Goal: Task Accomplishment & Management: Manage account settings

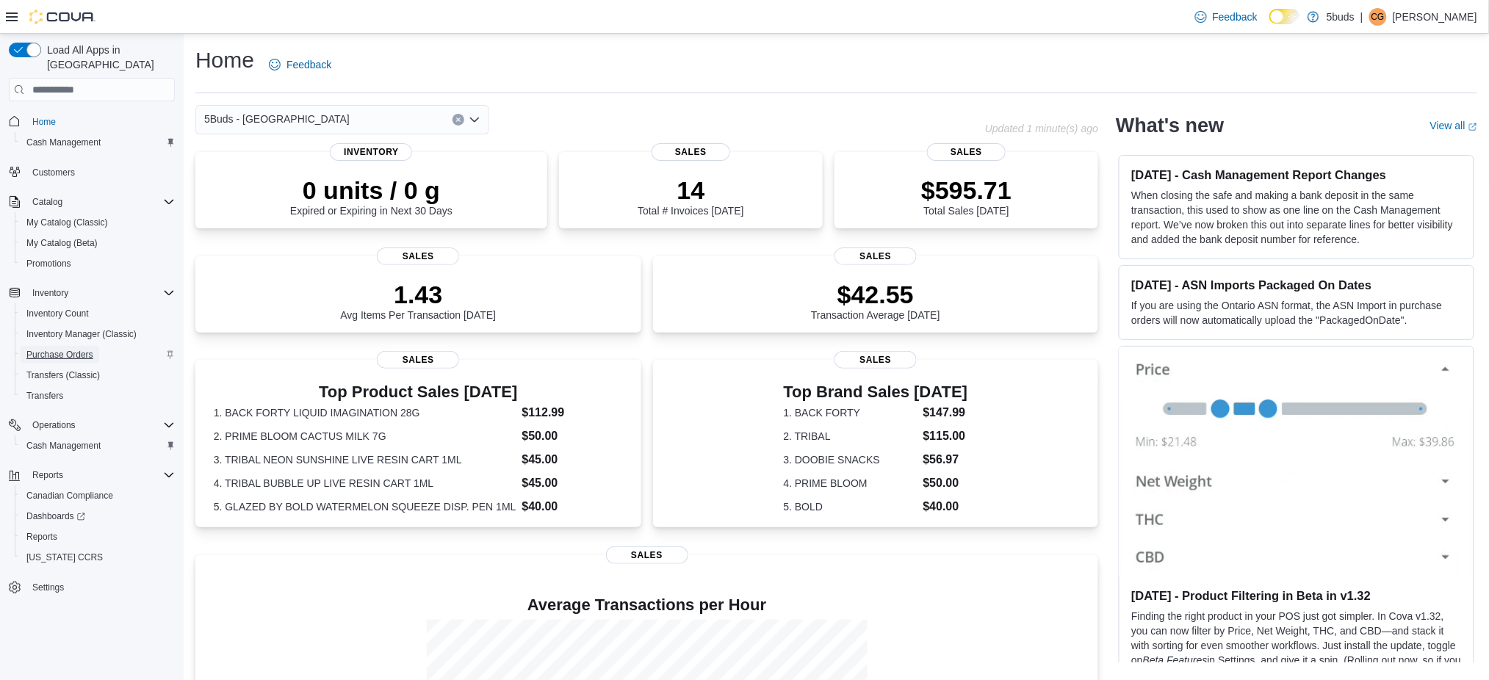
click at [65, 349] on span "Purchase Orders" at bounding box center [59, 355] width 67 height 12
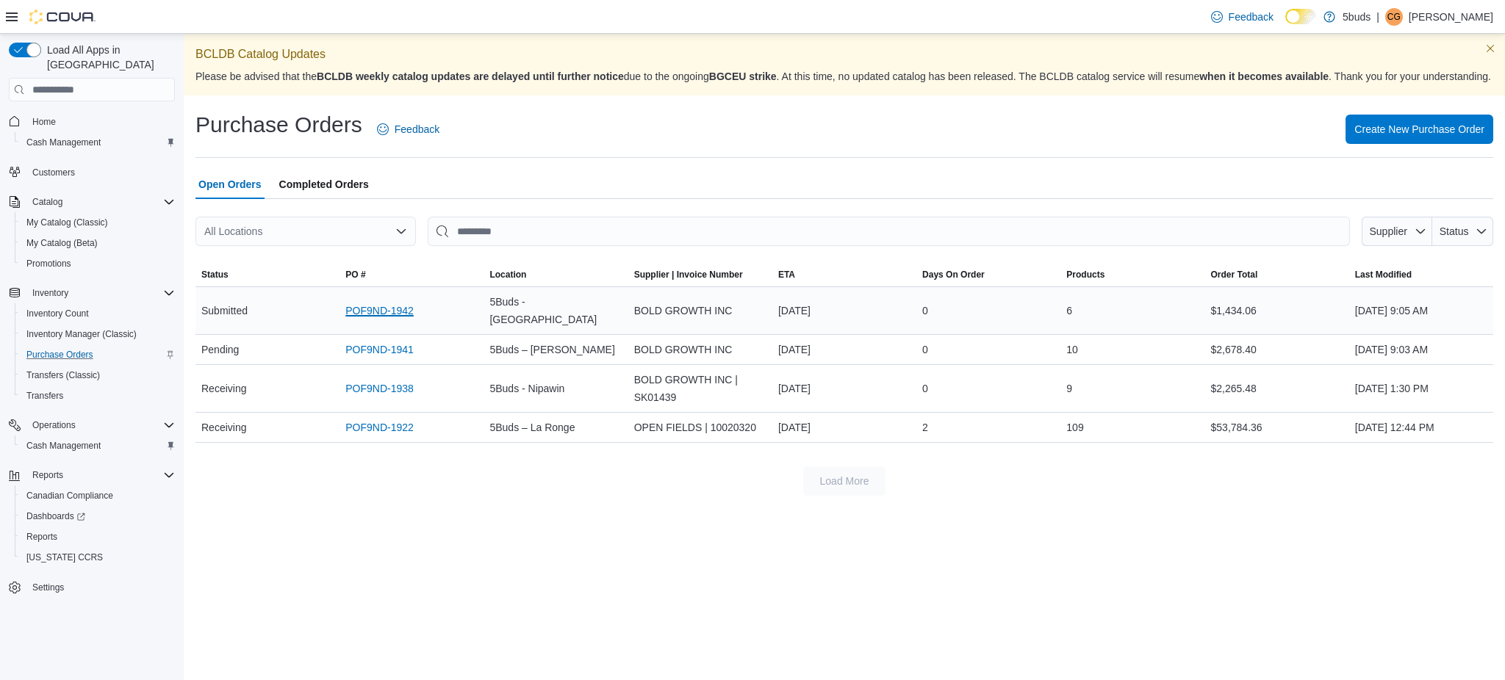
click at [382, 319] on link "POF9ND-1942" at bounding box center [379, 311] width 68 height 18
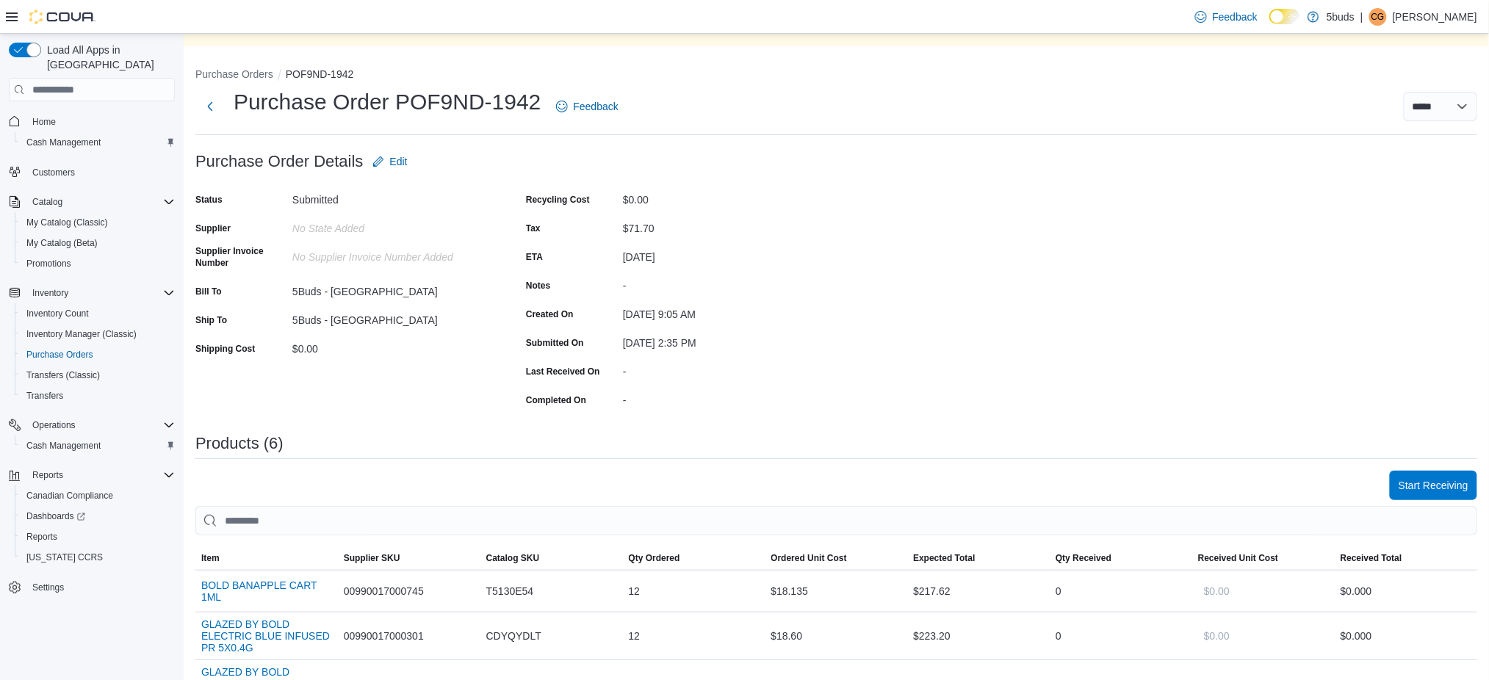
scroll to position [98, 0]
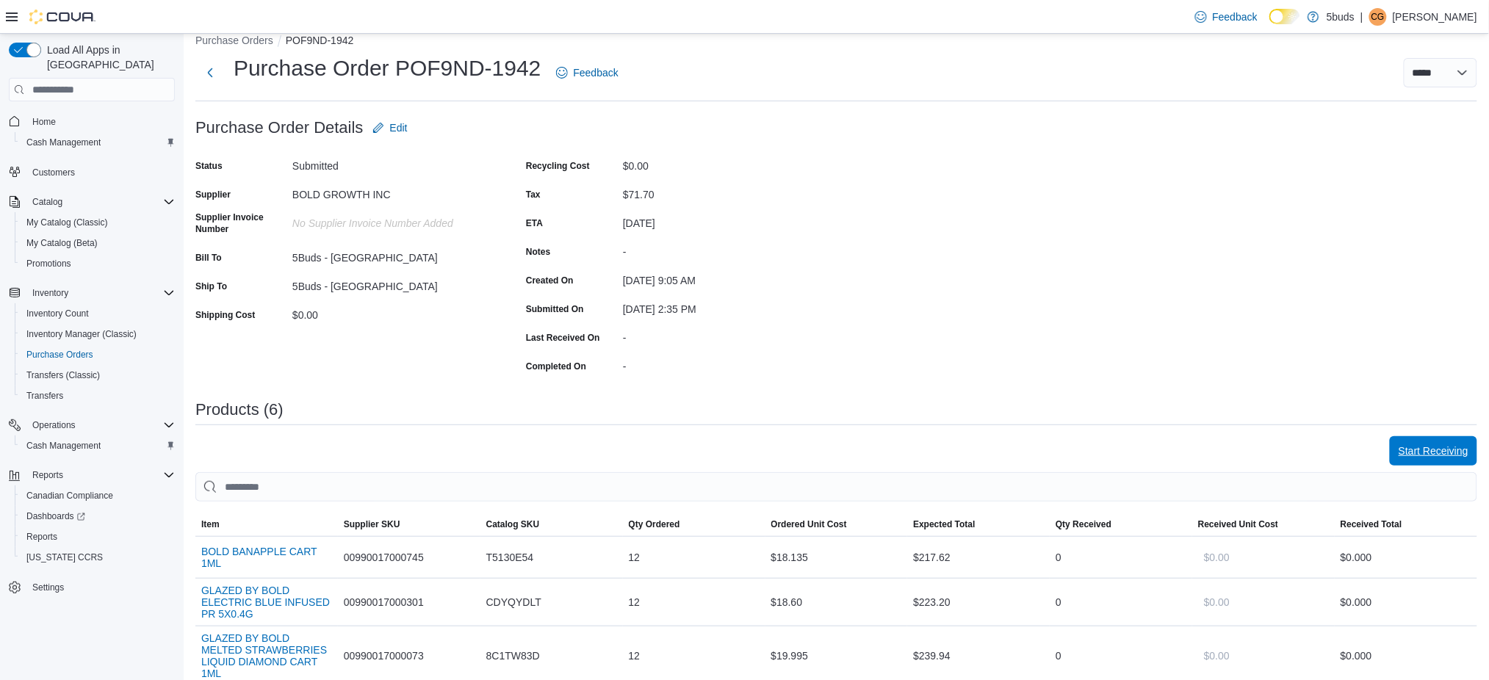
click at [1450, 450] on span "Start Receiving" at bounding box center [1434, 451] width 70 height 15
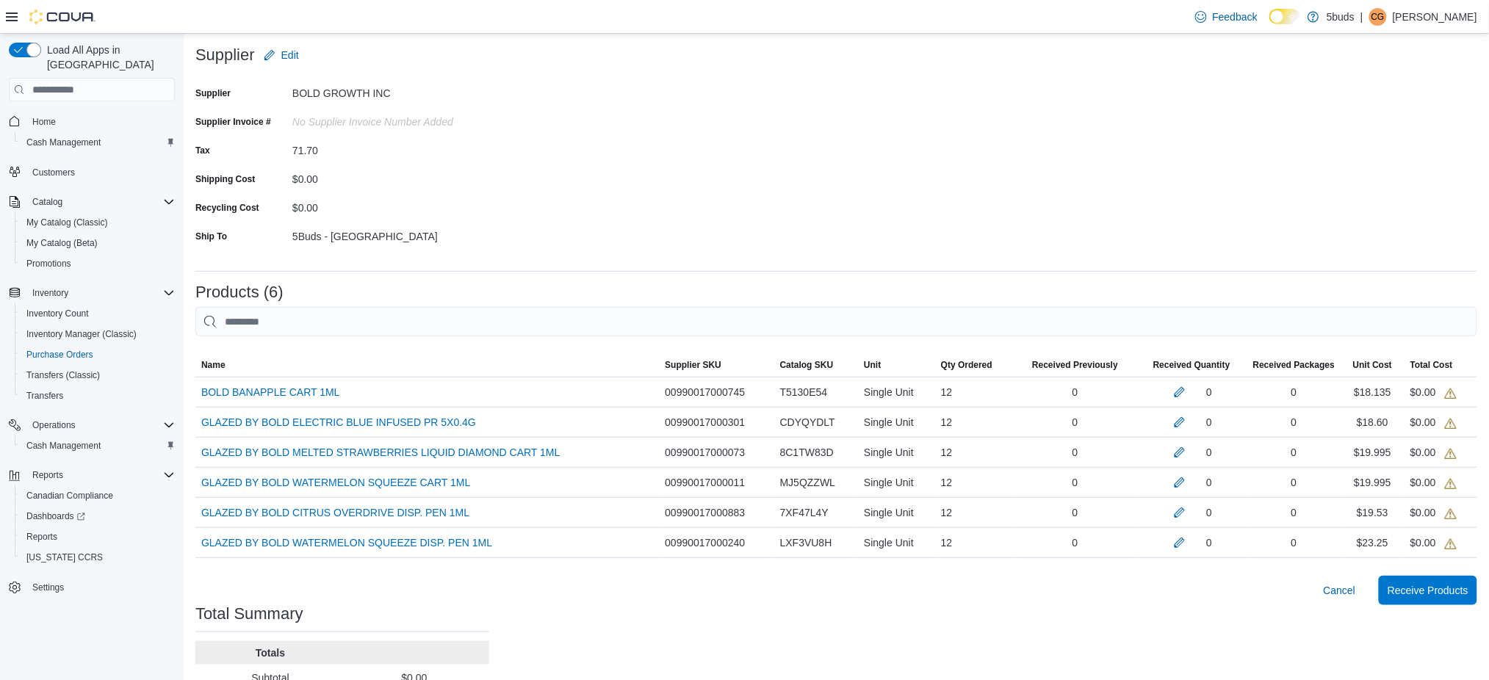
scroll to position [86, 0]
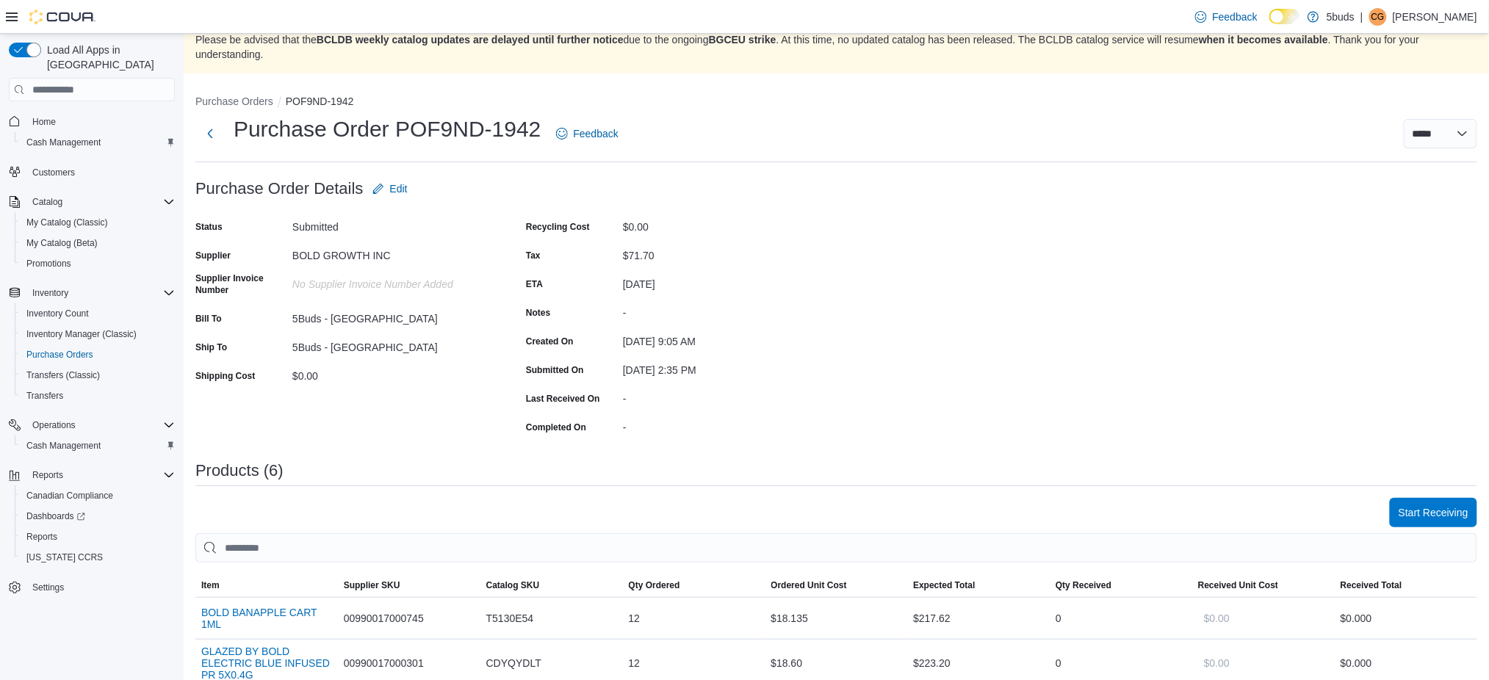
scroll to position [98, 0]
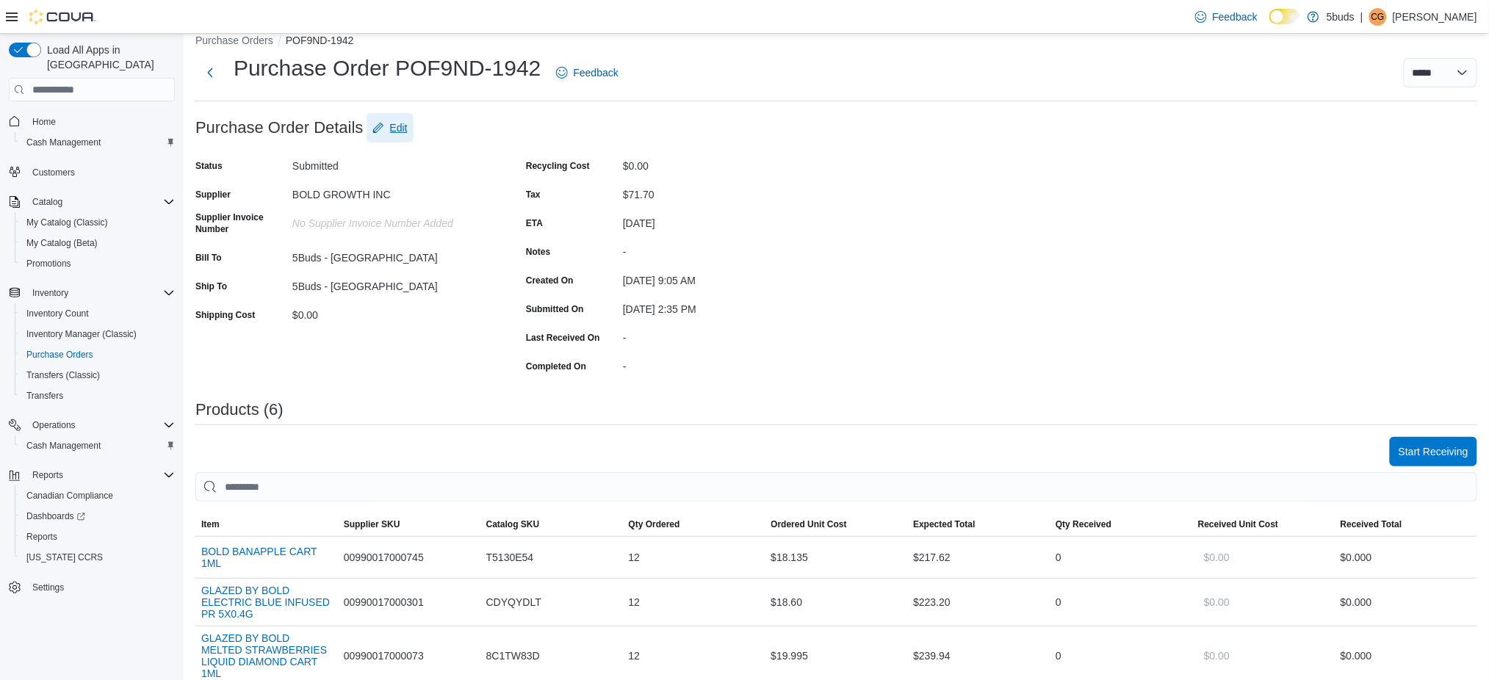
click at [405, 126] on span "Edit" at bounding box center [399, 128] width 18 height 15
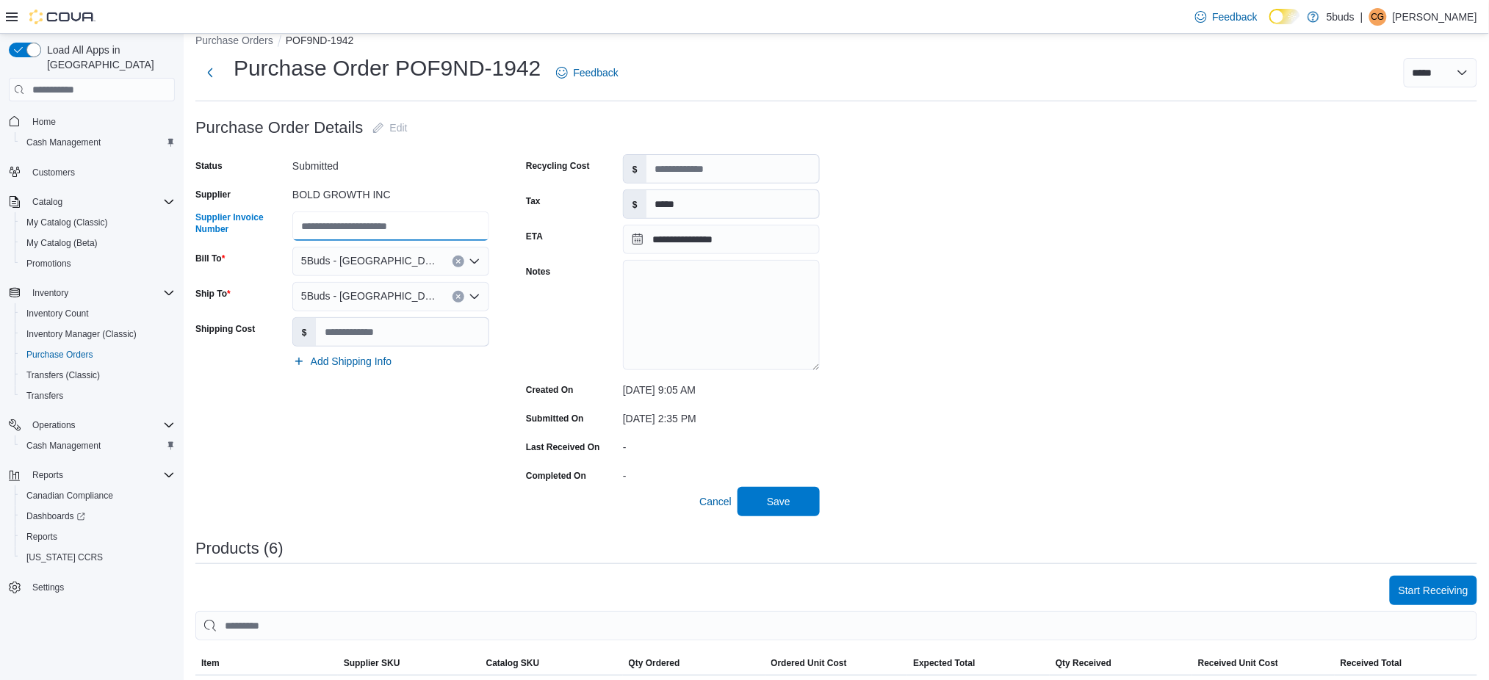
click at [359, 225] on input "Supplier Invoice Number" at bounding box center [390, 226] width 197 height 29
click at [314, 227] on input "*******" at bounding box center [390, 226] width 197 height 29
click at [310, 228] on input "*******" at bounding box center [390, 226] width 197 height 29
type input "*******"
click at [772, 509] on span "Save" at bounding box center [779, 500] width 65 height 29
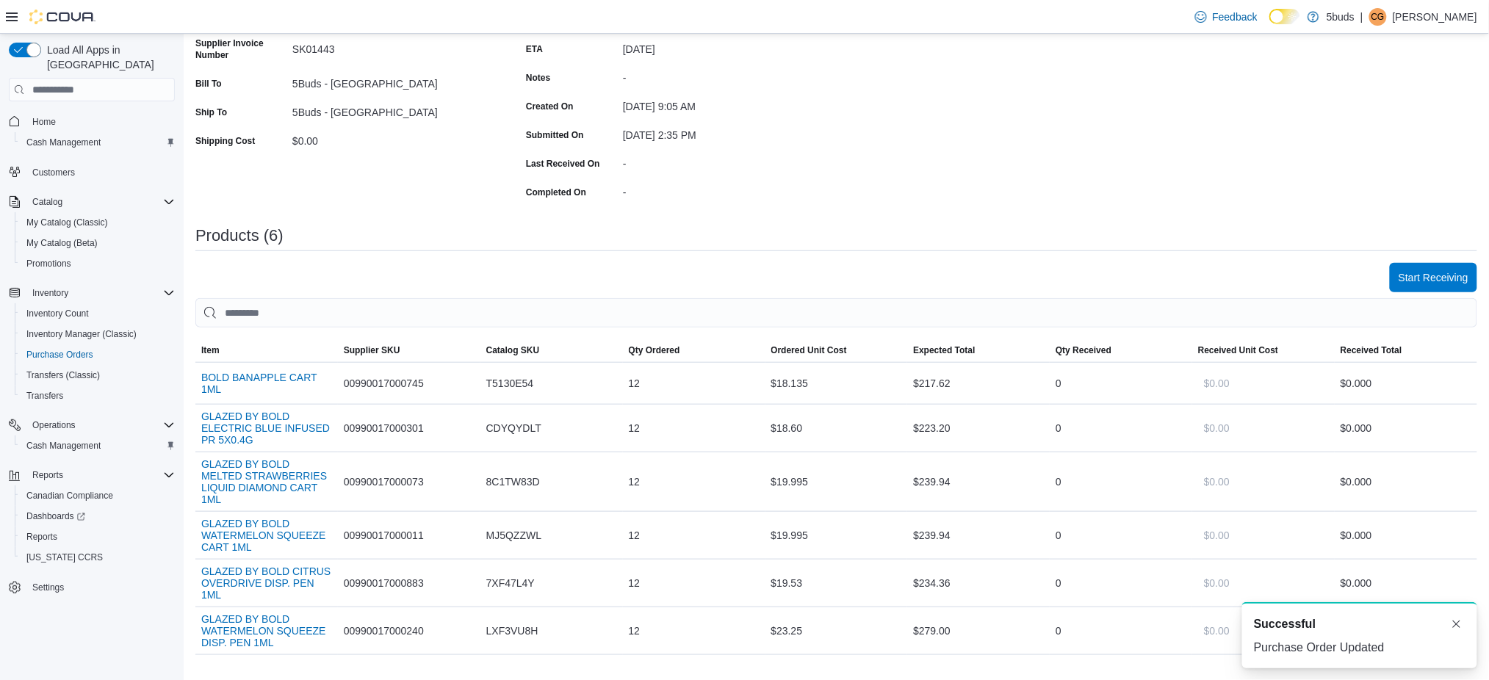
scroll to position [294, 0]
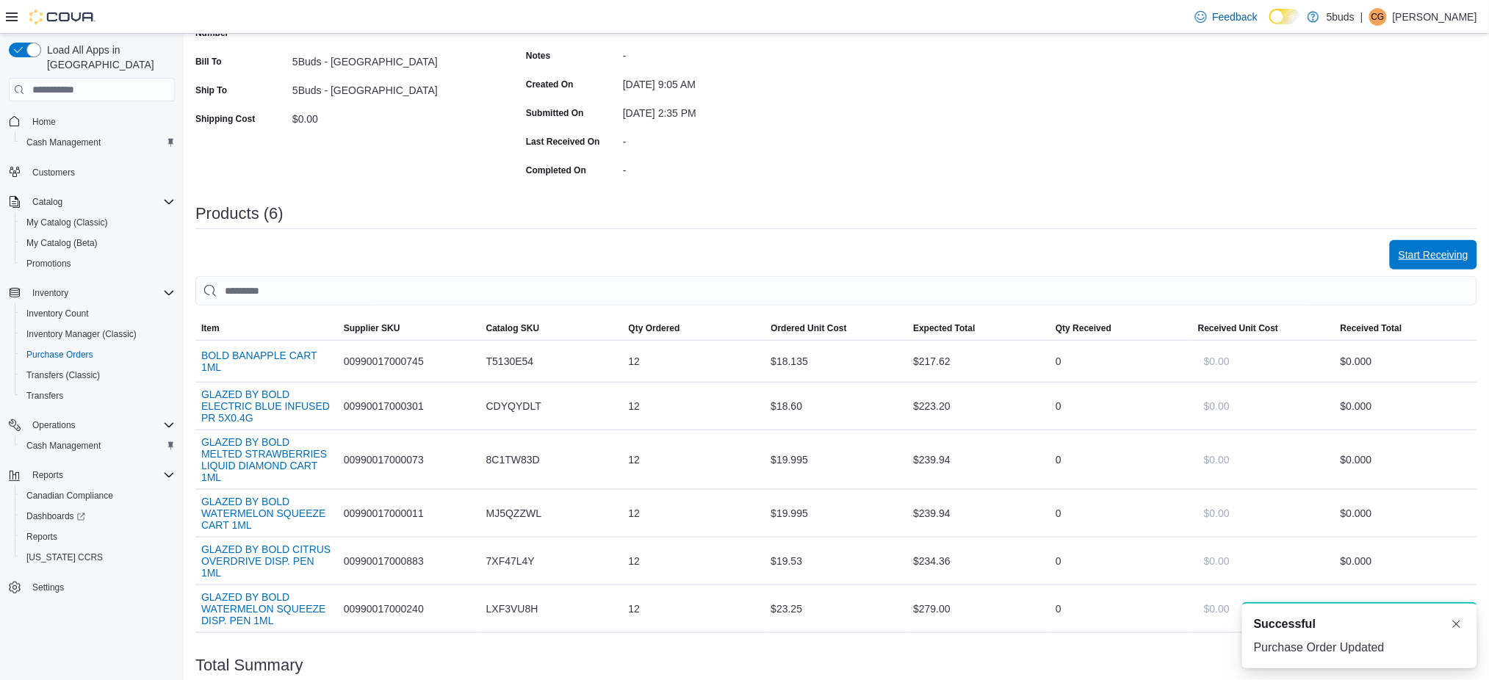
click at [1431, 257] on span "Start Receiving" at bounding box center [1434, 255] width 70 height 15
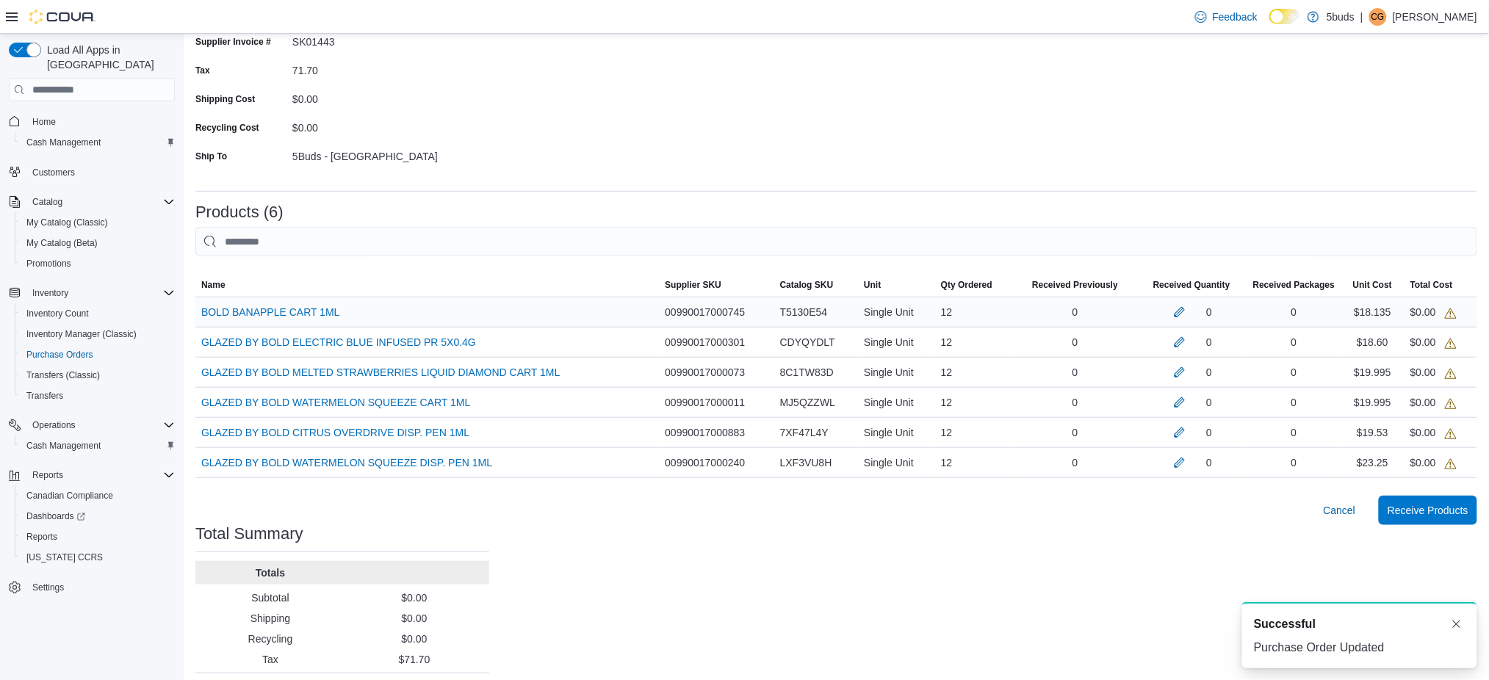
scroll to position [282, 0]
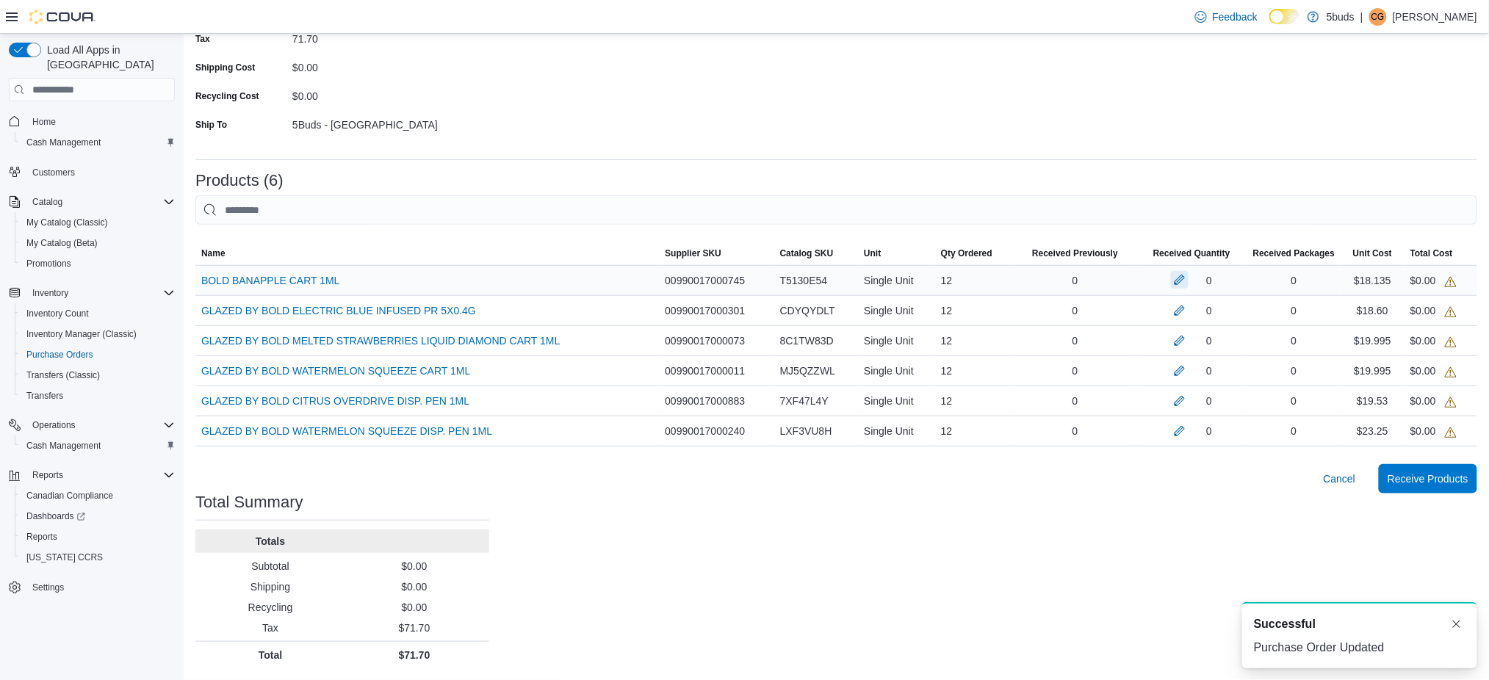
click at [1189, 281] on button "button" at bounding box center [1180, 280] width 18 height 18
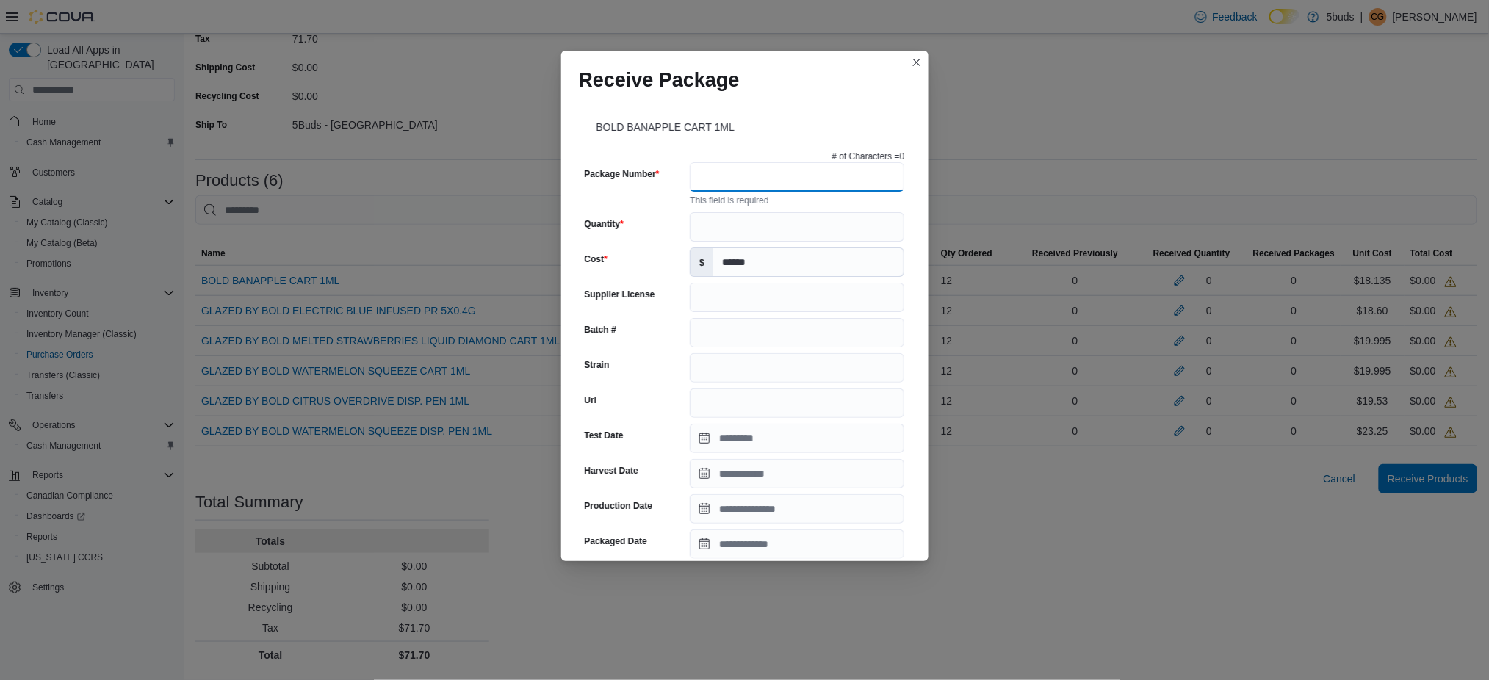
click at [777, 177] on input "Package Number" at bounding box center [797, 176] width 215 height 29
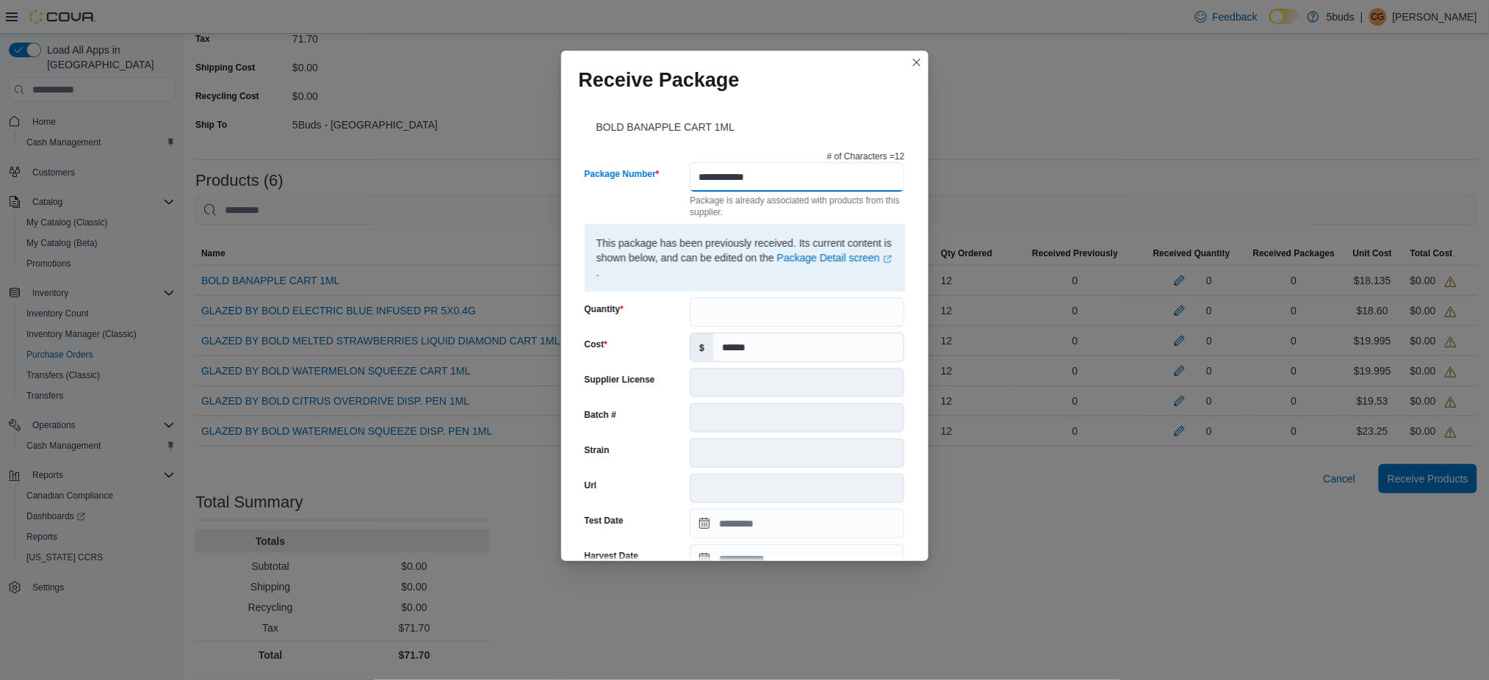
type input "**********"
click at [784, 316] on input "Quantity" at bounding box center [797, 312] width 215 height 29
type input "**"
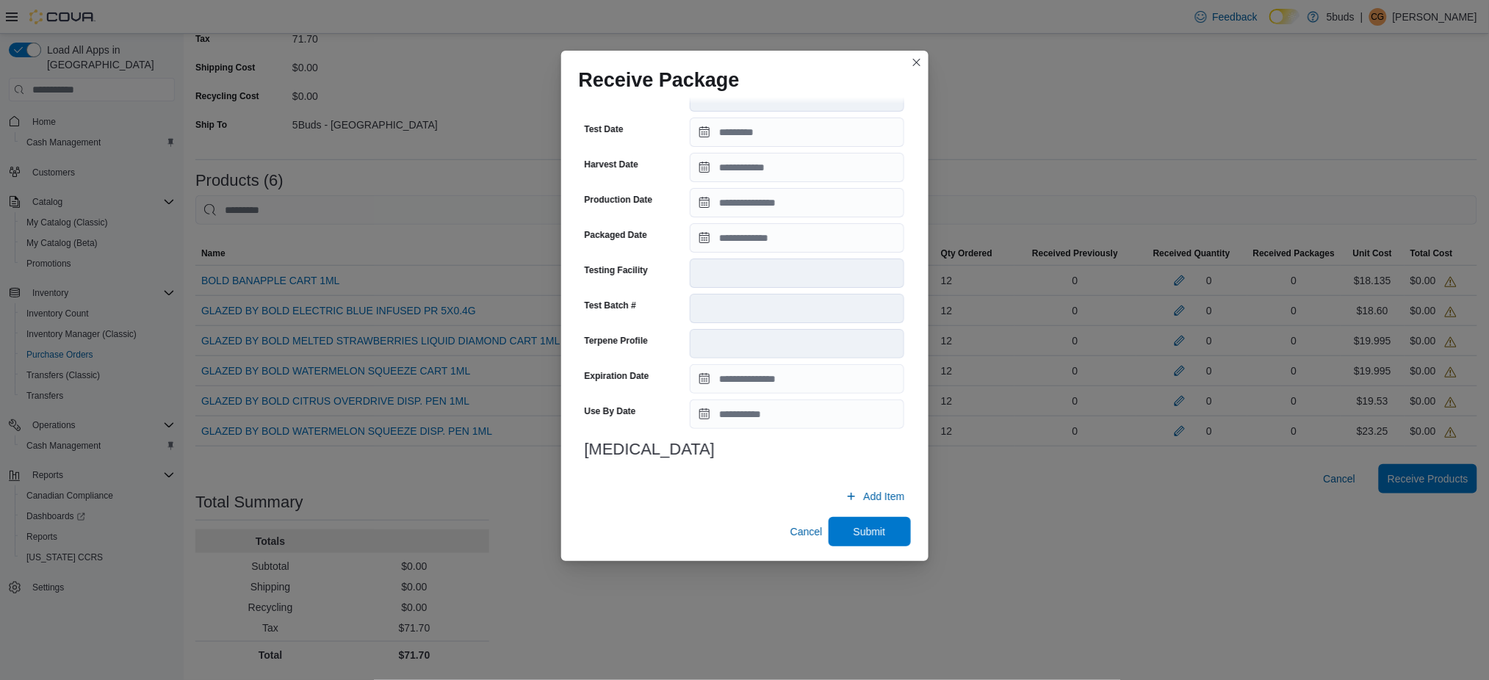
scroll to position [394, 0]
click at [878, 534] on span "Submit" at bounding box center [870, 528] width 65 height 29
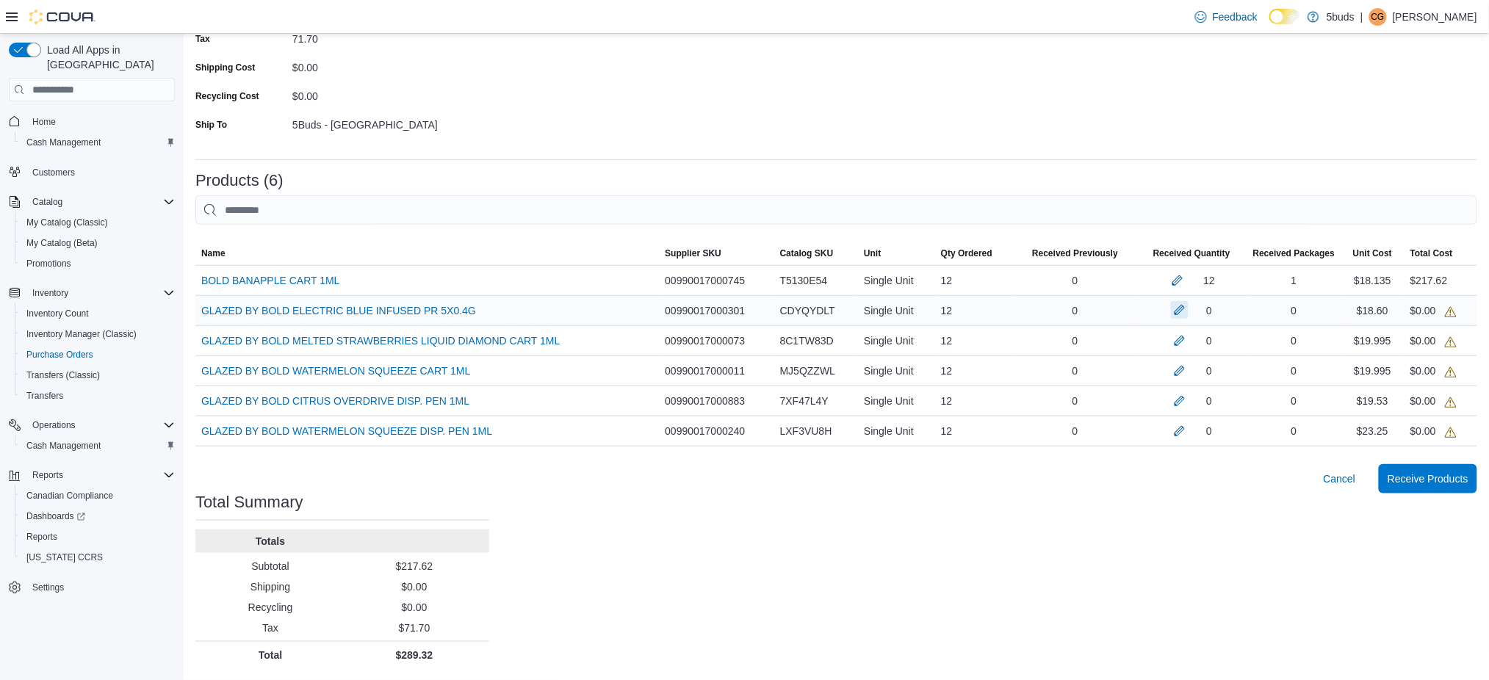
click at [1189, 310] on button "button" at bounding box center [1180, 310] width 18 height 18
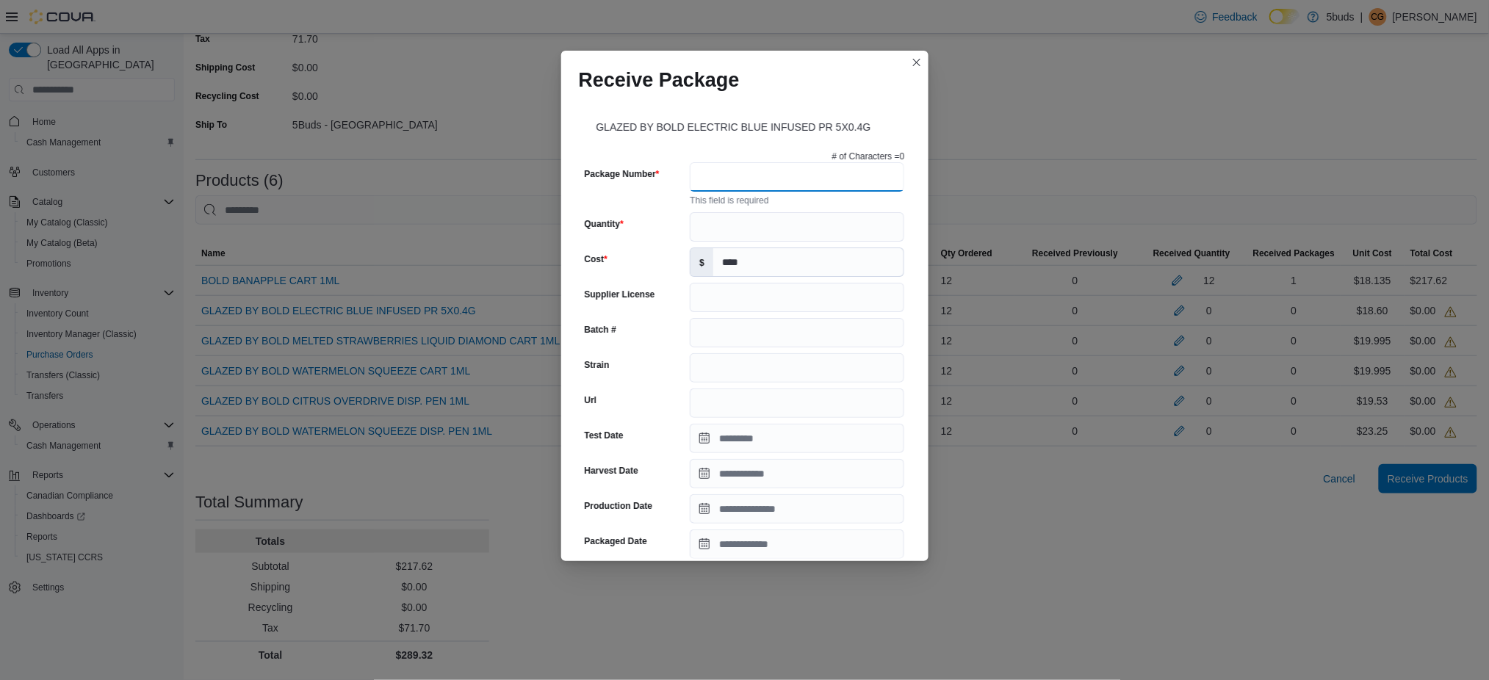
click at [760, 179] on input "Package Number" at bounding box center [797, 176] width 215 height 29
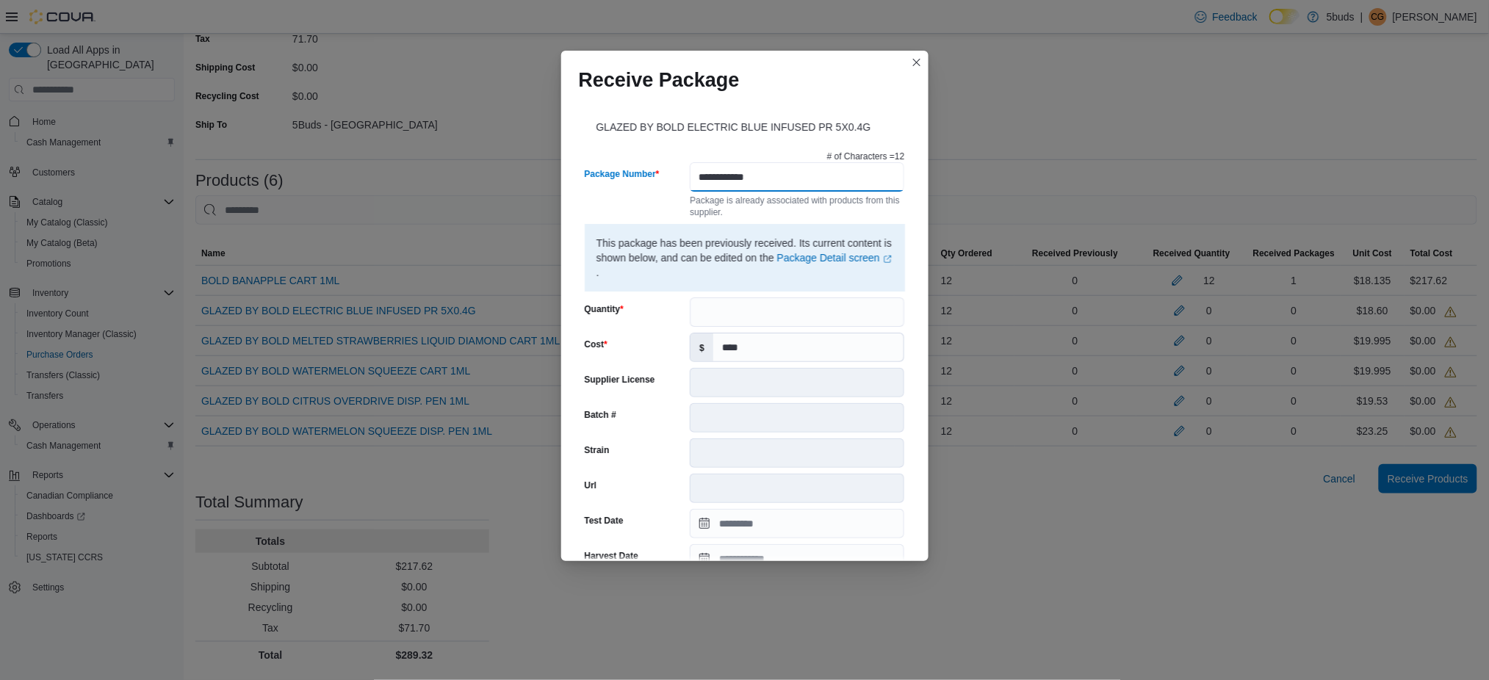
type input "**********"
click at [735, 316] on input "Quantity" at bounding box center [797, 312] width 215 height 29
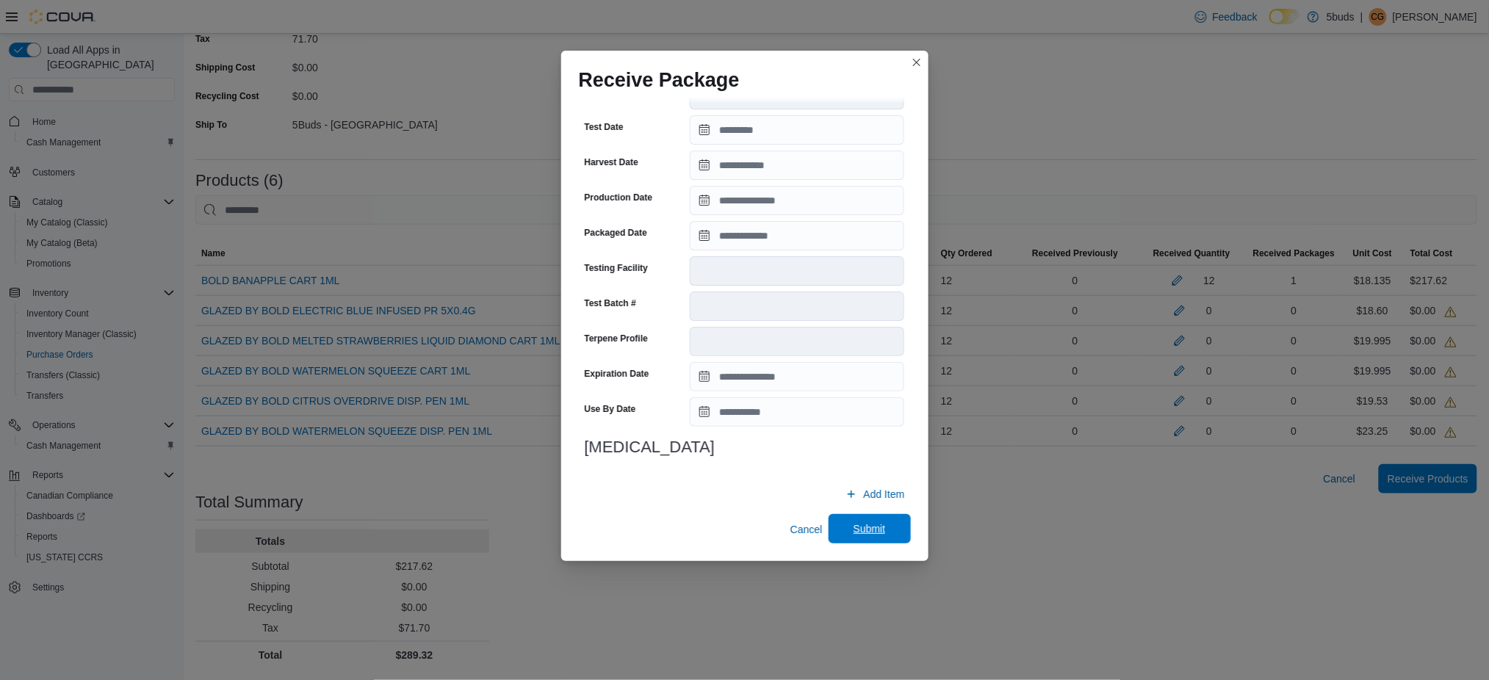
type input "**"
click at [877, 529] on span "Submit" at bounding box center [870, 528] width 65 height 29
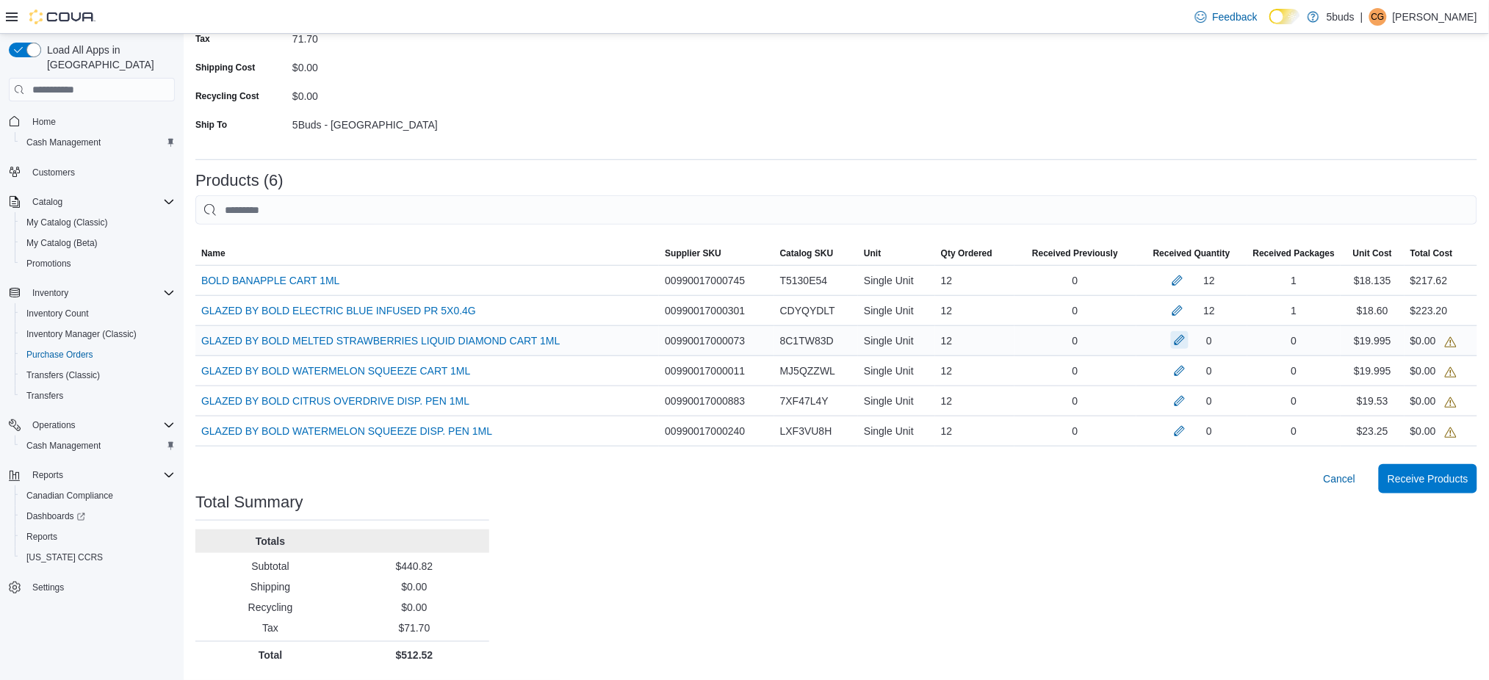
click at [1189, 345] on button "button" at bounding box center [1180, 340] width 18 height 18
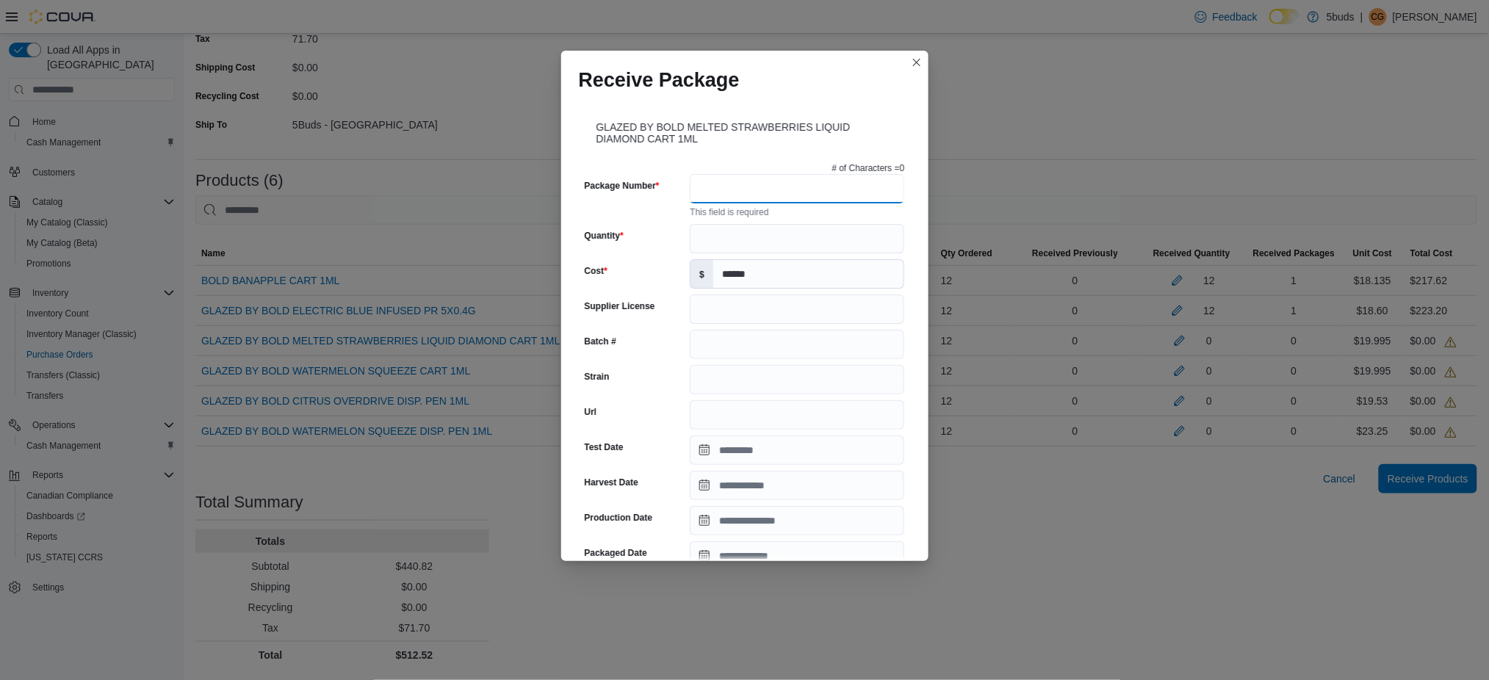
click at [838, 193] on input "Package Number" at bounding box center [797, 188] width 215 height 29
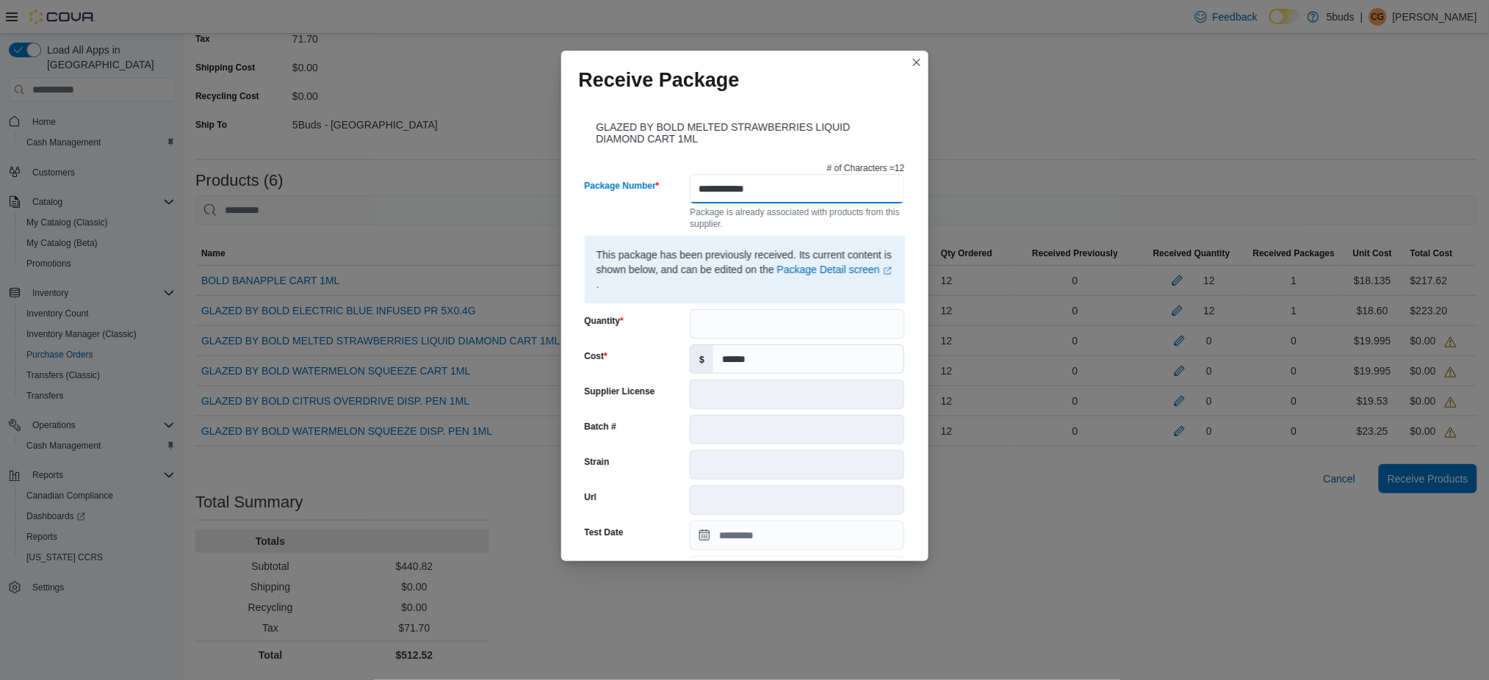
type input "**********"
click at [805, 325] on input "Quantity" at bounding box center [797, 323] width 215 height 29
type input "**"
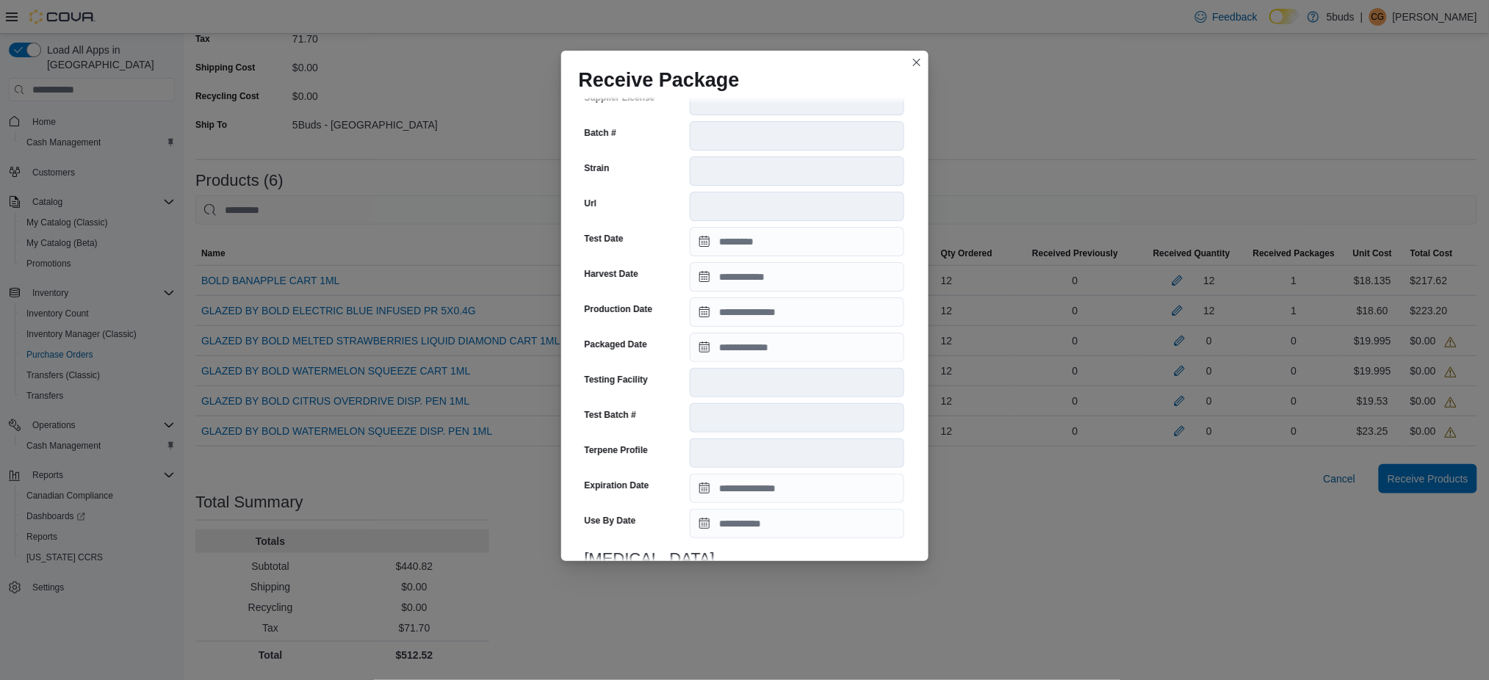
scroll to position [406, 0]
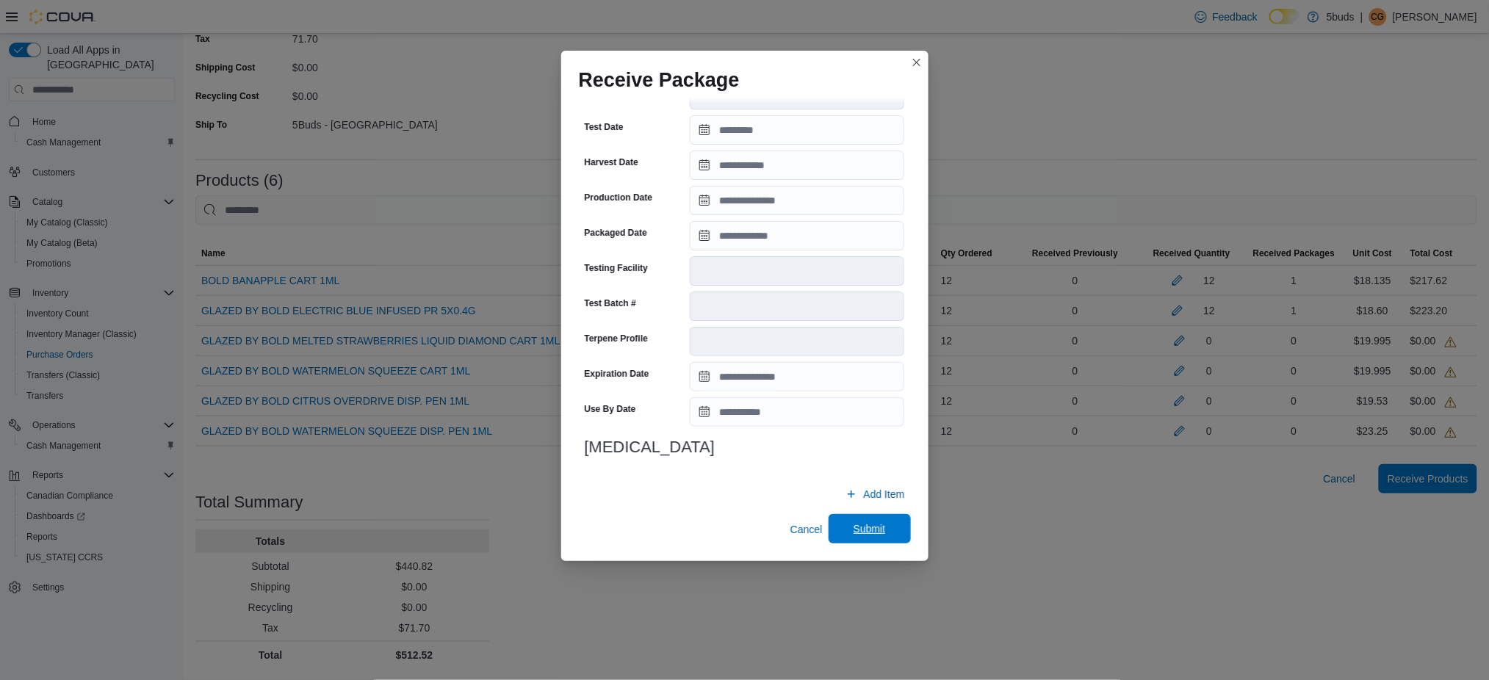
click at [867, 536] on span "Submit" at bounding box center [870, 529] width 32 height 15
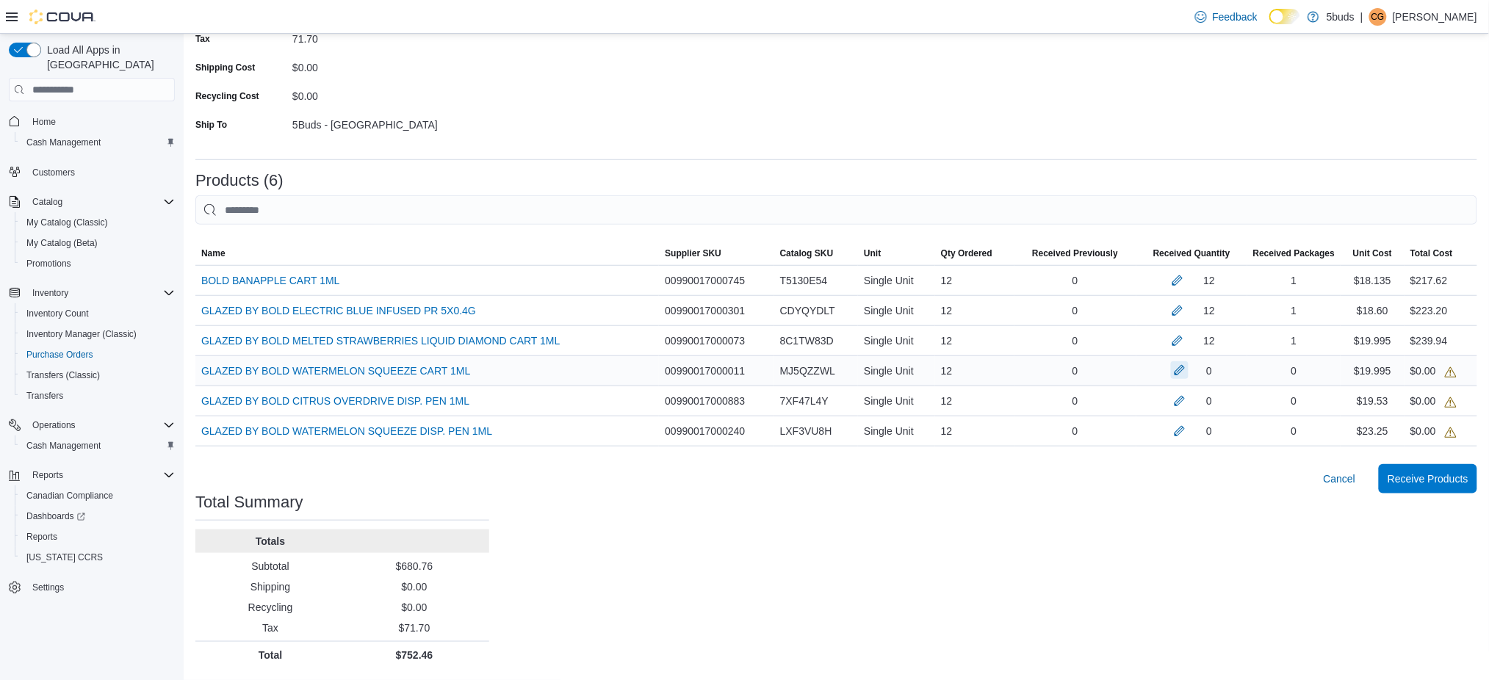
click at [1189, 377] on button "button" at bounding box center [1180, 371] width 18 height 18
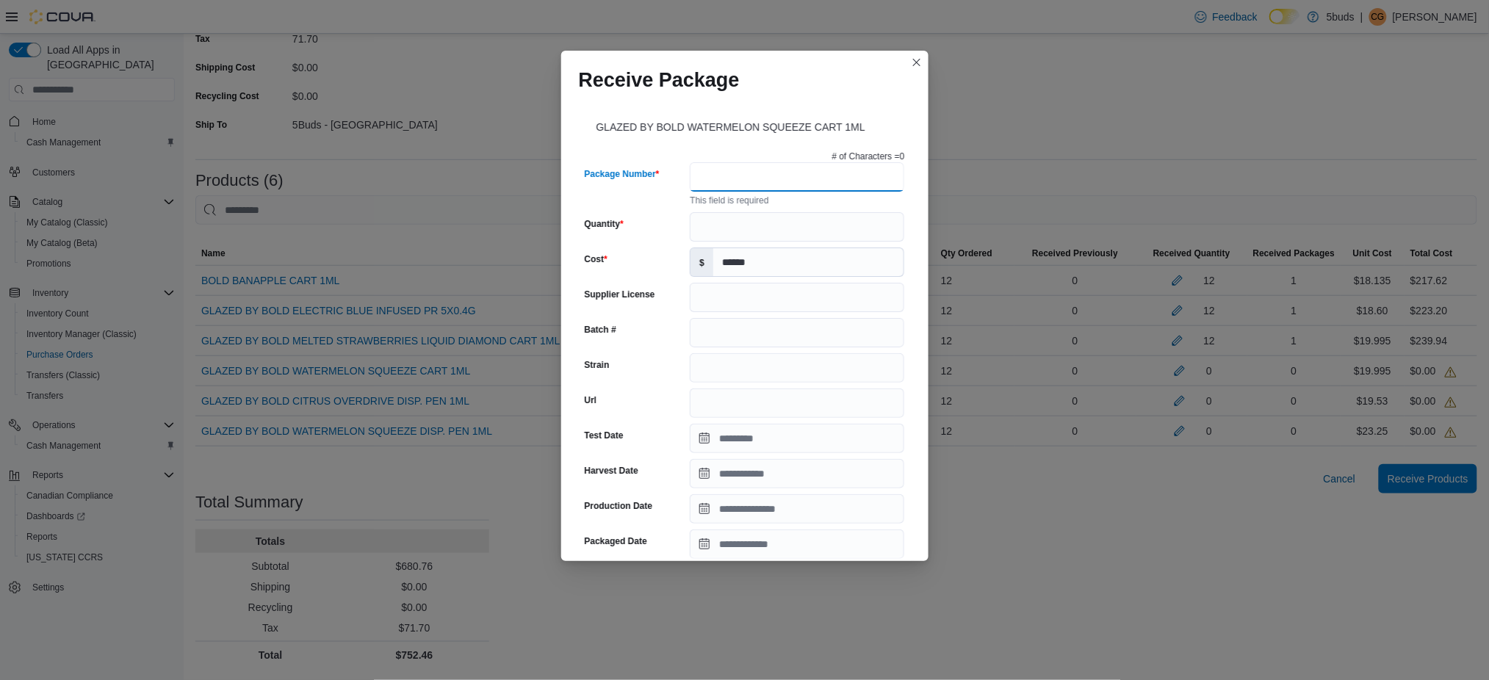
click at [758, 168] on input "Package Number" at bounding box center [797, 176] width 215 height 29
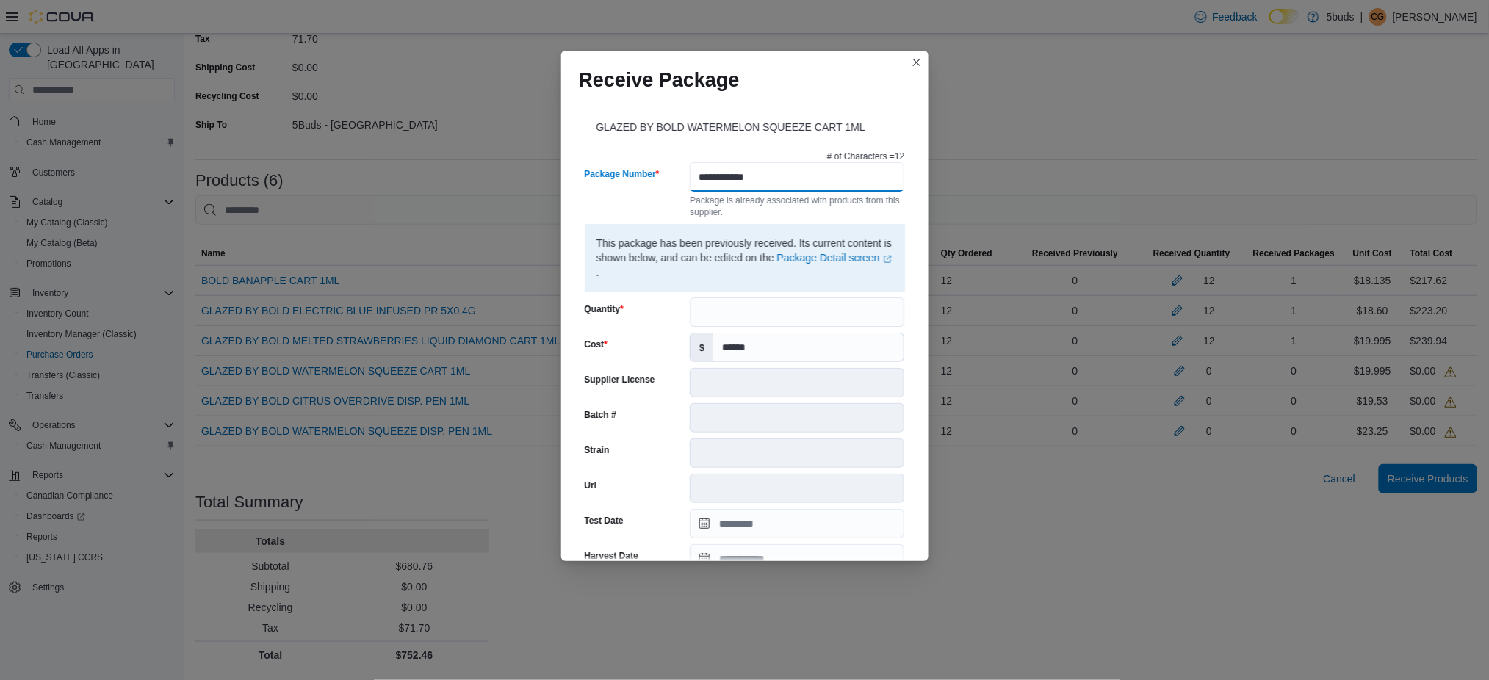
type input "**********"
click at [802, 317] on input "Quantity" at bounding box center [797, 312] width 215 height 29
type input "**"
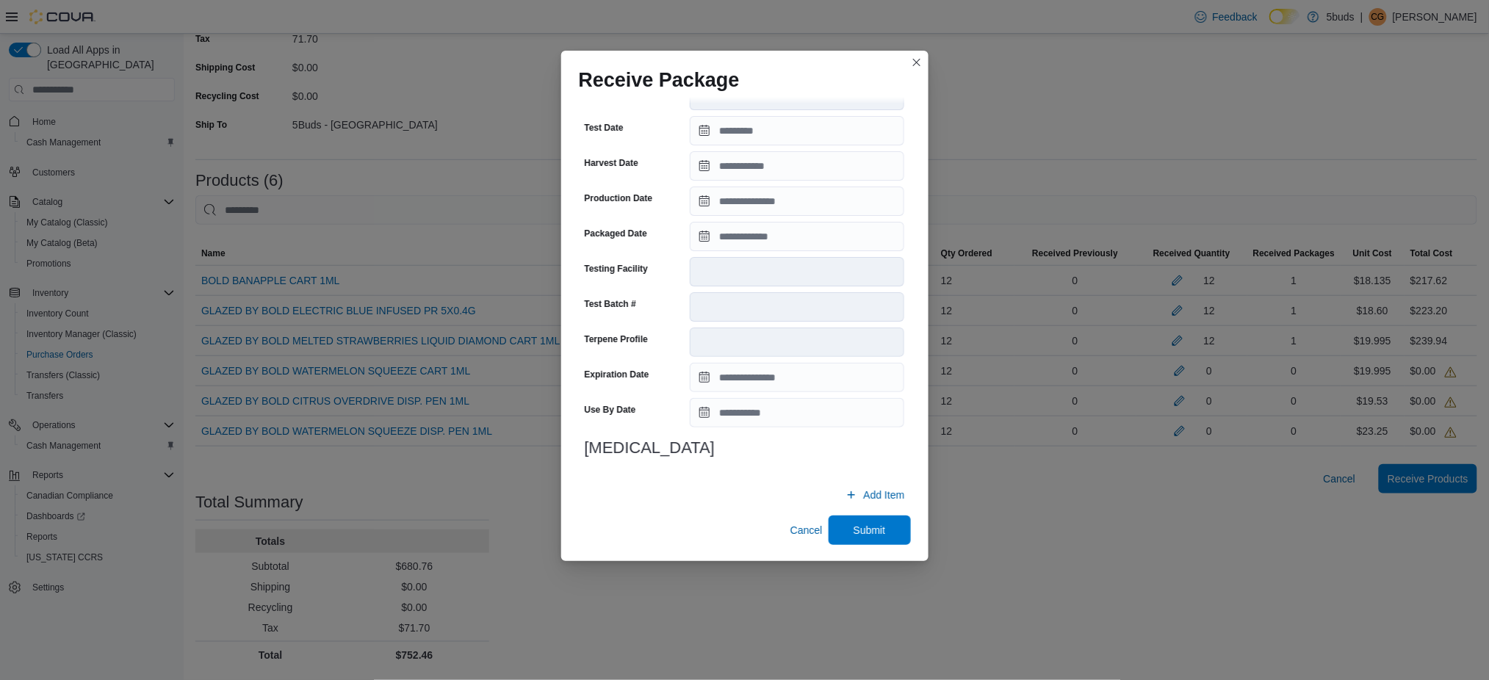
scroll to position [394, 0]
click at [860, 525] on span "Submit" at bounding box center [870, 529] width 32 height 15
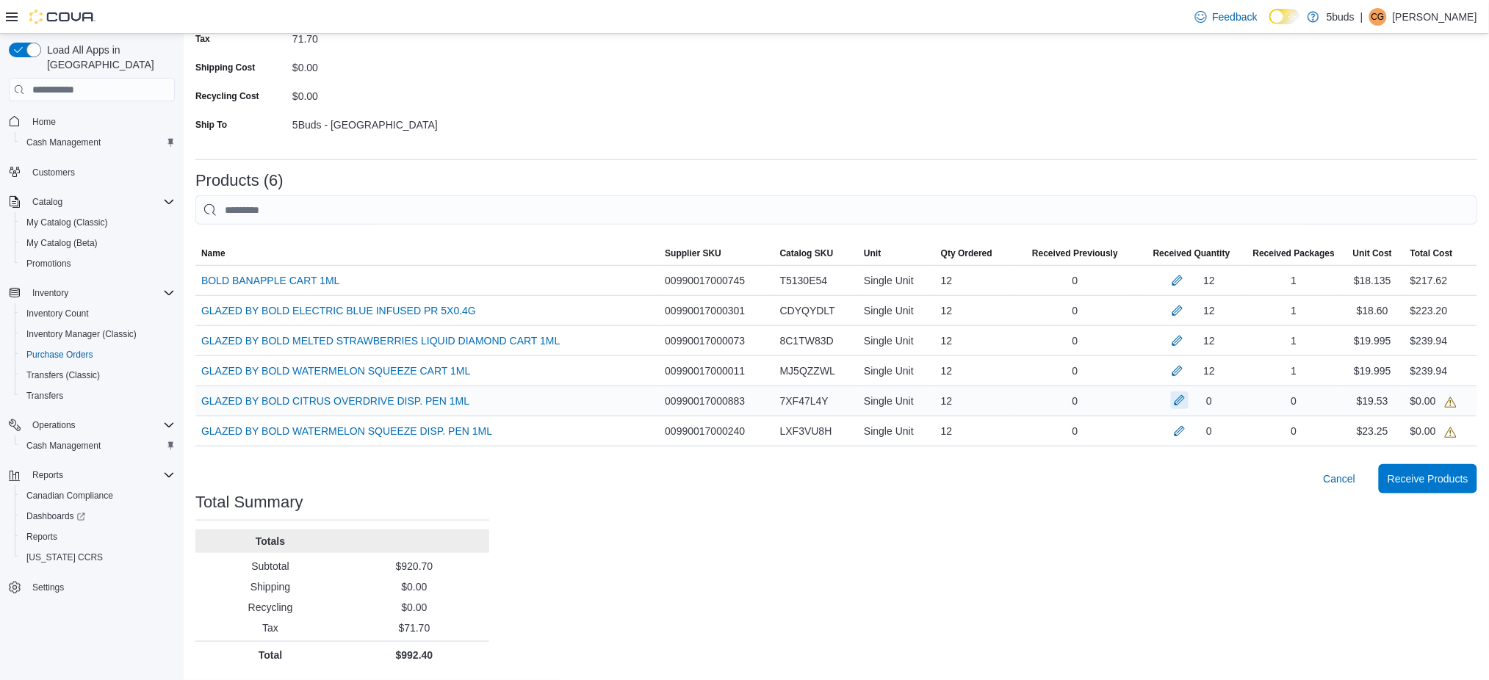
click at [1189, 400] on button "button" at bounding box center [1180, 401] width 18 height 18
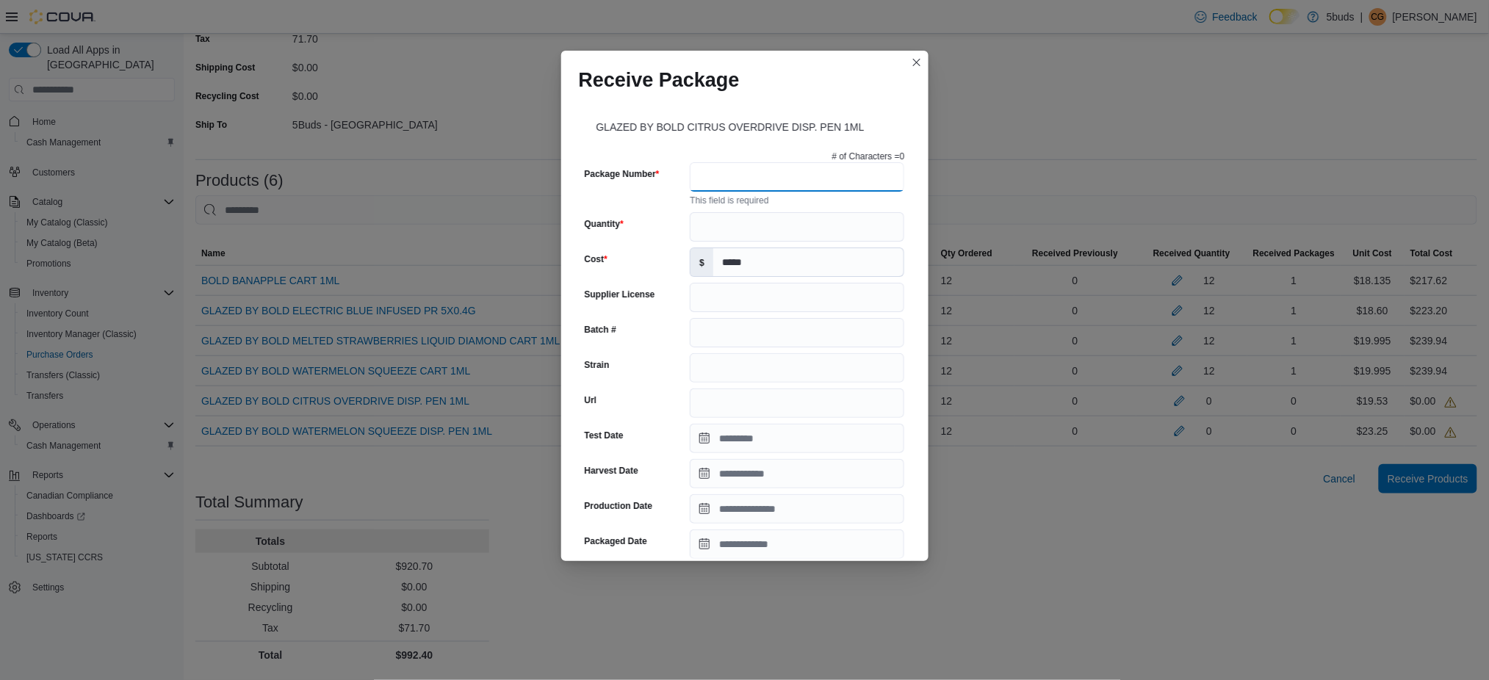
click at [757, 184] on input "Package Number" at bounding box center [797, 176] width 215 height 29
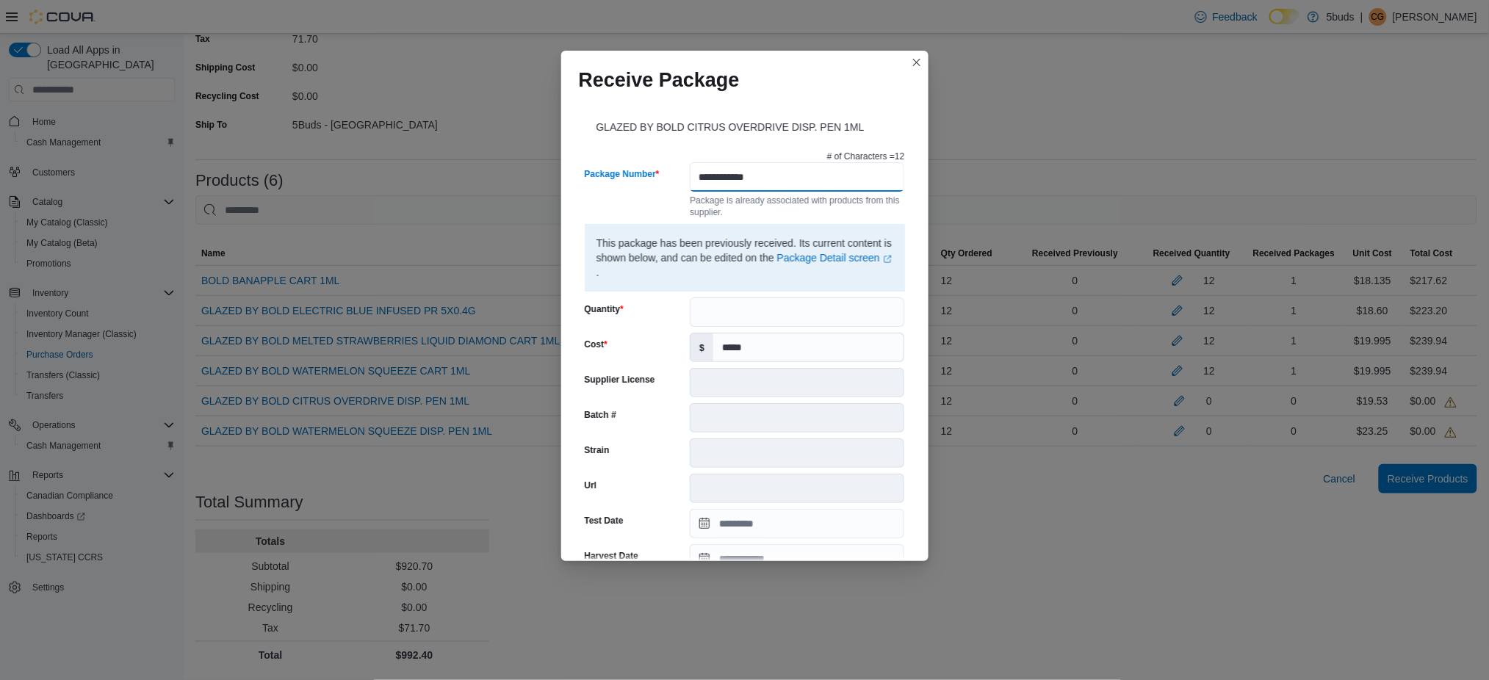
type input "**********"
click at [742, 309] on input "Quantity" at bounding box center [797, 312] width 215 height 29
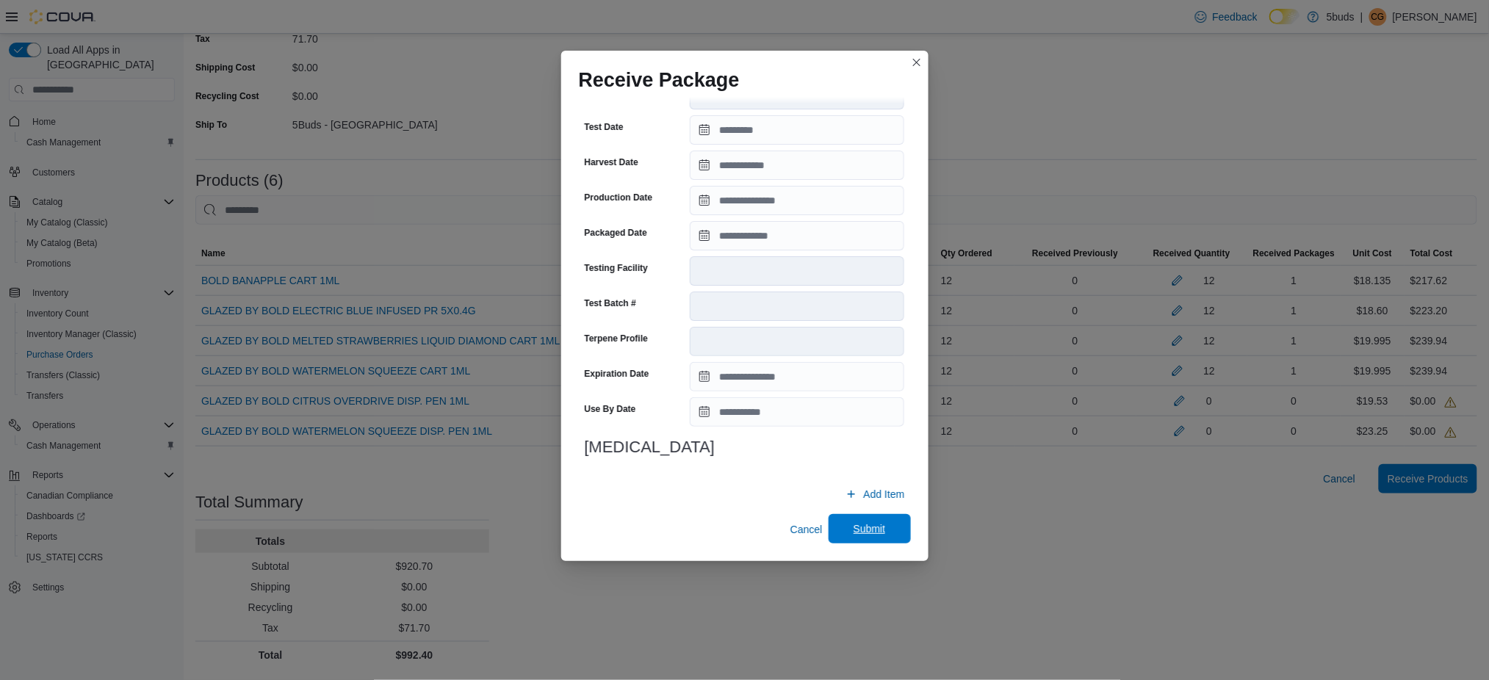
type input "**"
drag, startPoint x: 856, startPoint y: 523, endPoint x: 866, endPoint y: 516, distance: 12.1
click at [857, 523] on span "Submit" at bounding box center [870, 529] width 32 height 15
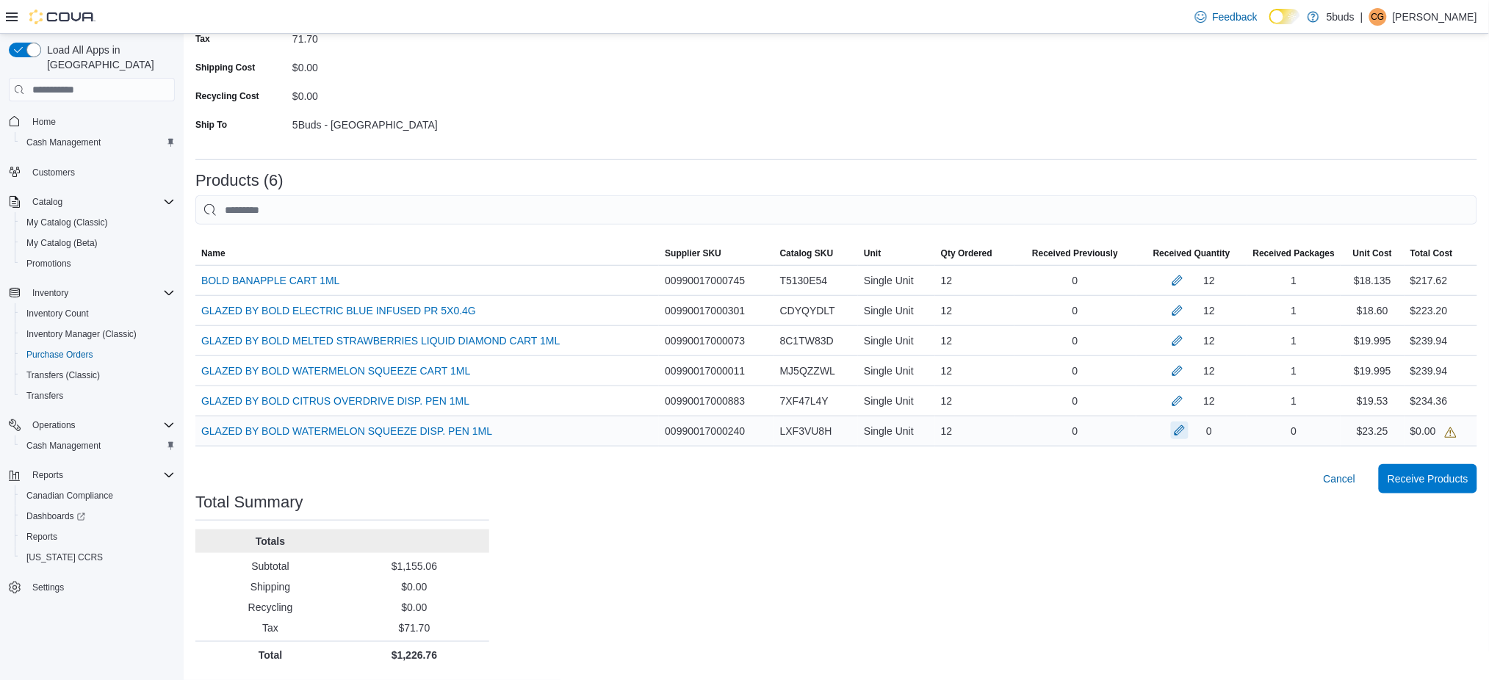
click at [1189, 428] on button "button" at bounding box center [1180, 431] width 18 height 18
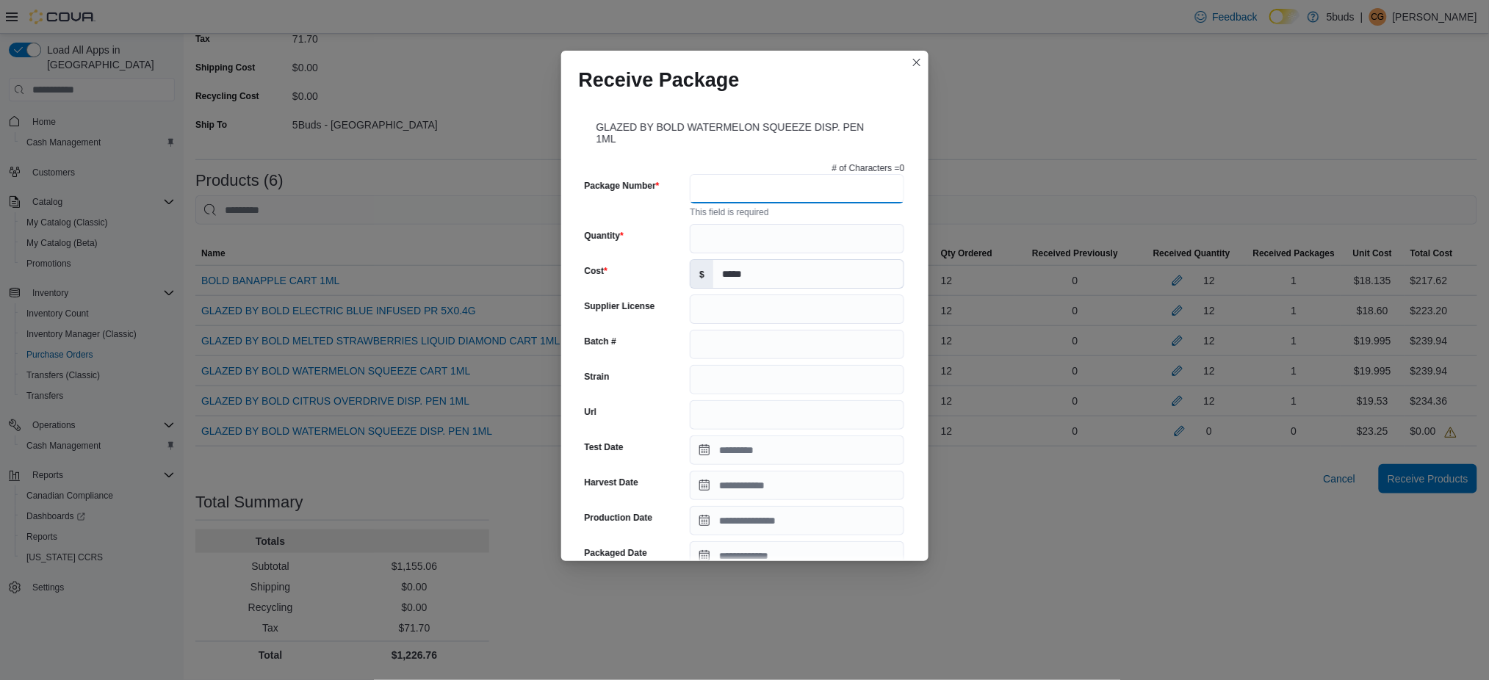
click at [707, 190] on input "Package Number" at bounding box center [797, 188] width 215 height 29
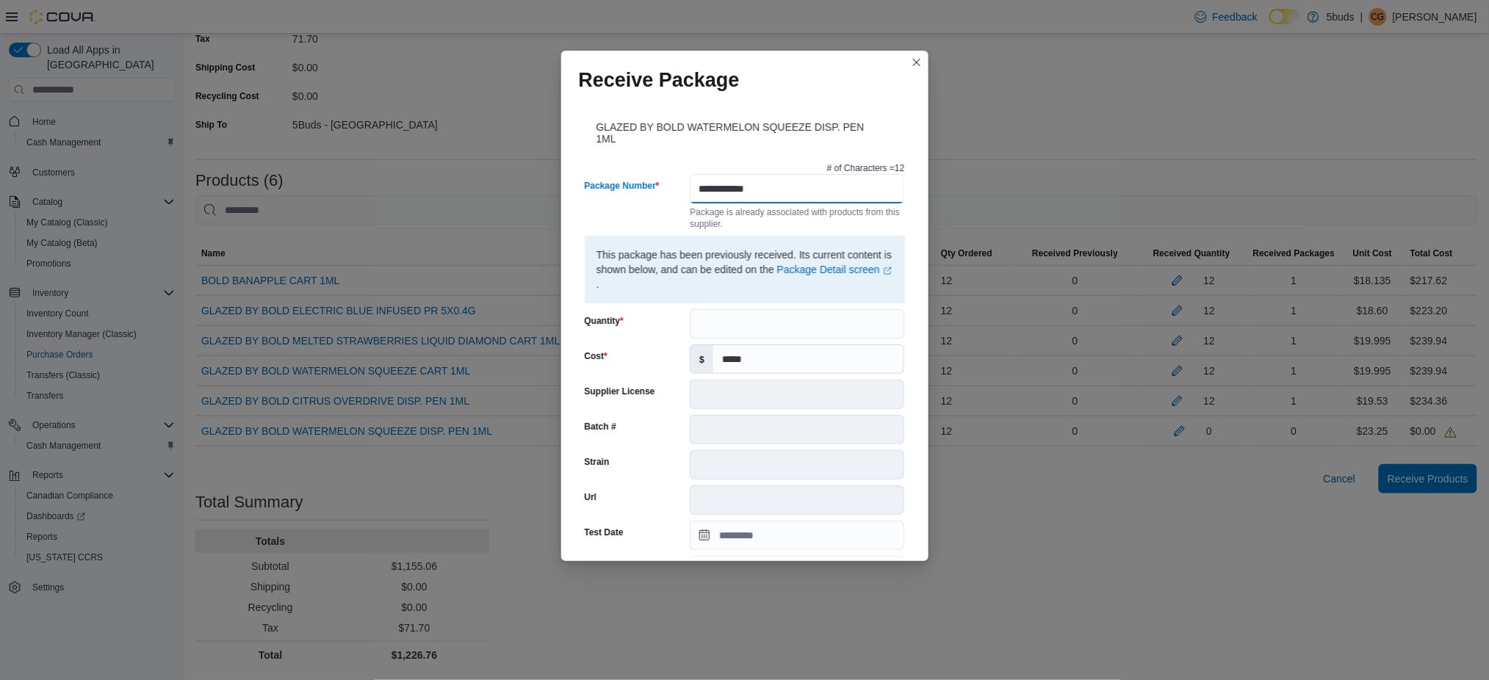
type input "**********"
click at [745, 331] on input "Quantity" at bounding box center [797, 323] width 215 height 29
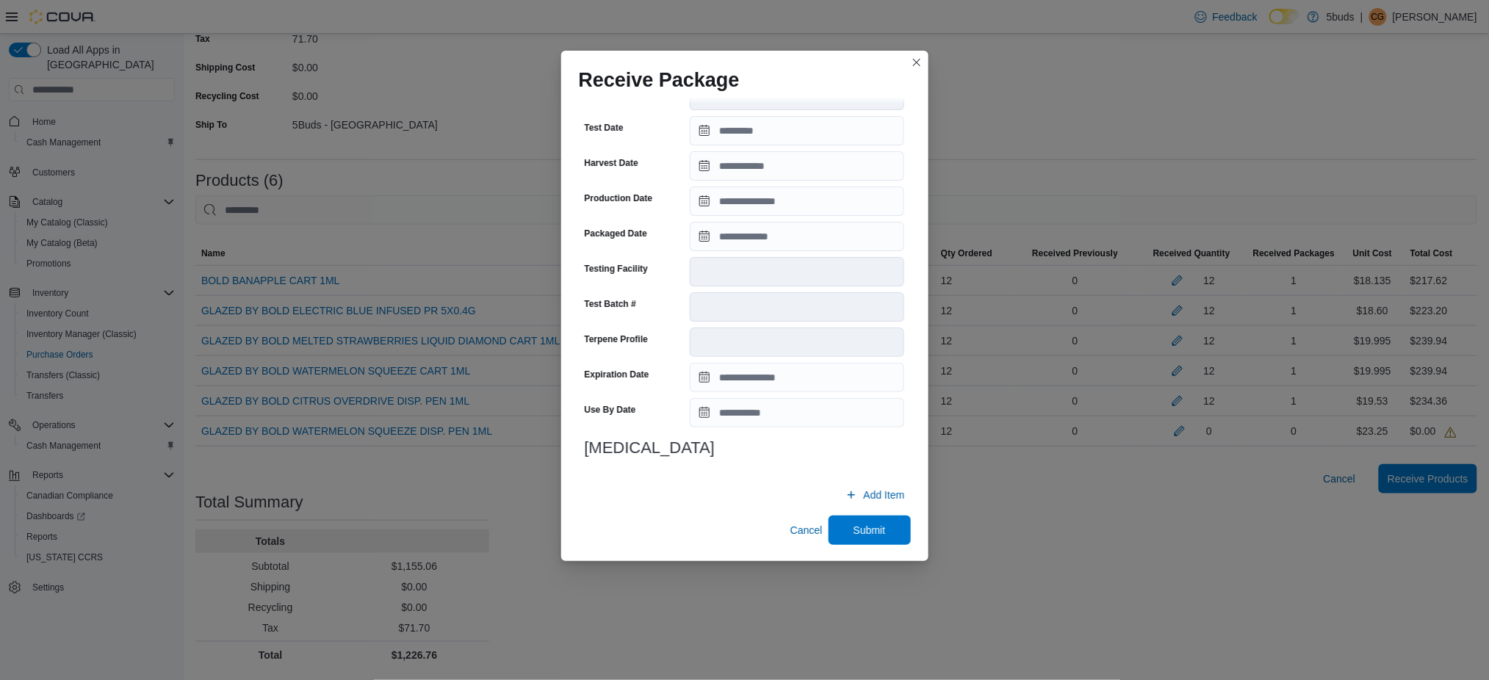
scroll to position [406, 0]
type input "**"
drag, startPoint x: 836, startPoint y: 531, endPoint x: 842, endPoint y: 524, distance: 8.8
click at [838, 531] on span "Submit" at bounding box center [870, 529] width 65 height 29
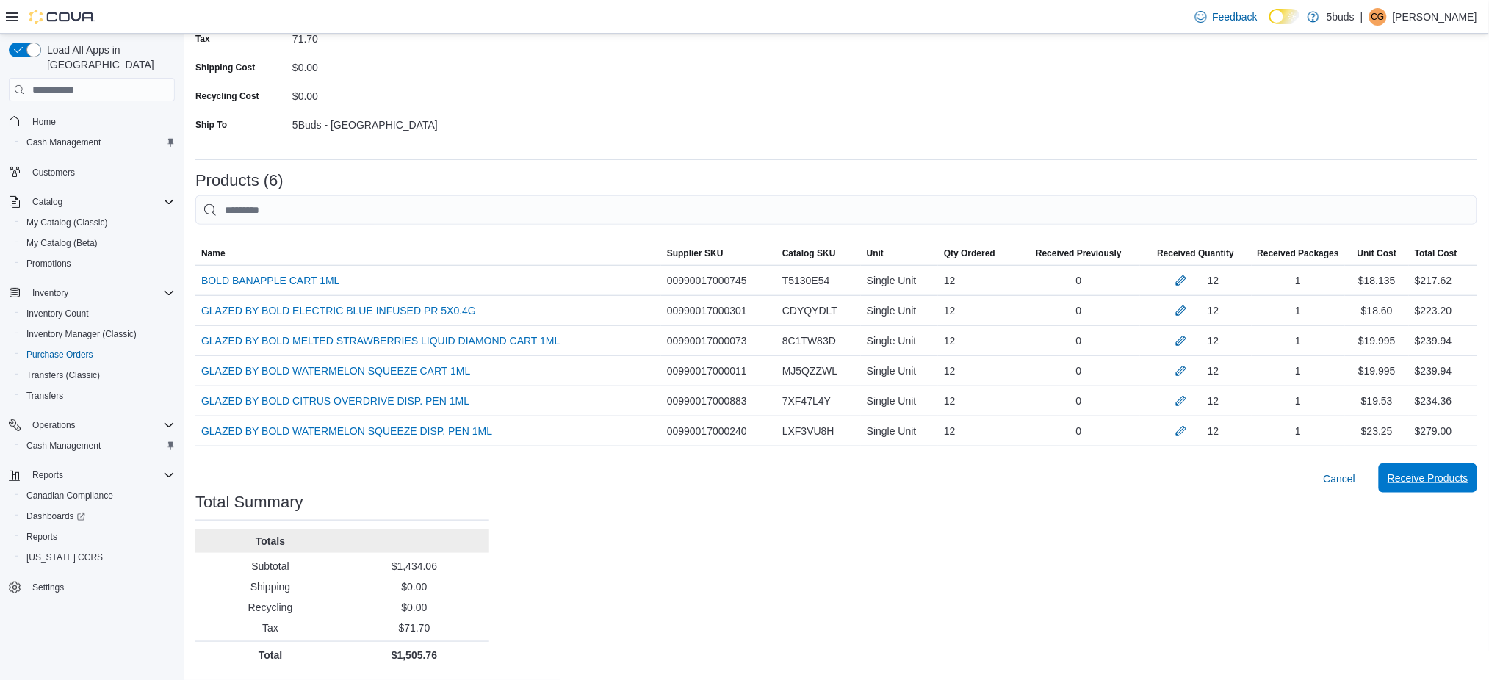
click at [1424, 475] on span "Receive Products" at bounding box center [1428, 478] width 81 height 15
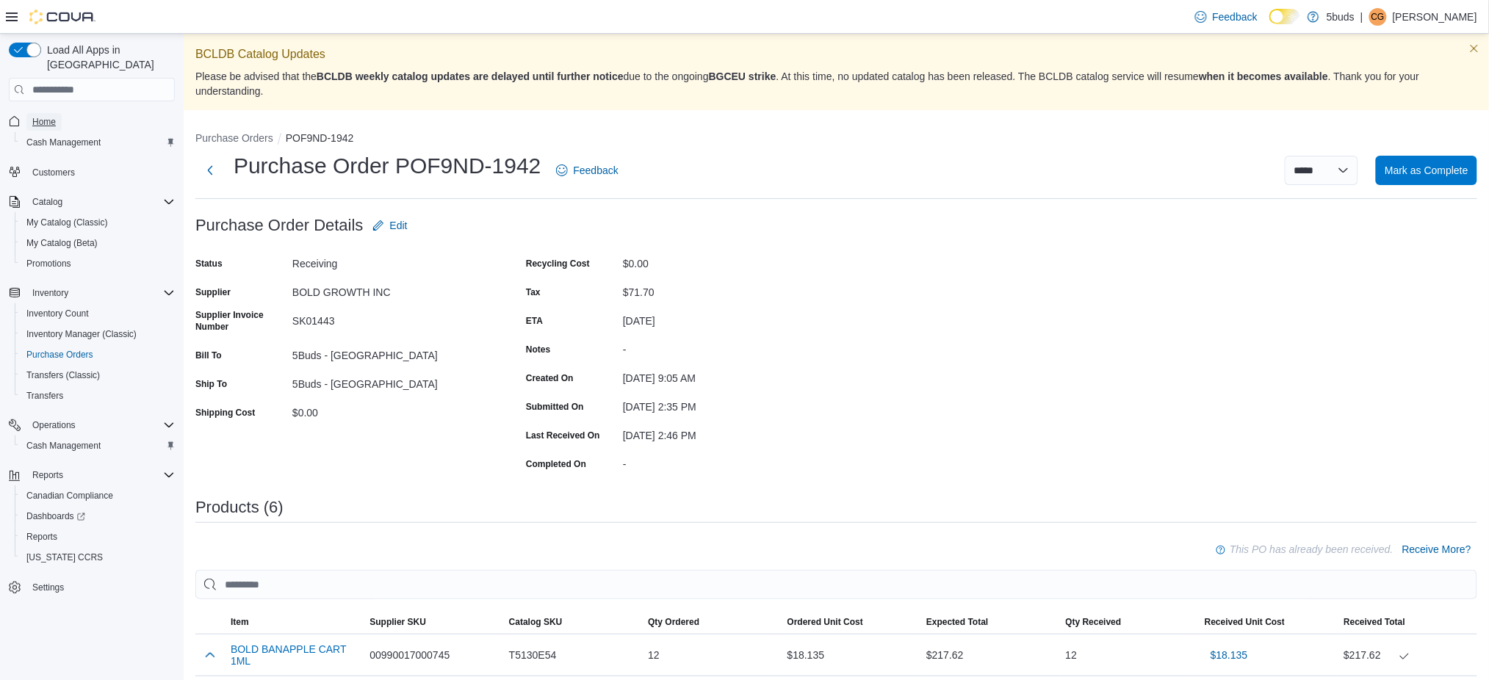
click at [56, 113] on link "Home" at bounding box center [43, 122] width 35 height 18
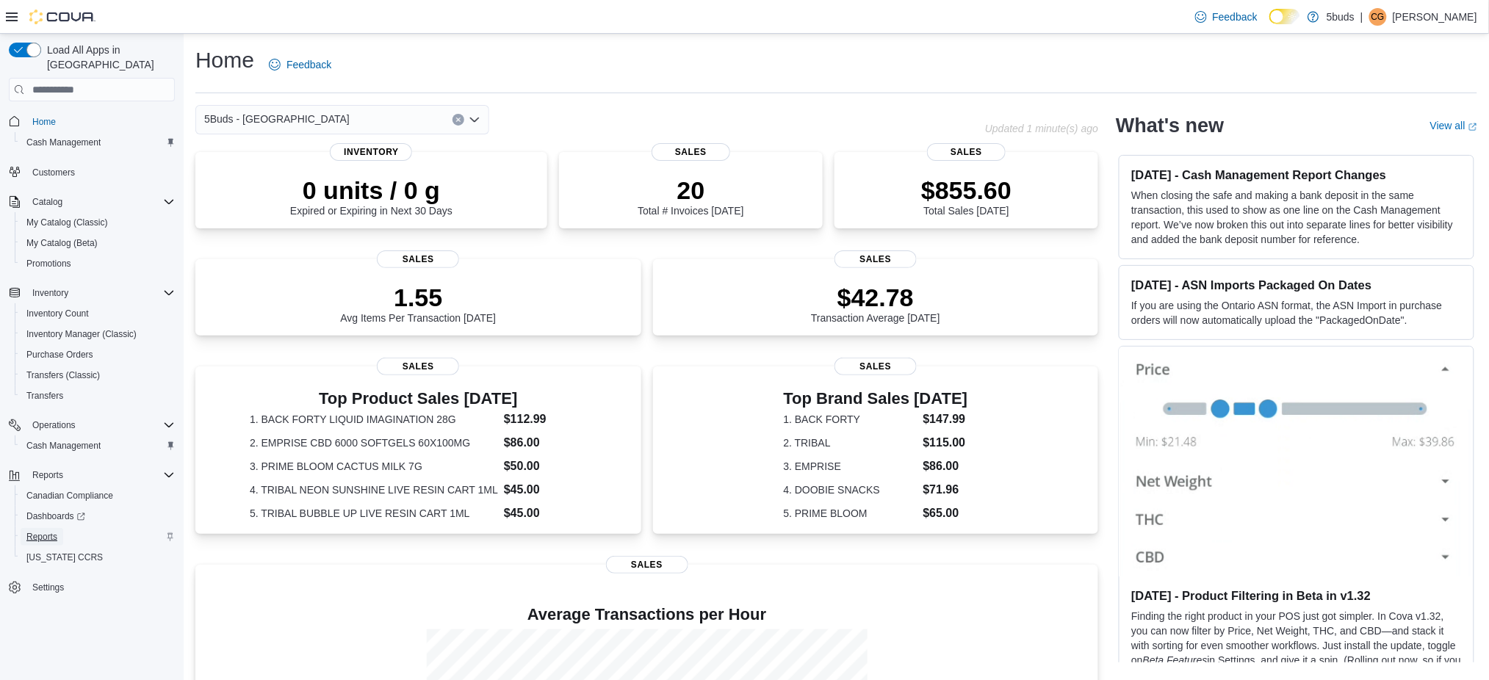
click at [31, 531] on span "Reports" at bounding box center [41, 537] width 31 height 12
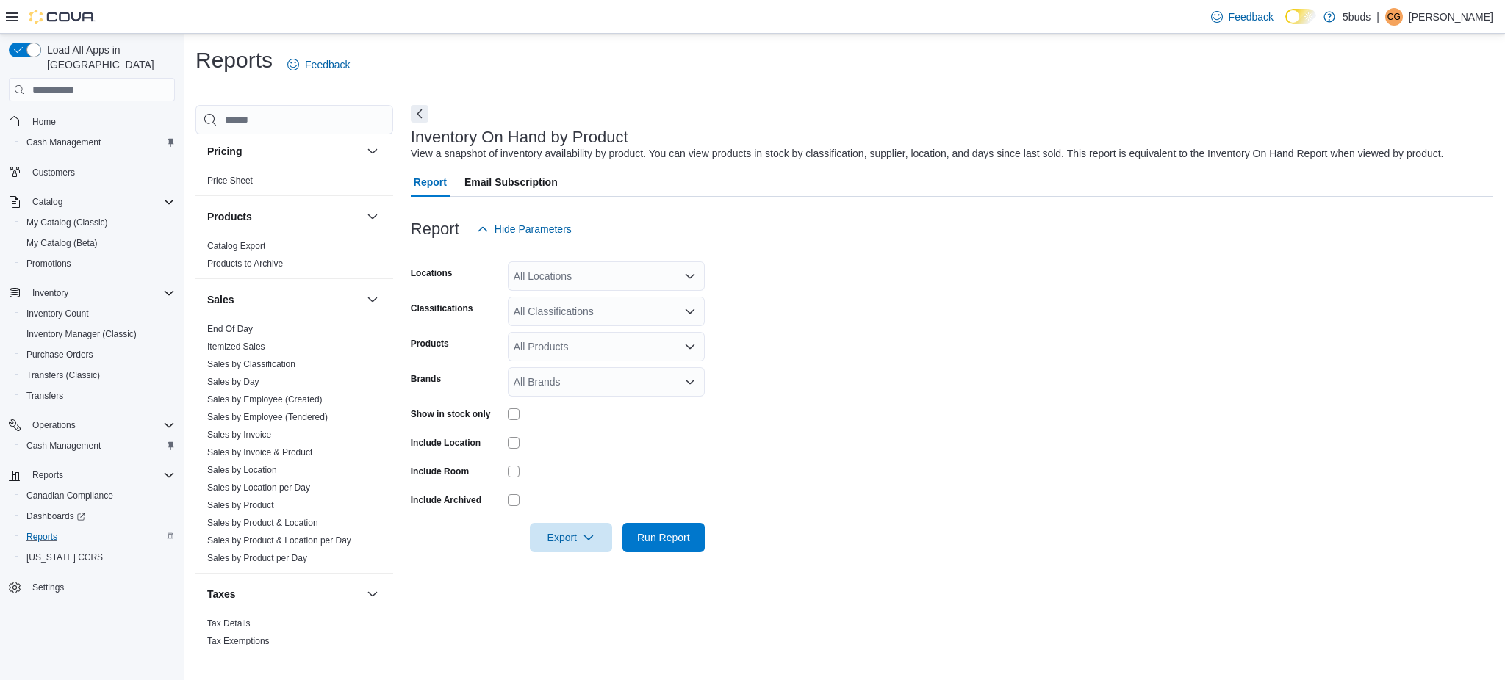
scroll to position [1018, 0]
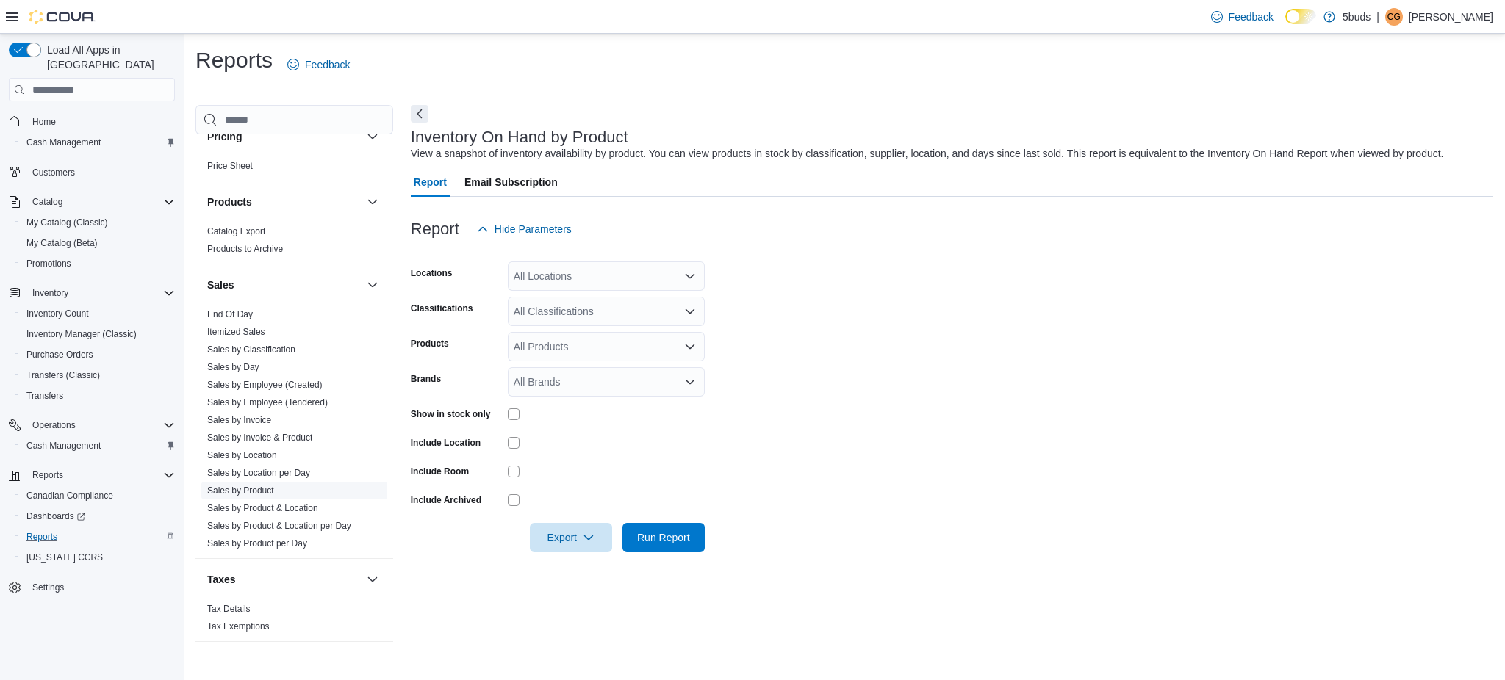
click at [261, 486] on link "Sales by Product" at bounding box center [240, 491] width 67 height 10
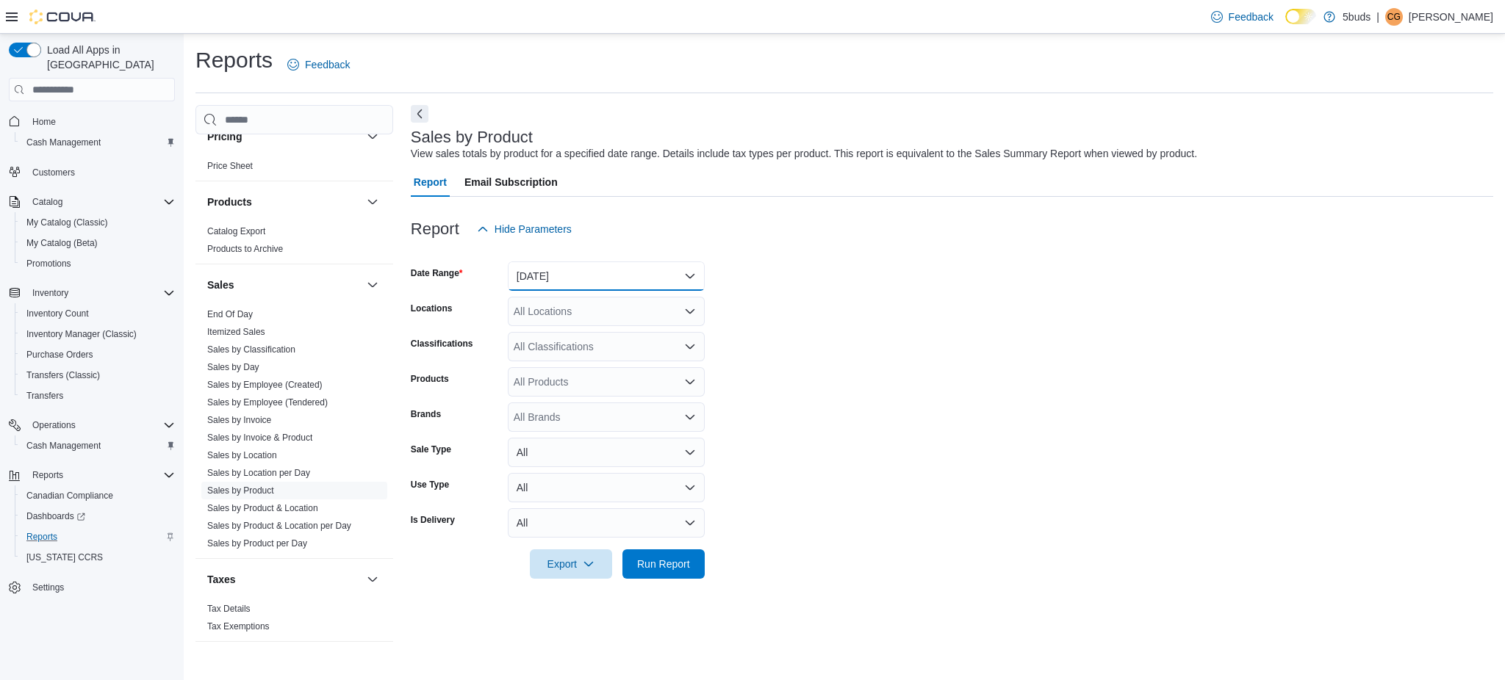
click at [557, 277] on button "[DATE]" at bounding box center [606, 276] width 197 height 29
click at [544, 335] on span "[DATE]" at bounding box center [615, 335] width 168 height 18
click at [555, 317] on div "All Locations" at bounding box center [606, 311] width 197 height 29
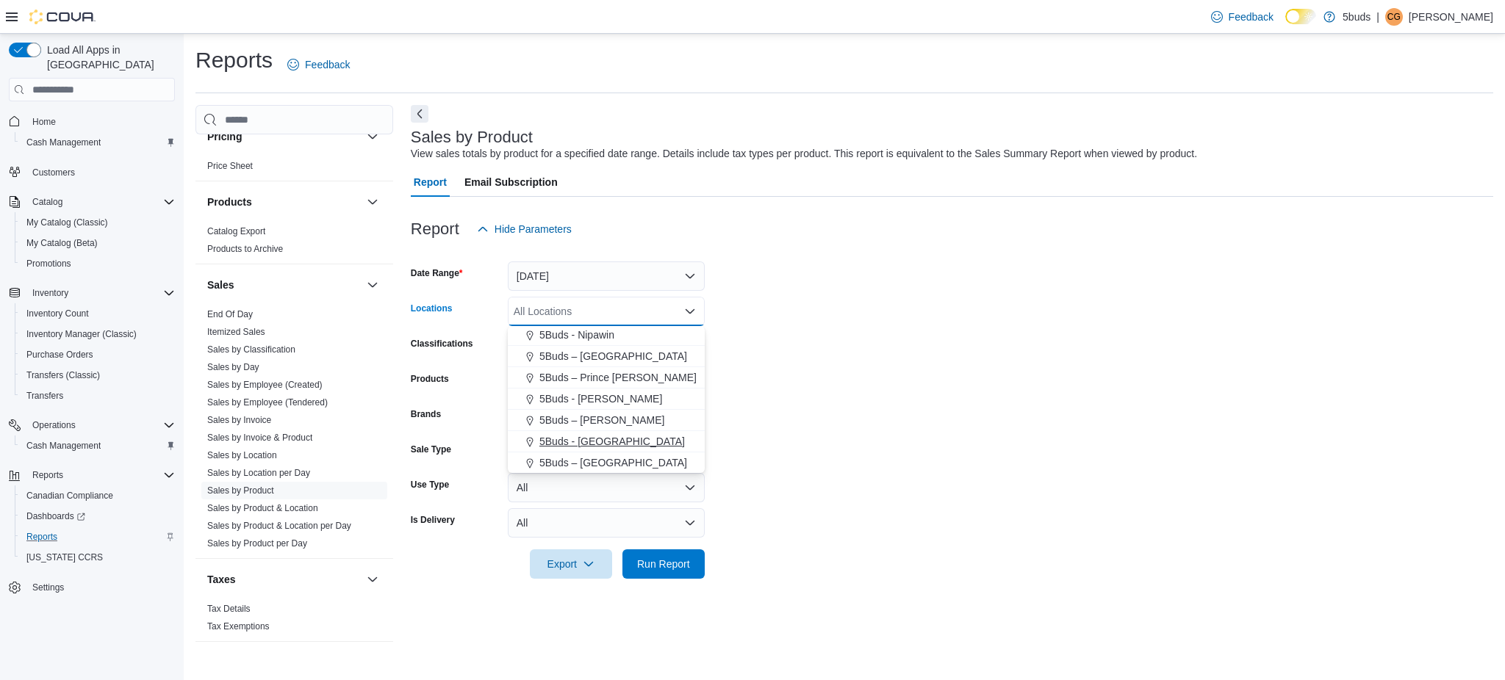
click at [610, 445] on span "5Buds - [GEOGRAPHIC_DATA]" at bounding box center [611, 441] width 145 height 15
click at [819, 433] on form "Date Range Today Locations 5Buds - Weyburn Combo box. Selected. 5Buds - Weyburn…" at bounding box center [952, 411] width 1082 height 335
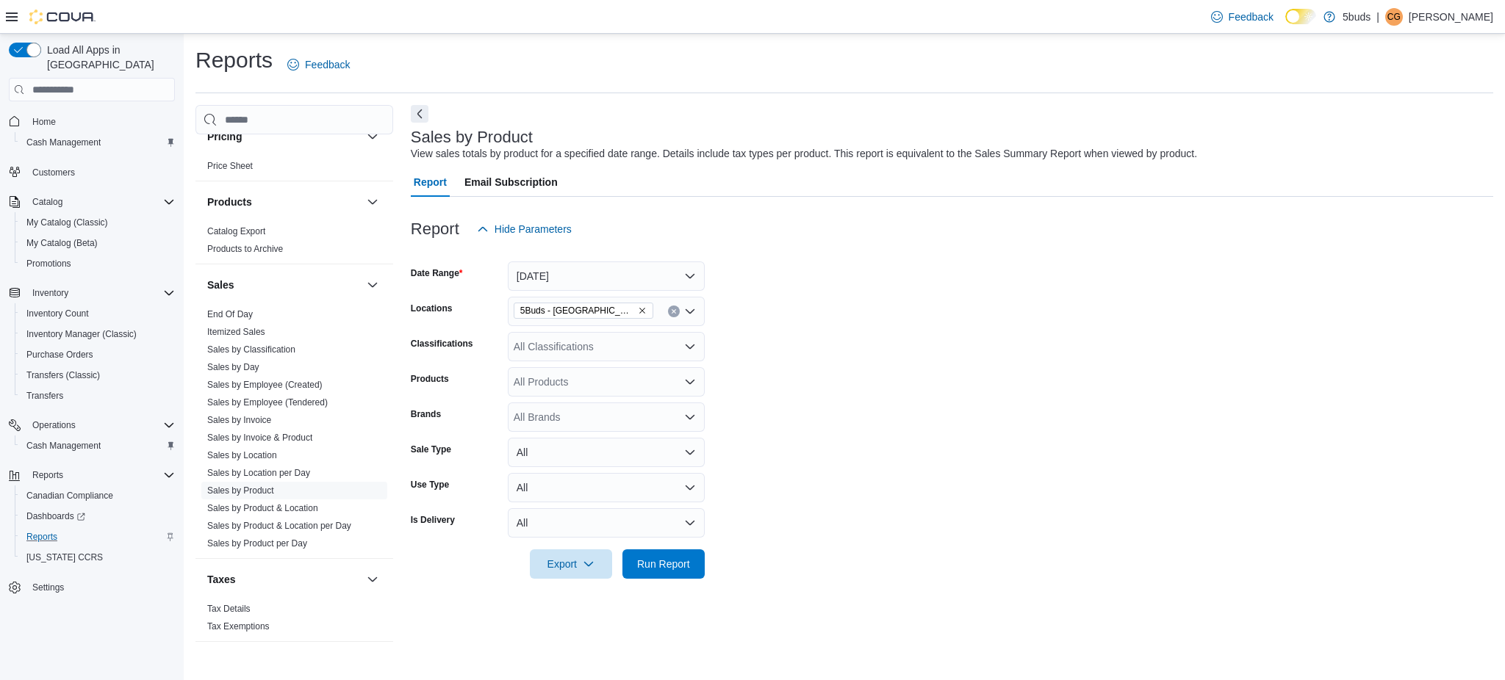
click at [605, 342] on div "All Classifications" at bounding box center [606, 346] width 197 height 29
click at [575, 371] on div "28G" at bounding box center [606, 368] width 179 height 15
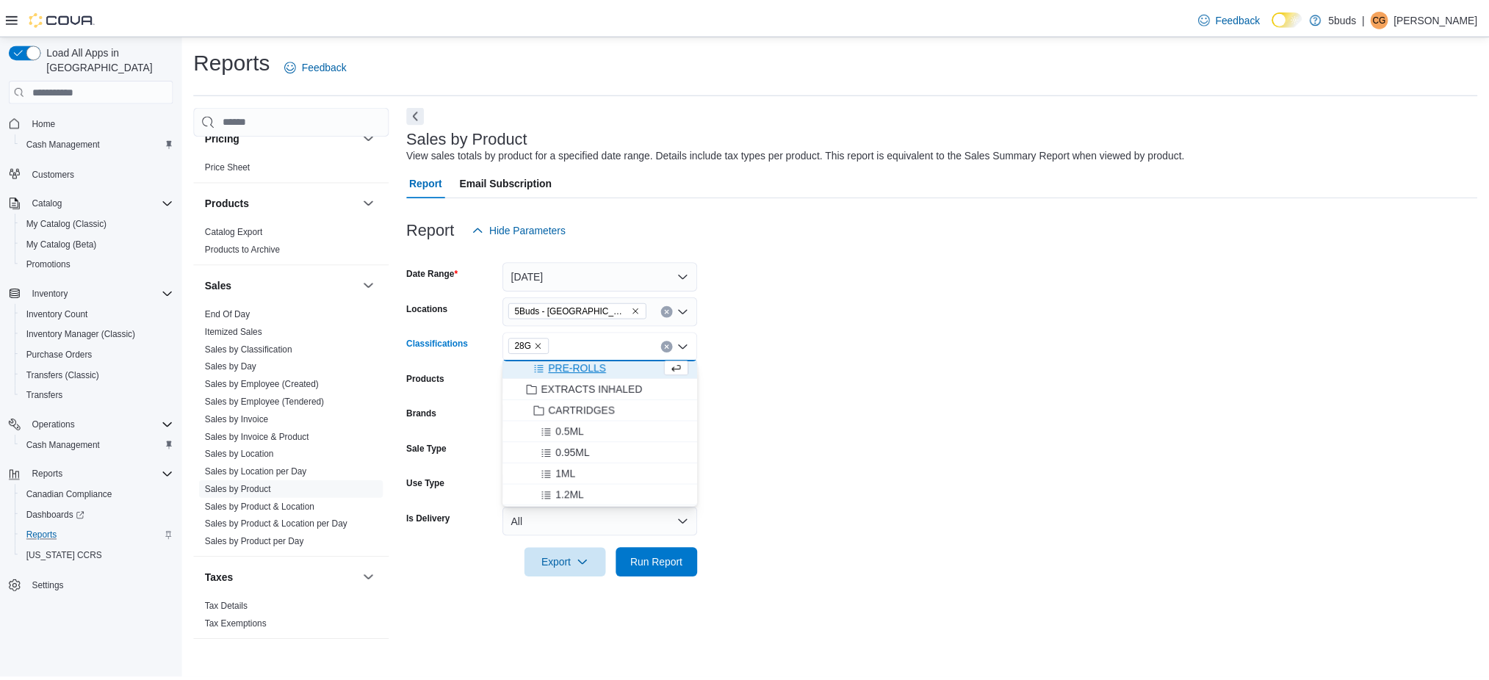
scroll to position [192, 0]
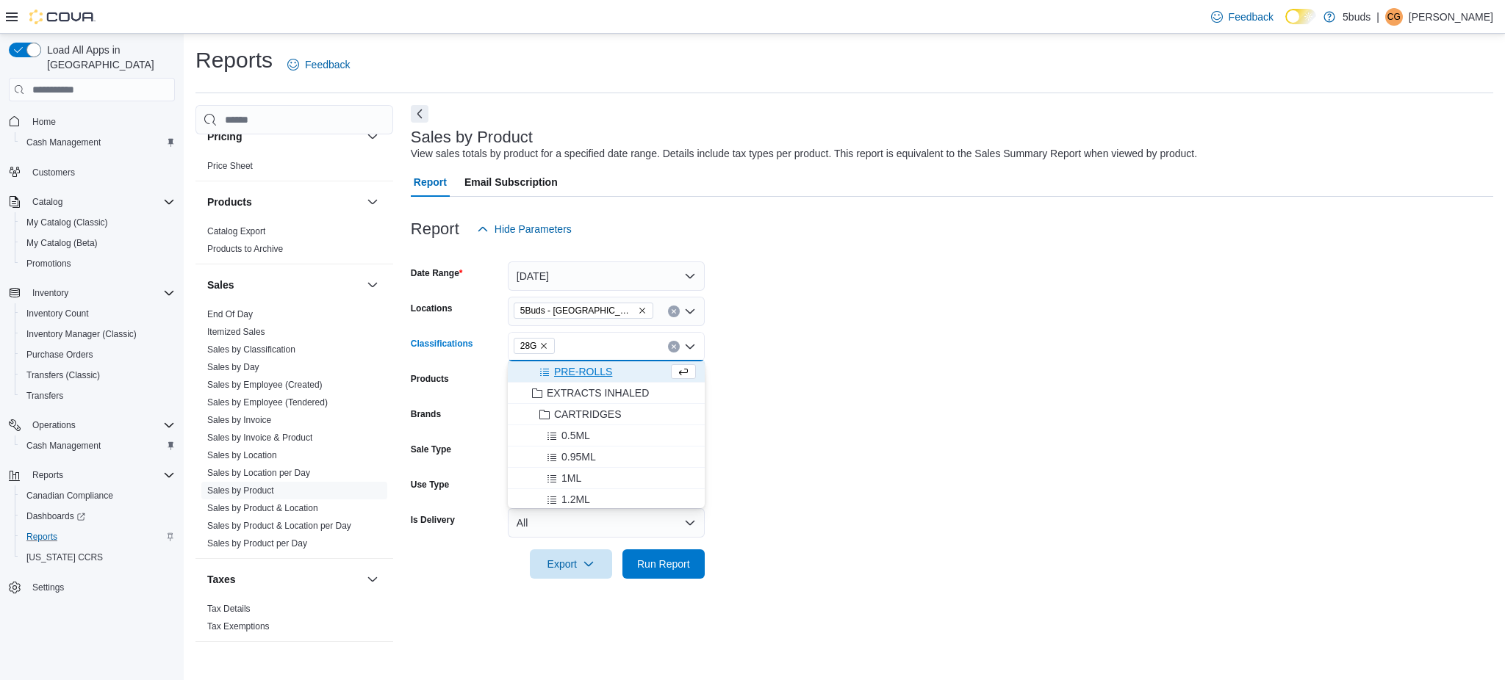
click at [750, 391] on form "Date Range Today Locations 5Buds - Weyburn Classifications 28G Combo box. Selec…" at bounding box center [952, 411] width 1082 height 335
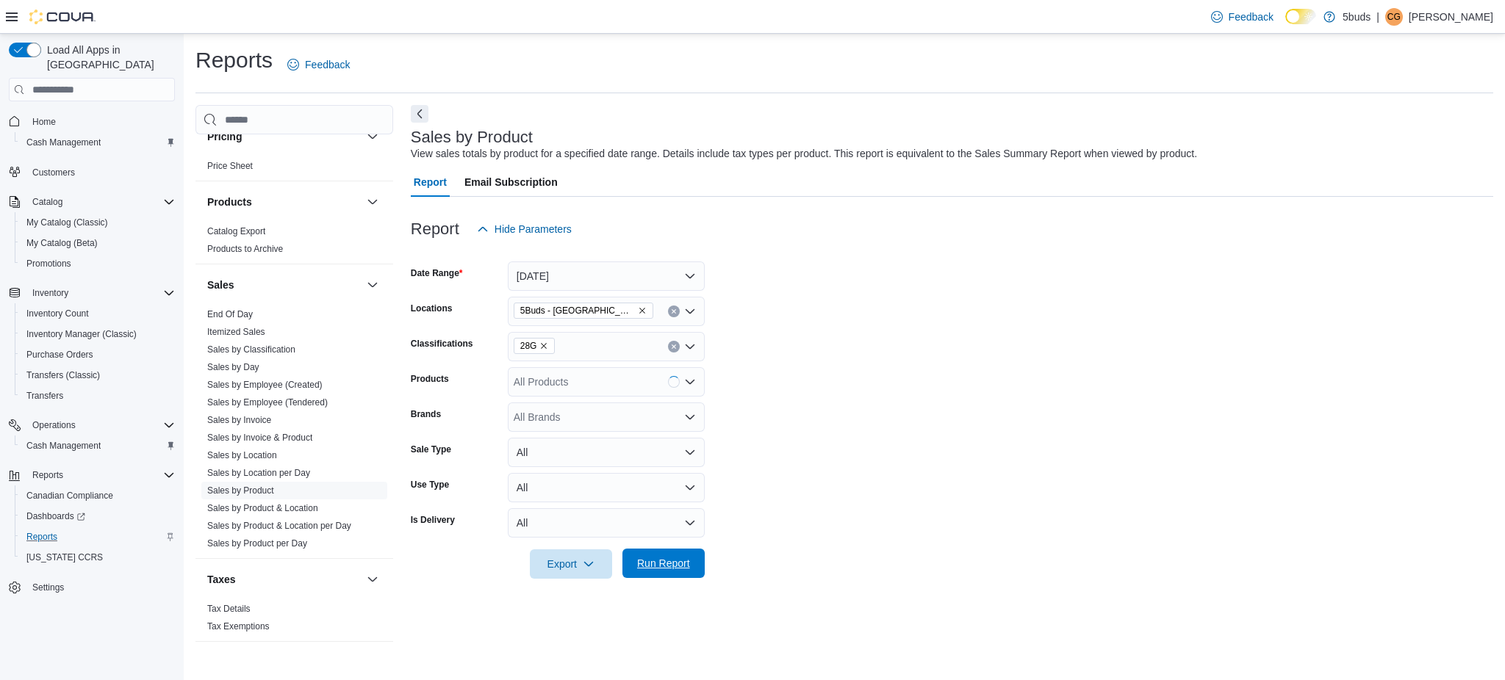
click at [667, 572] on span "Run Report" at bounding box center [663, 563] width 65 height 29
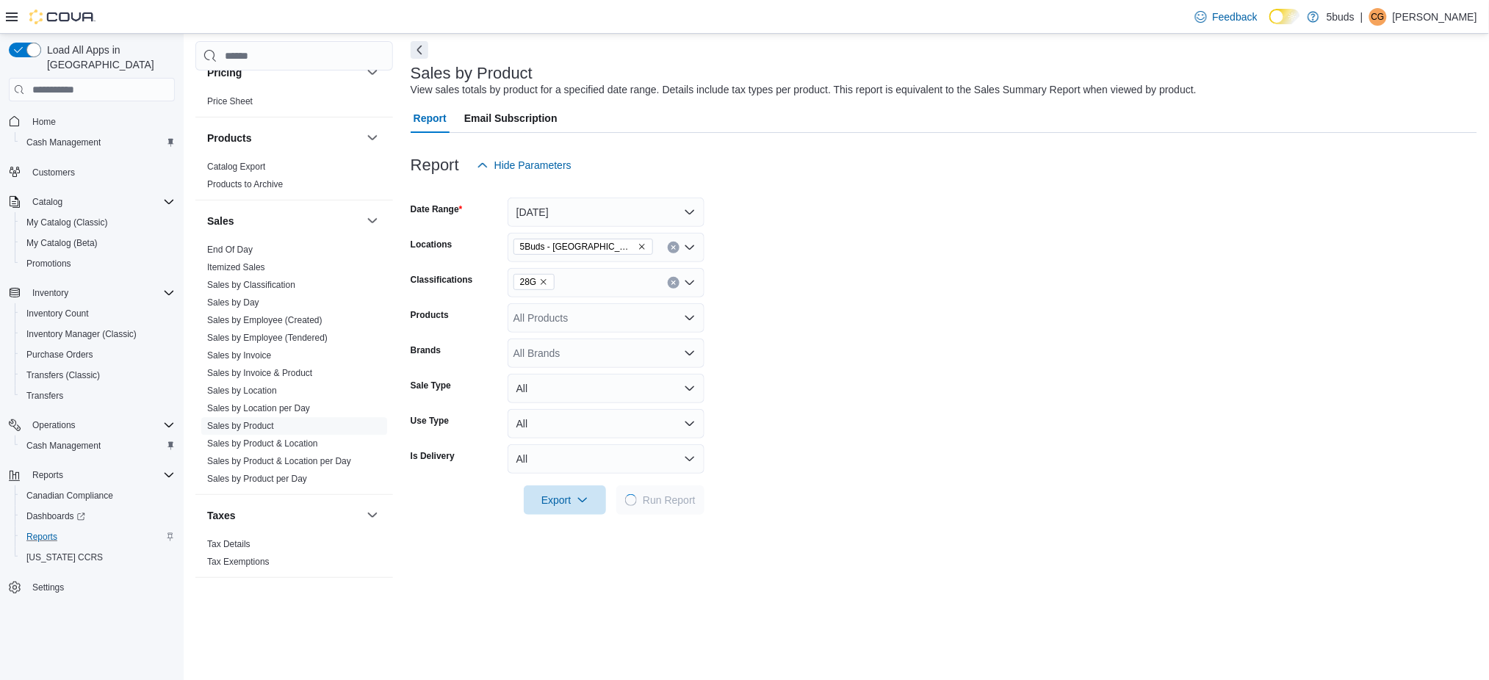
scroll to position [98, 0]
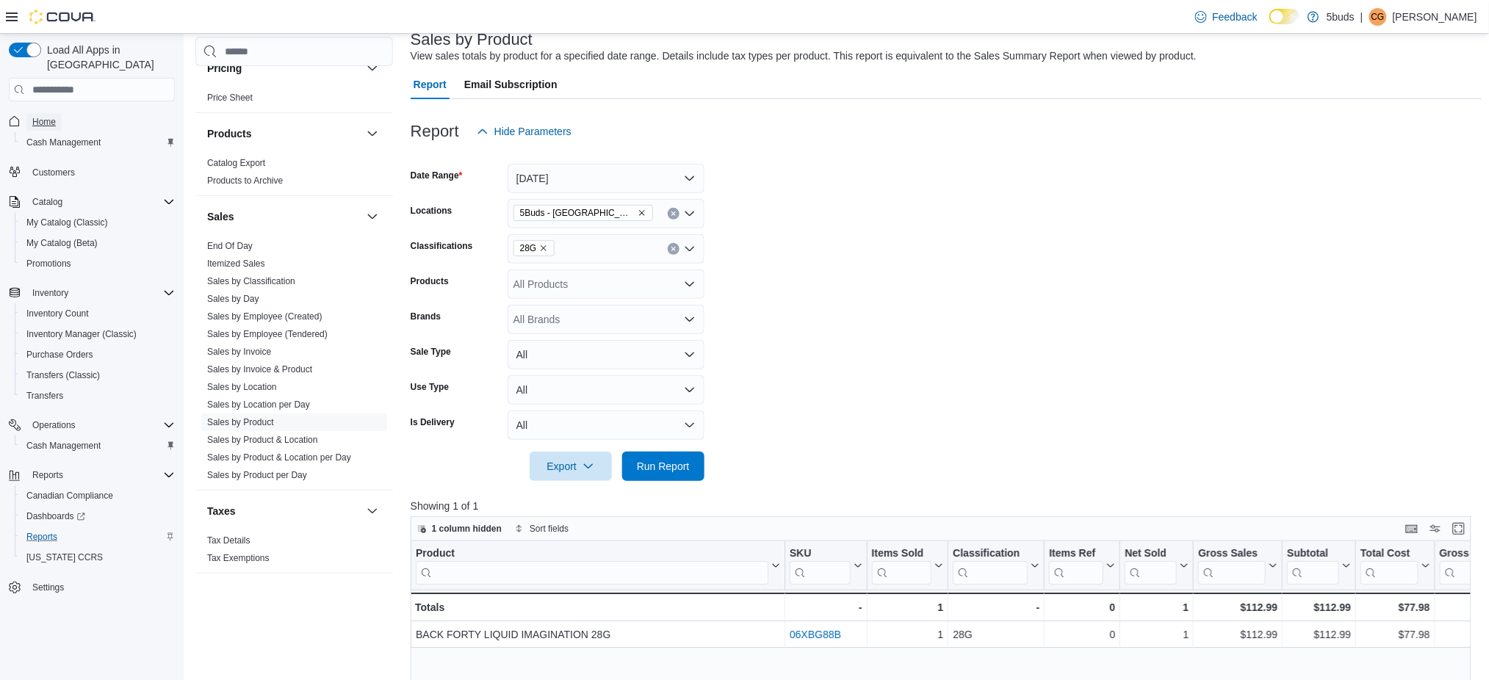
click at [40, 116] on span "Home" at bounding box center [44, 122] width 24 height 12
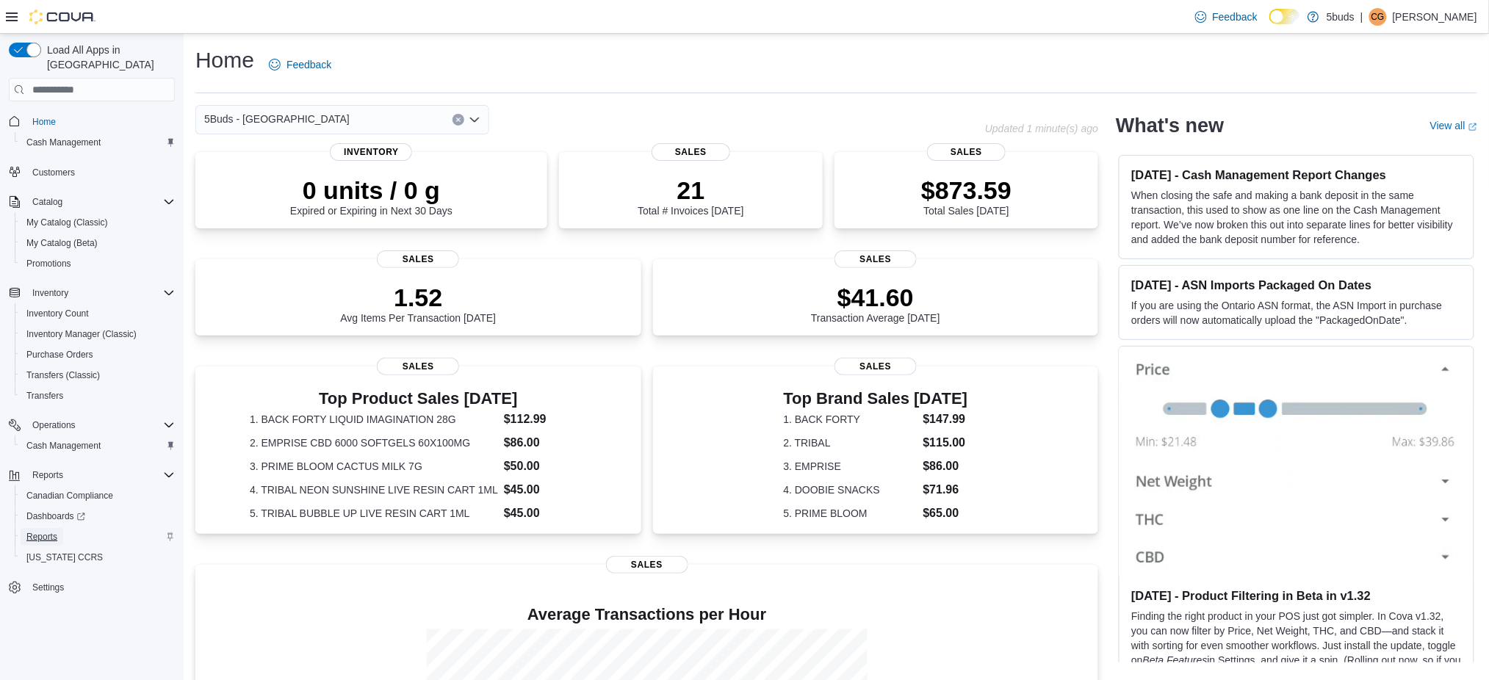
click at [56, 531] on span "Reports" at bounding box center [41, 537] width 31 height 12
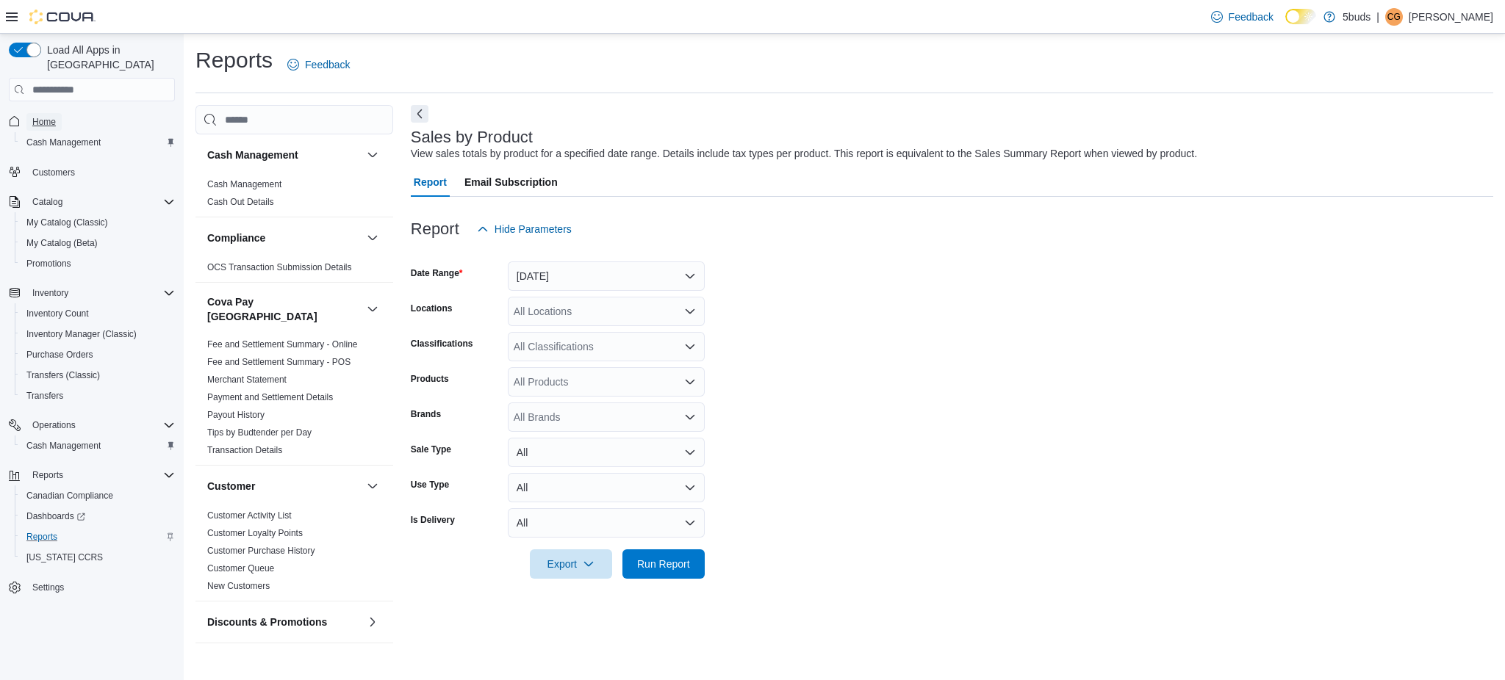
click at [51, 116] on span "Home" at bounding box center [44, 122] width 24 height 12
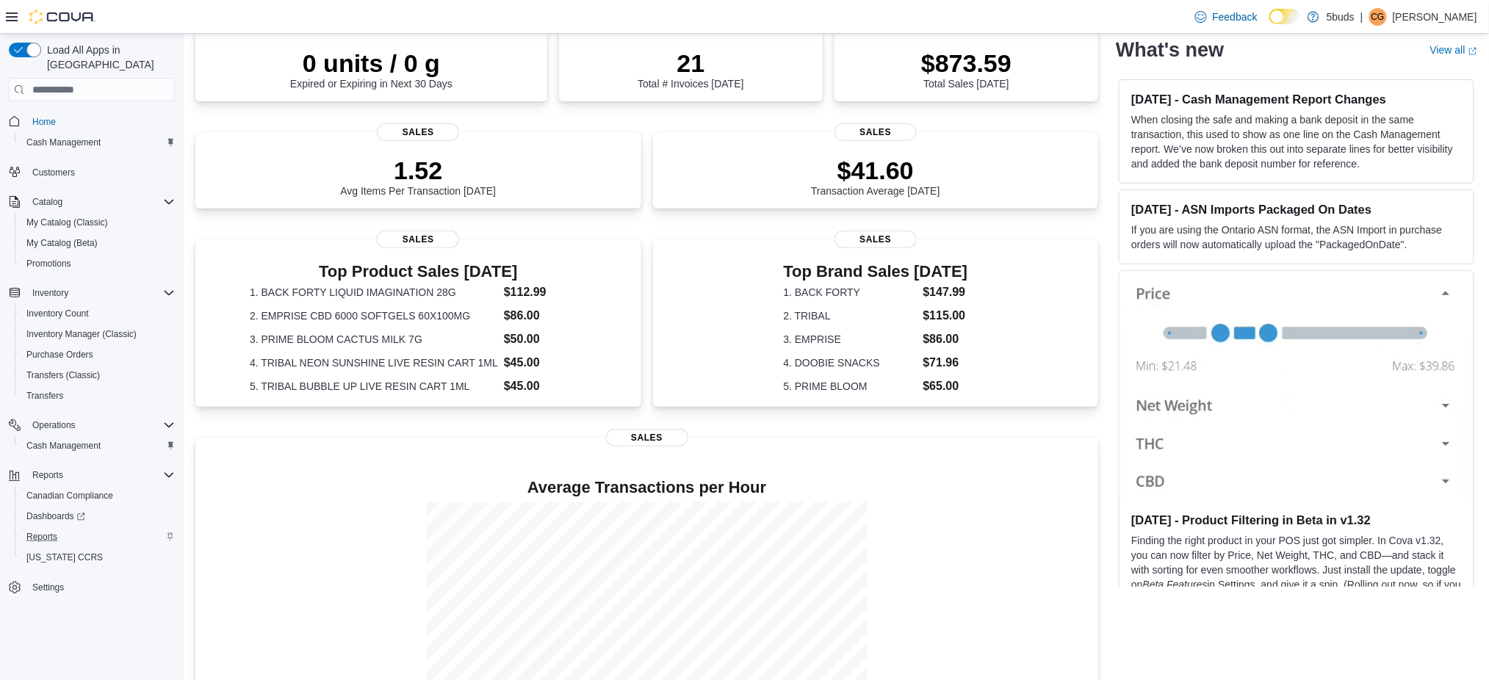
scroll to position [13, 0]
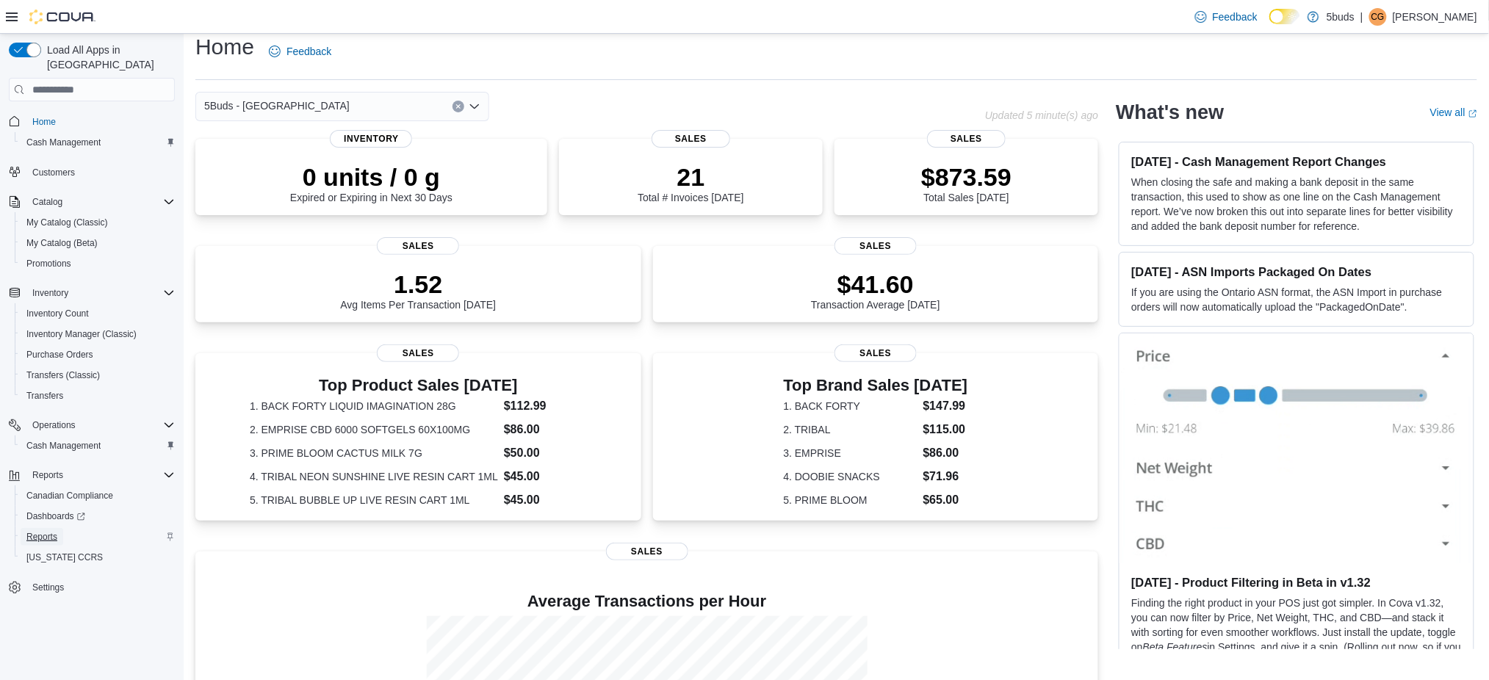
click at [41, 528] on span "Reports" at bounding box center [41, 537] width 31 height 18
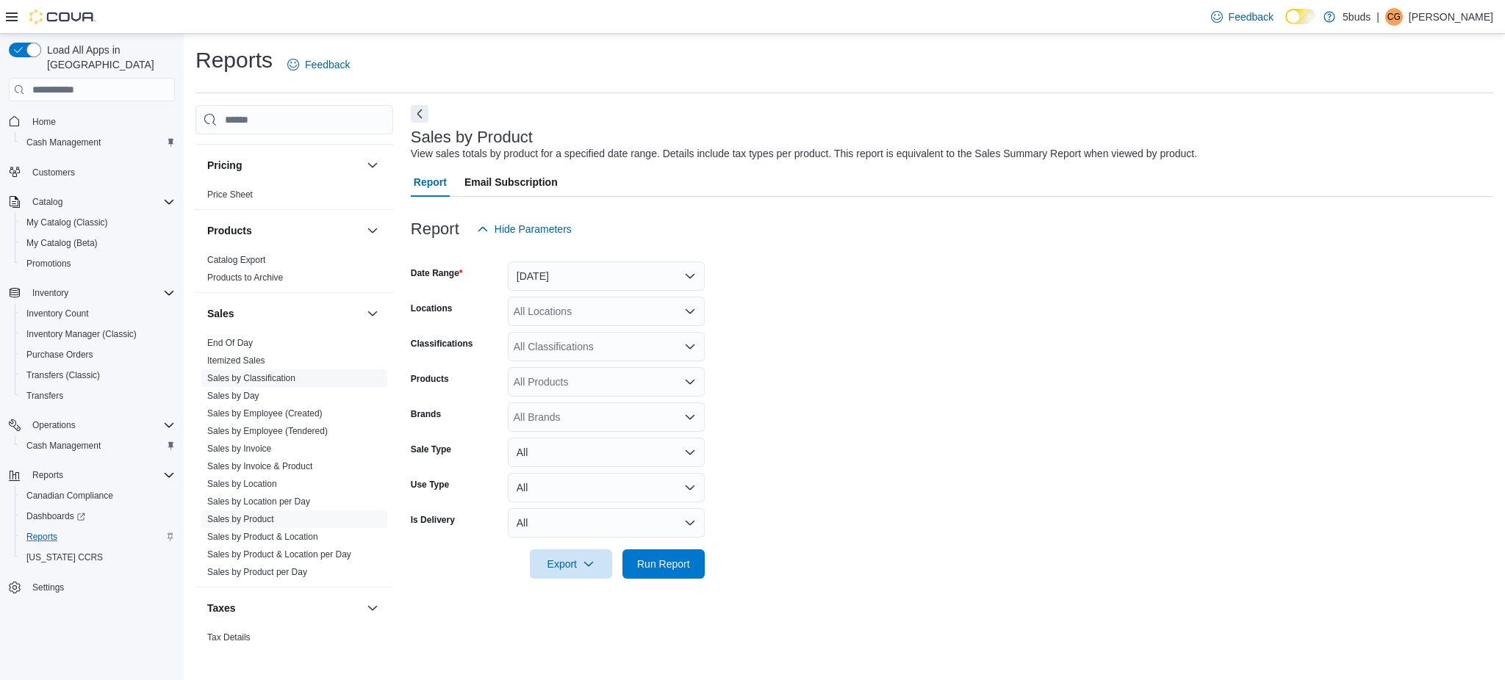
scroll to position [1018, 0]
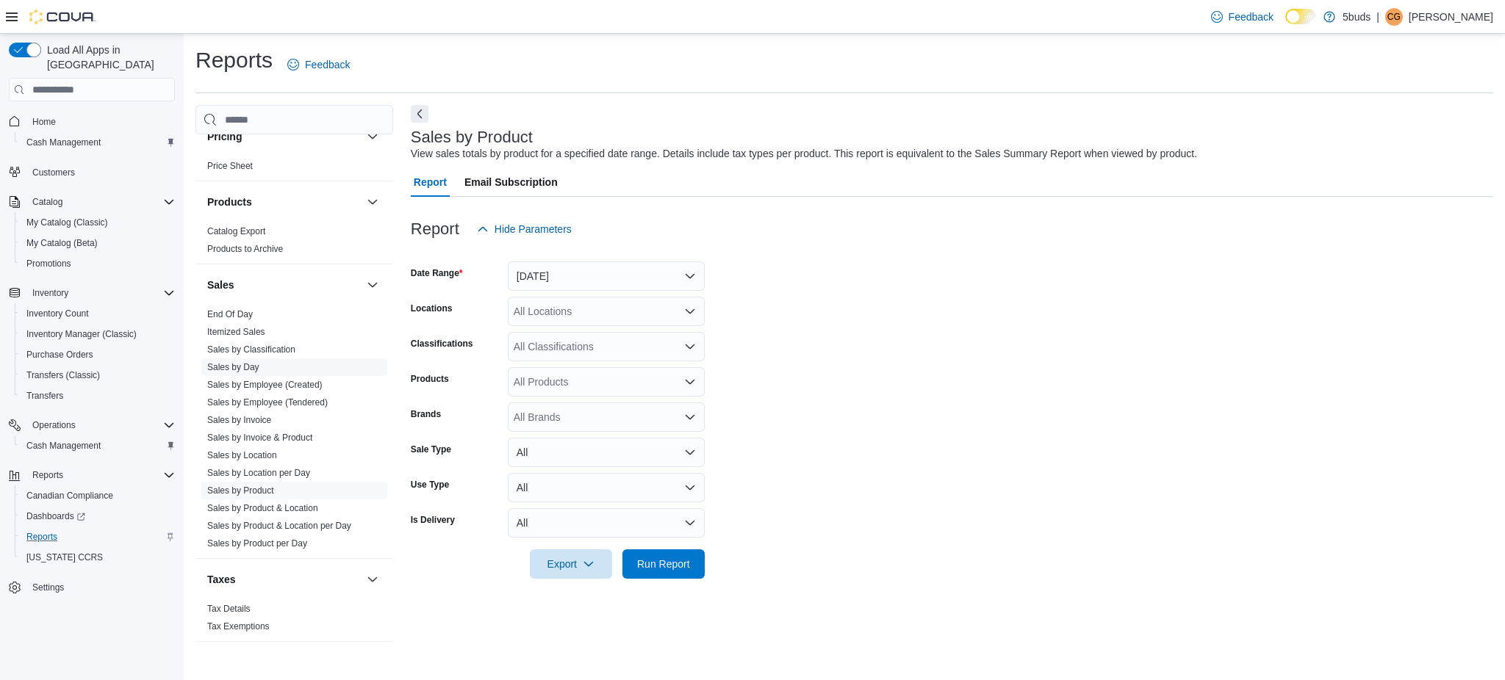
click at [247, 362] on link "Sales by Day" at bounding box center [233, 367] width 52 height 10
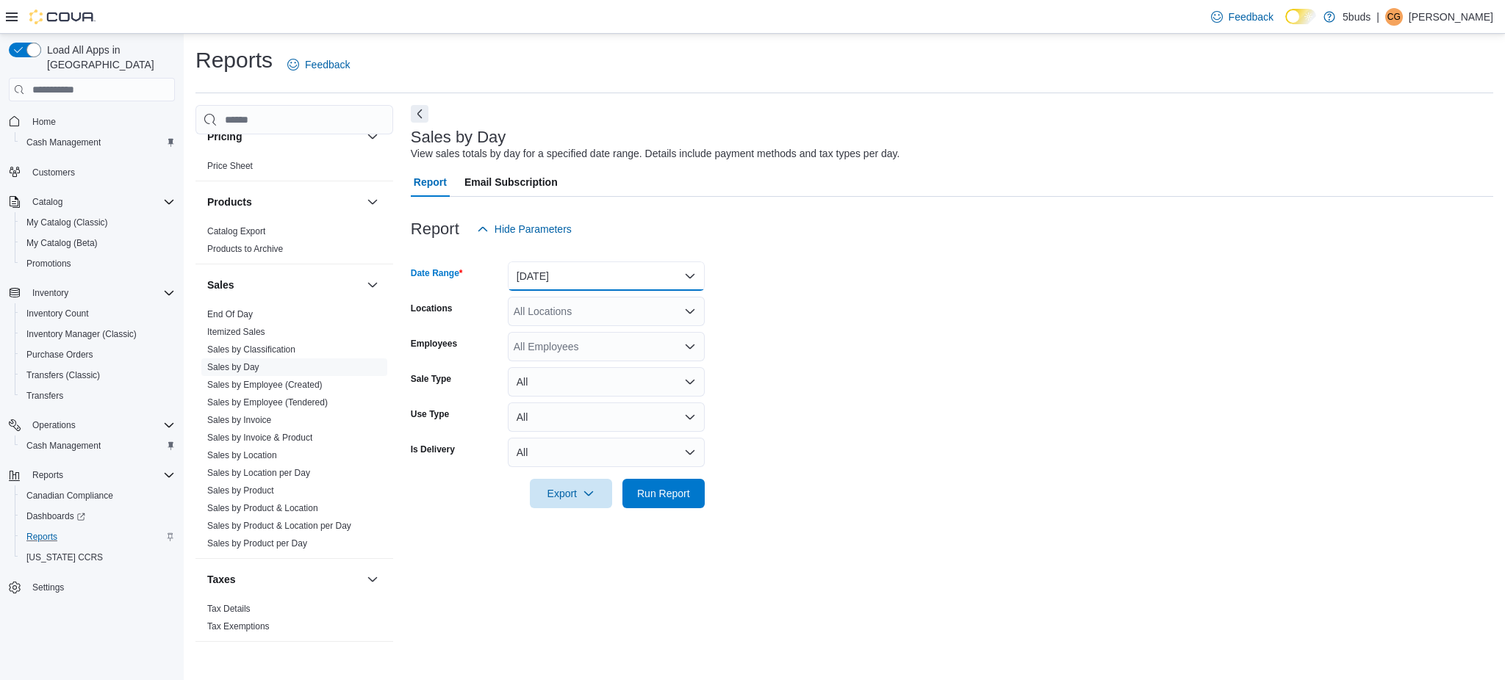
click at [580, 275] on button "[DATE]" at bounding box center [606, 276] width 197 height 29
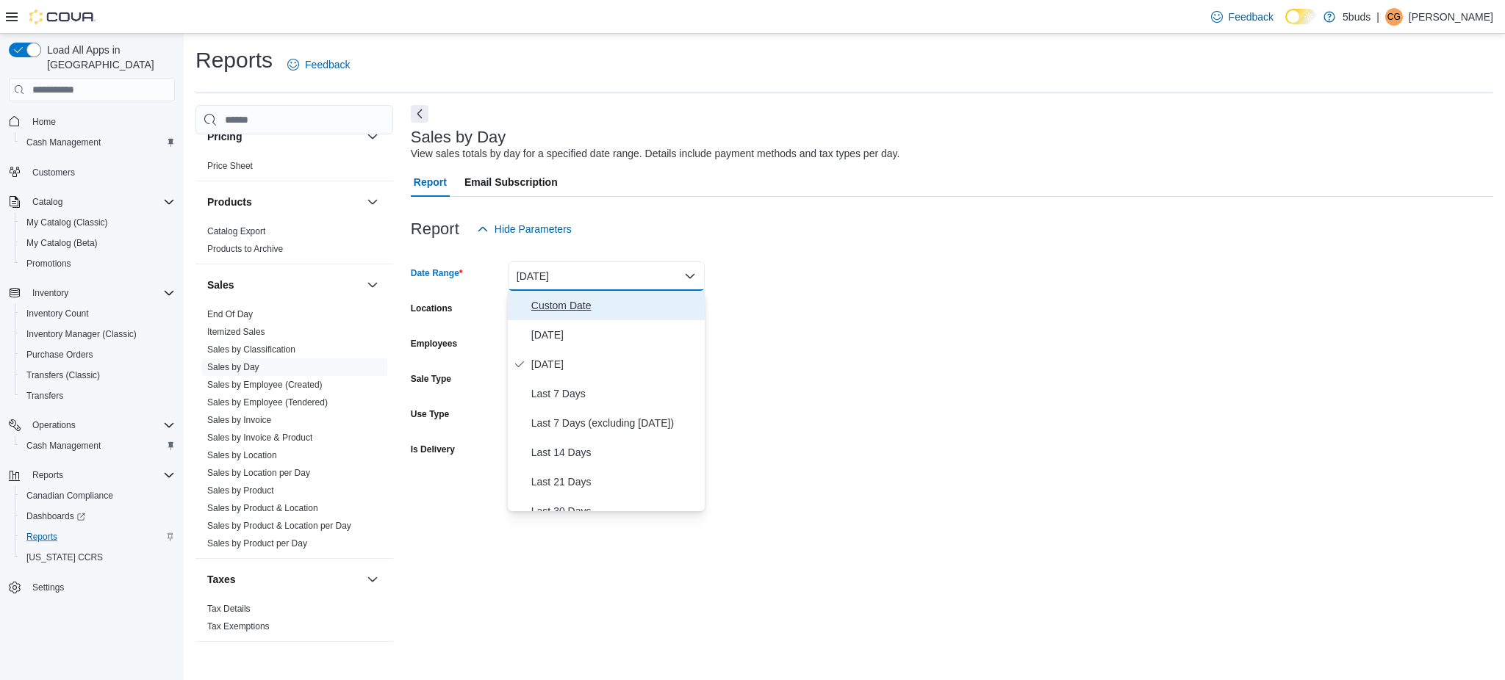
click at [565, 303] on span "Custom Date" at bounding box center [615, 306] width 168 height 18
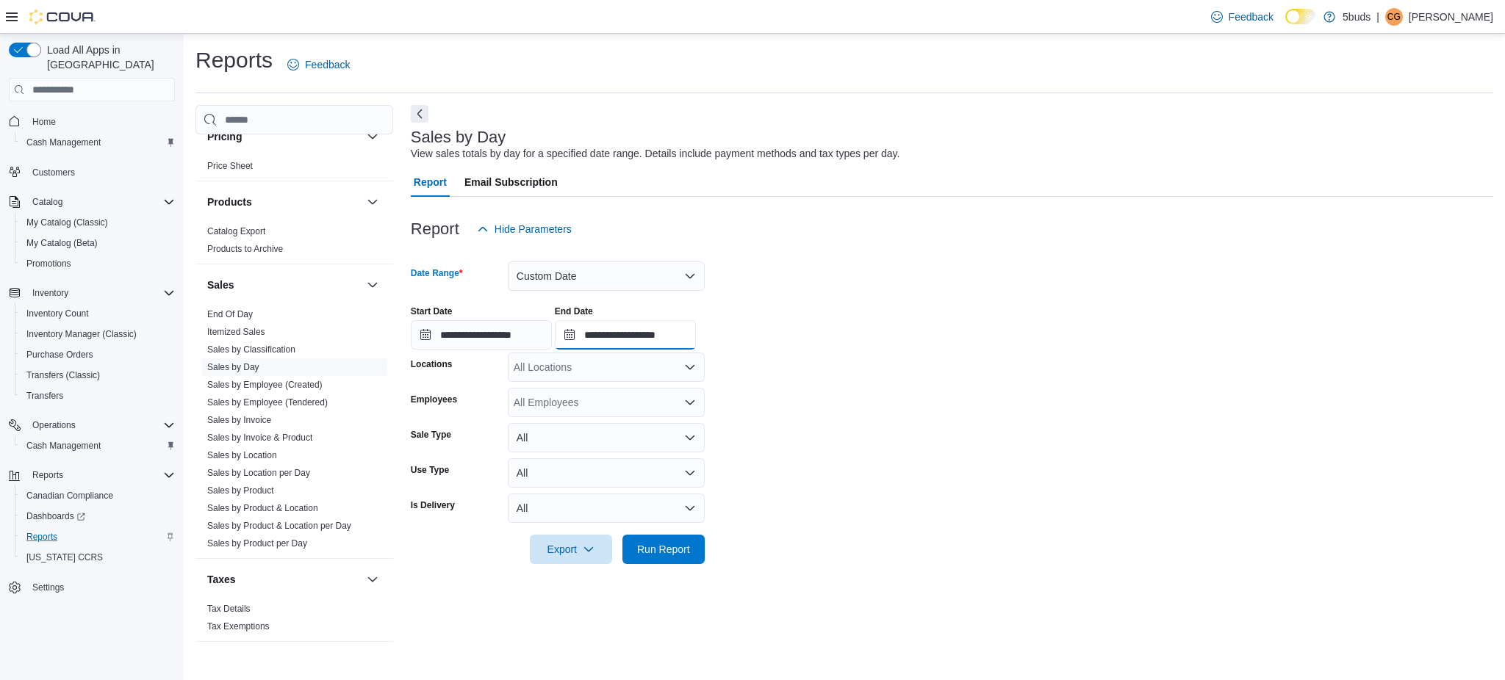
click at [661, 326] on input "**********" at bounding box center [625, 334] width 141 height 29
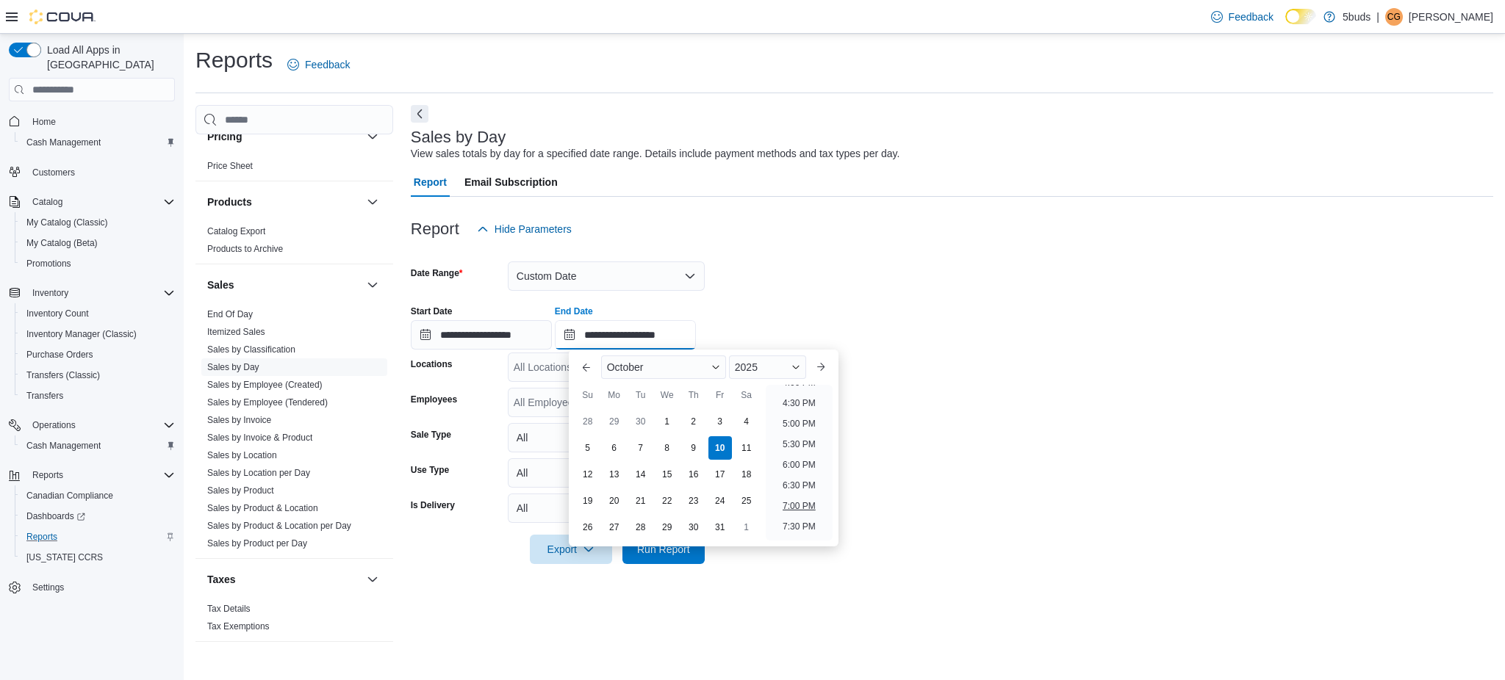
scroll to position [639, 0]
click at [790, 455] on li "5:00 PM" at bounding box center [799, 458] width 45 height 18
type input "**********"
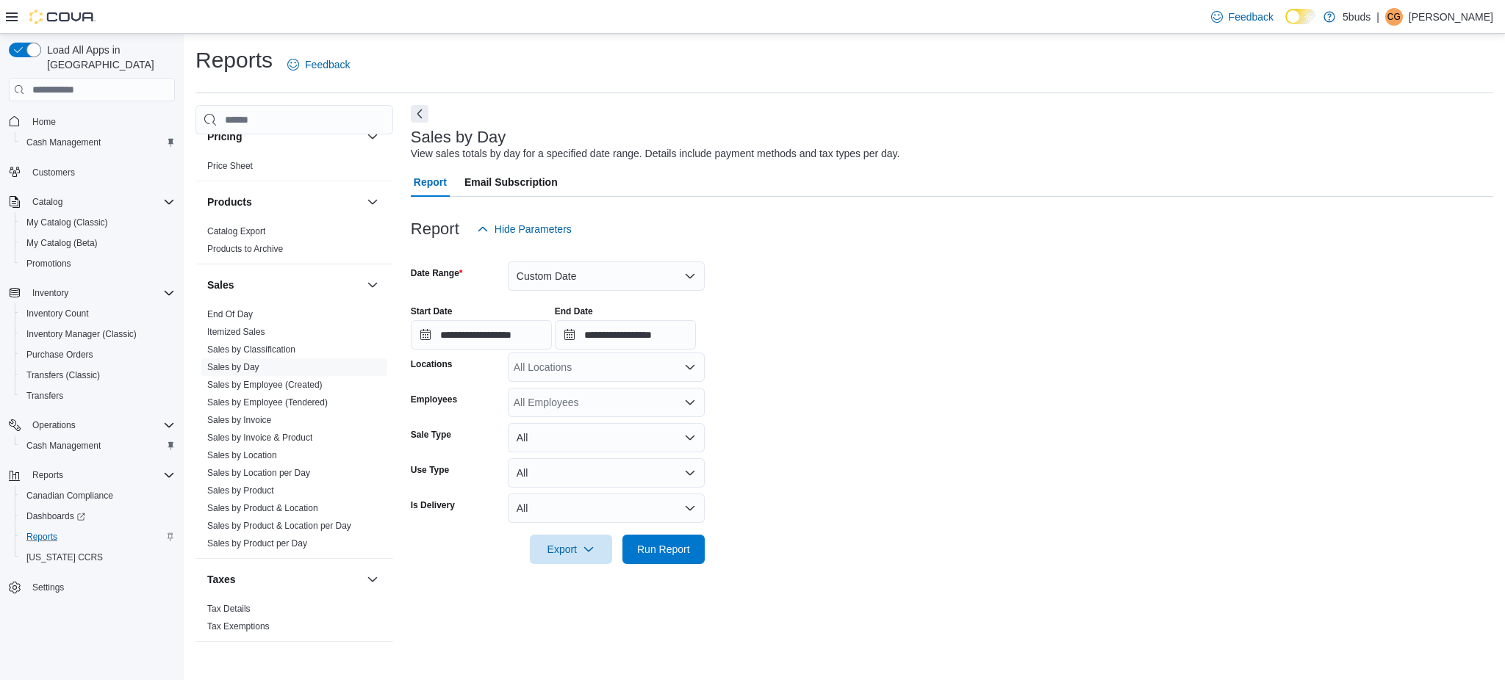
click at [578, 366] on div "All Locations" at bounding box center [606, 367] width 197 height 29
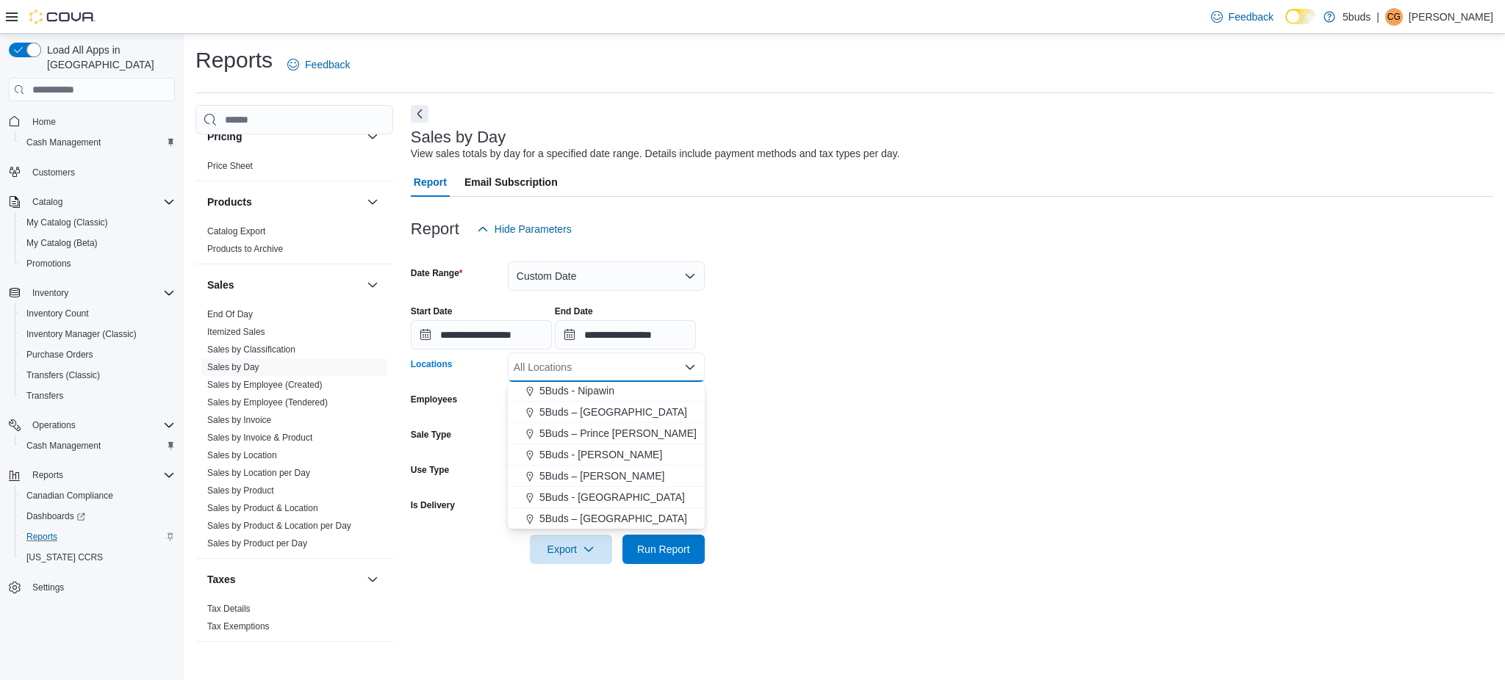
drag, startPoint x: 613, startPoint y: 500, endPoint x: 695, endPoint y: 495, distance: 82.4
click at [614, 499] on span "5Buds - [GEOGRAPHIC_DATA]" at bounding box center [611, 497] width 145 height 15
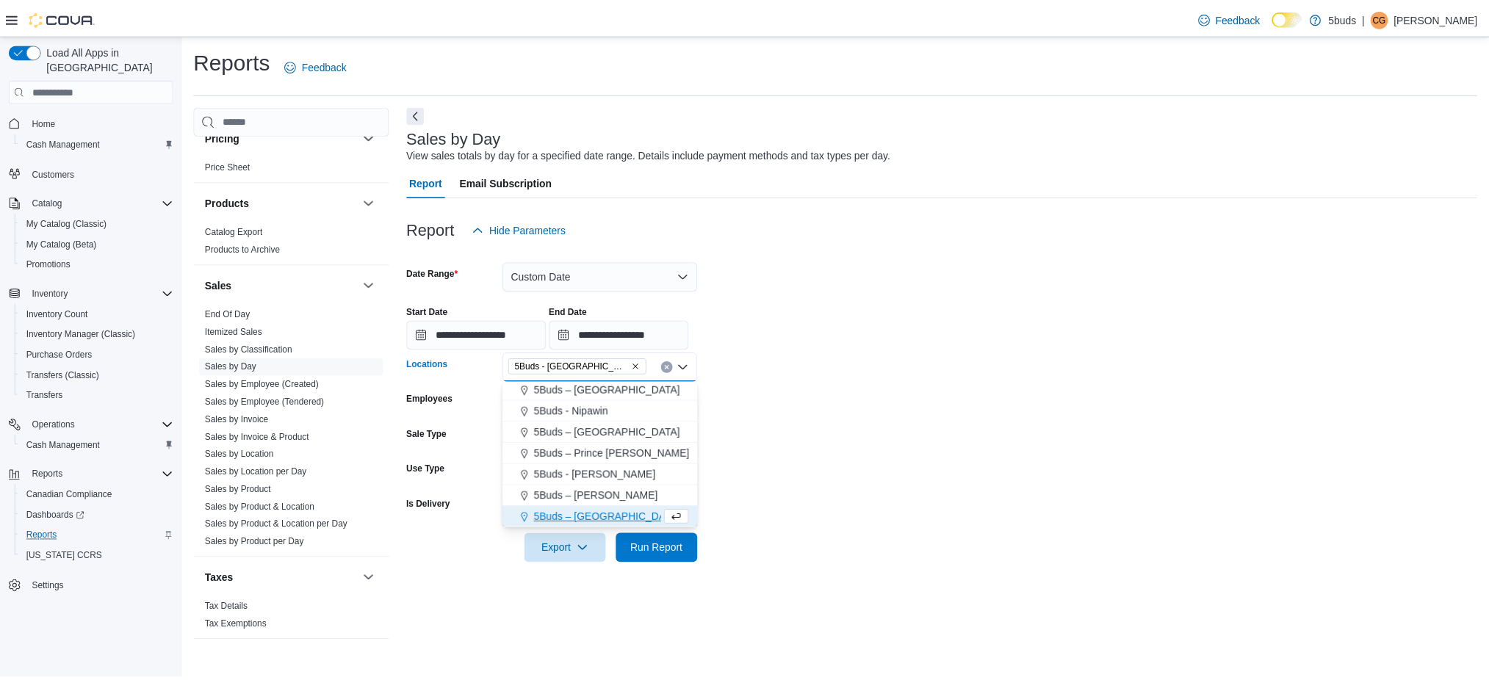
scroll to position [87, 0]
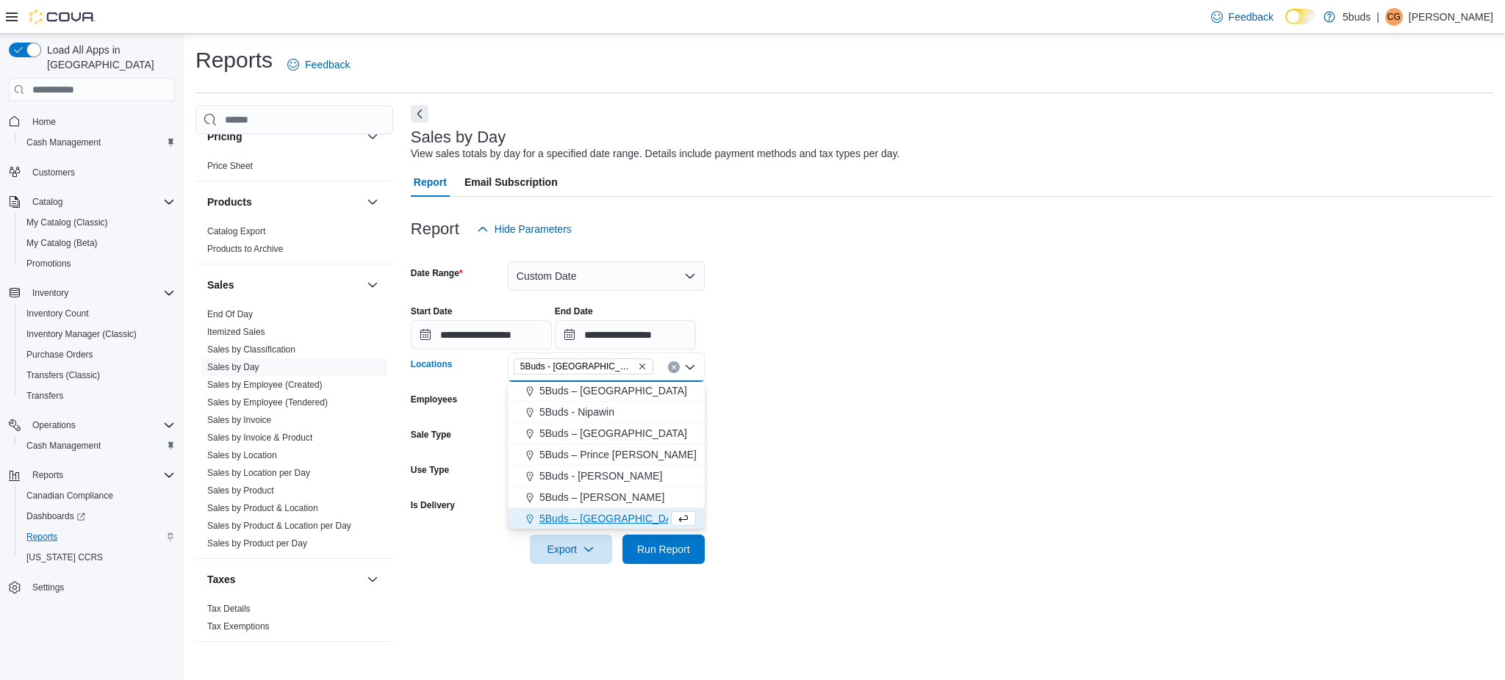
drag, startPoint x: 877, startPoint y: 527, endPoint x: 757, endPoint y: 559, distance: 124.1
click at [865, 535] on div at bounding box center [952, 529] width 1082 height 12
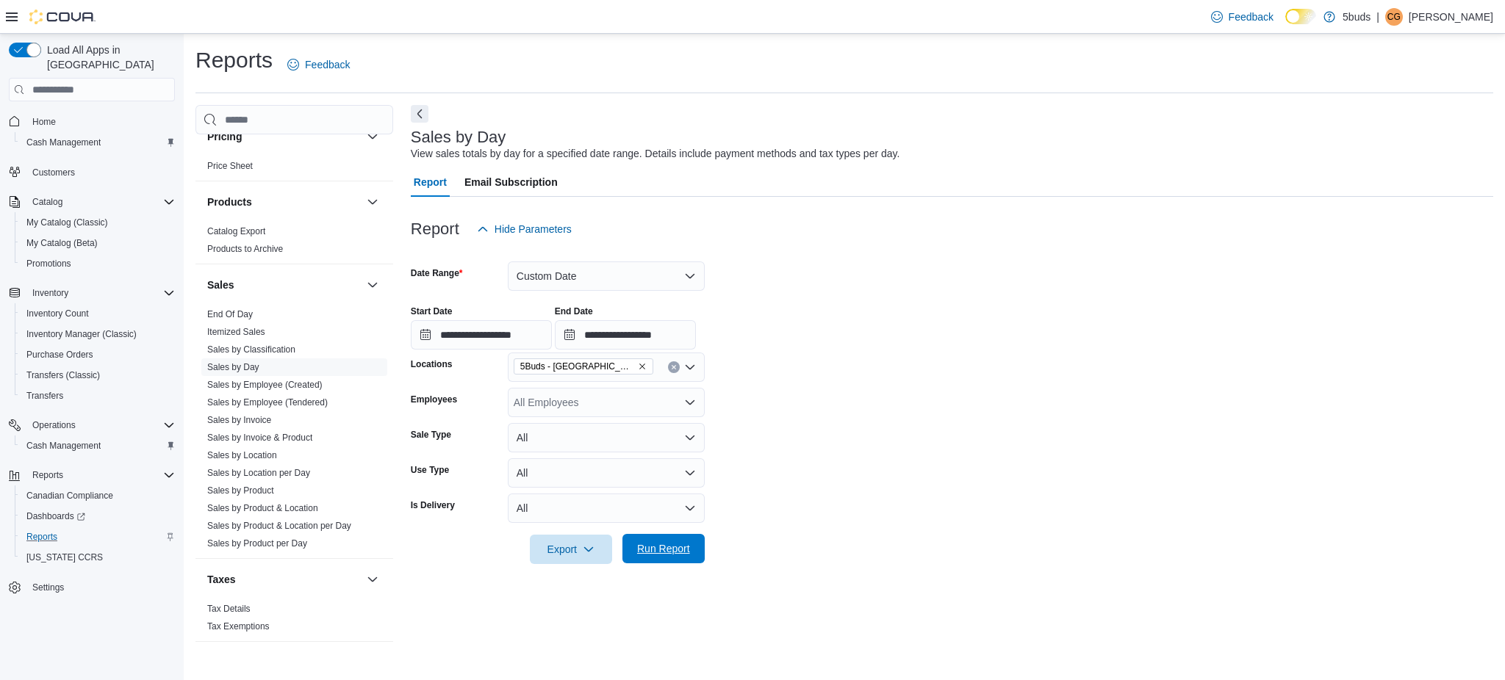
click at [682, 551] on span "Run Report" at bounding box center [663, 549] width 53 height 15
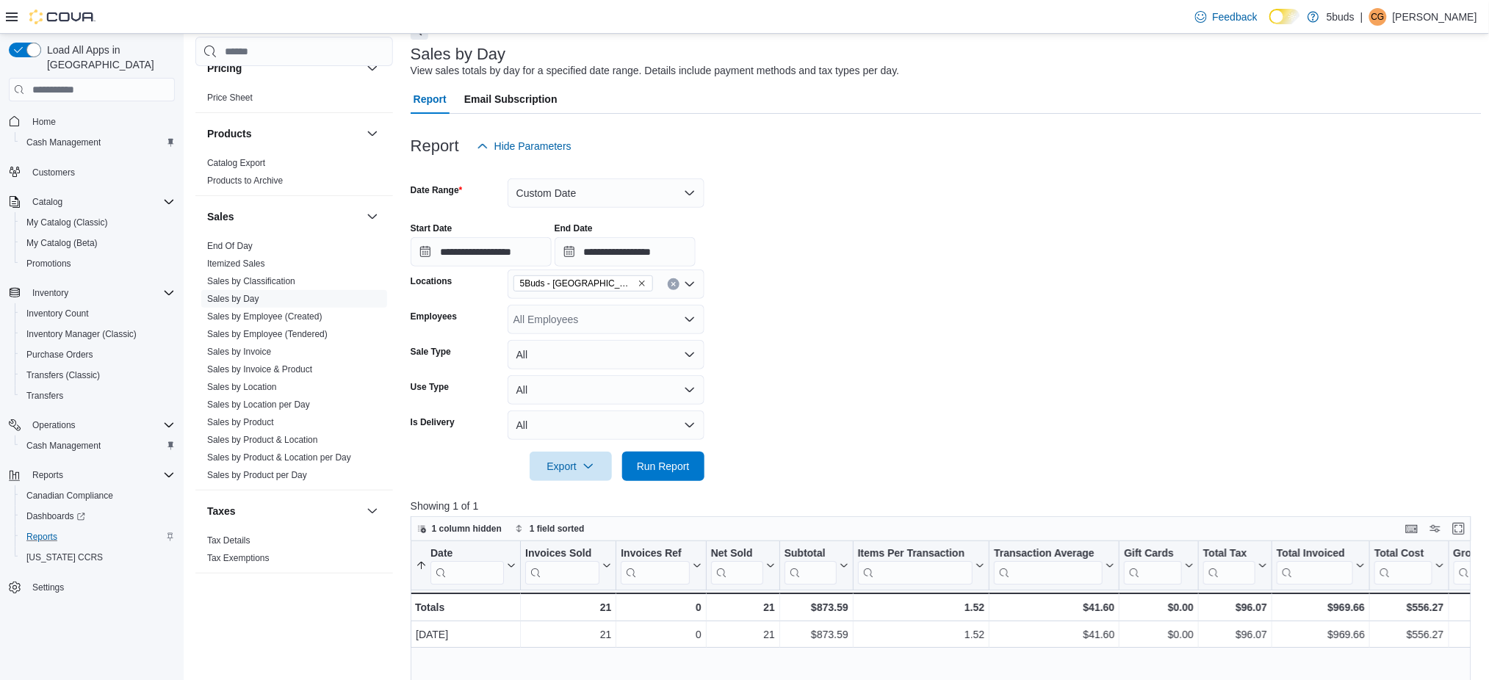
scroll to position [195, 0]
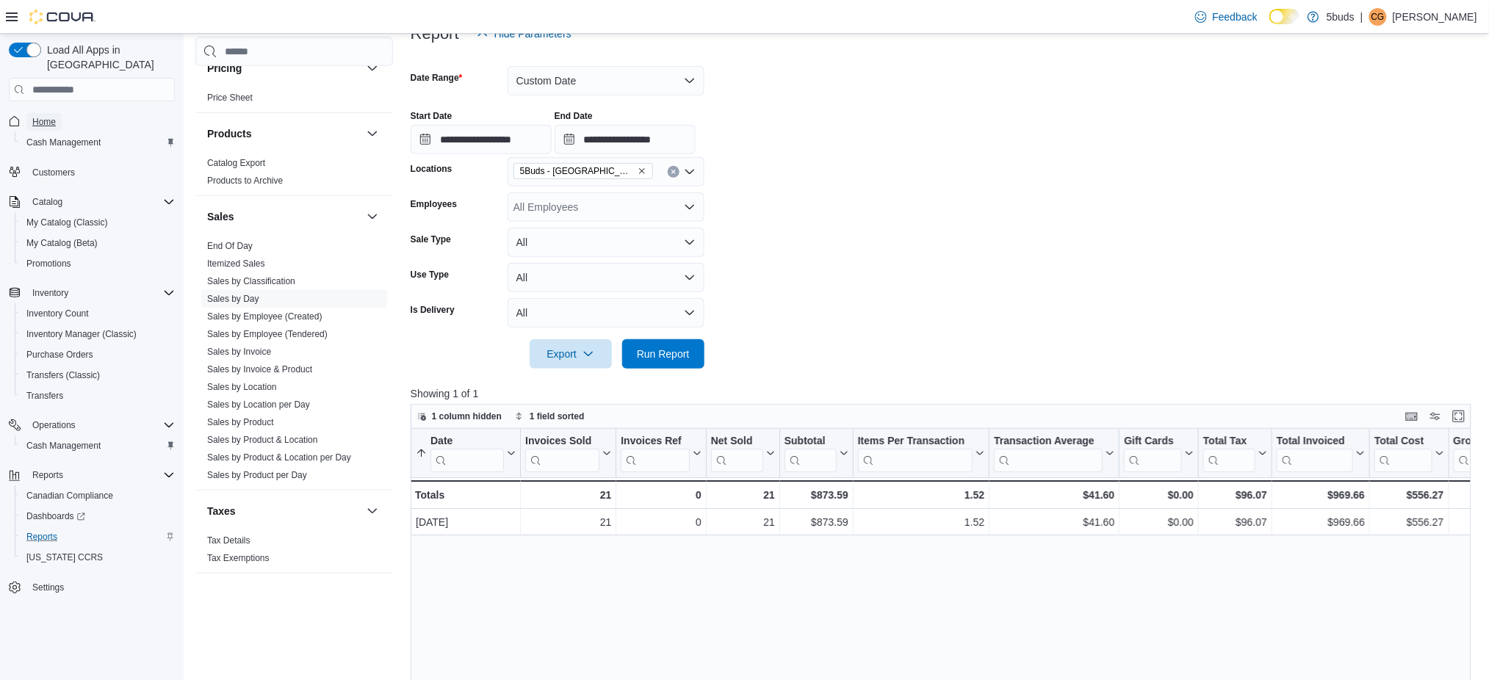
click at [32, 116] on span "Home" at bounding box center [44, 122] width 24 height 12
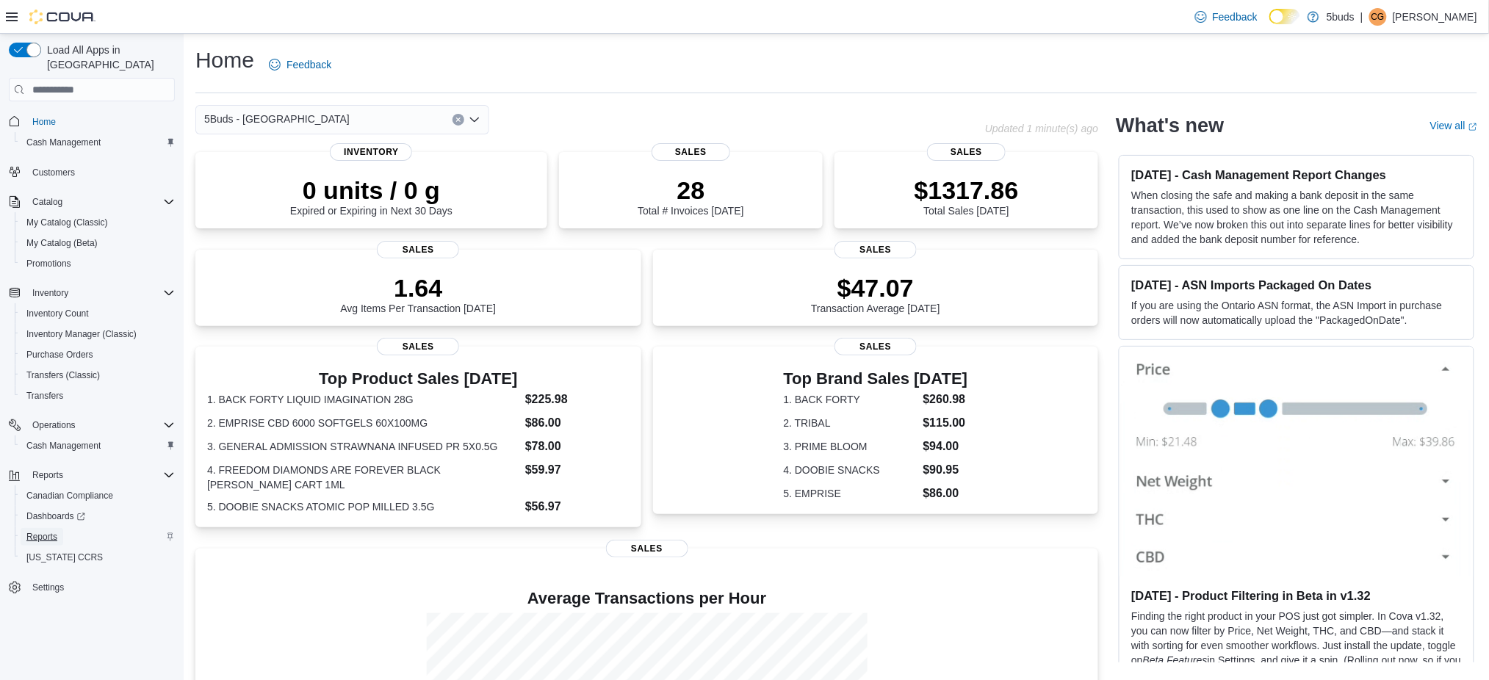
click at [41, 531] on span "Reports" at bounding box center [41, 537] width 31 height 12
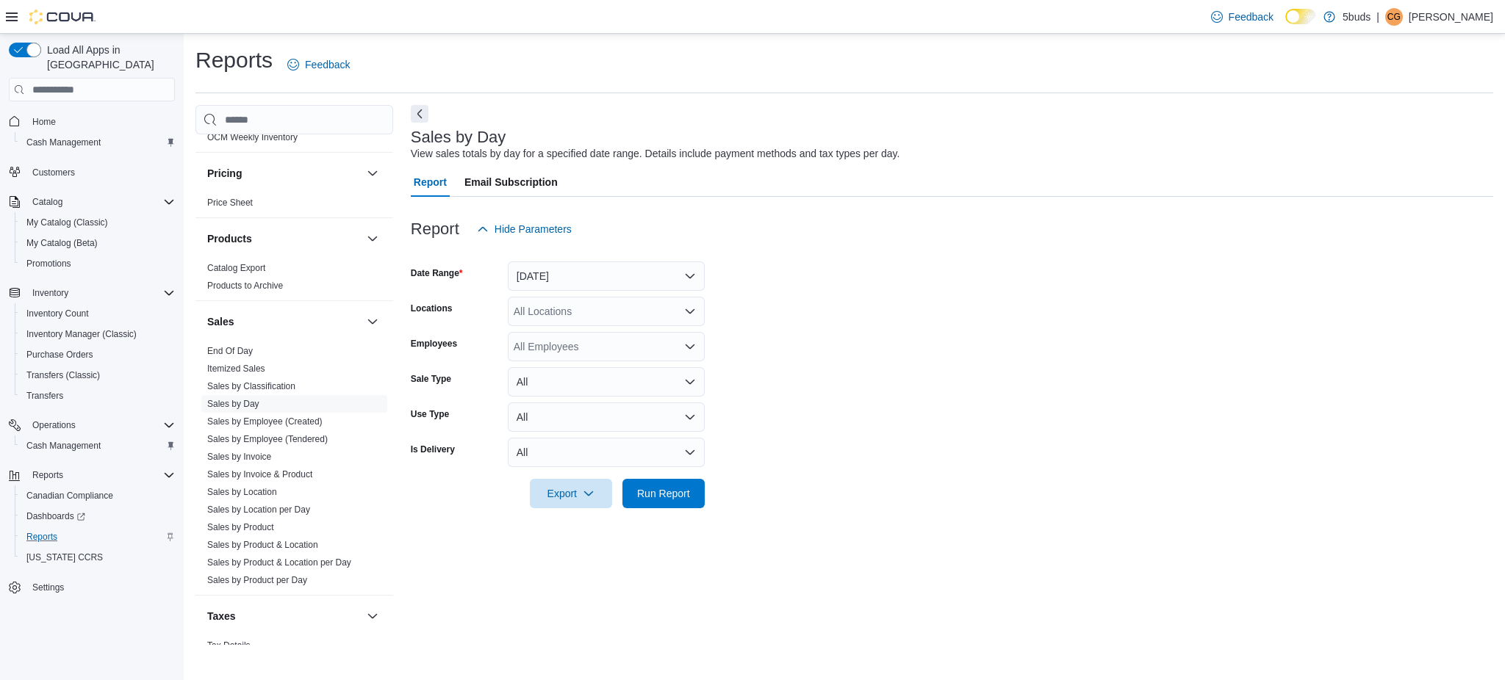
scroll to position [1018, 0]
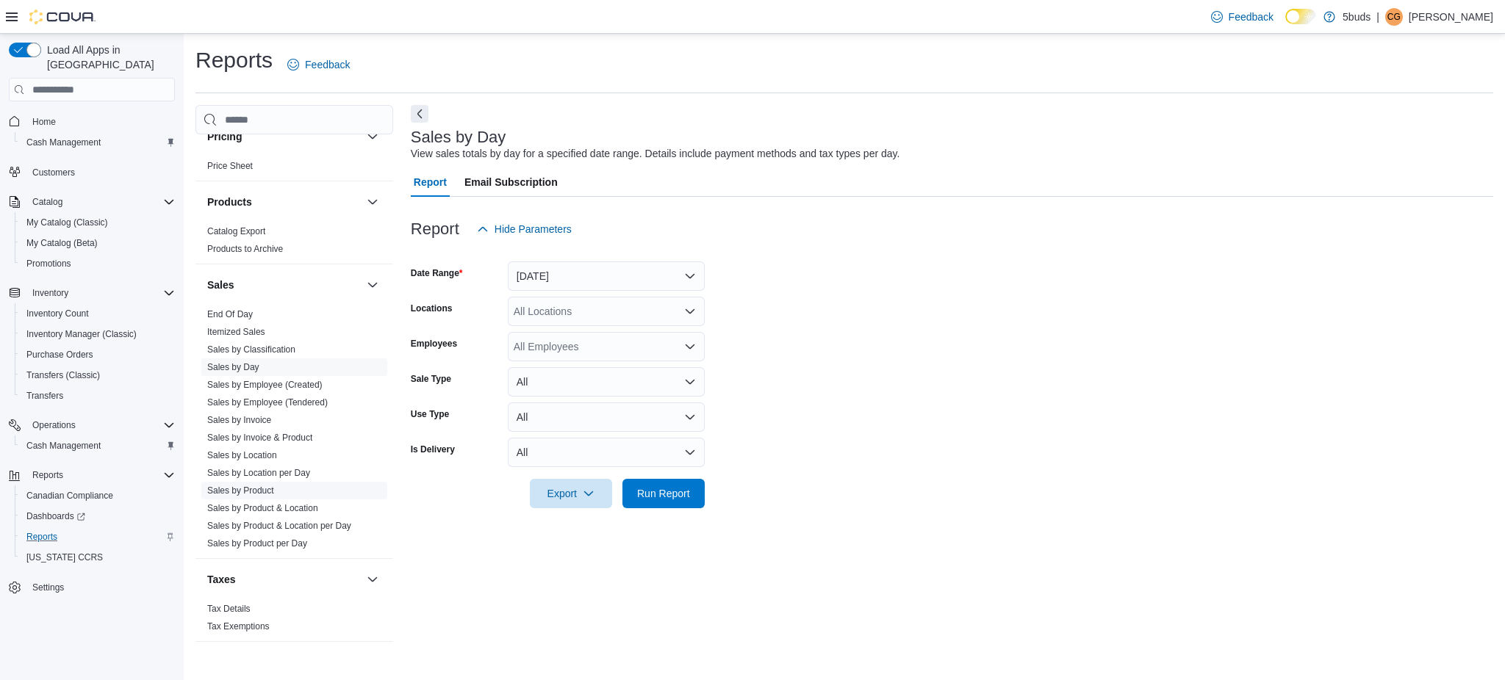
click at [253, 486] on link "Sales by Product" at bounding box center [240, 491] width 67 height 10
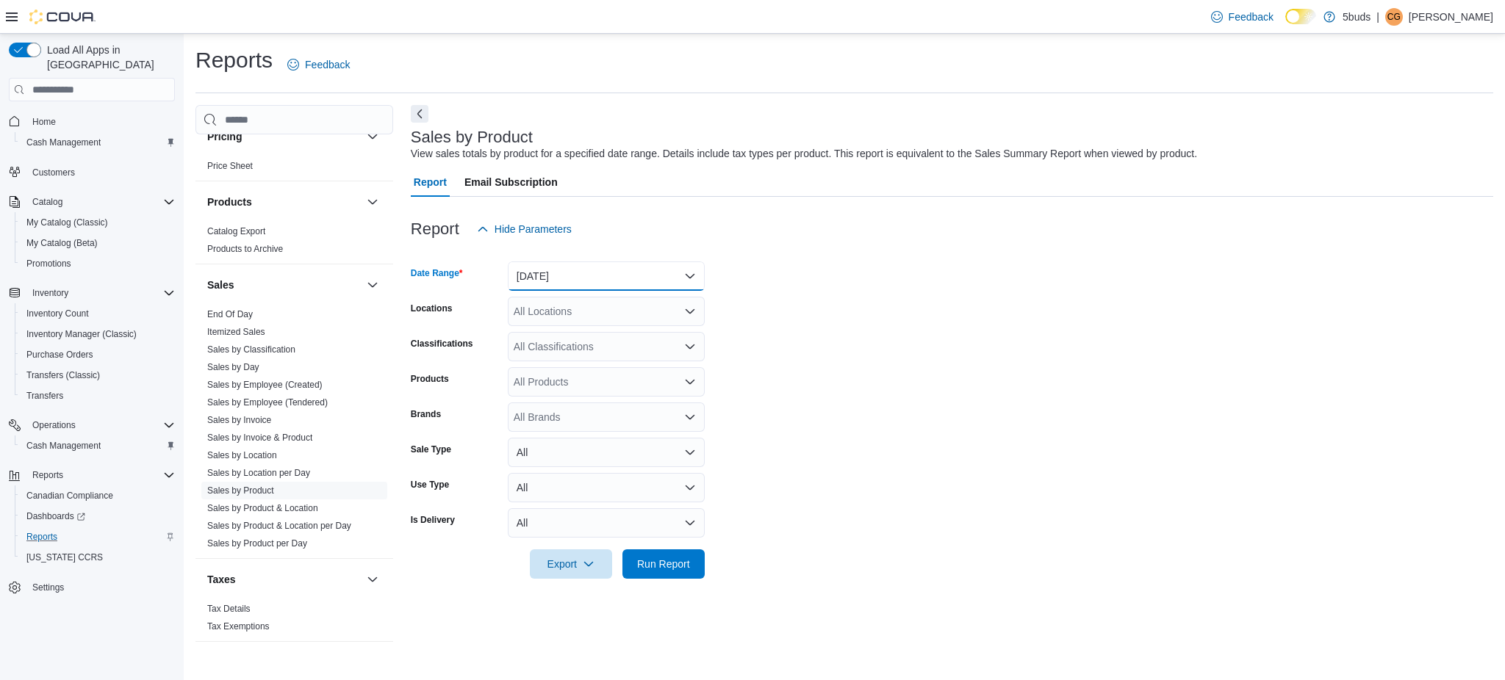
click at [561, 280] on button "[DATE]" at bounding box center [606, 276] width 197 height 29
click at [550, 328] on span "[DATE]" at bounding box center [615, 335] width 168 height 18
click at [568, 319] on div "All Locations" at bounding box center [606, 311] width 197 height 29
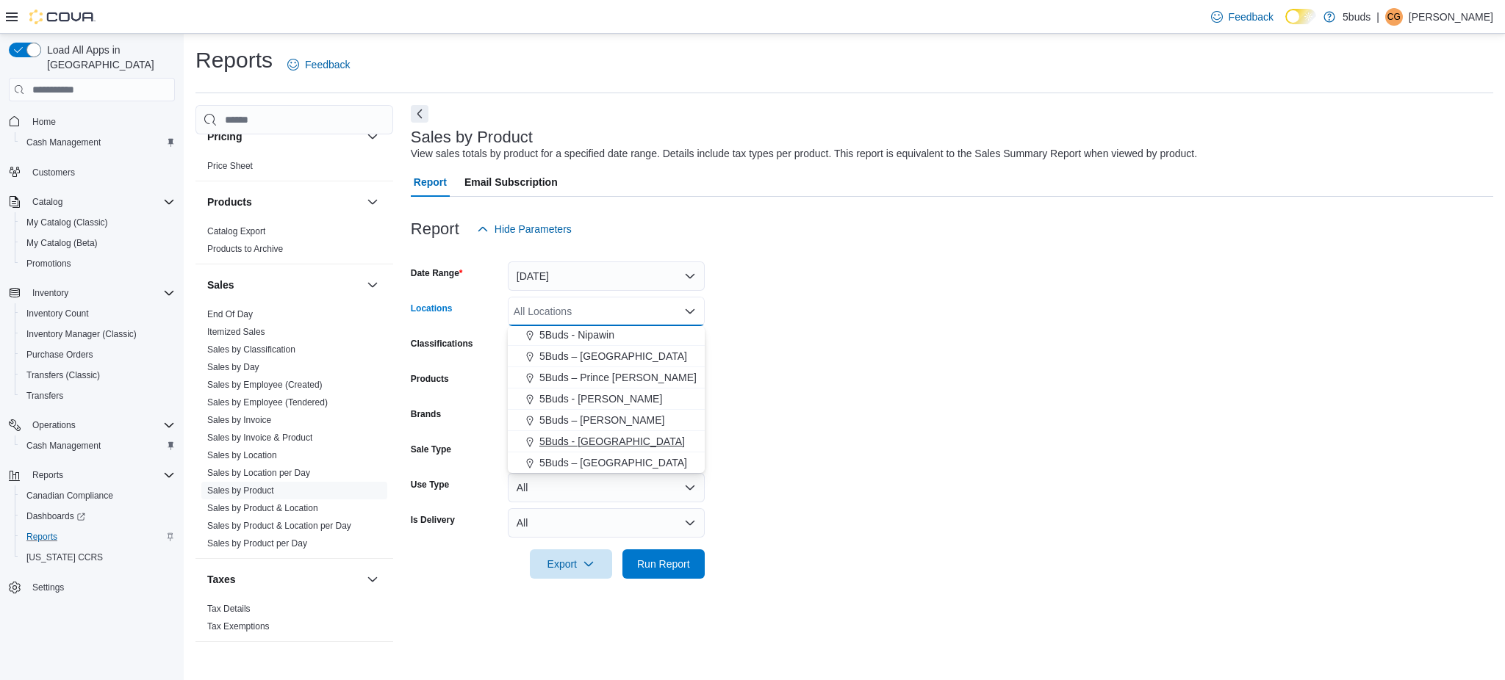
drag, startPoint x: 589, startPoint y: 438, endPoint x: 830, endPoint y: 489, distance: 247.2
click at [595, 440] on span "5Buds - [GEOGRAPHIC_DATA]" at bounding box center [611, 441] width 145 height 15
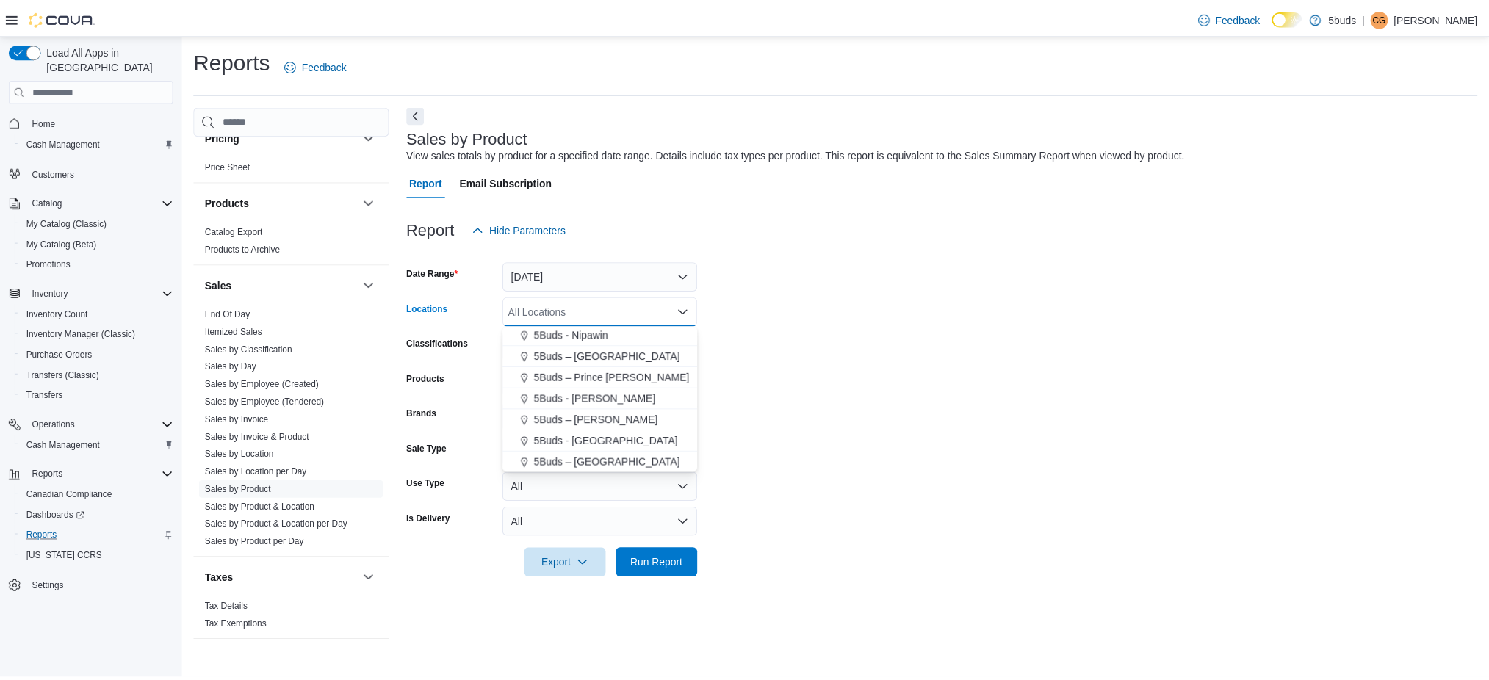
scroll to position [87, 0]
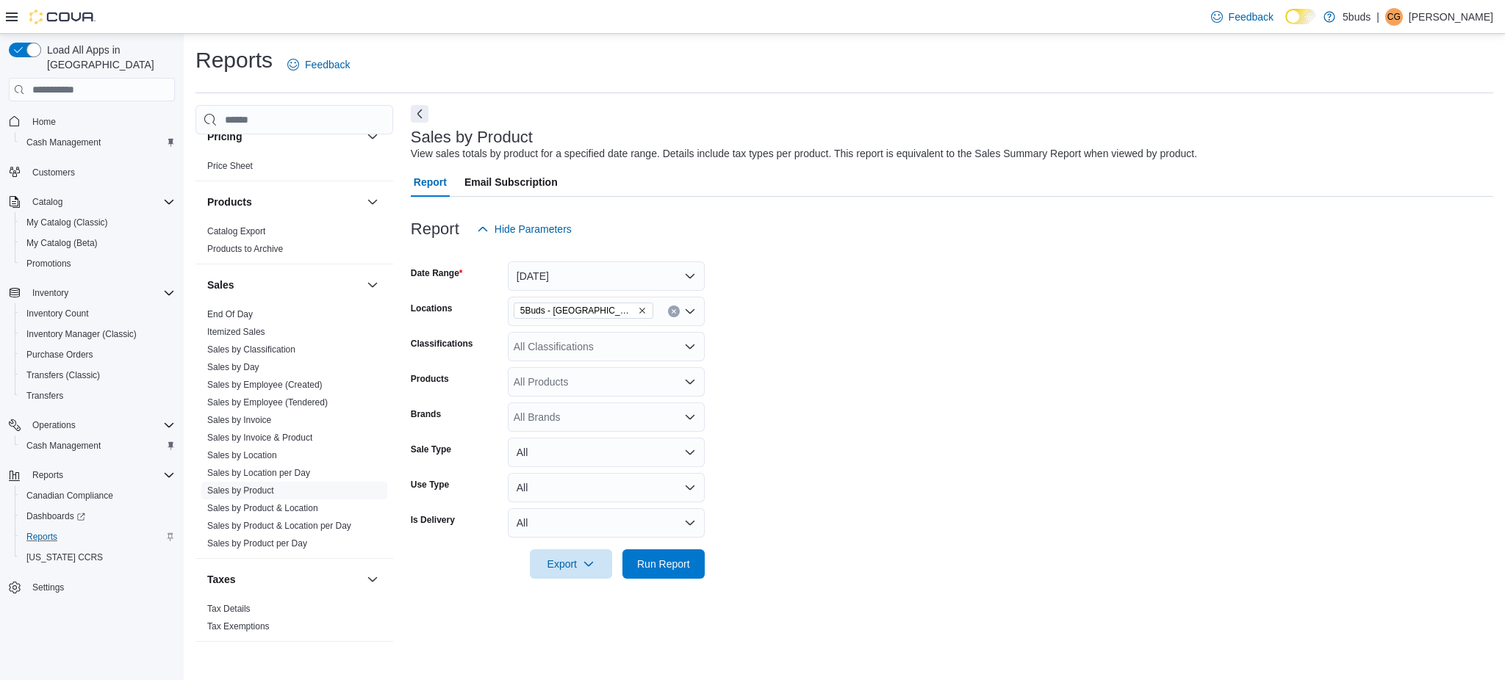
drag, startPoint x: 832, startPoint y: 490, endPoint x: 698, endPoint y: 528, distance: 139.1
click at [821, 493] on form "Date Range Today Locations 5Buds - Weyburn Classifications All Classifications …" at bounding box center [952, 411] width 1082 height 335
drag, startPoint x: 657, startPoint y: 563, endPoint x: 757, endPoint y: 532, distance: 104.6
click at [664, 560] on span "Run Report" at bounding box center [663, 564] width 53 height 15
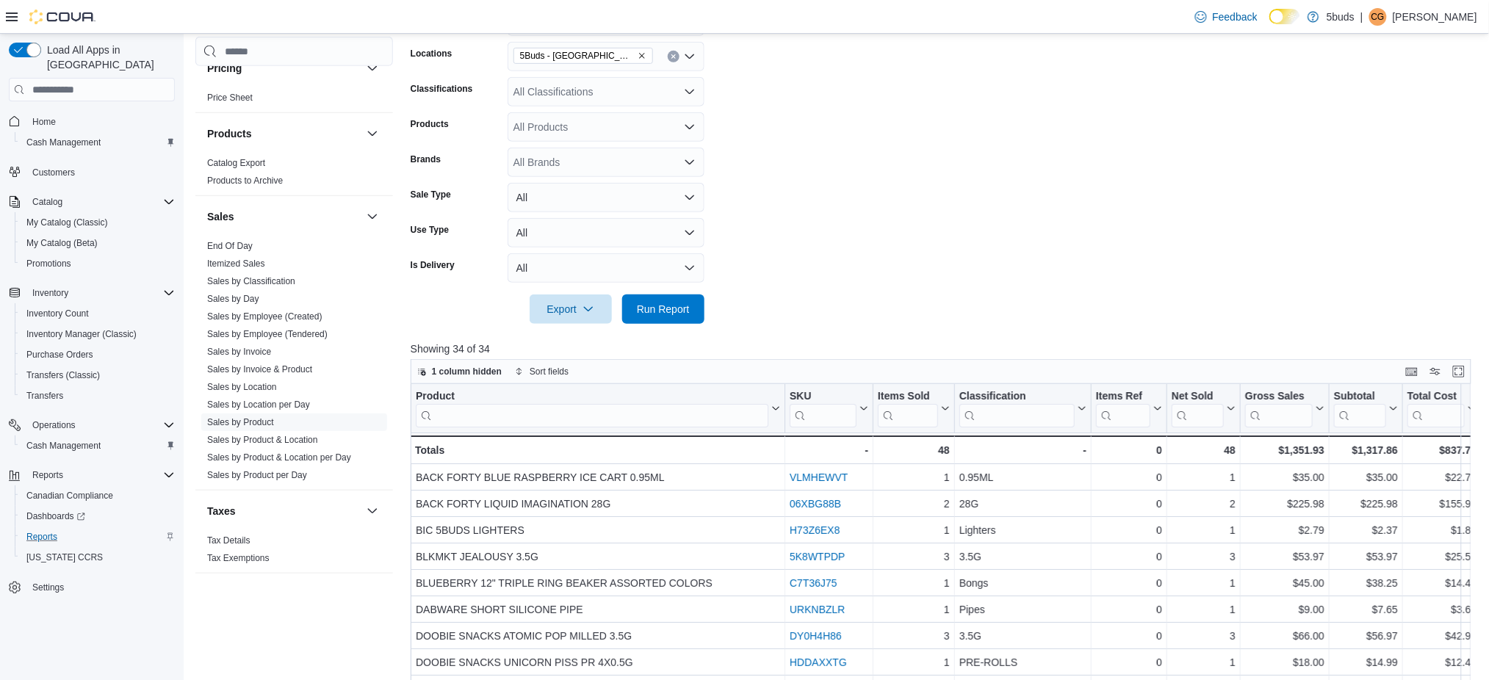
scroll to position [98, 0]
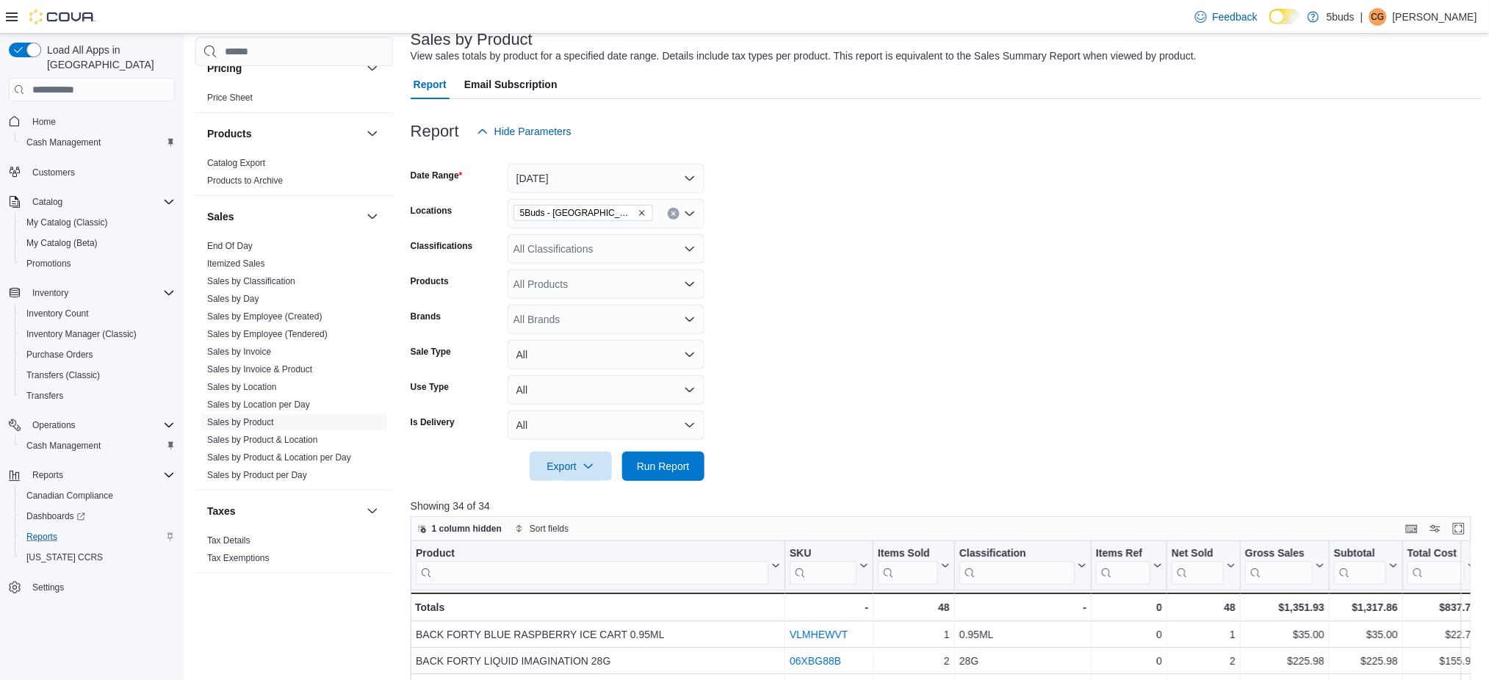
click at [556, 328] on div "All Brands" at bounding box center [606, 319] width 197 height 29
type input "***"
click at [586, 383] on span "DOOBIE SNACKS" at bounding box center [606, 387] width 179 height 15
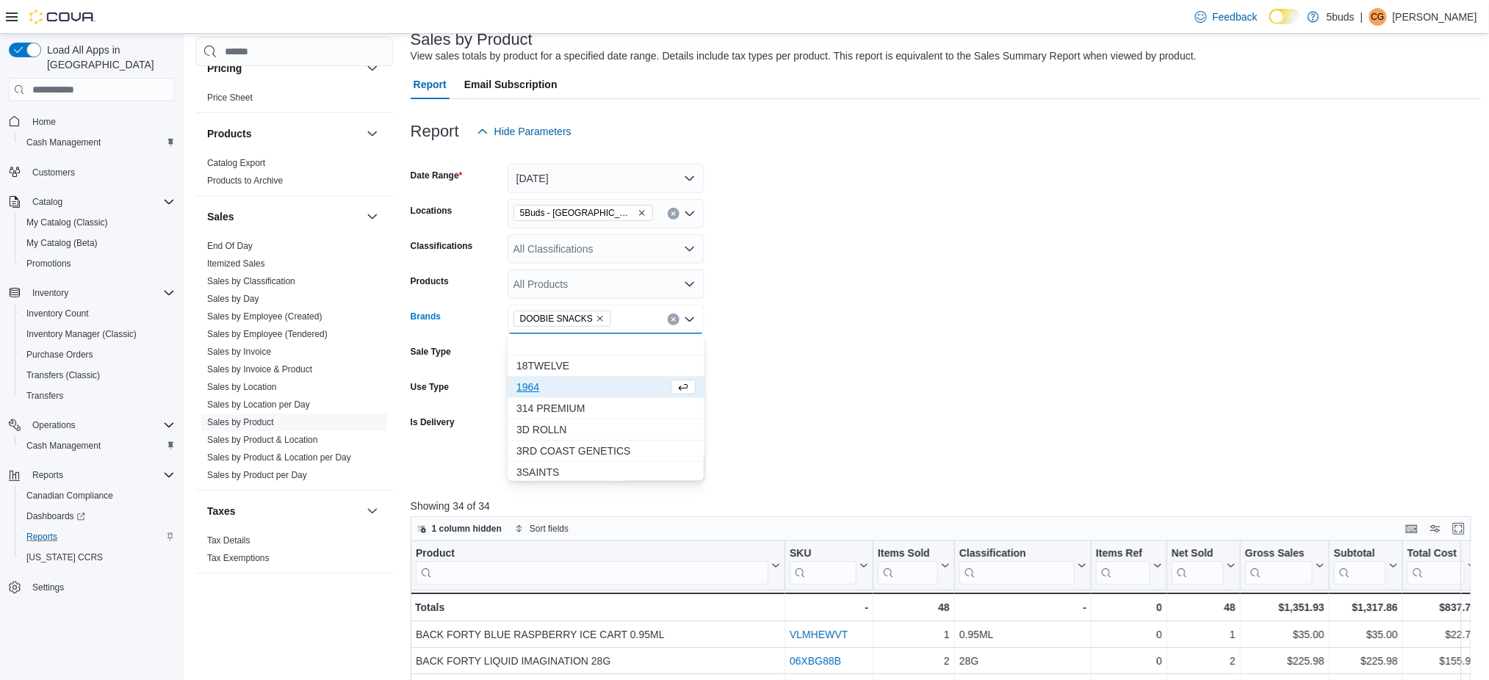
drag, startPoint x: 864, startPoint y: 421, endPoint x: 700, endPoint y: 436, distance: 165.2
click at [823, 425] on form "Date Range Today Locations 5Buds - Weyburn Classifications All Classifications …" at bounding box center [946, 313] width 1071 height 335
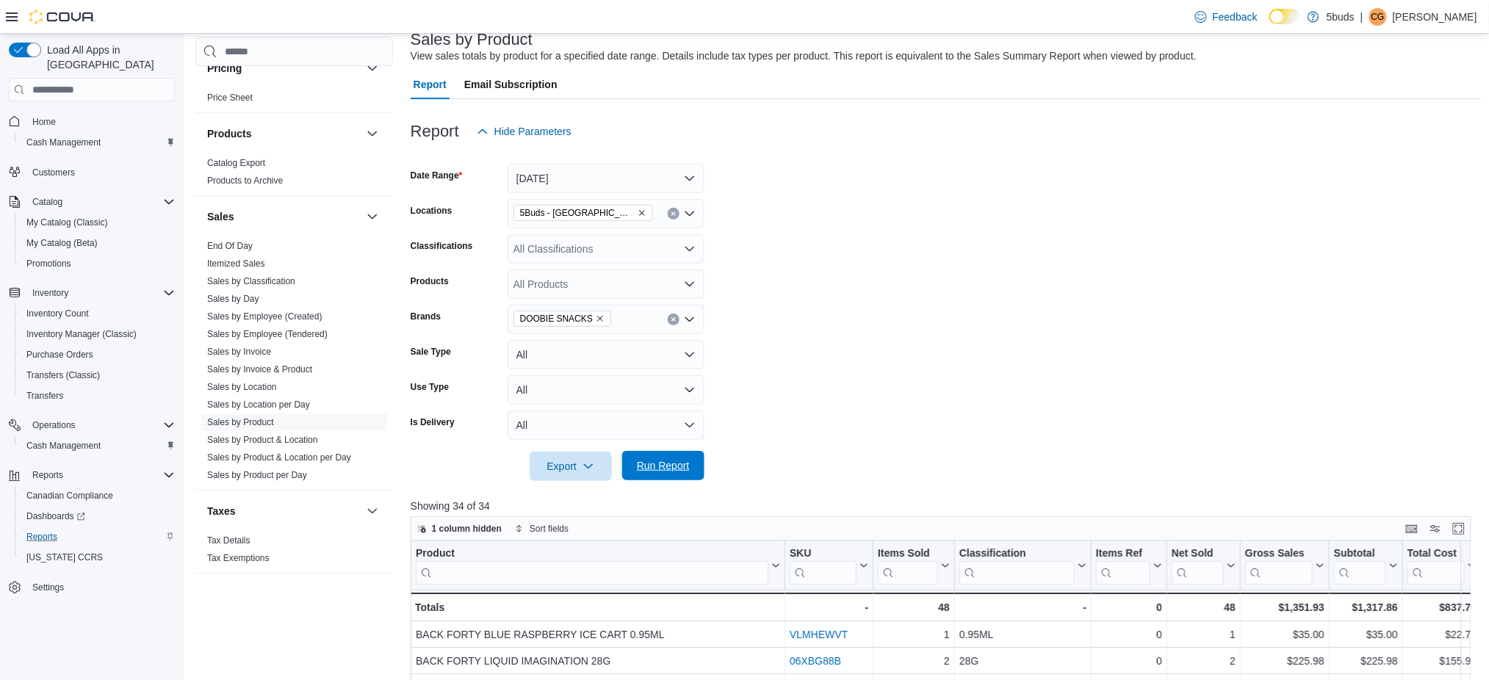
click at [694, 463] on span "Run Report" at bounding box center [663, 465] width 65 height 29
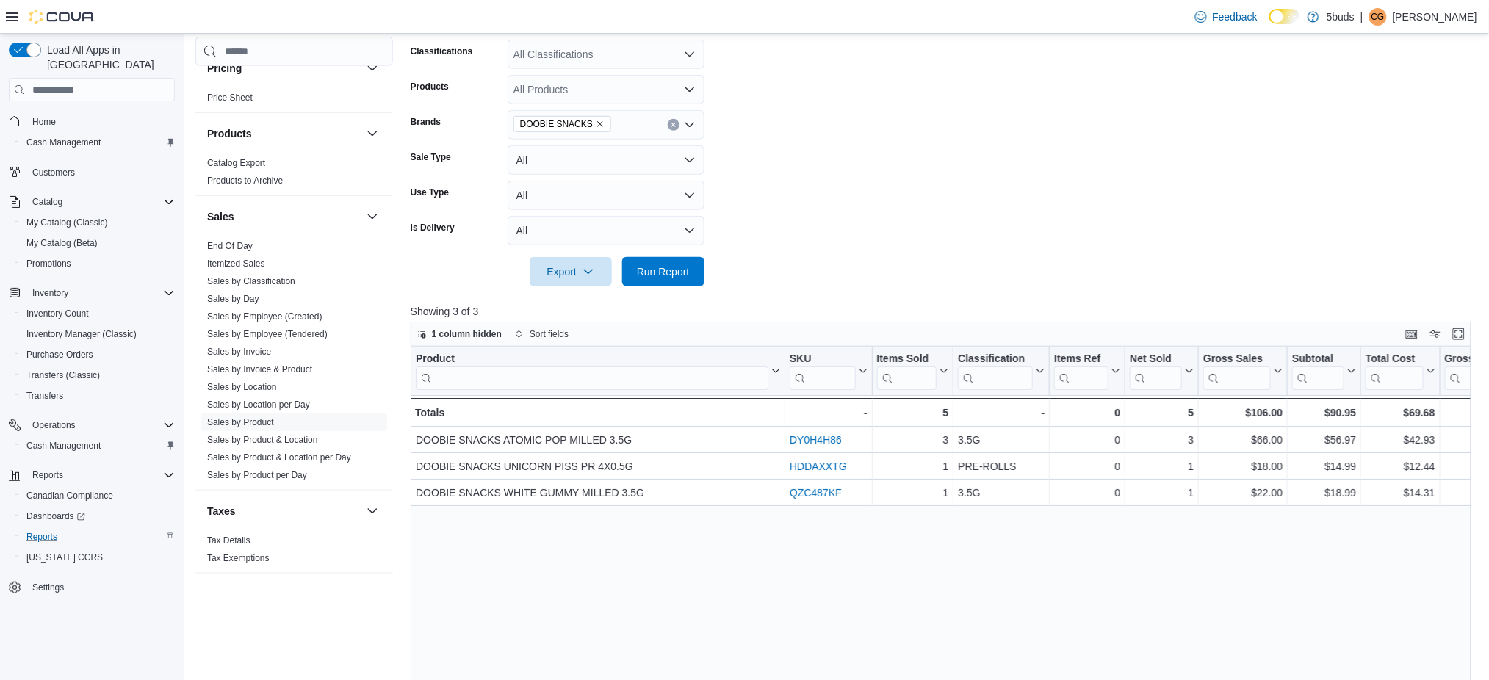
scroll to position [294, 0]
click at [45, 116] on span "Home" at bounding box center [44, 122] width 24 height 12
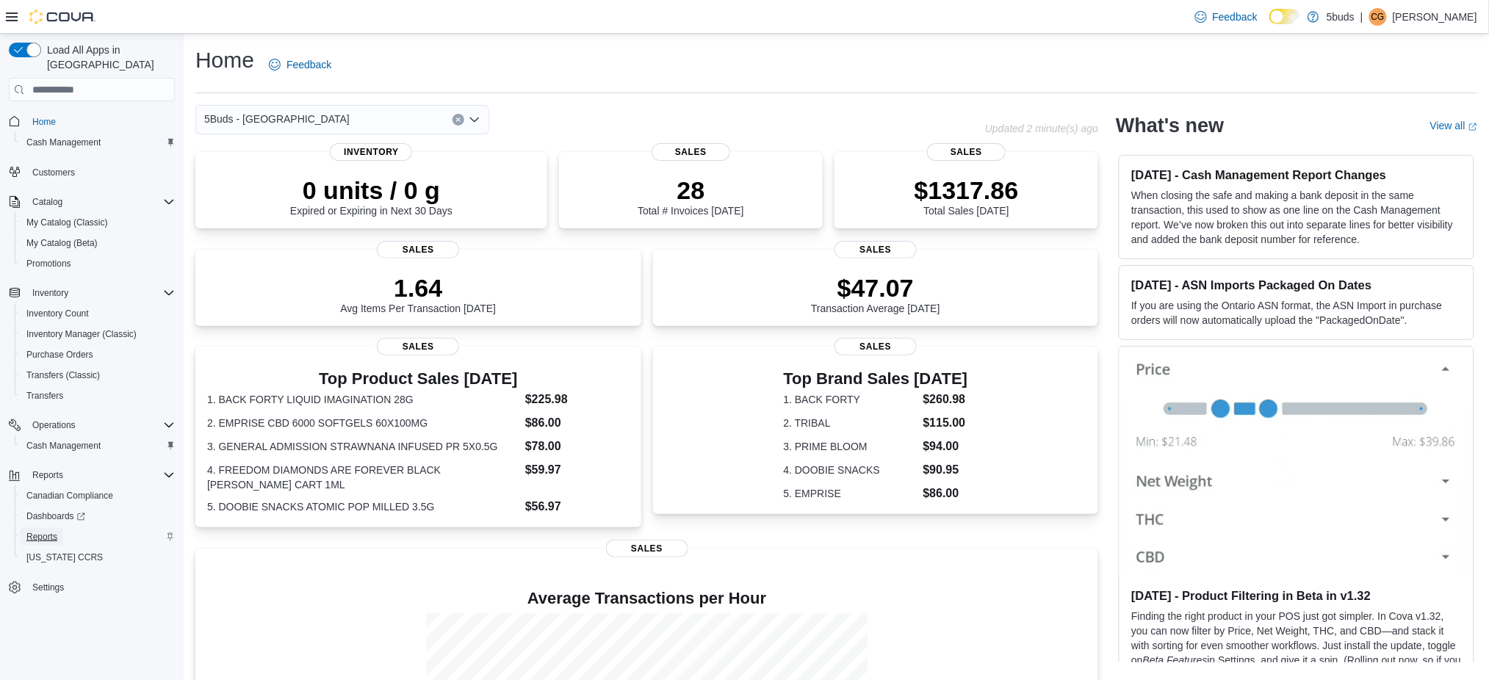
click at [46, 531] on span "Reports" at bounding box center [41, 537] width 31 height 12
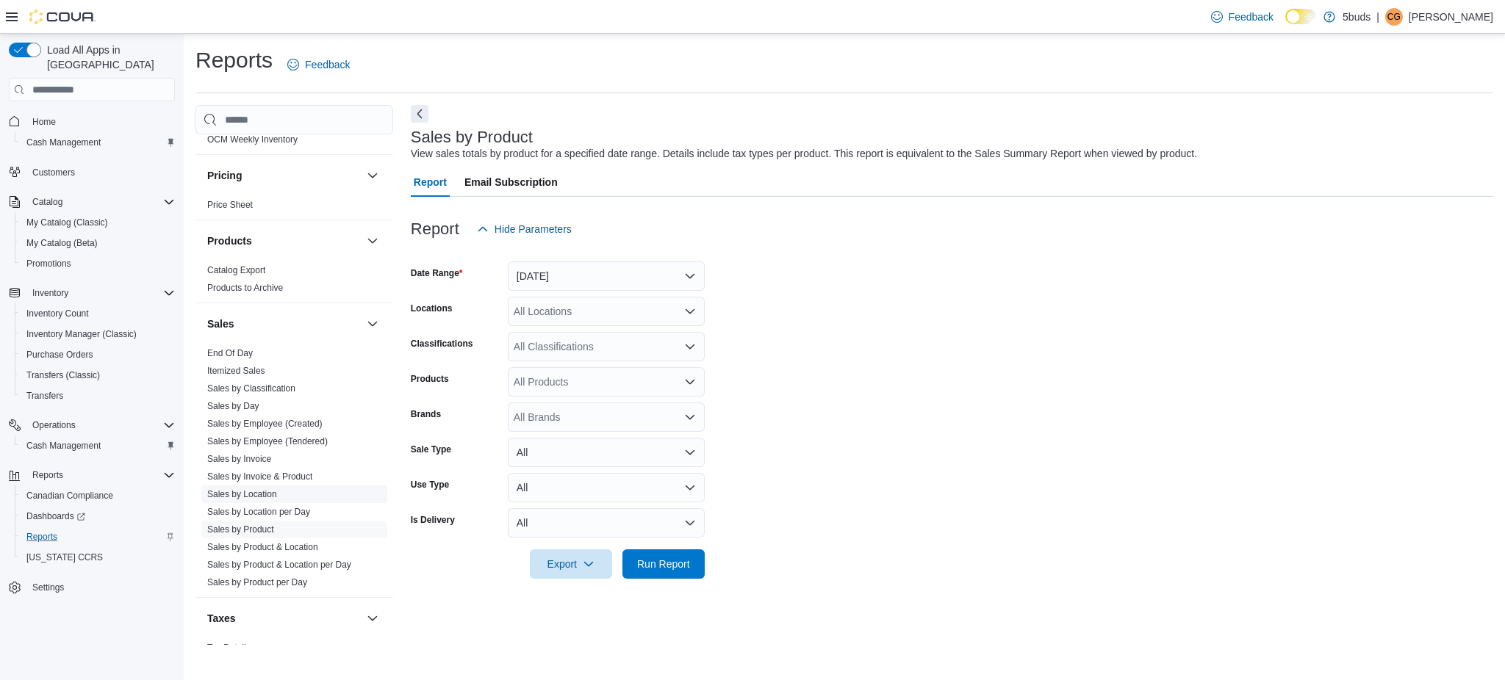
scroll to position [1018, 0]
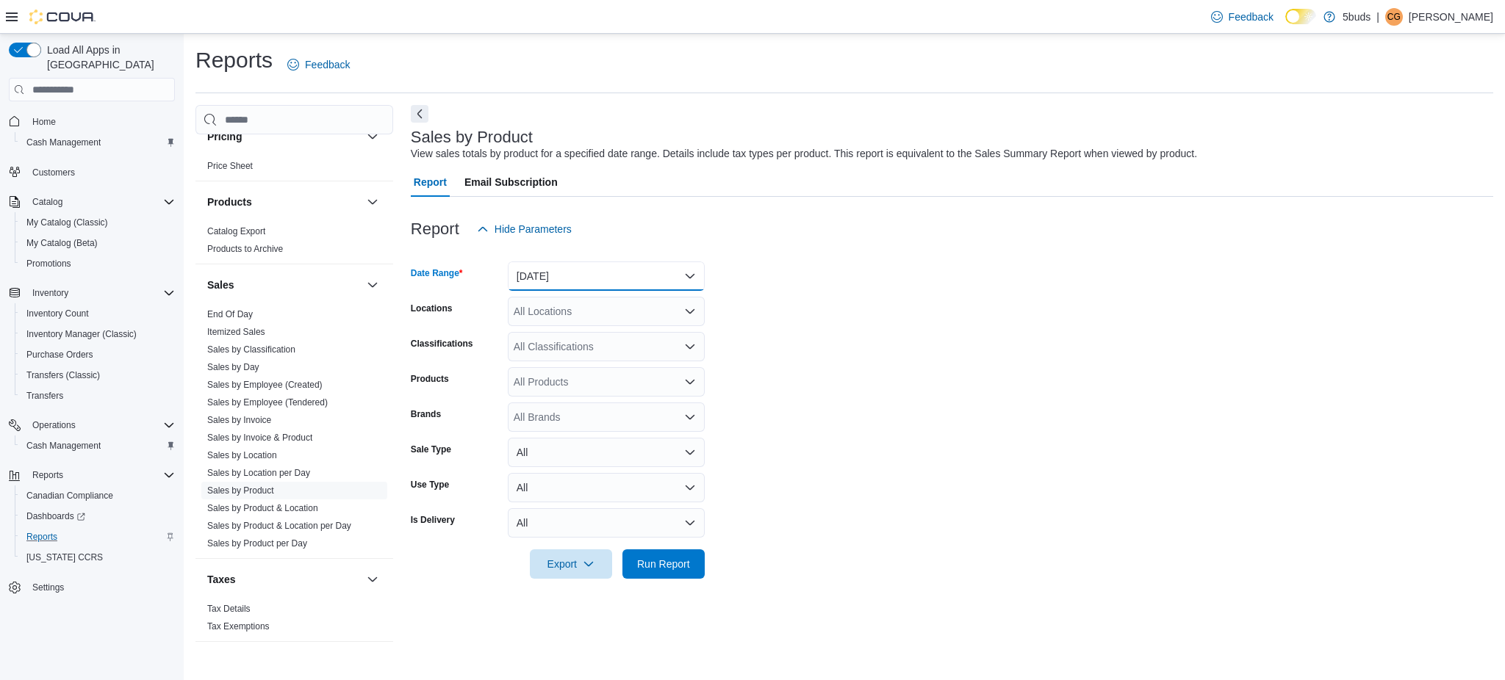
click at [577, 276] on button "[DATE]" at bounding box center [606, 276] width 197 height 29
click at [570, 338] on span "[DATE]" at bounding box center [615, 335] width 168 height 18
click at [591, 311] on div "All Locations" at bounding box center [606, 311] width 197 height 29
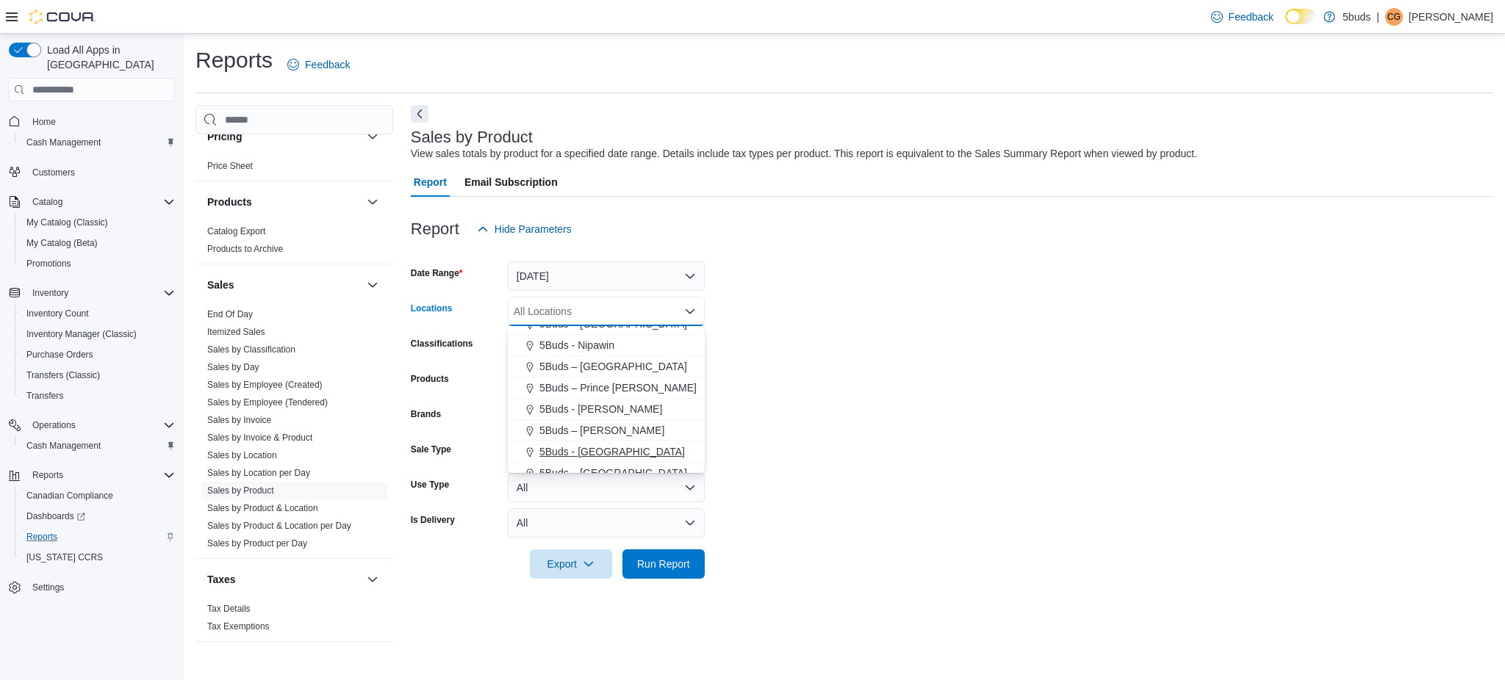
click at [595, 447] on span "5Buds - [GEOGRAPHIC_DATA]" at bounding box center [611, 452] width 145 height 15
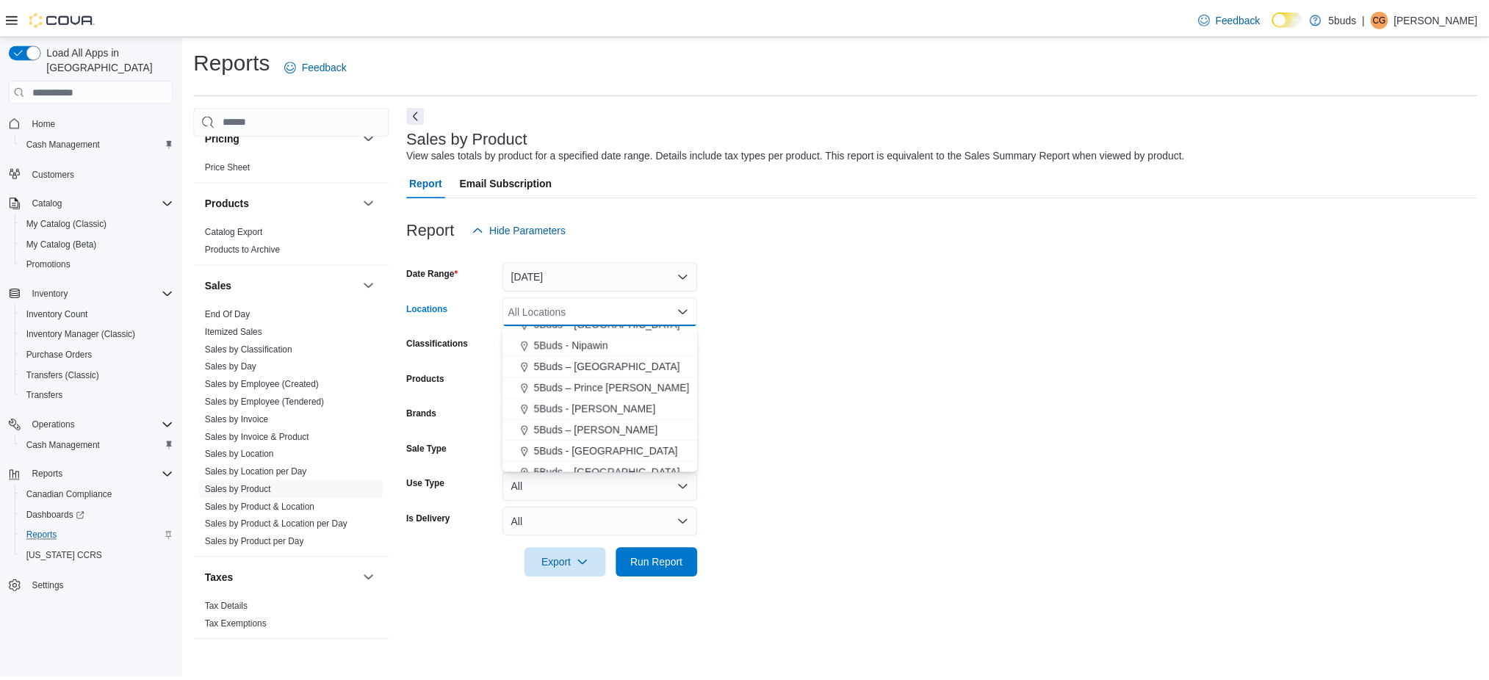
scroll to position [87, 0]
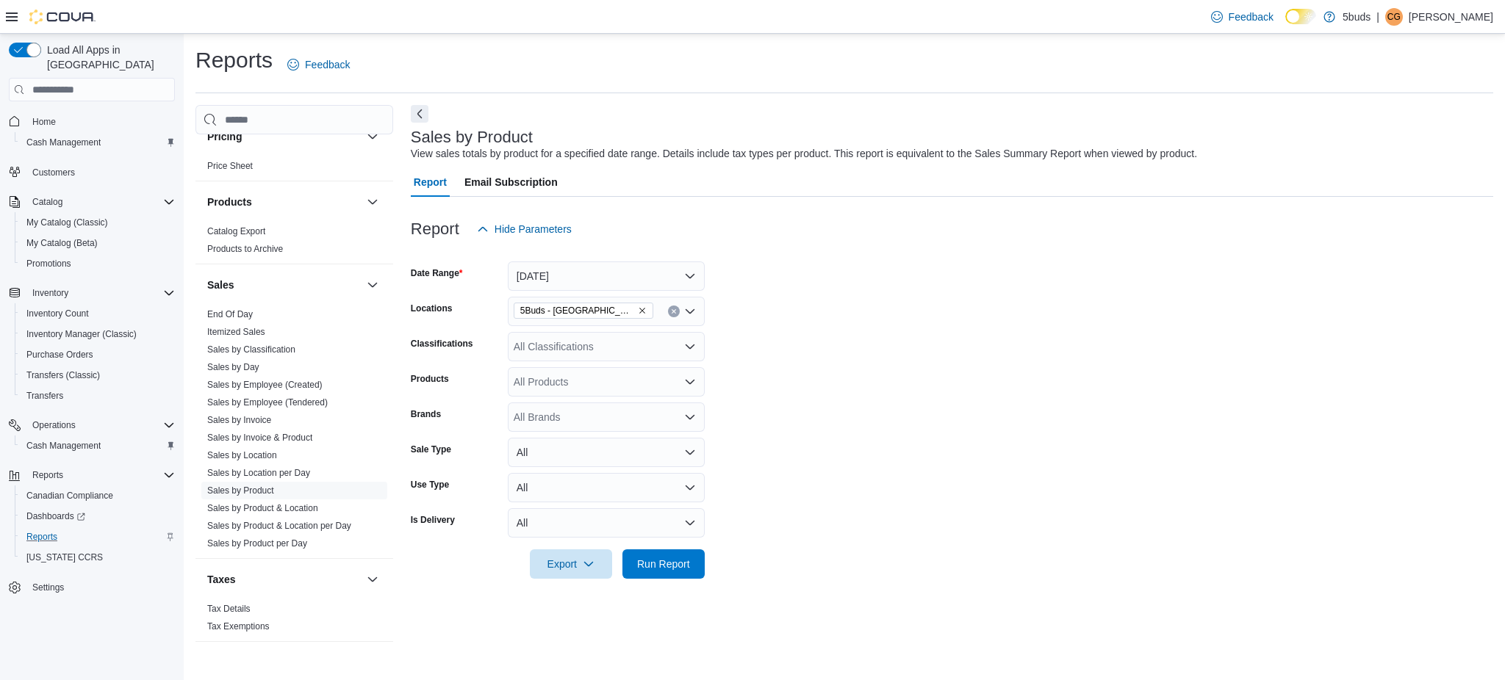
drag, startPoint x: 1071, startPoint y: 477, endPoint x: 701, endPoint y: 531, distance: 373.5
click at [1051, 482] on form "Date Range Today Locations 5Buds - Weyburn Classifications All Classifications …" at bounding box center [952, 411] width 1082 height 335
click at [553, 425] on div "All Brands" at bounding box center [606, 417] width 197 height 29
type input "***"
drag, startPoint x: 572, startPoint y: 479, endPoint x: 926, endPoint y: 511, distance: 355.6
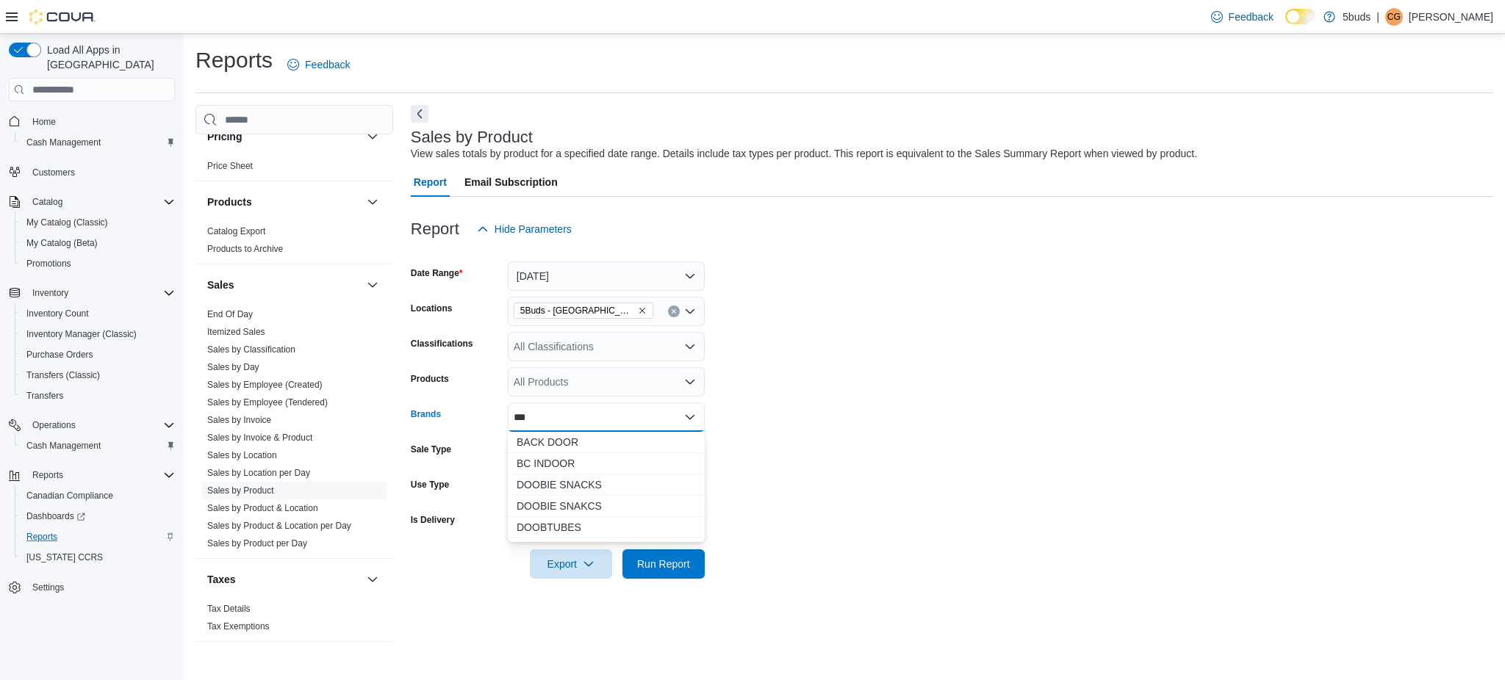
click at [576, 479] on span "DOOBIE SNACKS" at bounding box center [606, 485] width 179 height 15
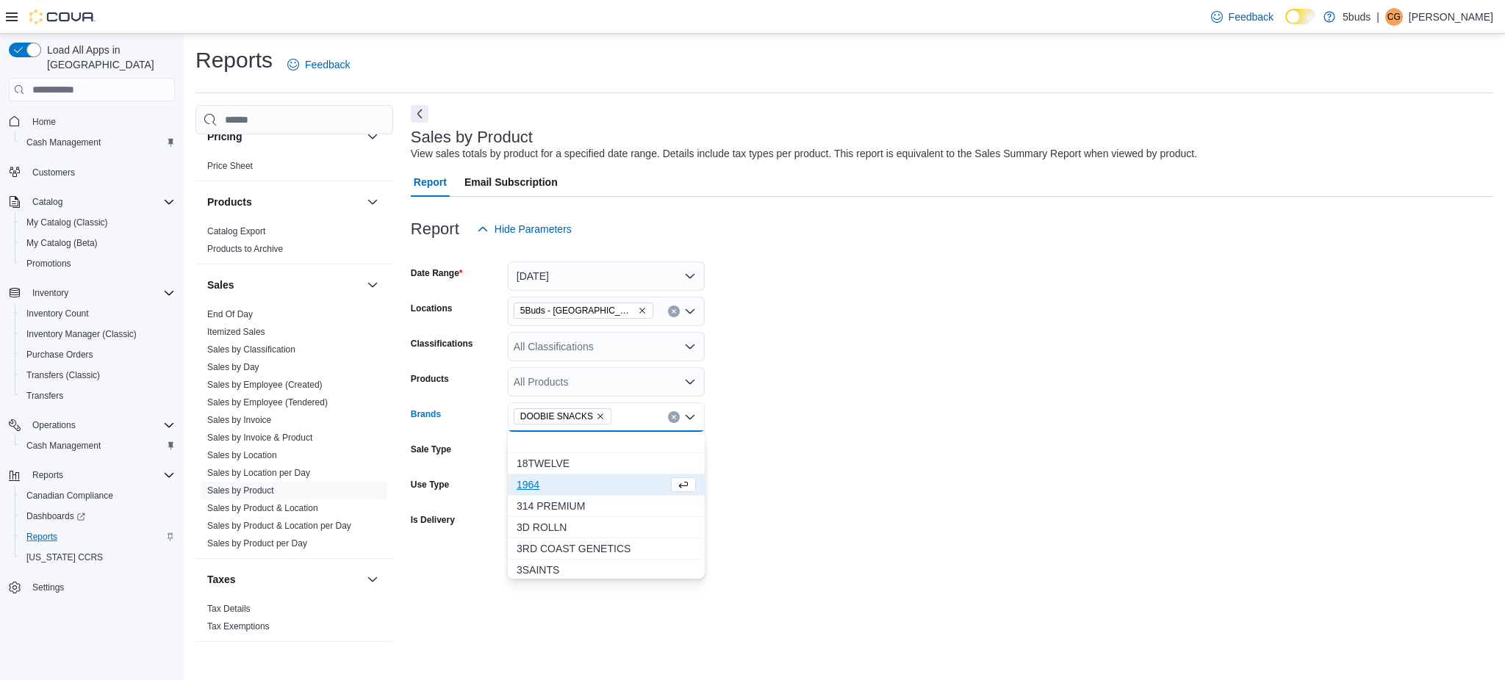
click at [919, 517] on form "Date Range Today Locations 5Buds - Weyburn Classifications All Classifications …" at bounding box center [952, 411] width 1082 height 335
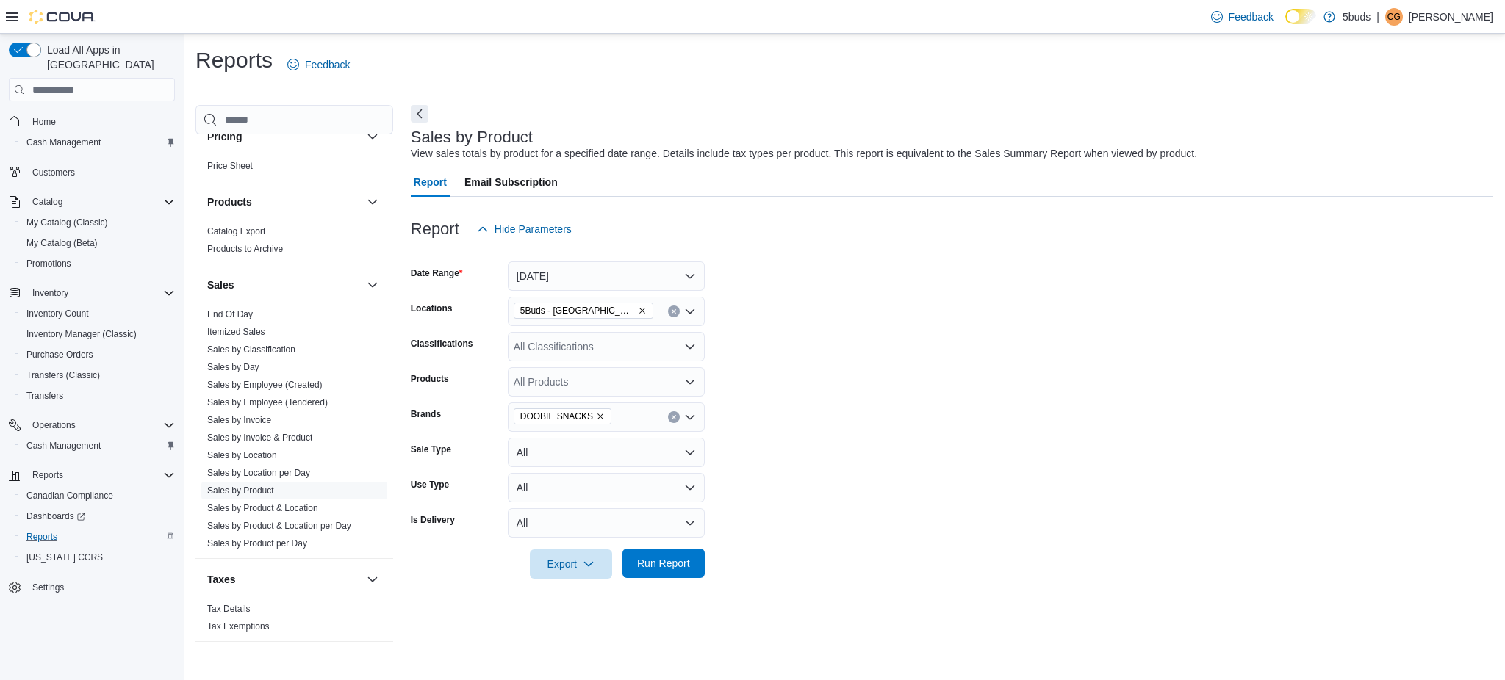
click at [683, 569] on span "Run Report" at bounding box center [663, 563] width 53 height 15
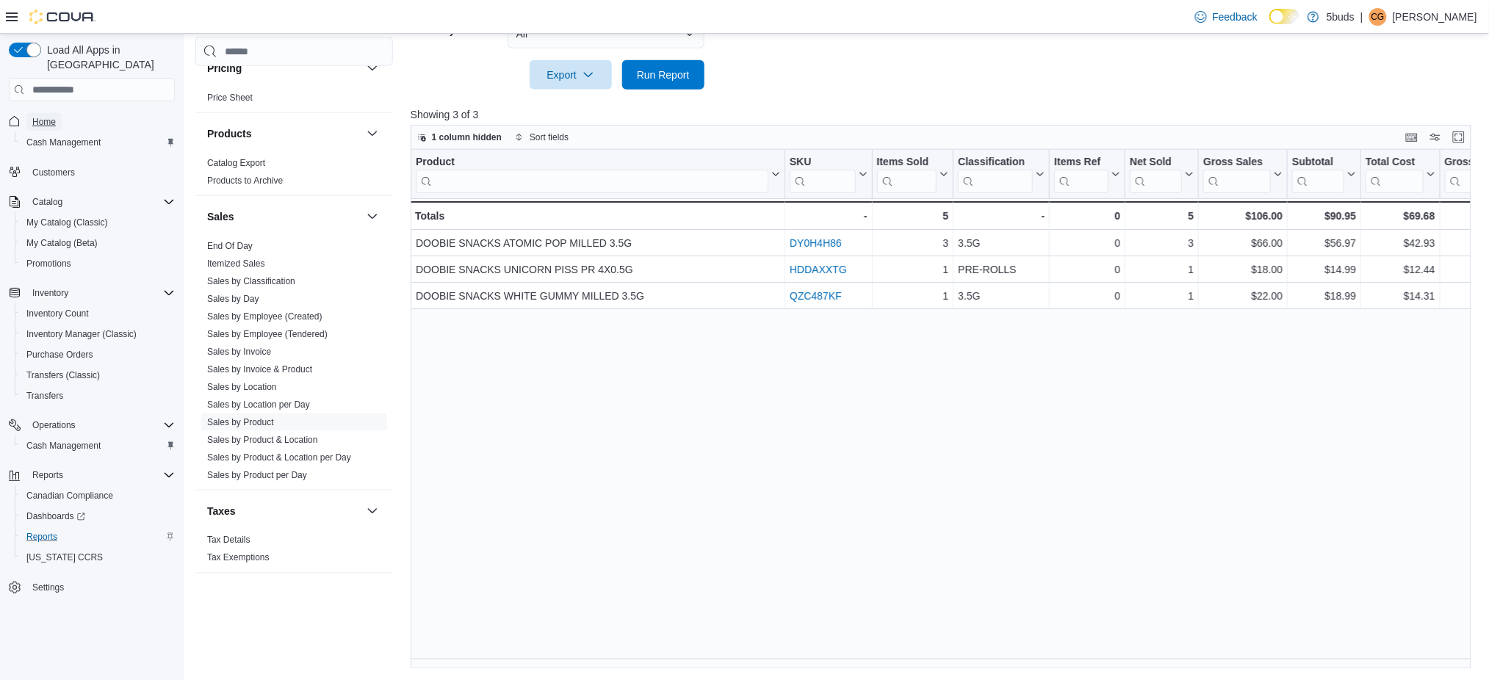
click at [43, 116] on span "Home" at bounding box center [44, 122] width 24 height 12
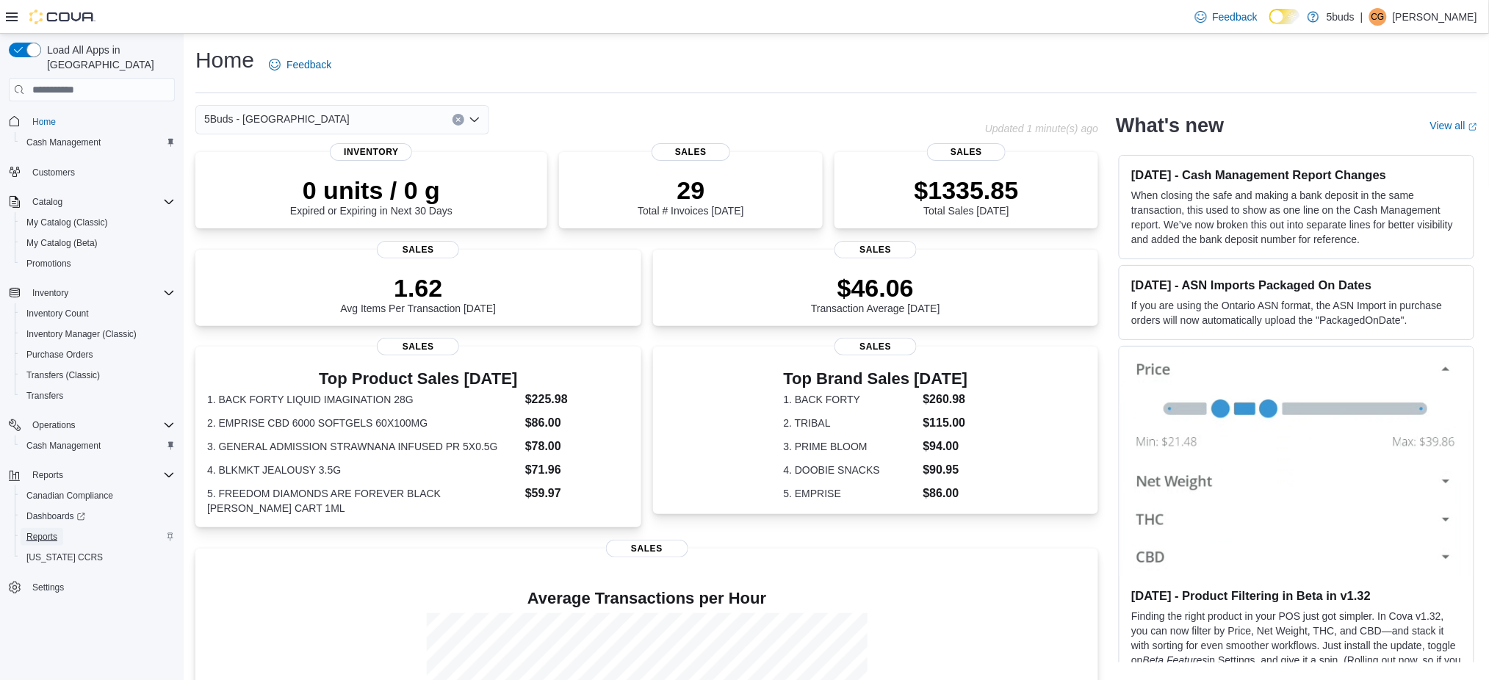
click at [54, 531] on span "Reports" at bounding box center [41, 537] width 31 height 12
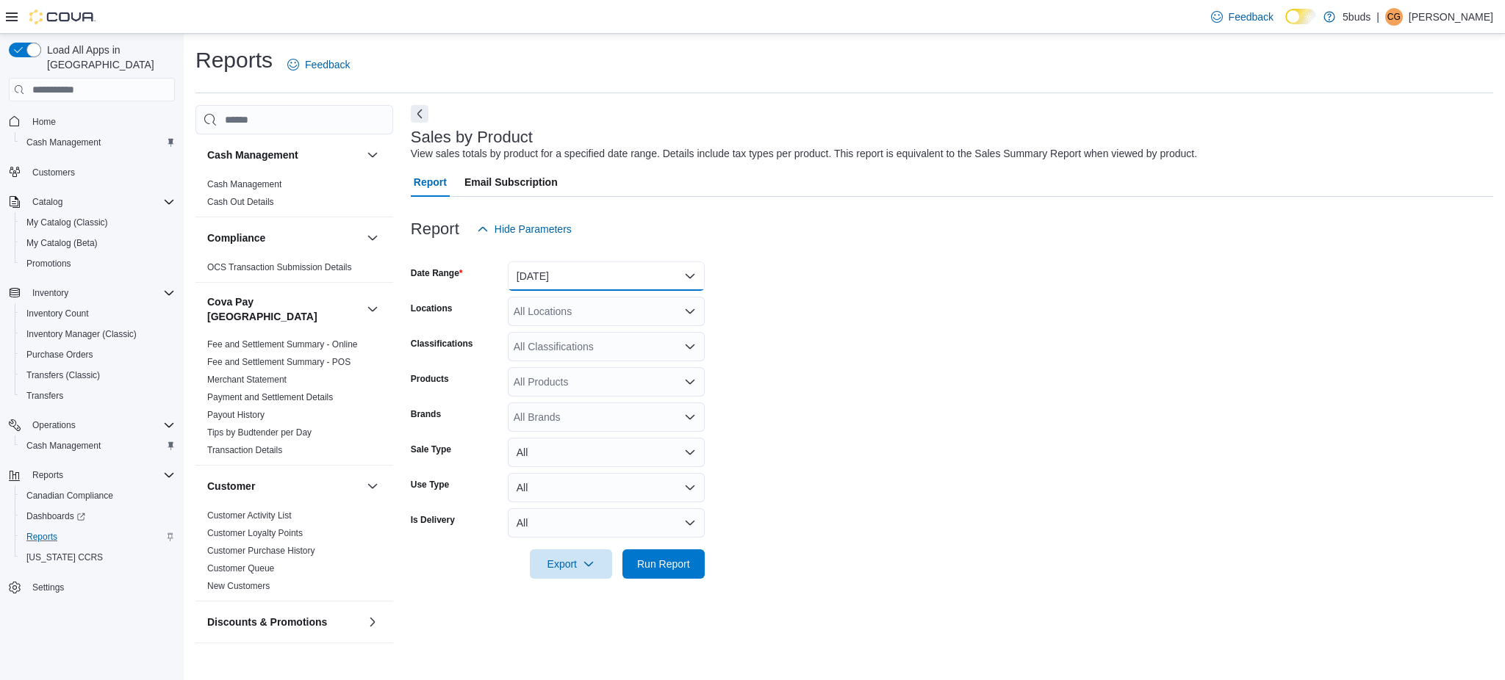
click at [580, 276] on button "[DATE]" at bounding box center [606, 276] width 197 height 29
click at [553, 328] on span "[DATE]" at bounding box center [615, 335] width 168 height 18
click at [569, 317] on div "All Locations" at bounding box center [606, 311] width 197 height 29
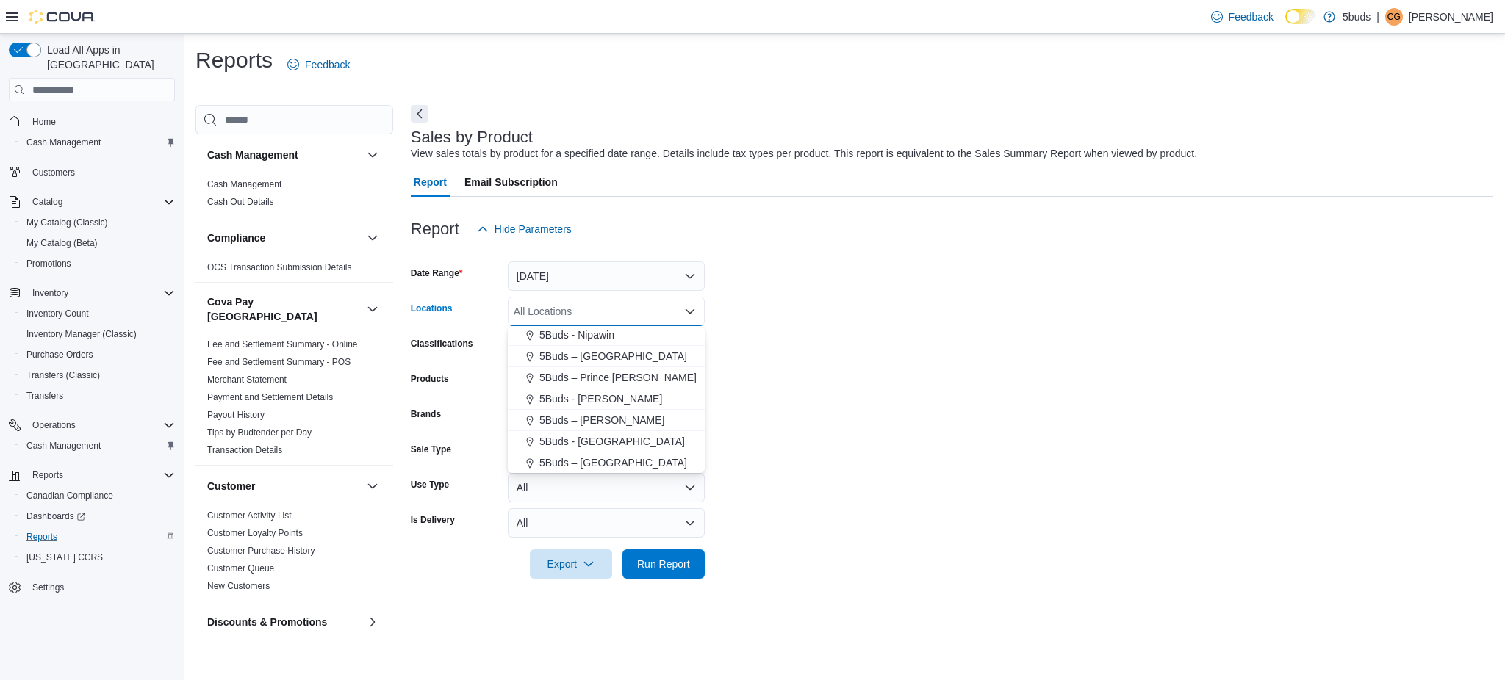
click at [609, 444] on span "5Buds - Weyburn" at bounding box center [611, 441] width 145 height 15
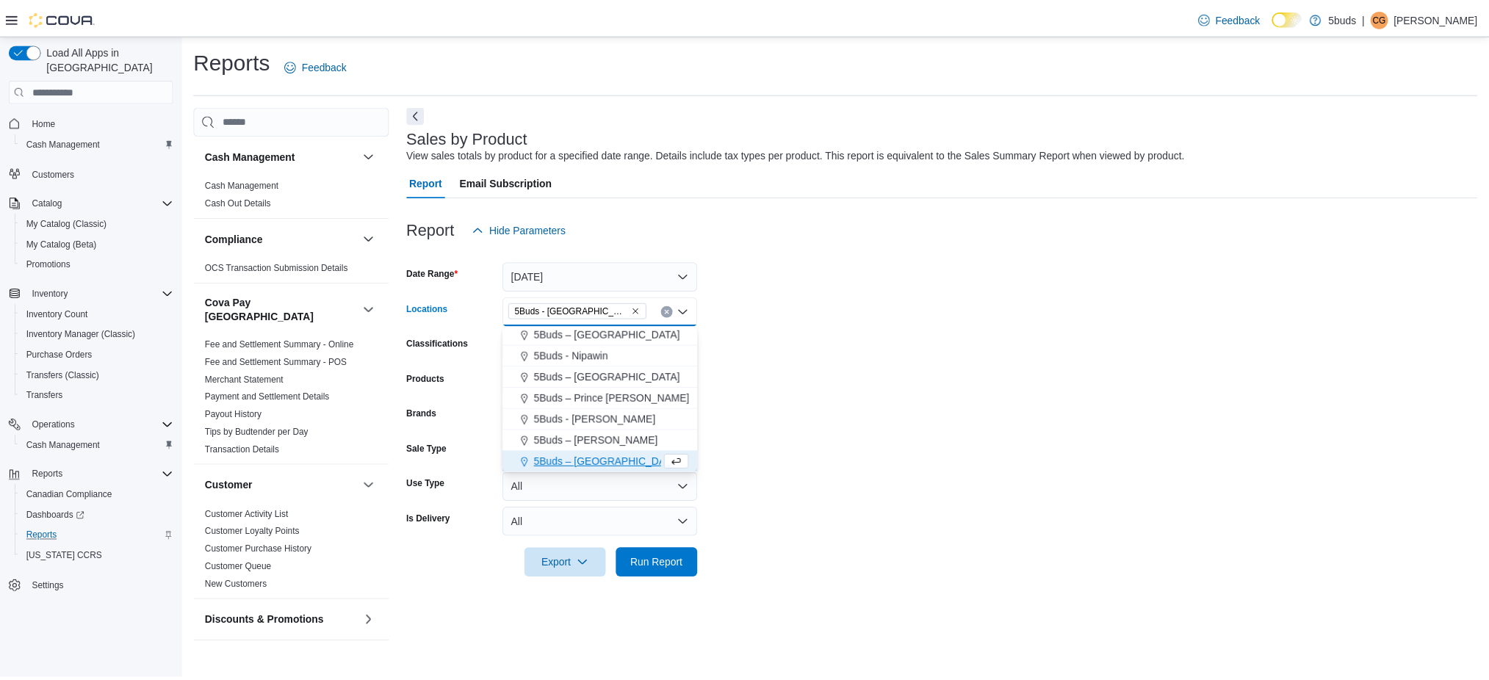
scroll to position [87, 0]
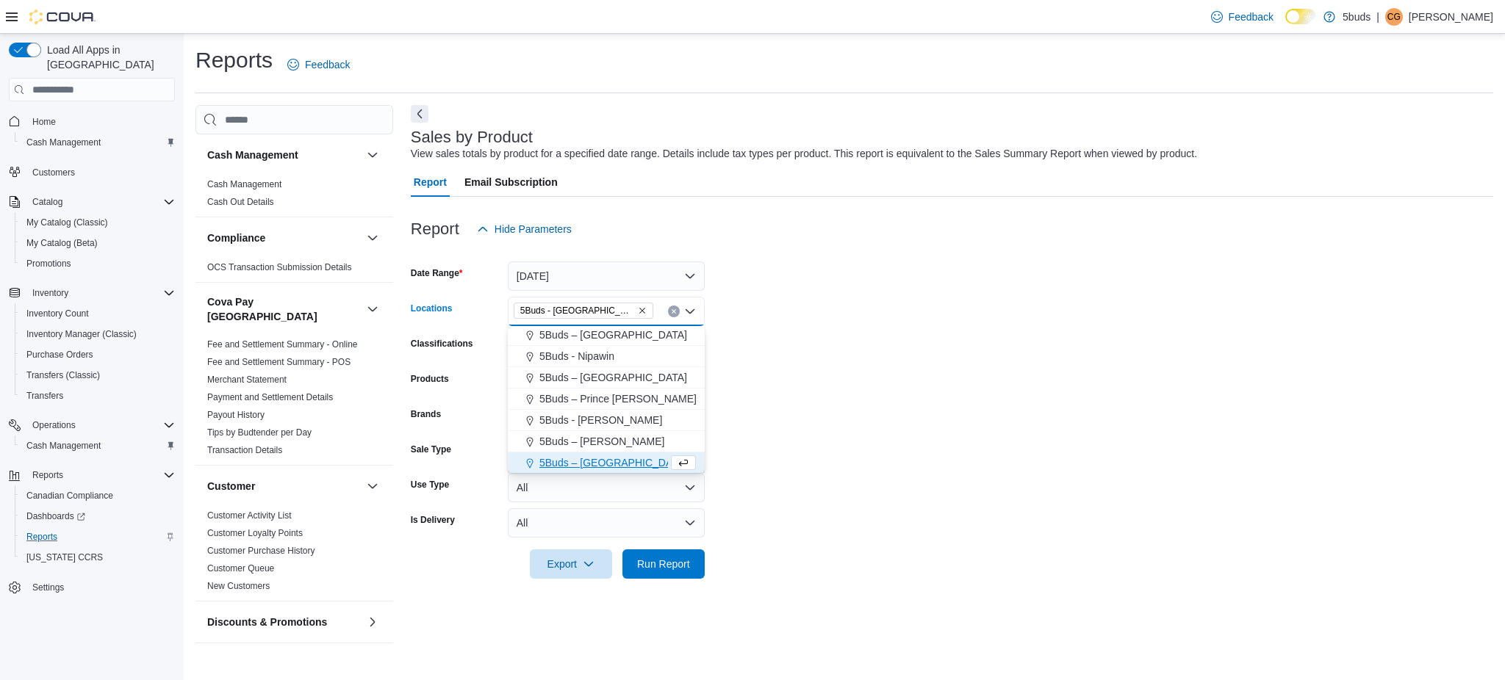
click at [996, 497] on form "Date Range Today Locations 5Buds - Weyburn Combo box. Selected. 5Buds - Weyburn…" at bounding box center [952, 411] width 1082 height 335
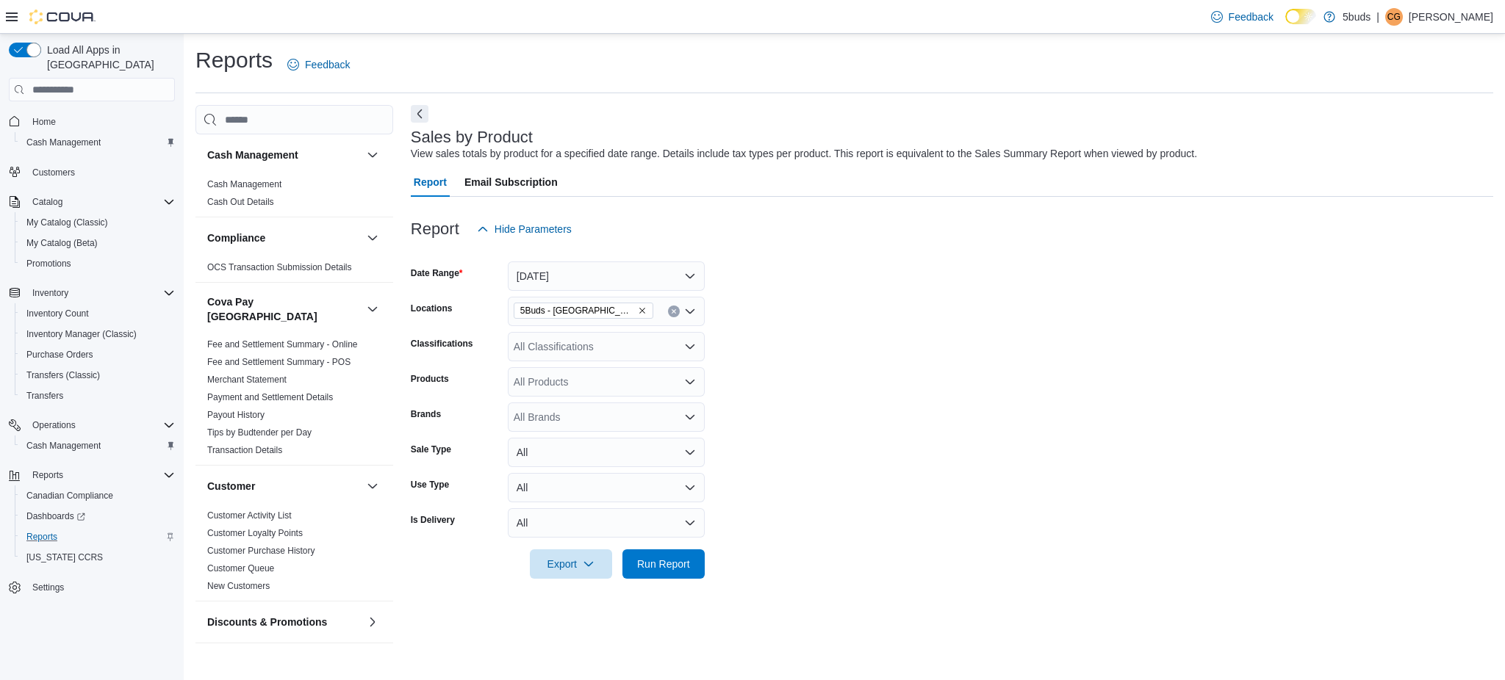
click at [600, 418] on div "All Brands" at bounding box center [606, 417] width 197 height 29
type input "****"
click at [632, 440] on span "BLKMKT" at bounding box center [606, 442] width 179 height 15
drag, startPoint x: 794, startPoint y: 451, endPoint x: 672, endPoint y: 508, distance: 134.8
click at [794, 452] on form "Date Range Today Locations 5Buds - Weyburn Classifications All Classifications …" at bounding box center [952, 411] width 1082 height 335
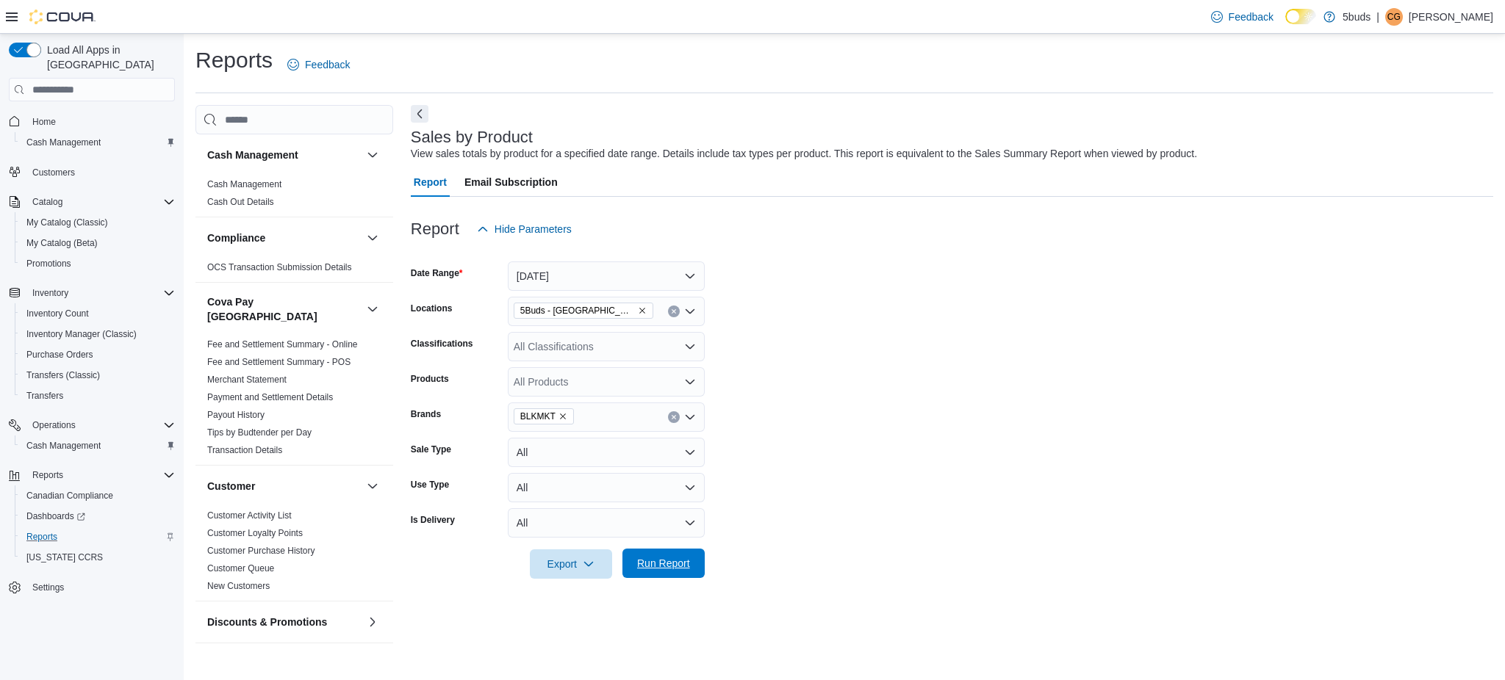
click at [671, 566] on span "Run Report" at bounding box center [663, 563] width 53 height 15
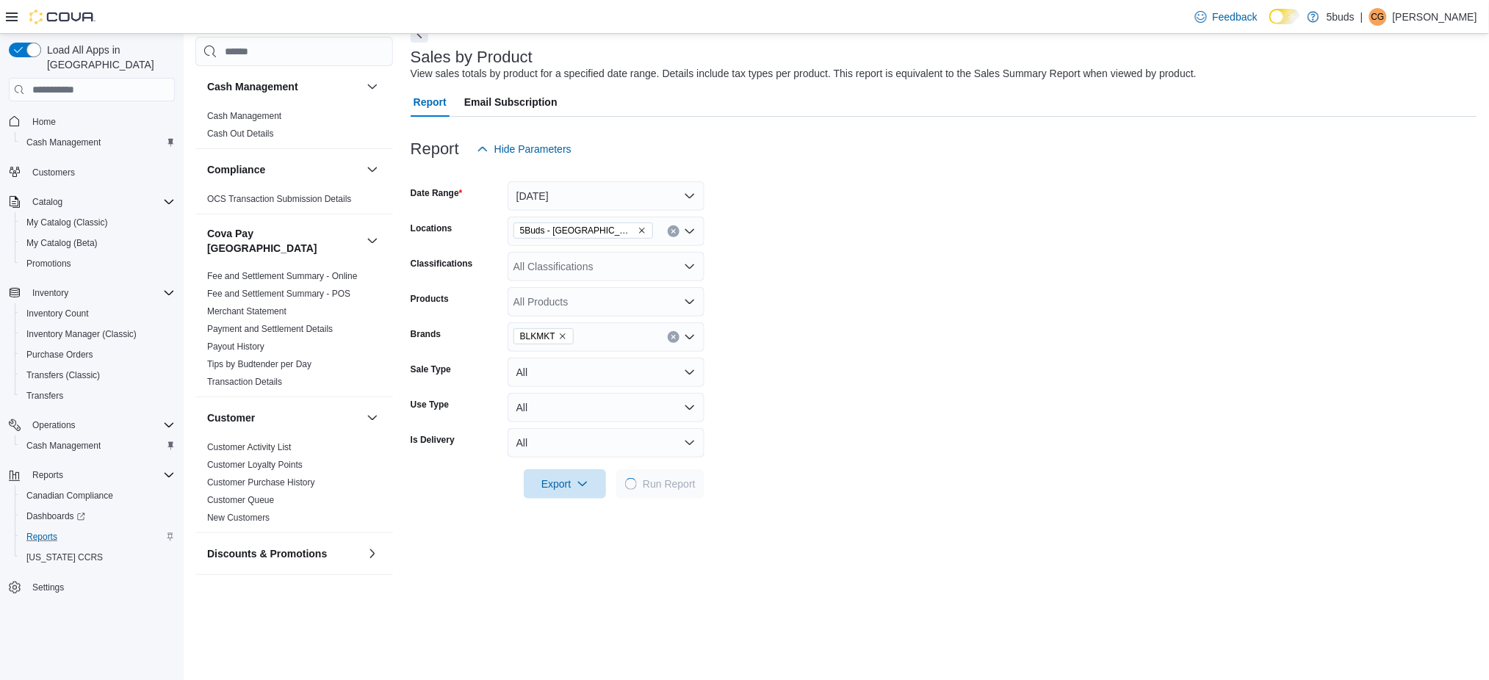
scroll to position [195, 0]
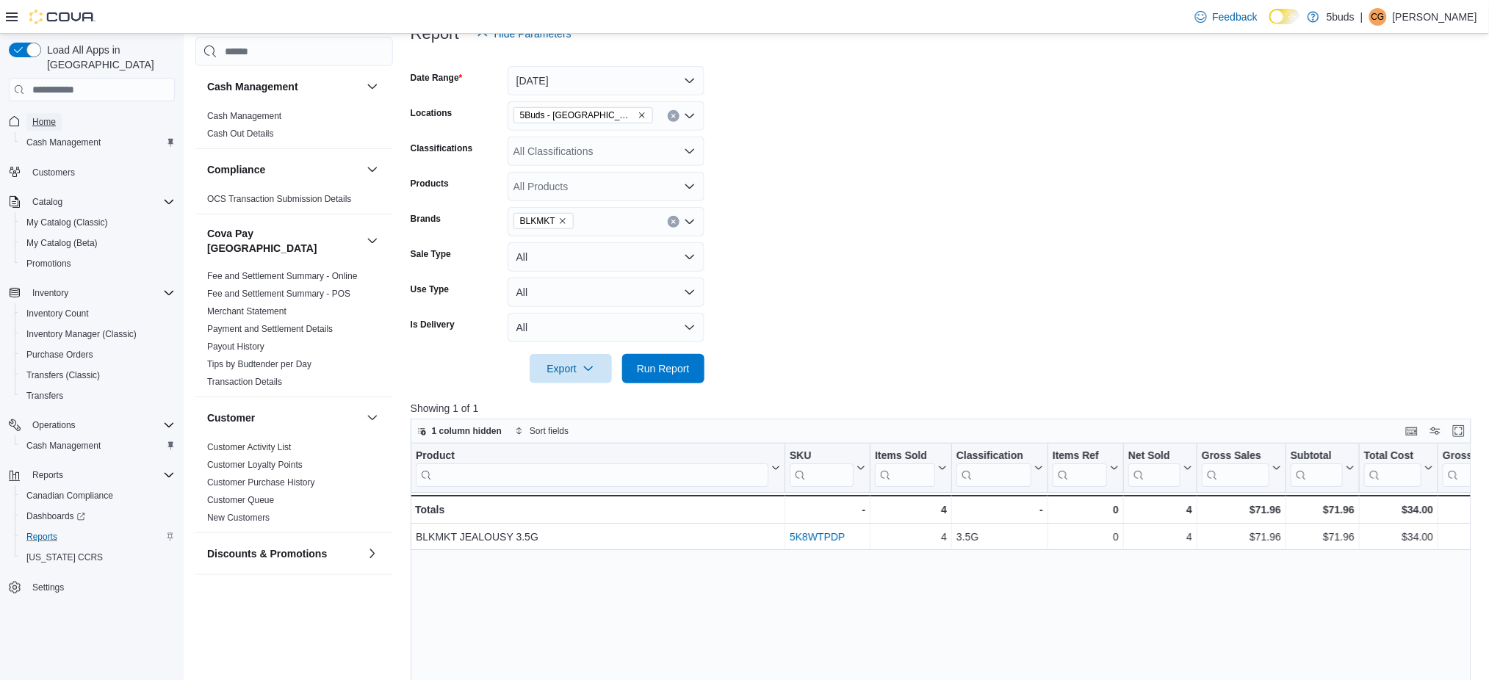
click at [33, 116] on span "Home" at bounding box center [44, 122] width 24 height 12
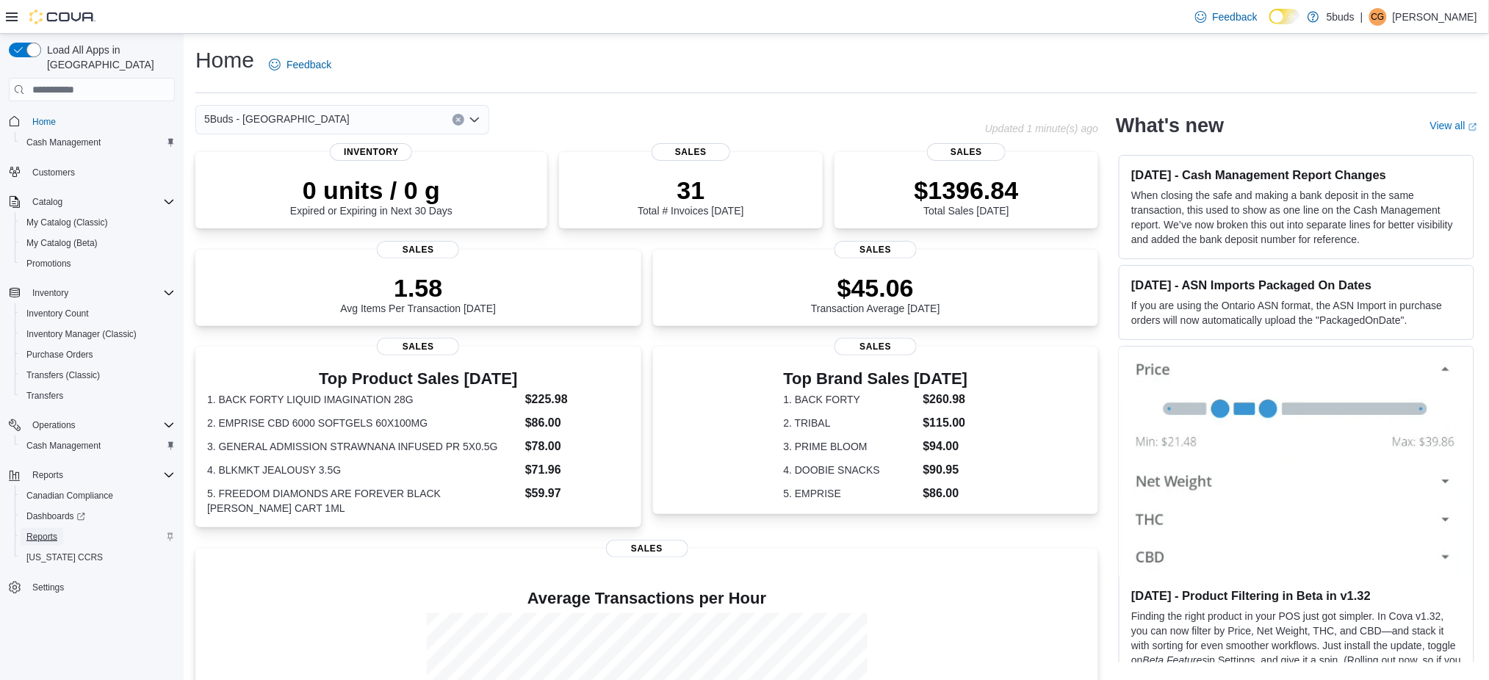
click at [36, 528] on span "Reports" at bounding box center [41, 537] width 31 height 18
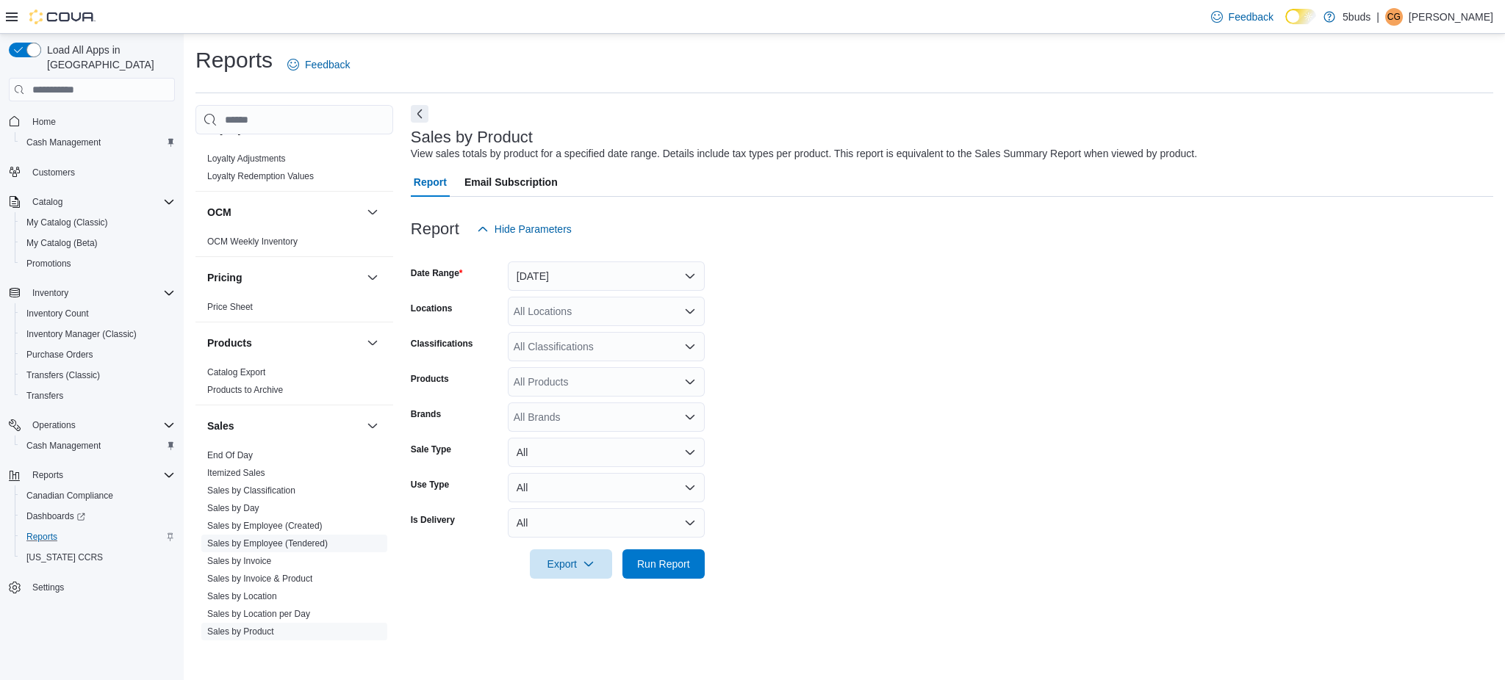
scroll to position [979, 0]
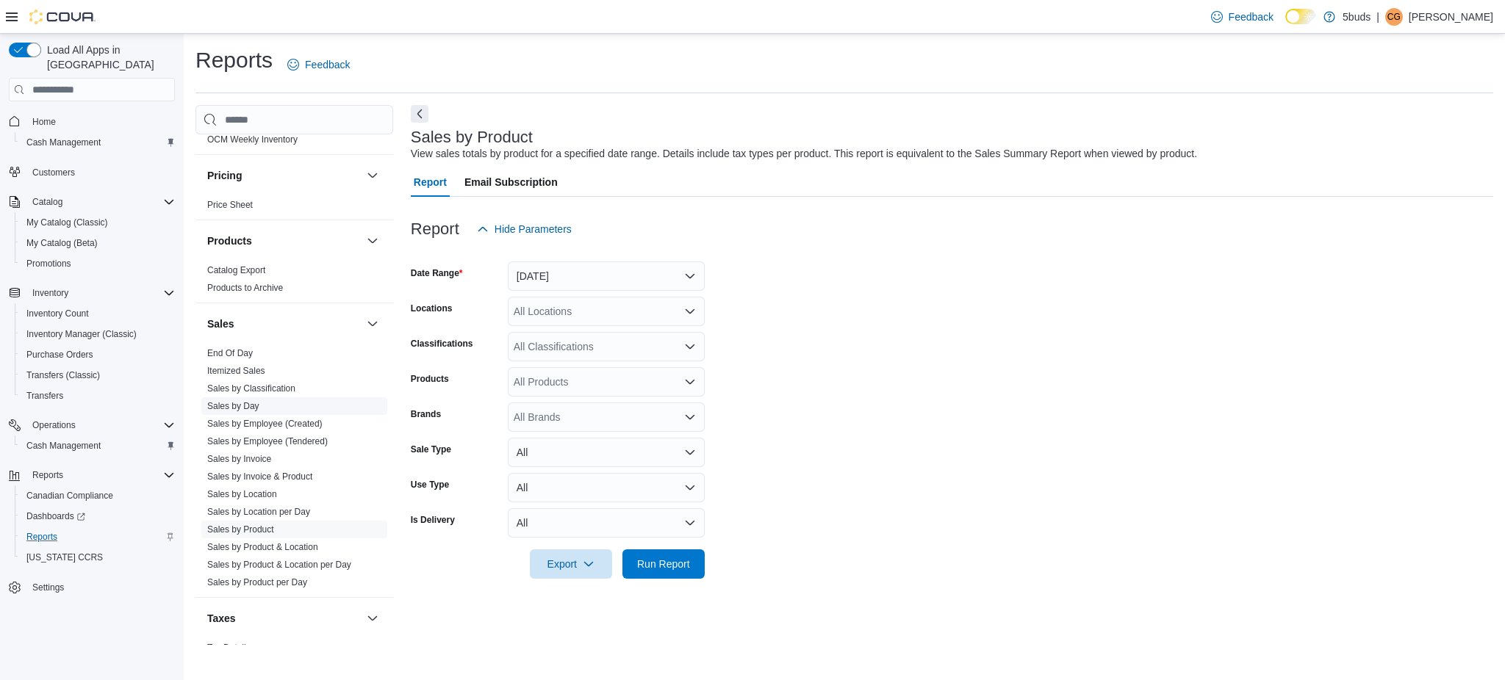
click at [259, 401] on link "Sales by Day" at bounding box center [233, 406] width 52 height 10
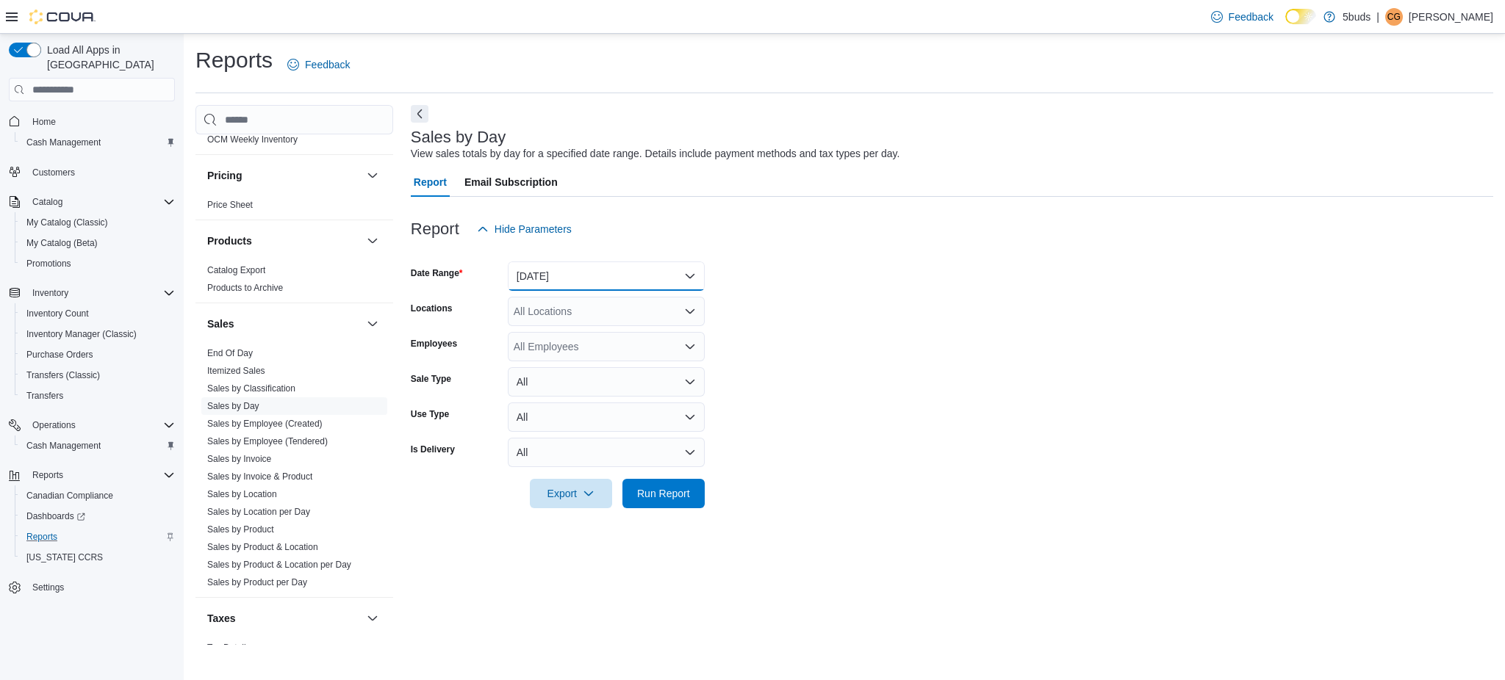
click at [616, 279] on button "[DATE]" at bounding box center [606, 276] width 197 height 29
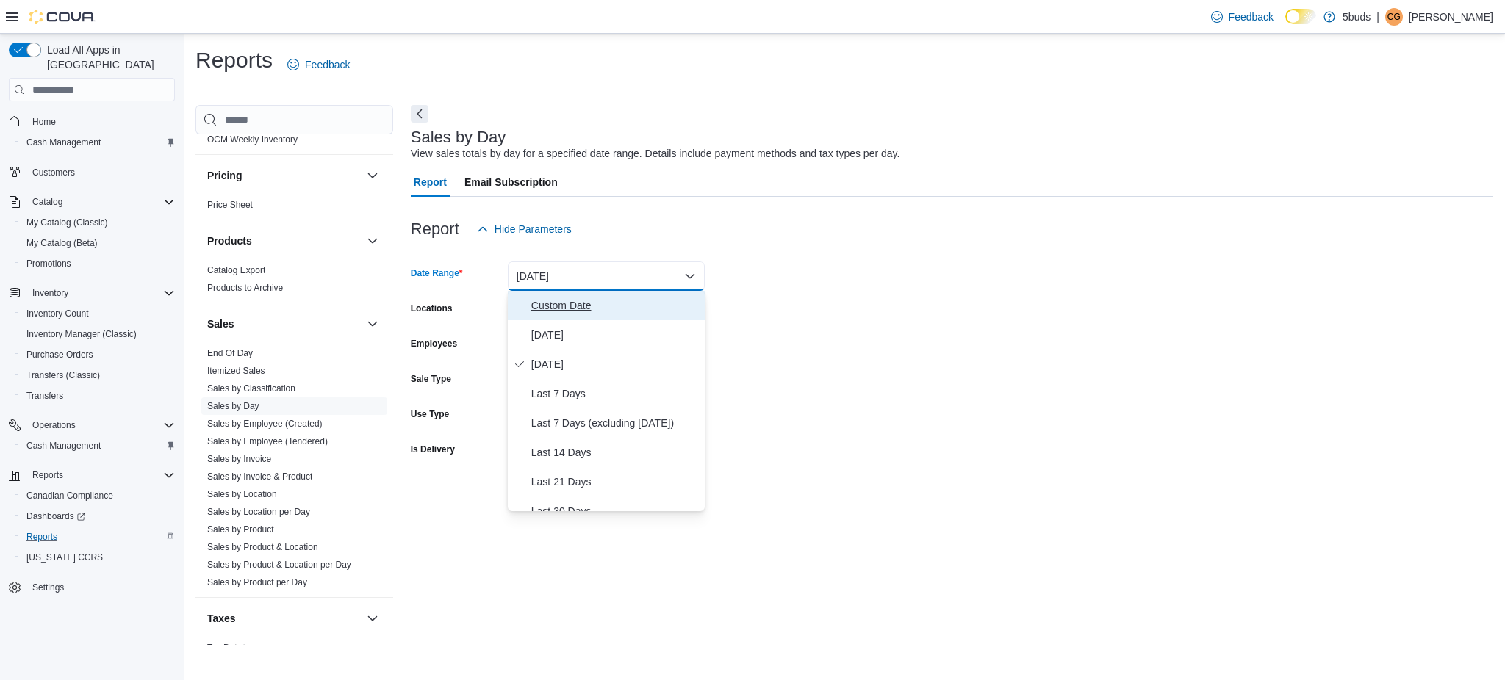
click at [588, 314] on button "Custom Date" at bounding box center [606, 305] width 197 height 29
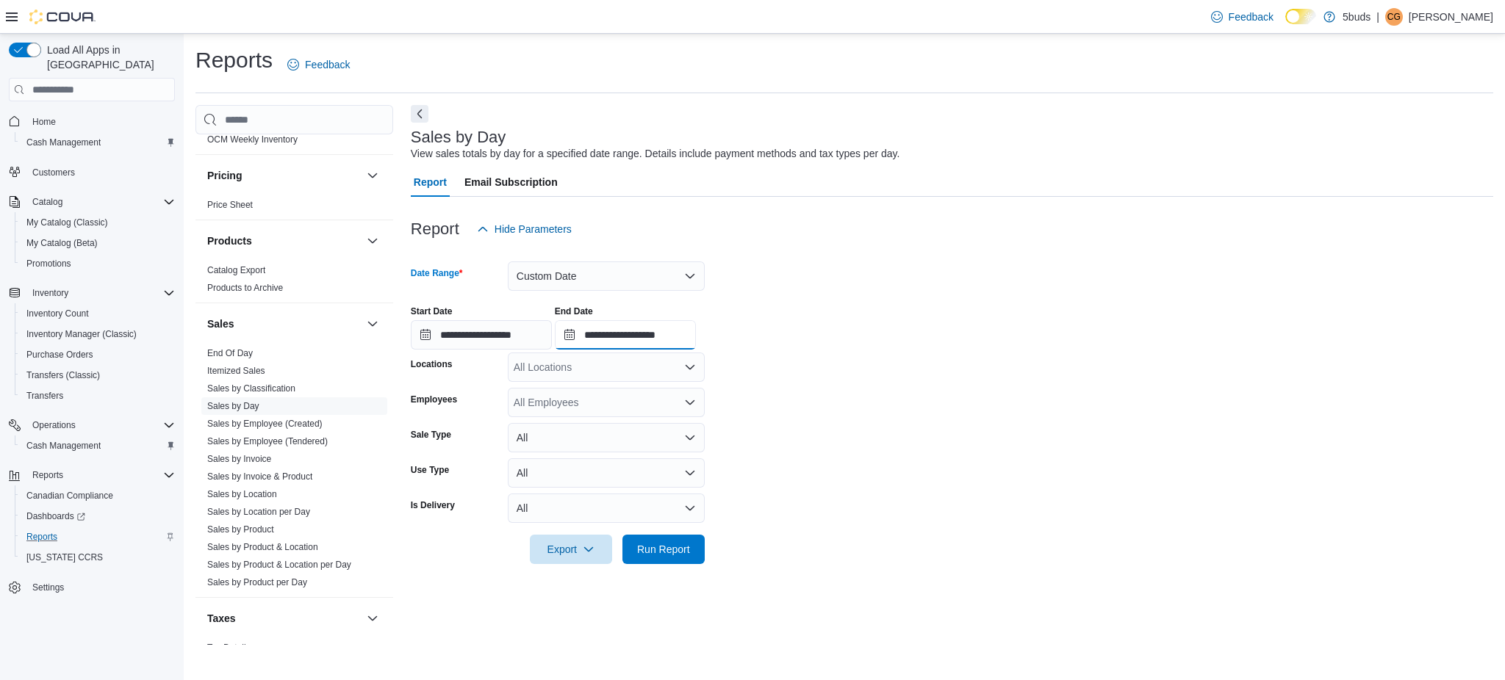
click at [656, 324] on input "**********" at bounding box center [625, 334] width 141 height 29
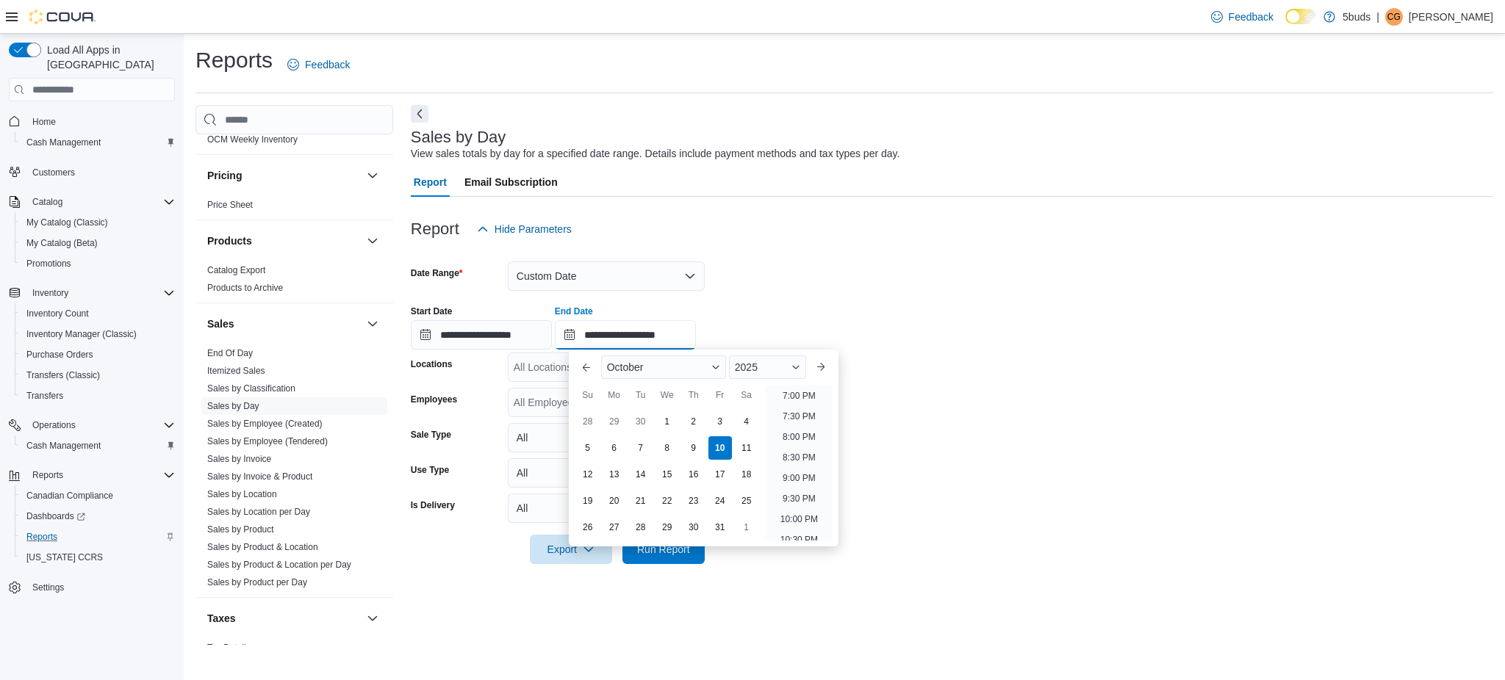
scroll to position [736, 0]
click at [794, 443] on li "7:00 PM" at bounding box center [799, 443] width 45 height 18
type input "**********"
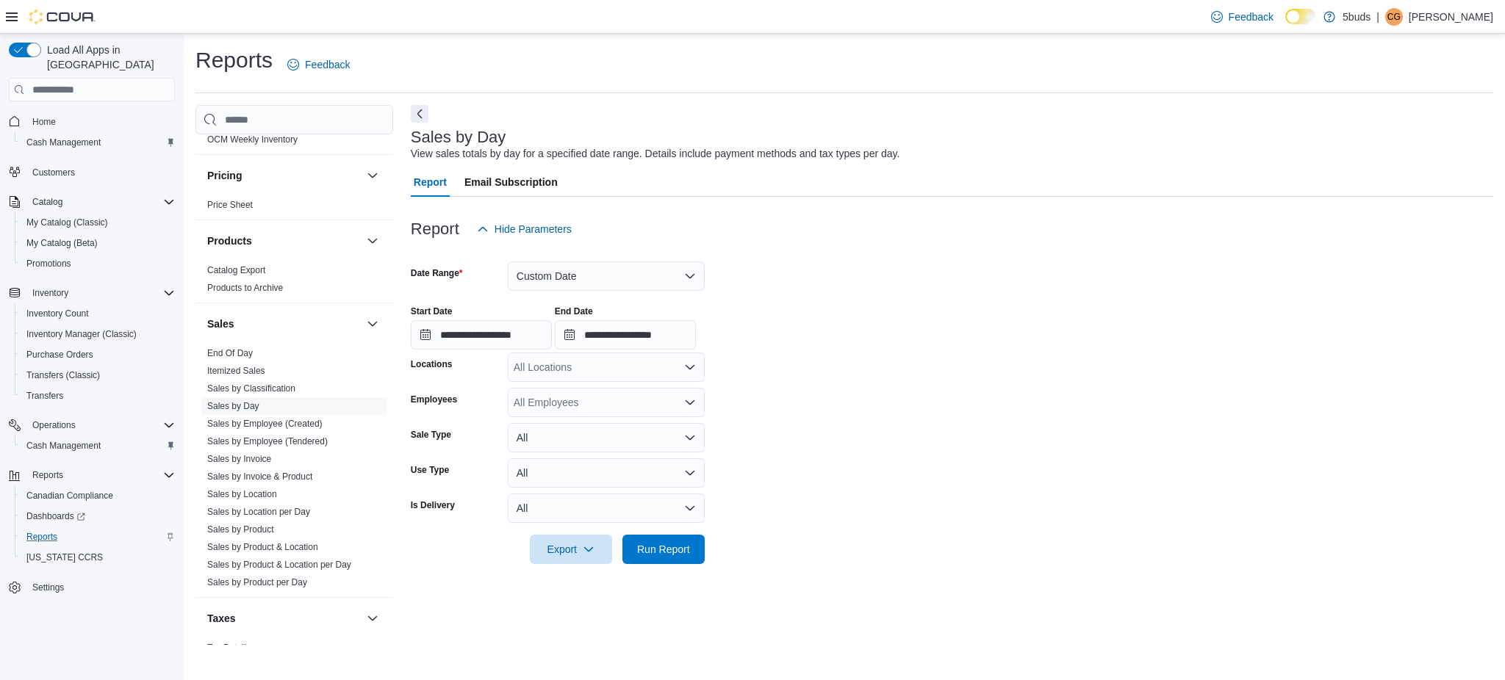
click at [643, 371] on div "All Locations" at bounding box center [606, 367] width 197 height 29
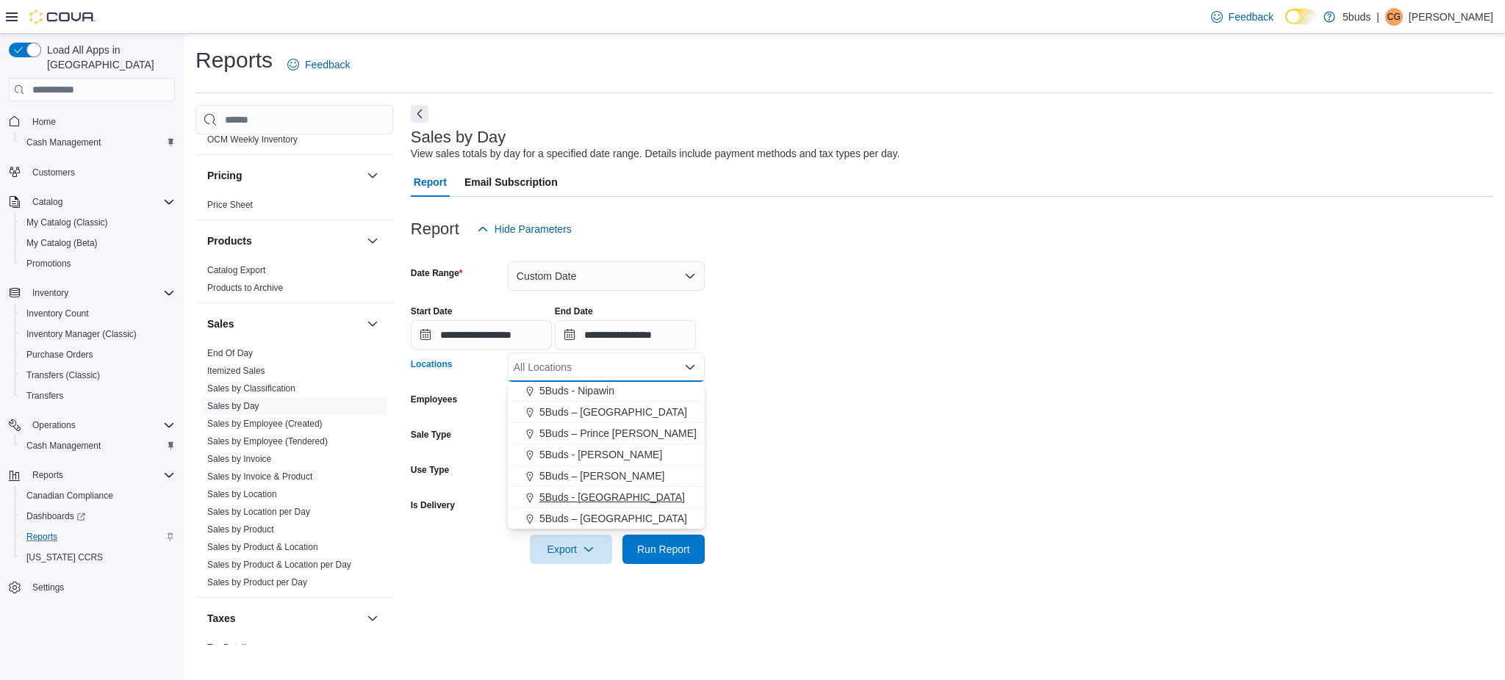
click at [627, 495] on div "5Buds - [GEOGRAPHIC_DATA]" at bounding box center [606, 497] width 179 height 15
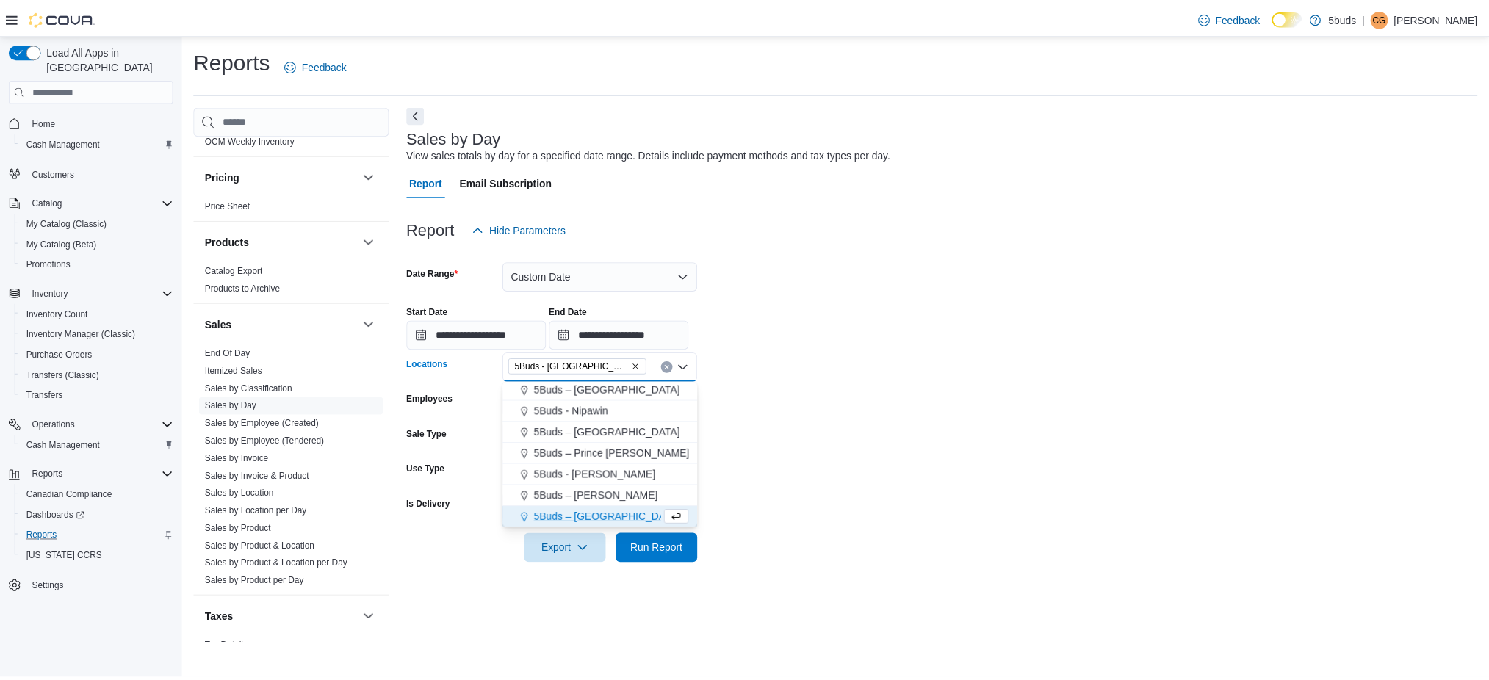
scroll to position [87, 0]
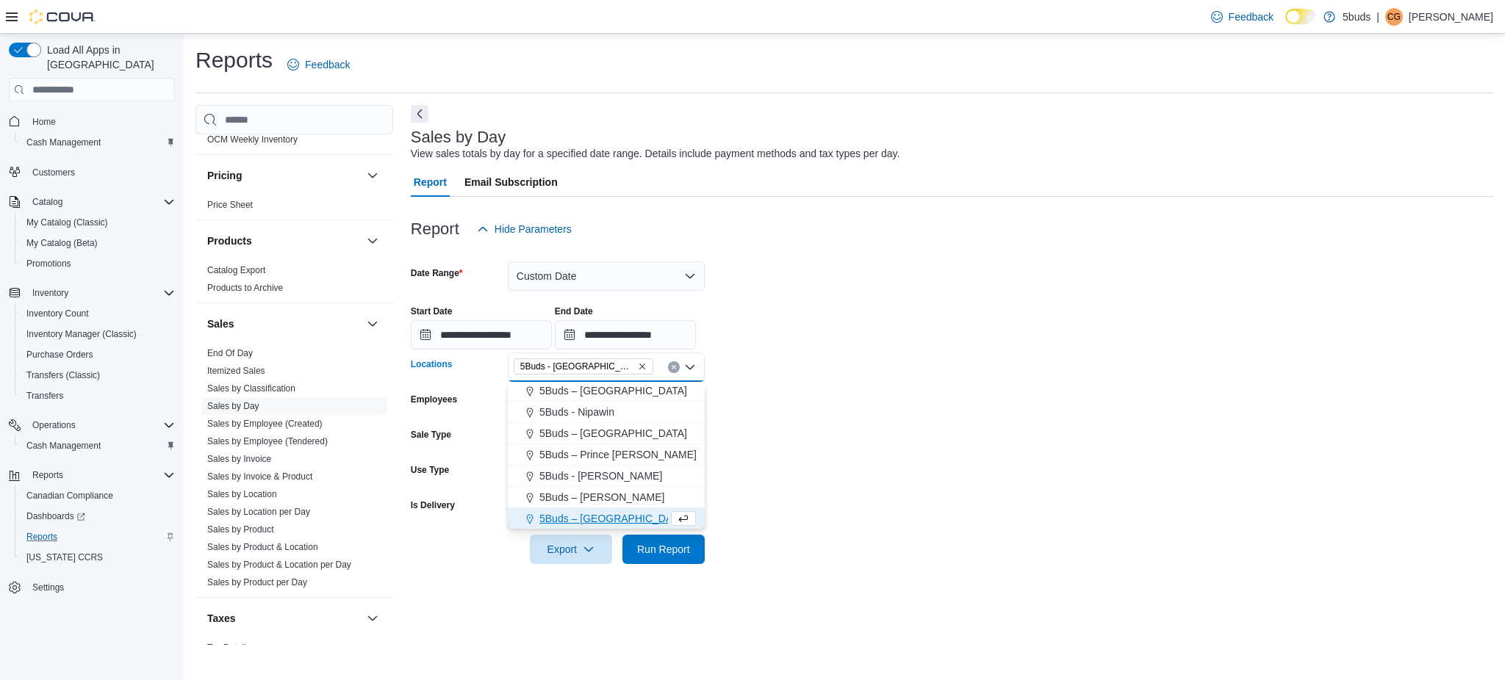
drag, startPoint x: 852, startPoint y: 514, endPoint x: 718, endPoint y: 532, distance: 135.6
click at [851, 516] on form "**********" at bounding box center [952, 404] width 1082 height 320
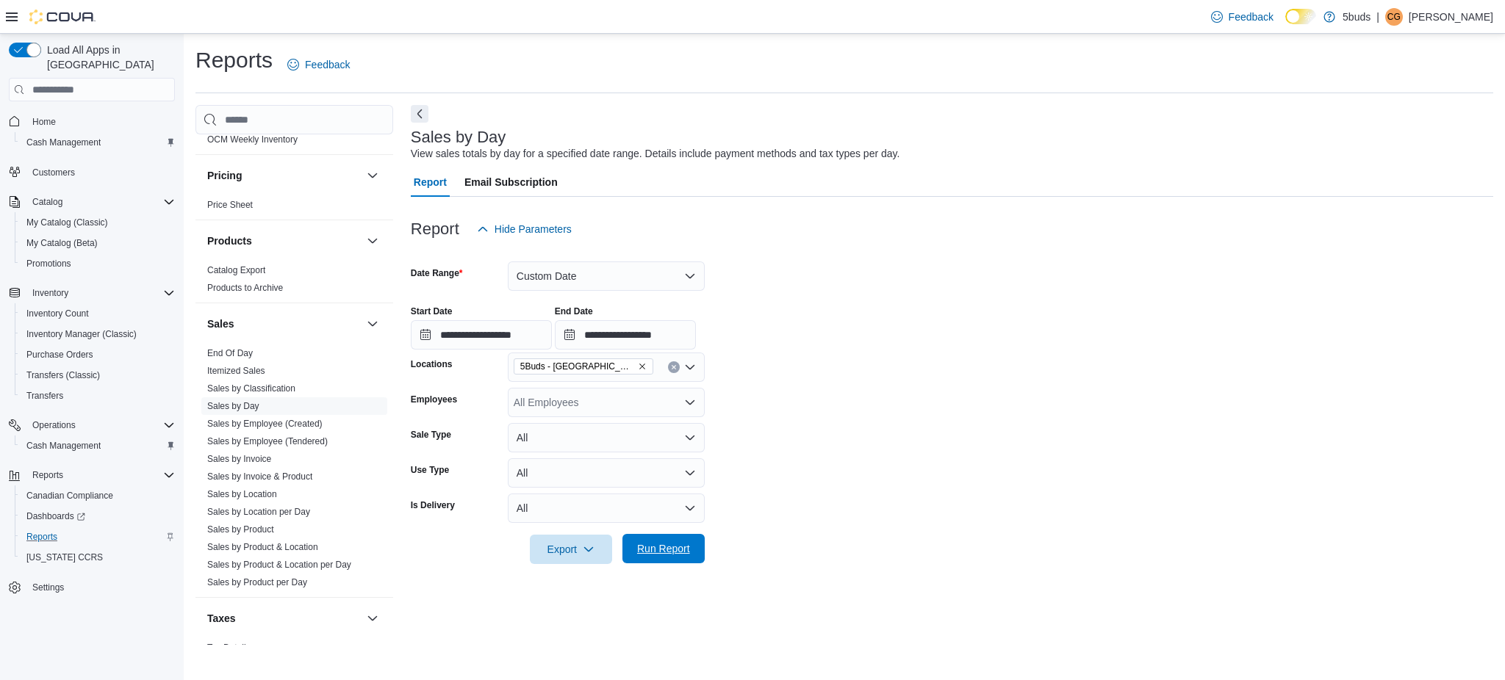
click at [671, 536] on span "Run Report" at bounding box center [663, 548] width 65 height 29
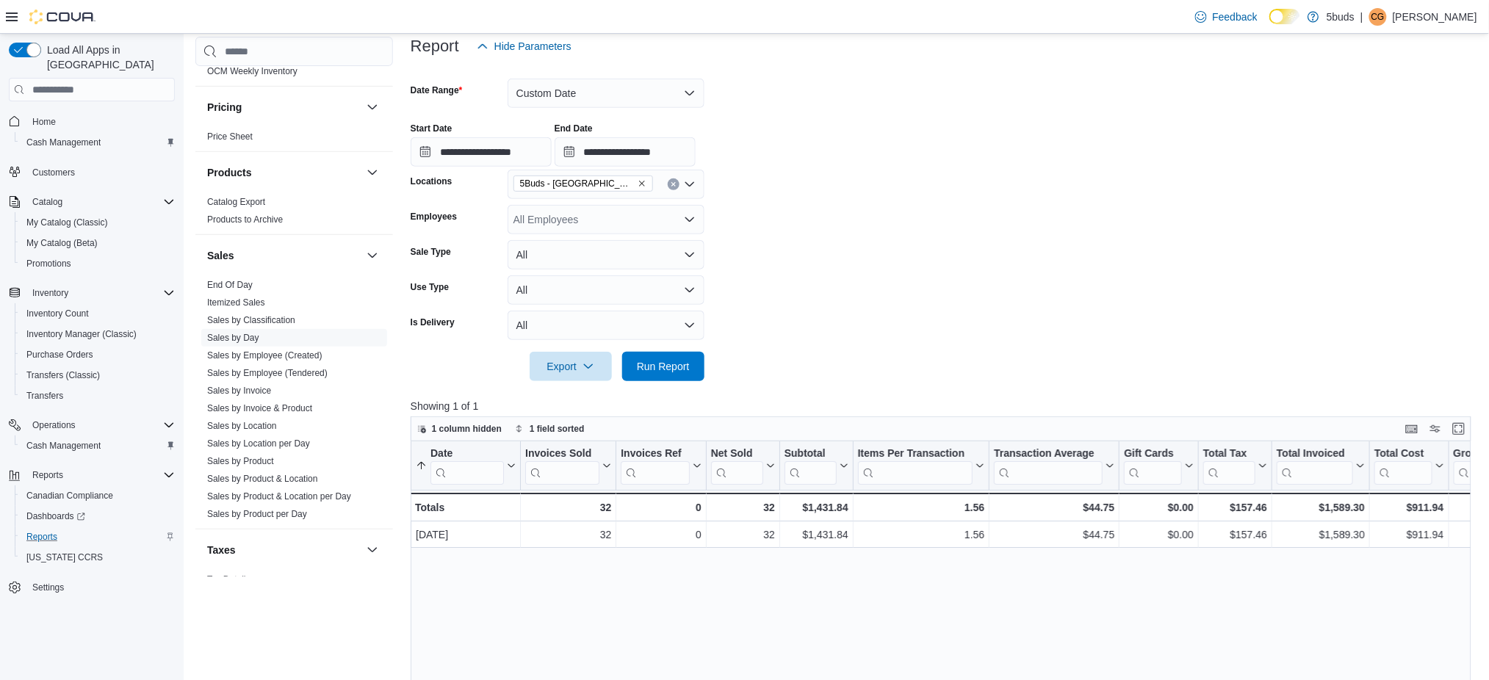
scroll to position [195, 0]
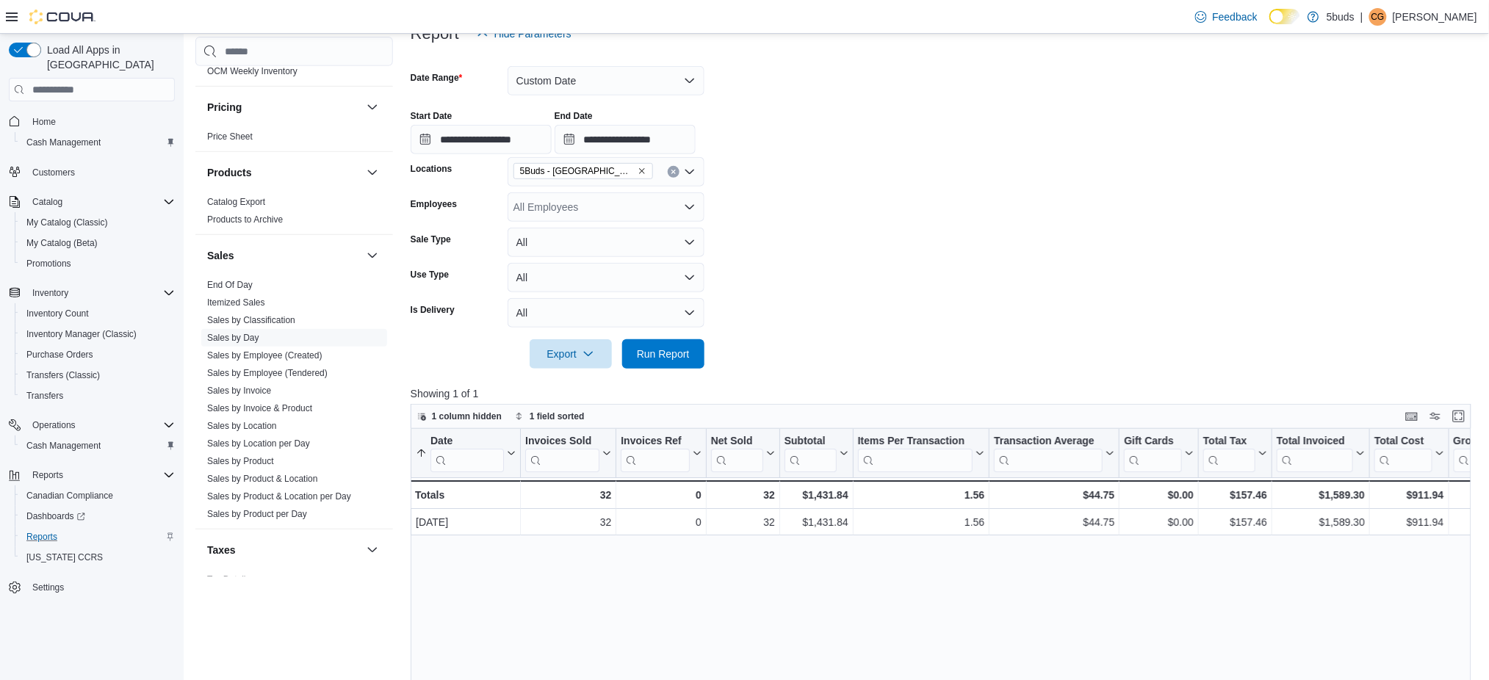
click at [18, 116] on icon "Complex example" at bounding box center [15, 121] width 10 height 10
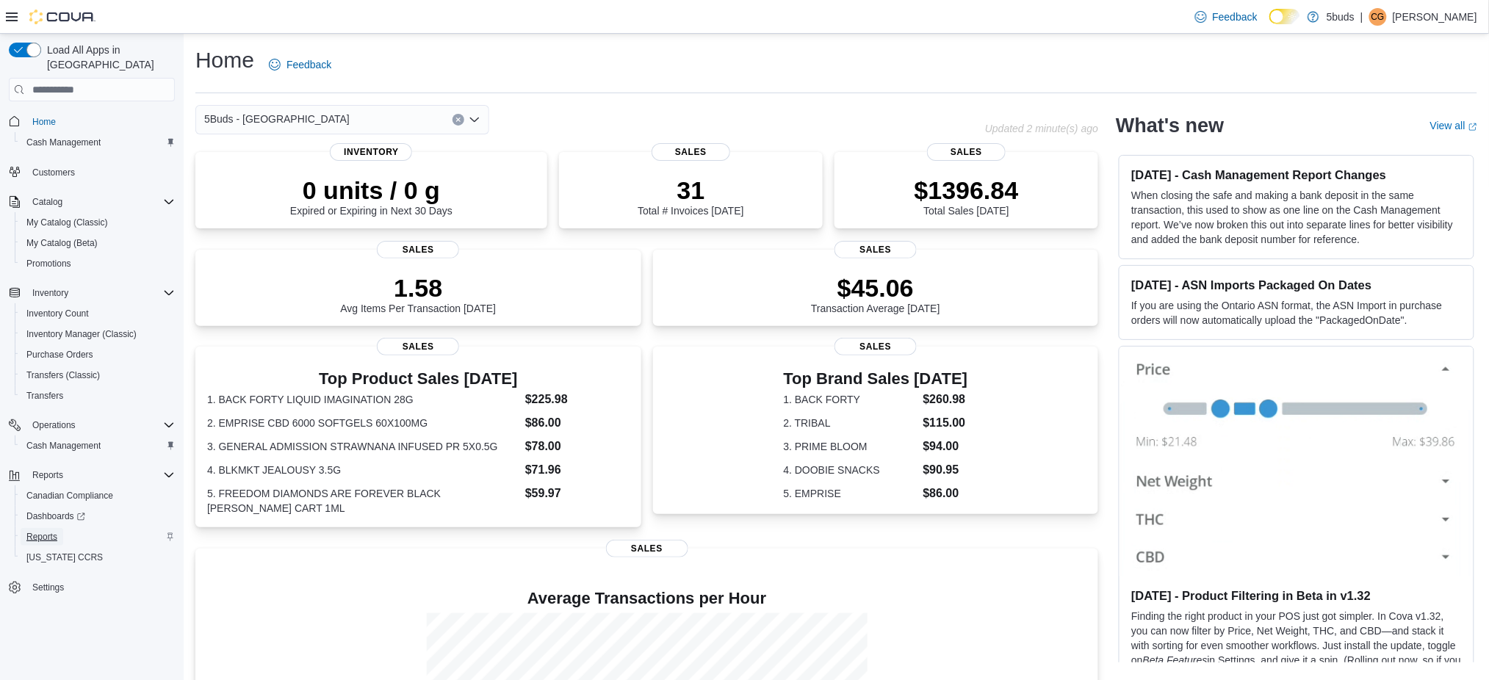
click at [51, 531] on span "Reports" at bounding box center [41, 537] width 31 height 12
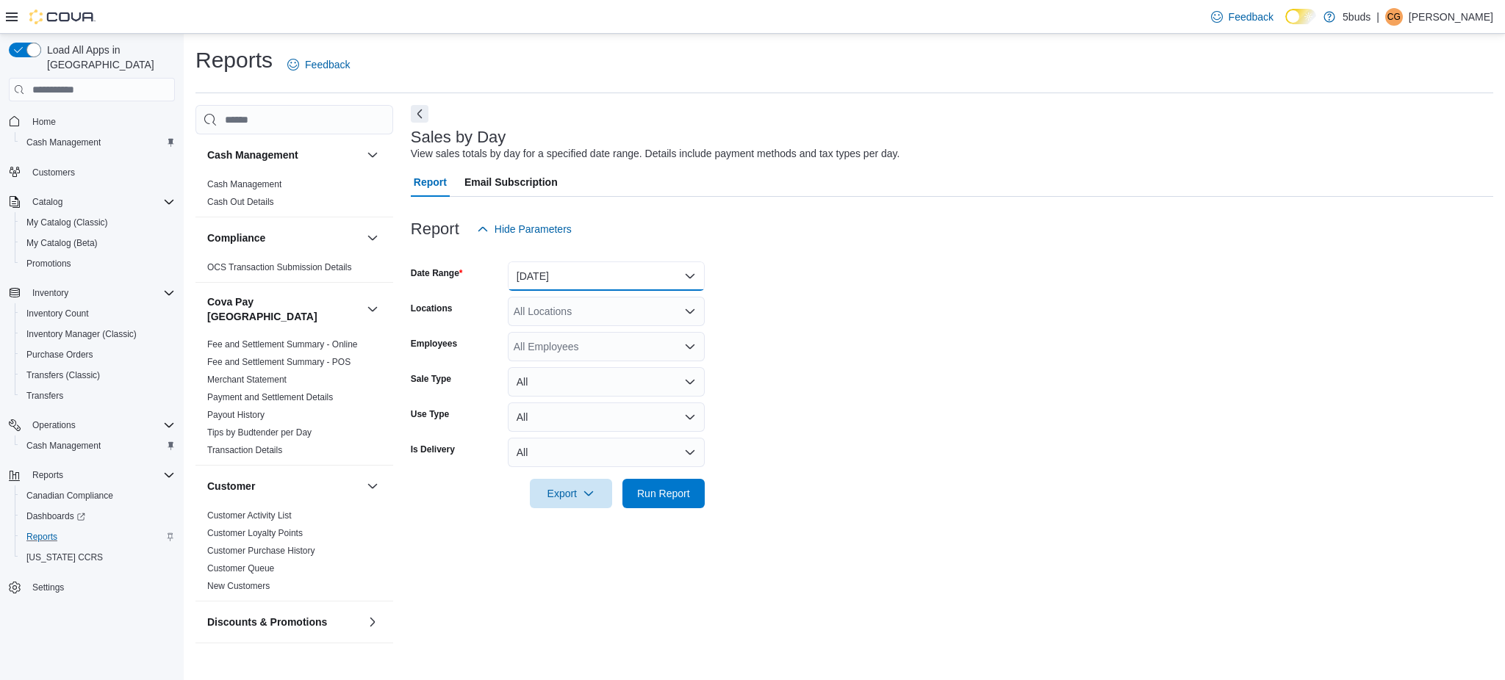
click at [567, 270] on button "[DATE]" at bounding box center [606, 276] width 197 height 29
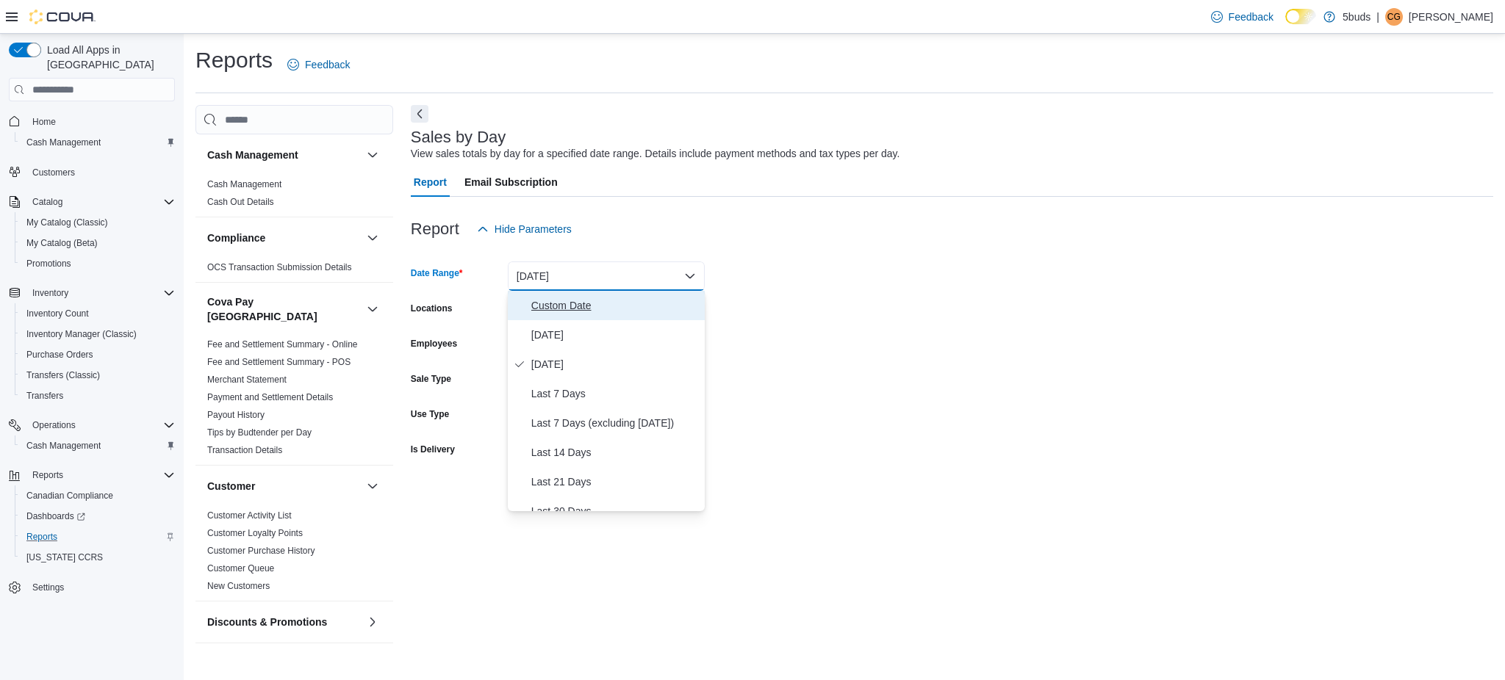
click at [593, 313] on span "Custom Date" at bounding box center [615, 306] width 168 height 18
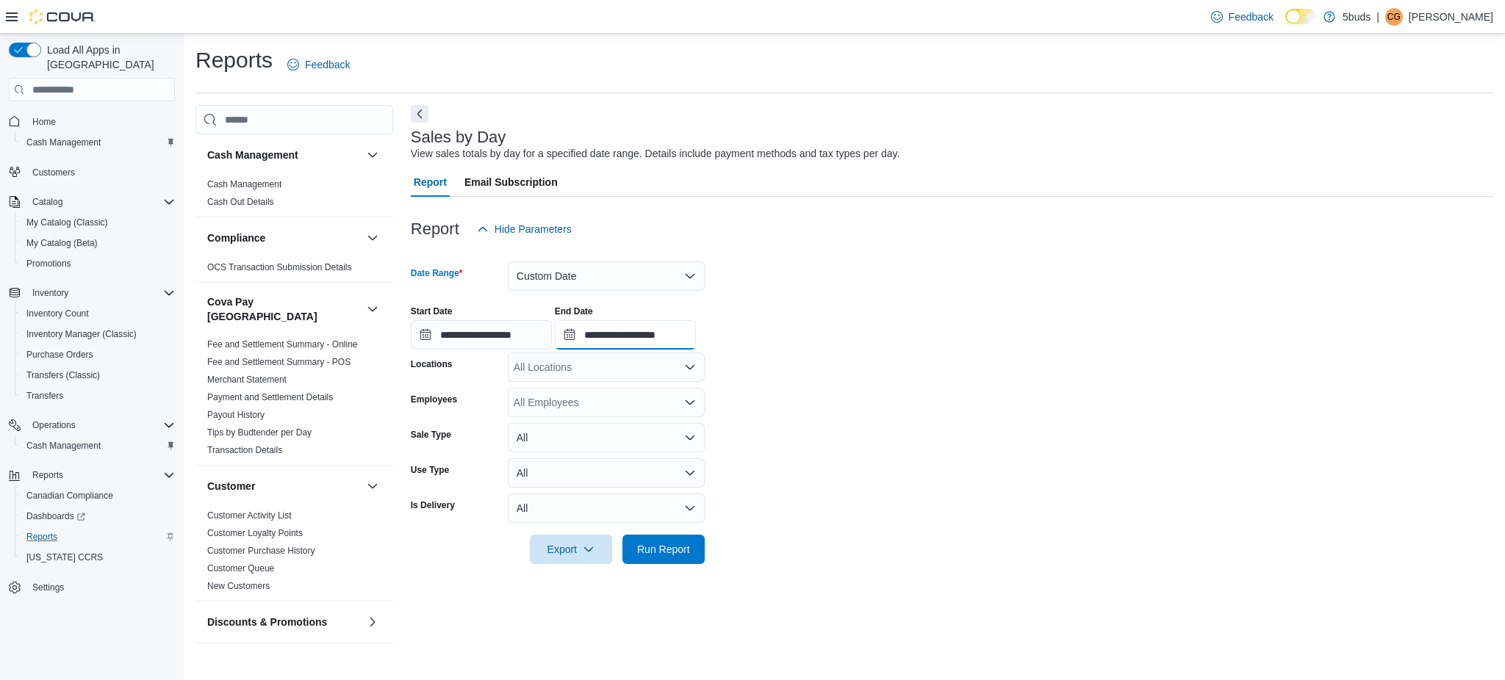
click at [694, 339] on input "**********" at bounding box center [625, 334] width 141 height 29
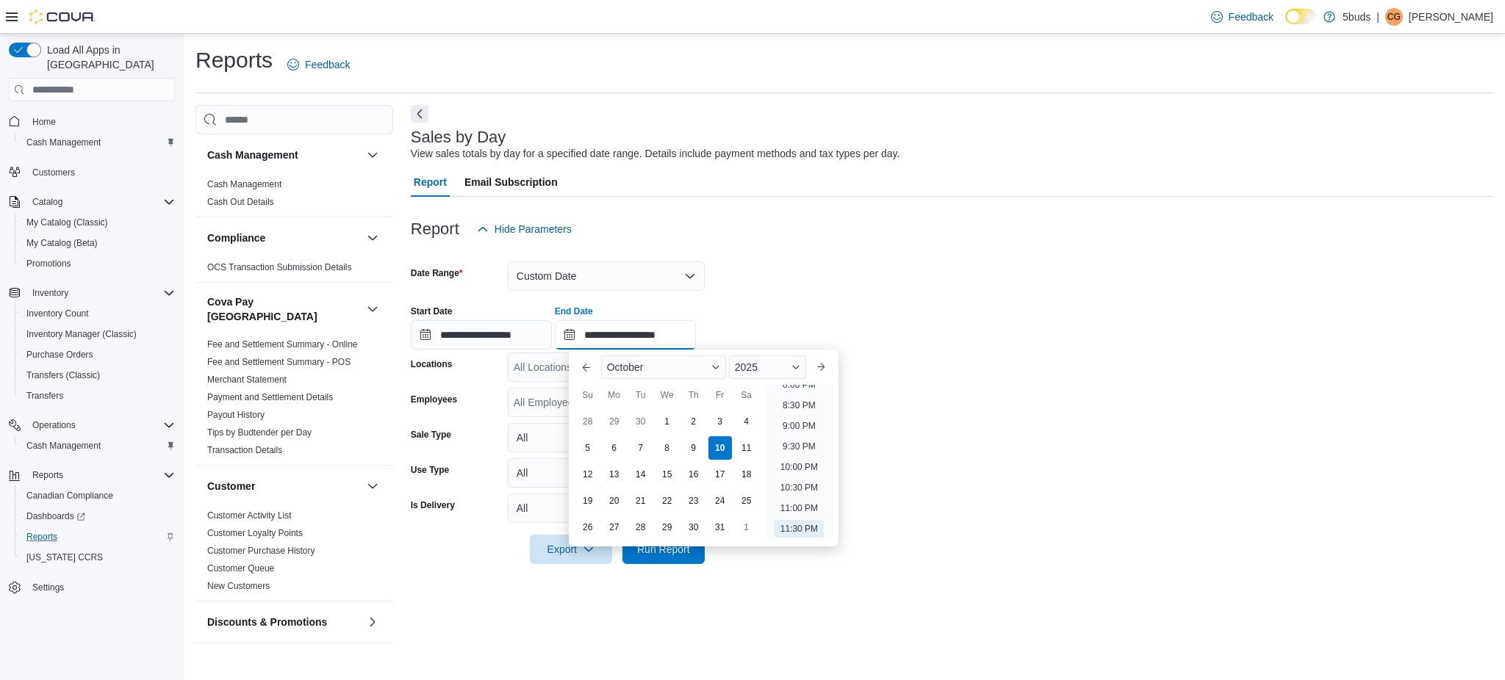
scroll to position [736, 0]
click at [801, 442] on li "7:00 PM" at bounding box center [799, 443] width 45 height 18
type input "**********"
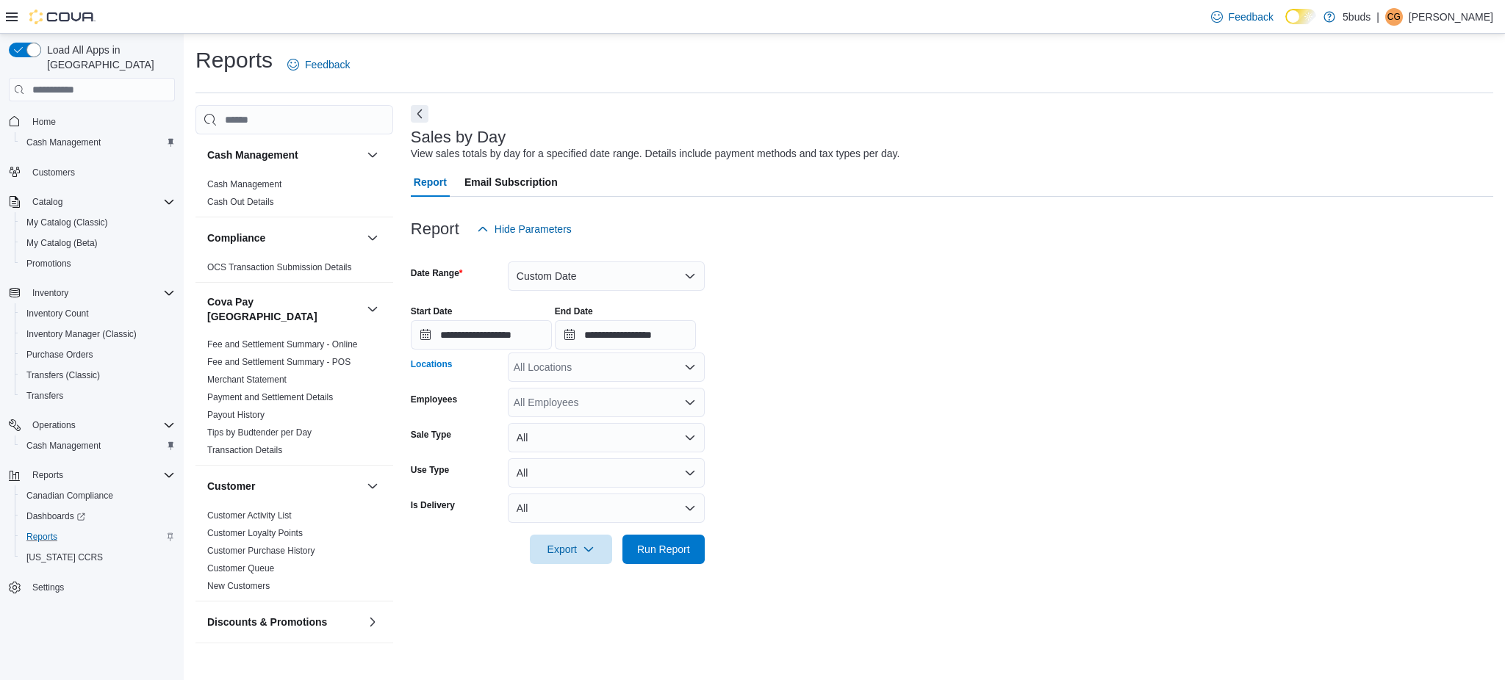
click at [688, 373] on div "All Locations" at bounding box center [606, 367] width 197 height 29
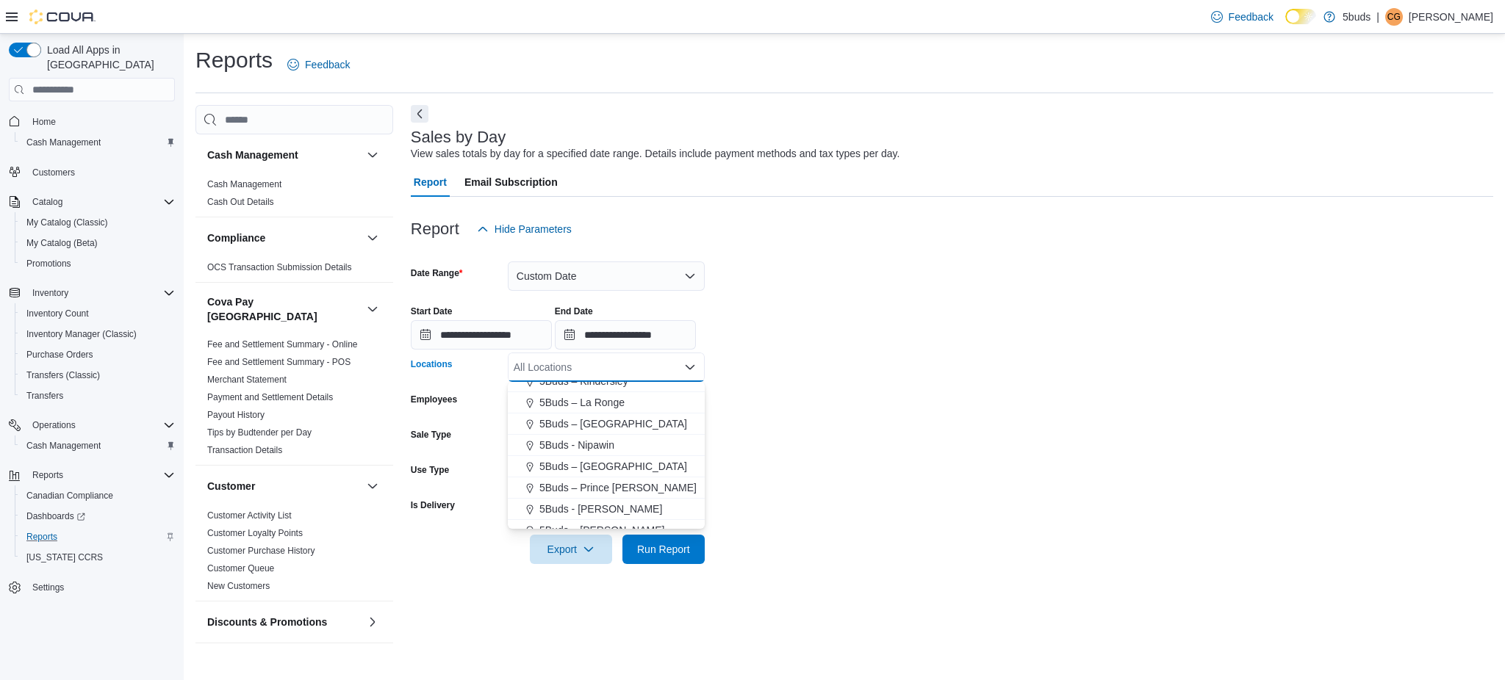
scroll to position [108, 0]
drag, startPoint x: 615, startPoint y: 502, endPoint x: 866, endPoint y: 517, distance: 251.7
click at [618, 500] on span "5Buds - [GEOGRAPHIC_DATA]" at bounding box center [611, 497] width 145 height 15
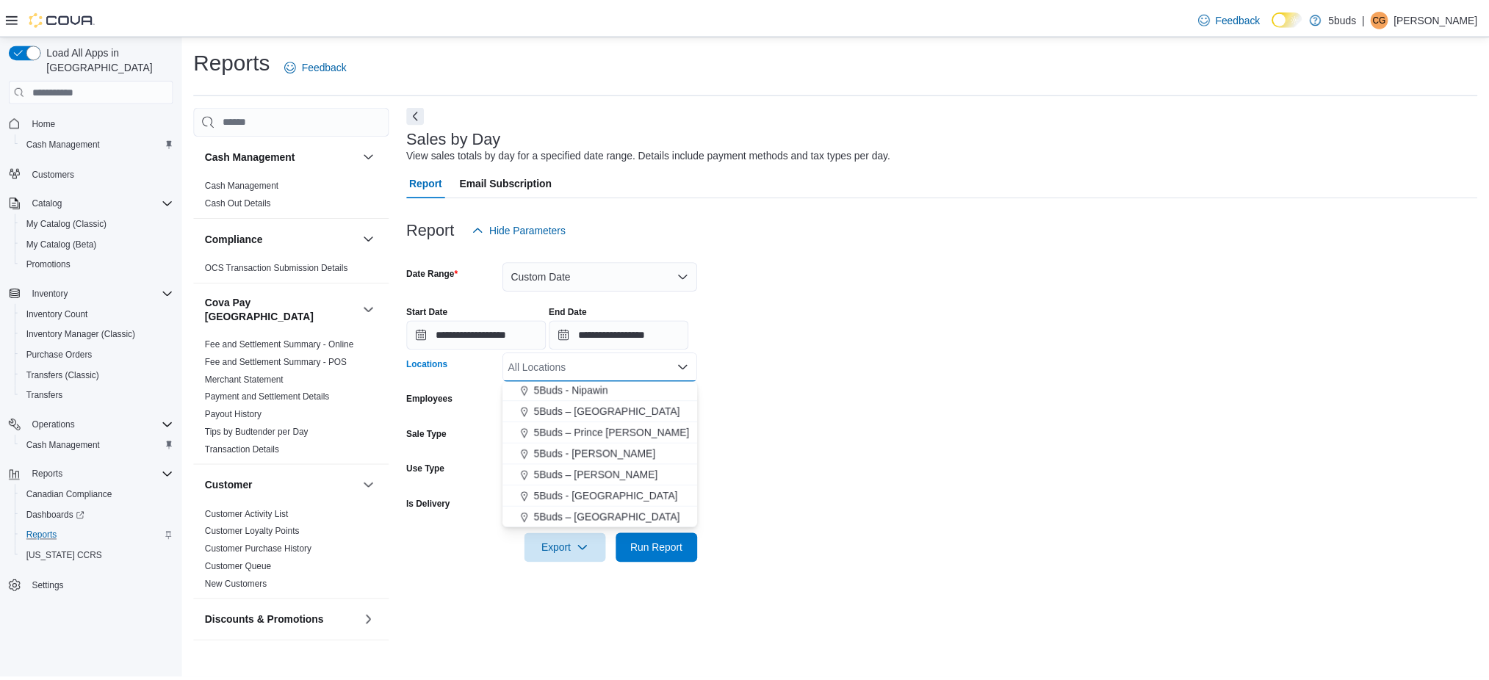
scroll to position [87, 0]
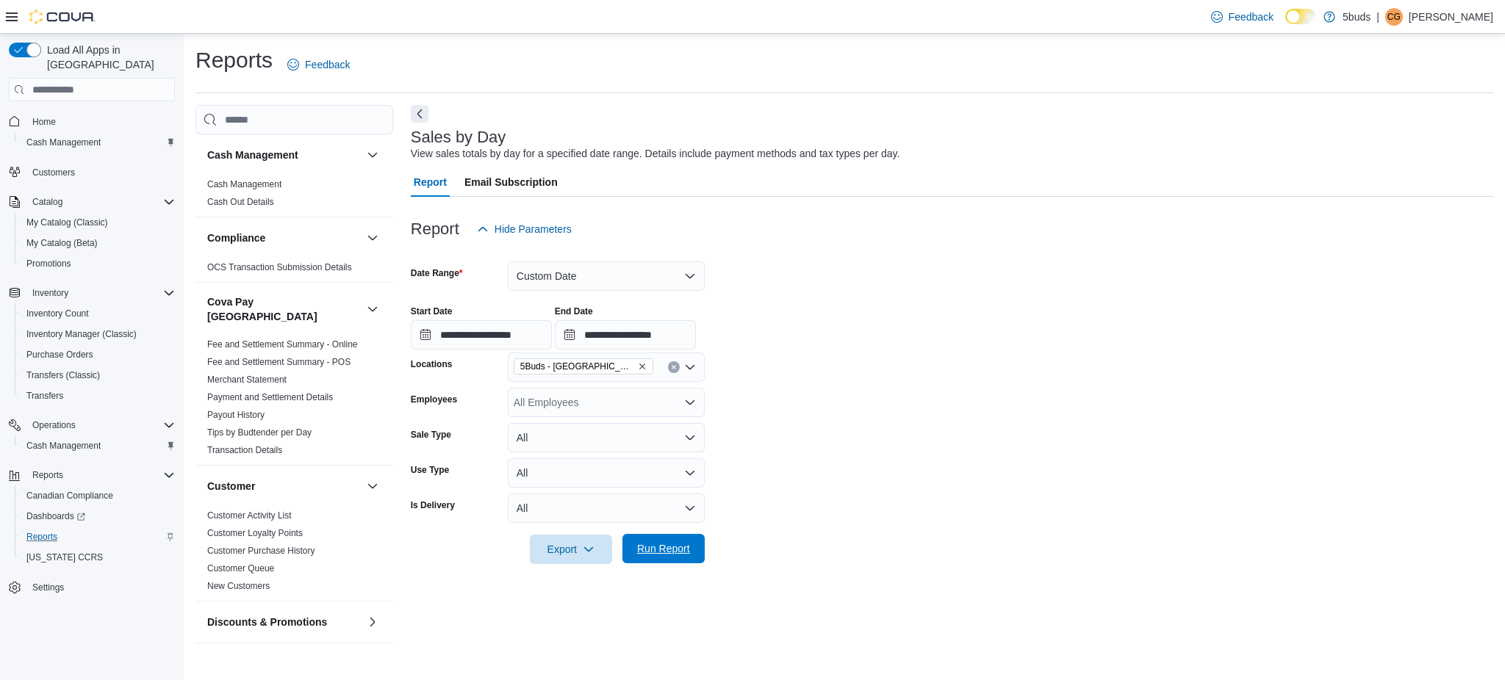
drag, startPoint x: 866, startPoint y: 517, endPoint x: 691, endPoint y: 542, distance: 176.8
click at [854, 528] on form "**********" at bounding box center [952, 404] width 1082 height 320
click at [691, 542] on span "Run Report" at bounding box center [663, 548] width 65 height 29
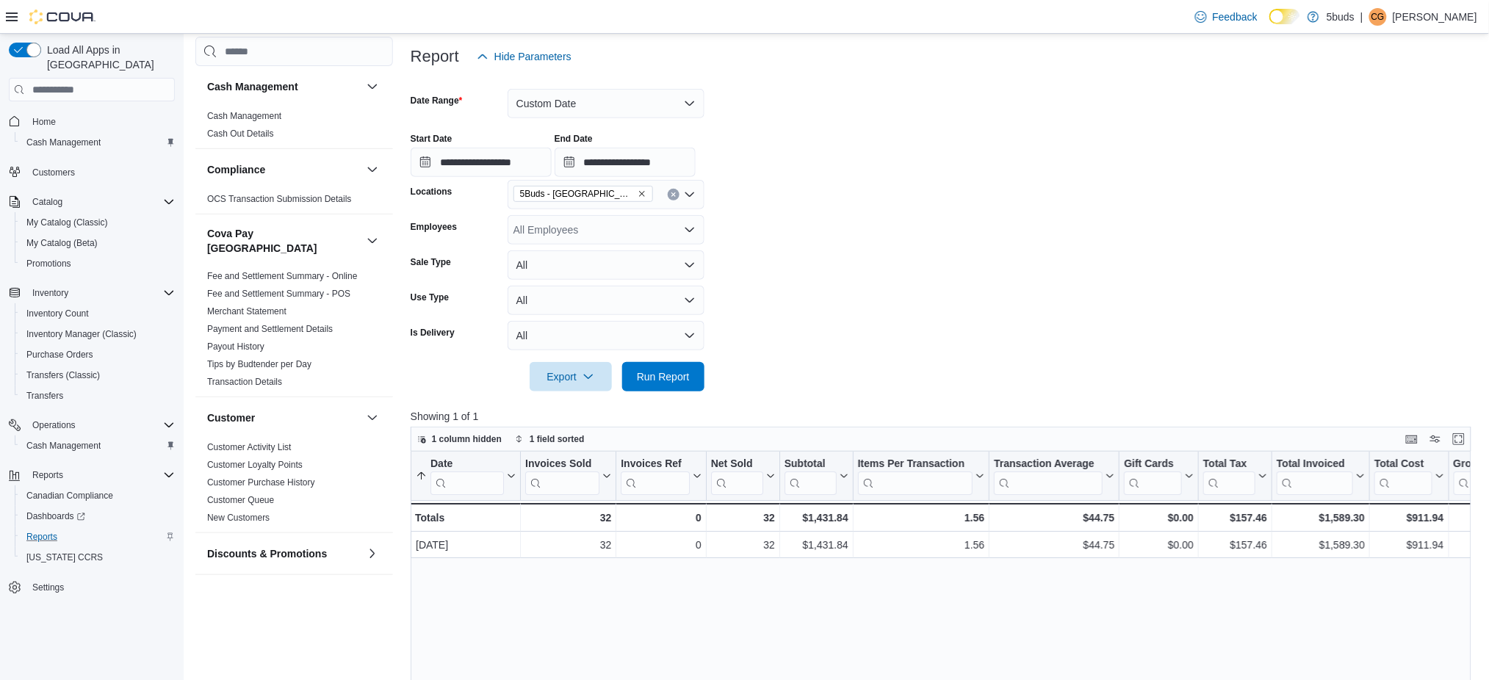
scroll to position [195, 0]
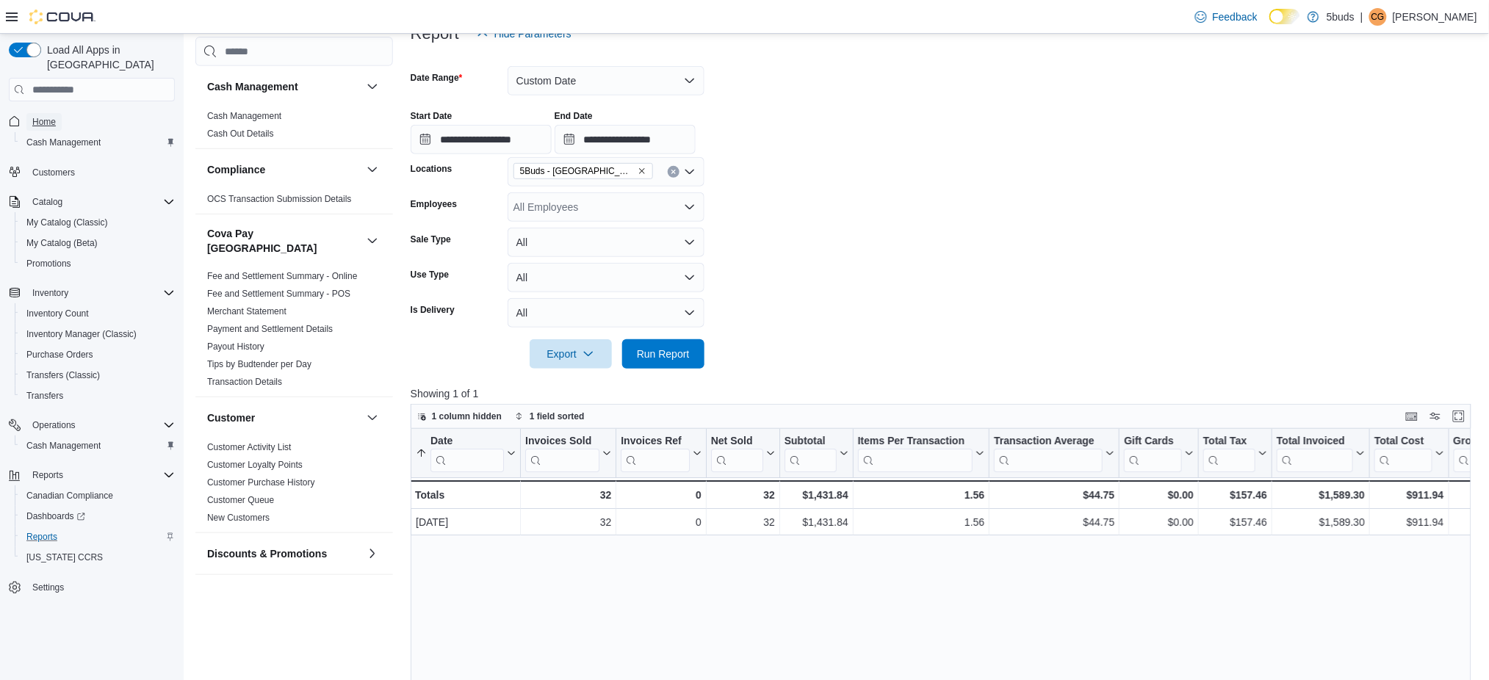
click at [54, 116] on span "Home" at bounding box center [44, 122] width 24 height 12
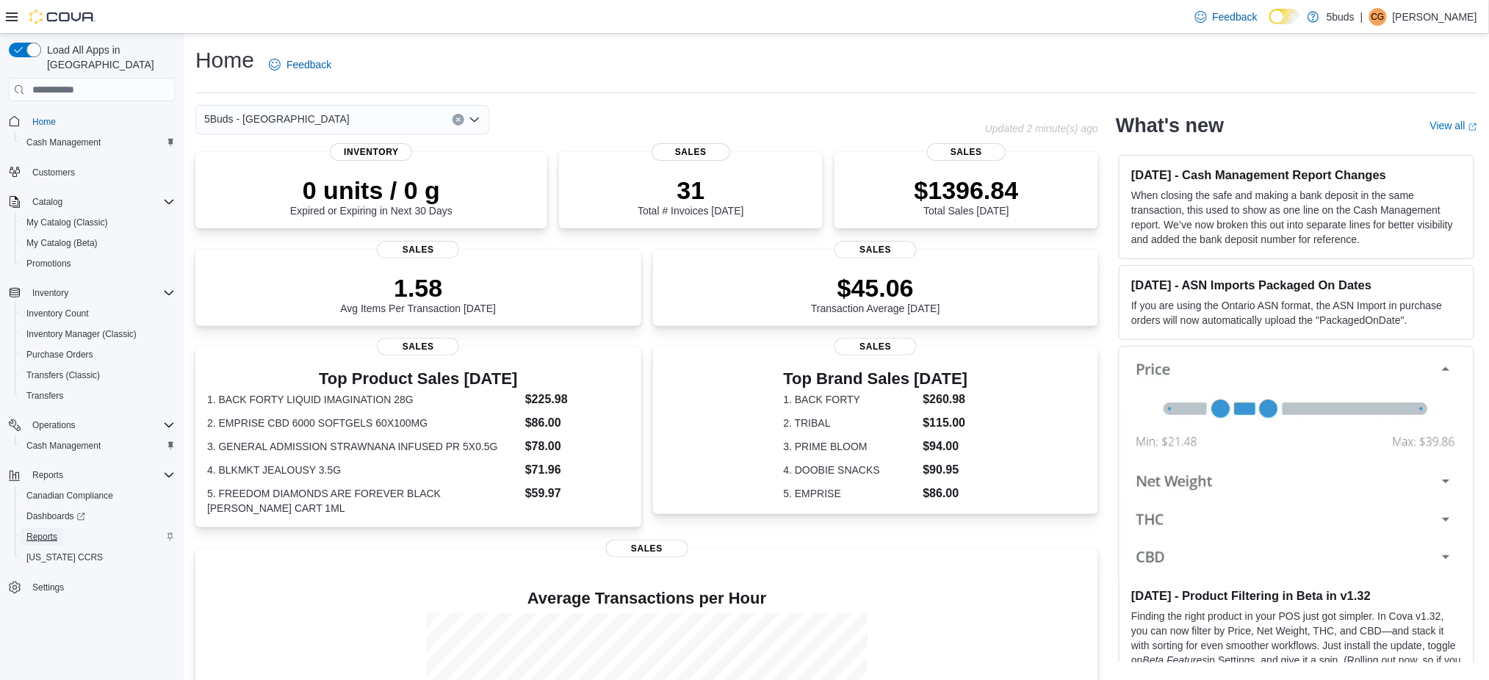
click at [50, 531] on span "Reports" at bounding box center [41, 537] width 31 height 12
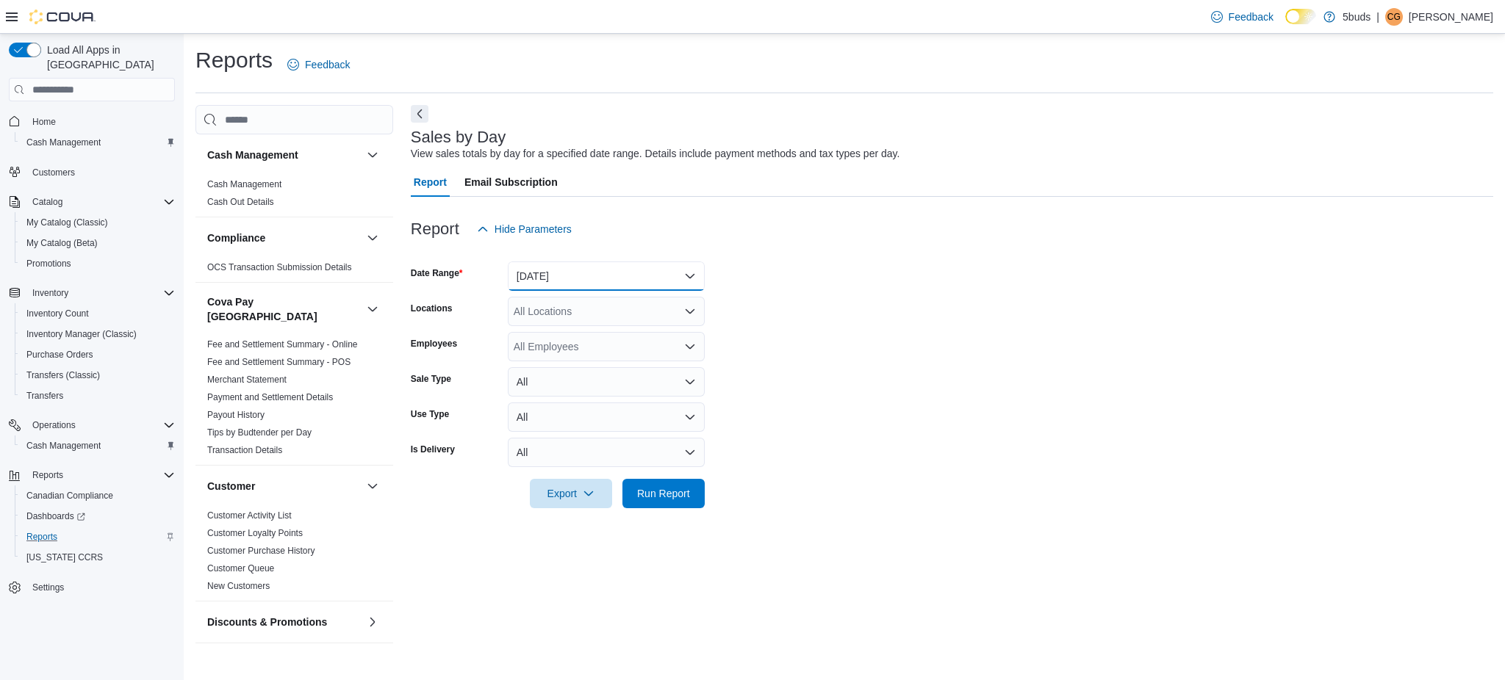
click at [612, 272] on button "Yesterday" at bounding box center [606, 276] width 197 height 29
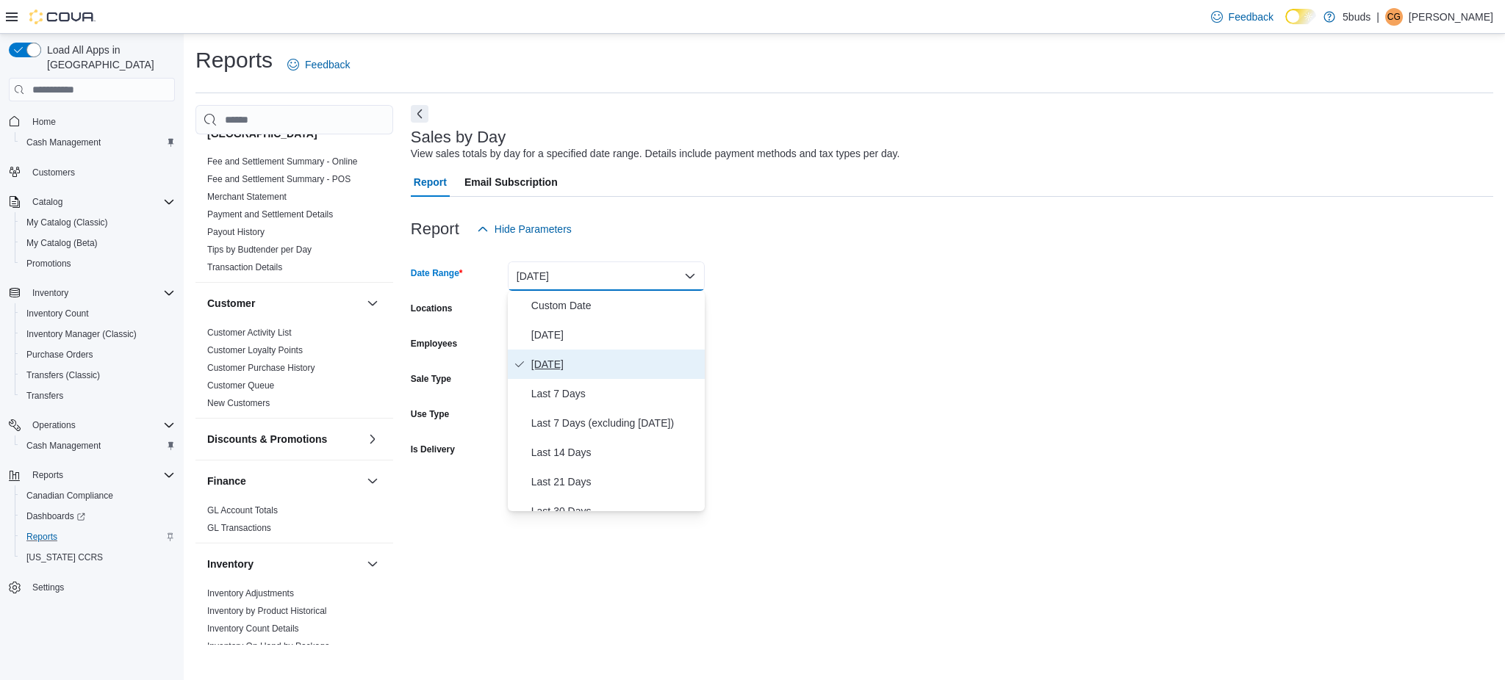
scroll to position [392, 0]
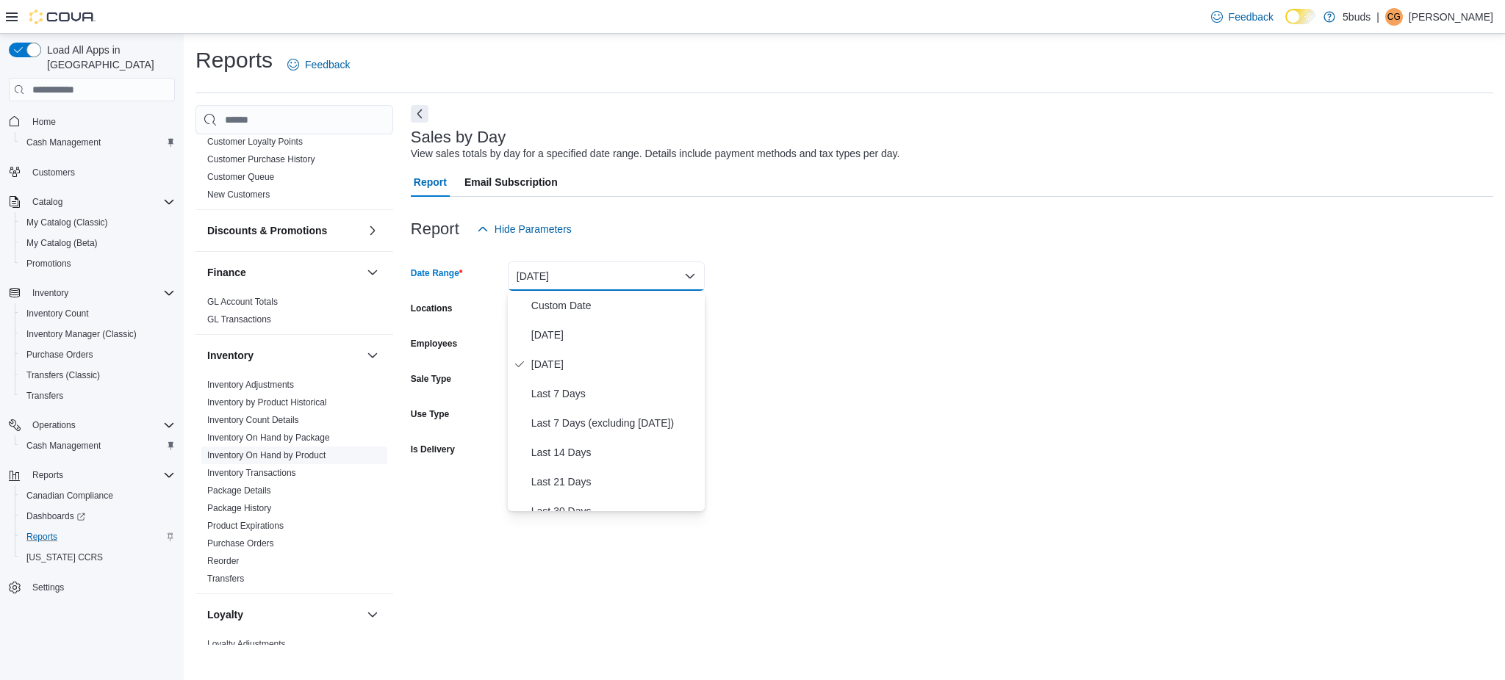
click at [301, 450] on link "Inventory On Hand by Product" at bounding box center [266, 455] width 118 height 10
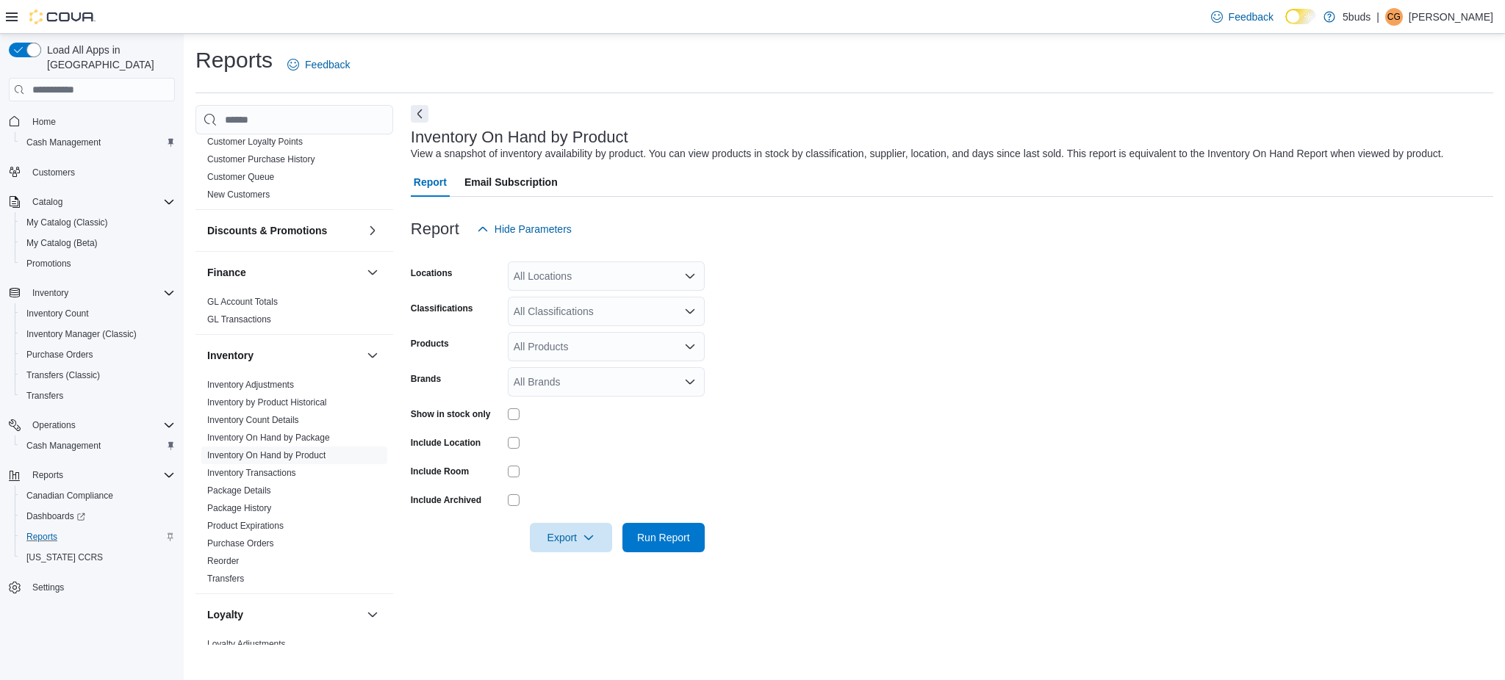
click at [586, 276] on div "All Locations" at bounding box center [606, 276] width 197 height 29
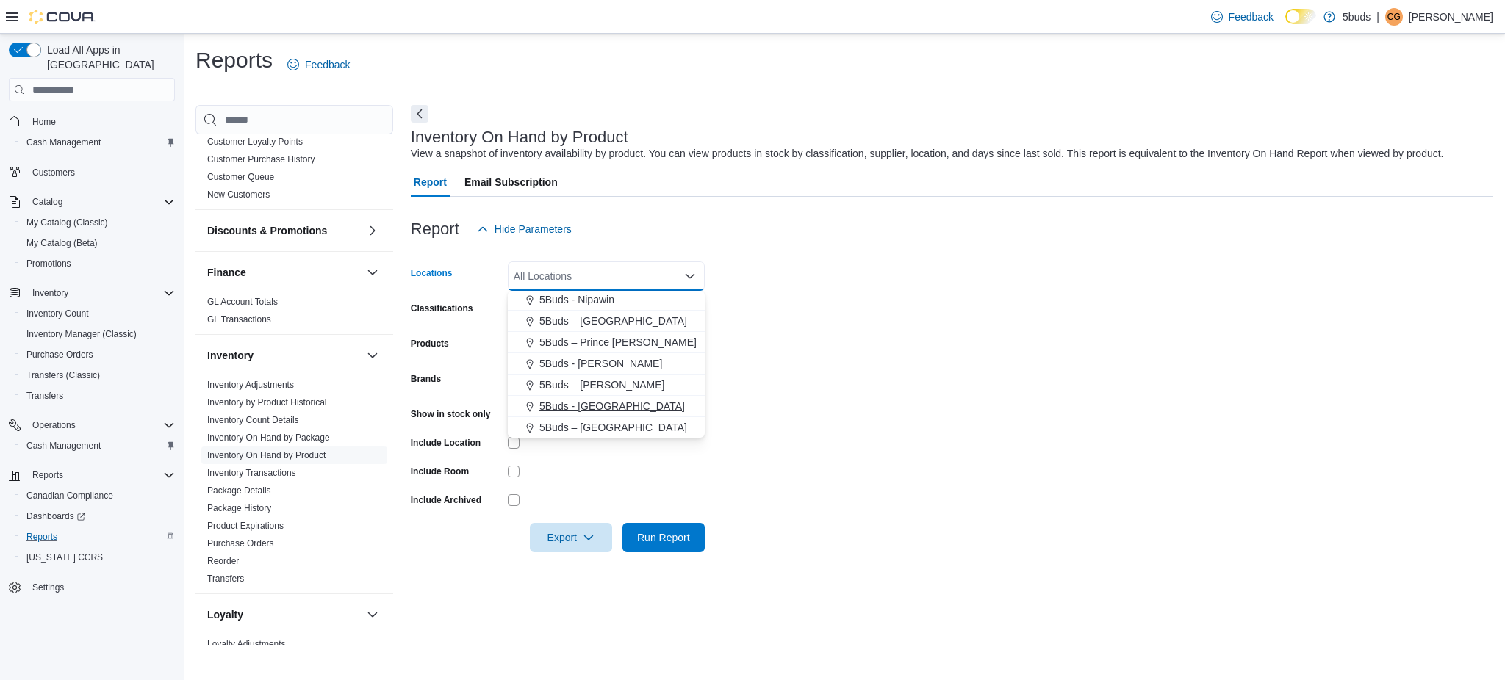
click at [600, 407] on span "5Buds - Weyburn" at bounding box center [611, 406] width 145 height 15
click at [841, 406] on form "Locations 5Buds - Weyburn Combo box. Selected. 5Buds - Weyburn. Press Backspace…" at bounding box center [952, 398] width 1082 height 309
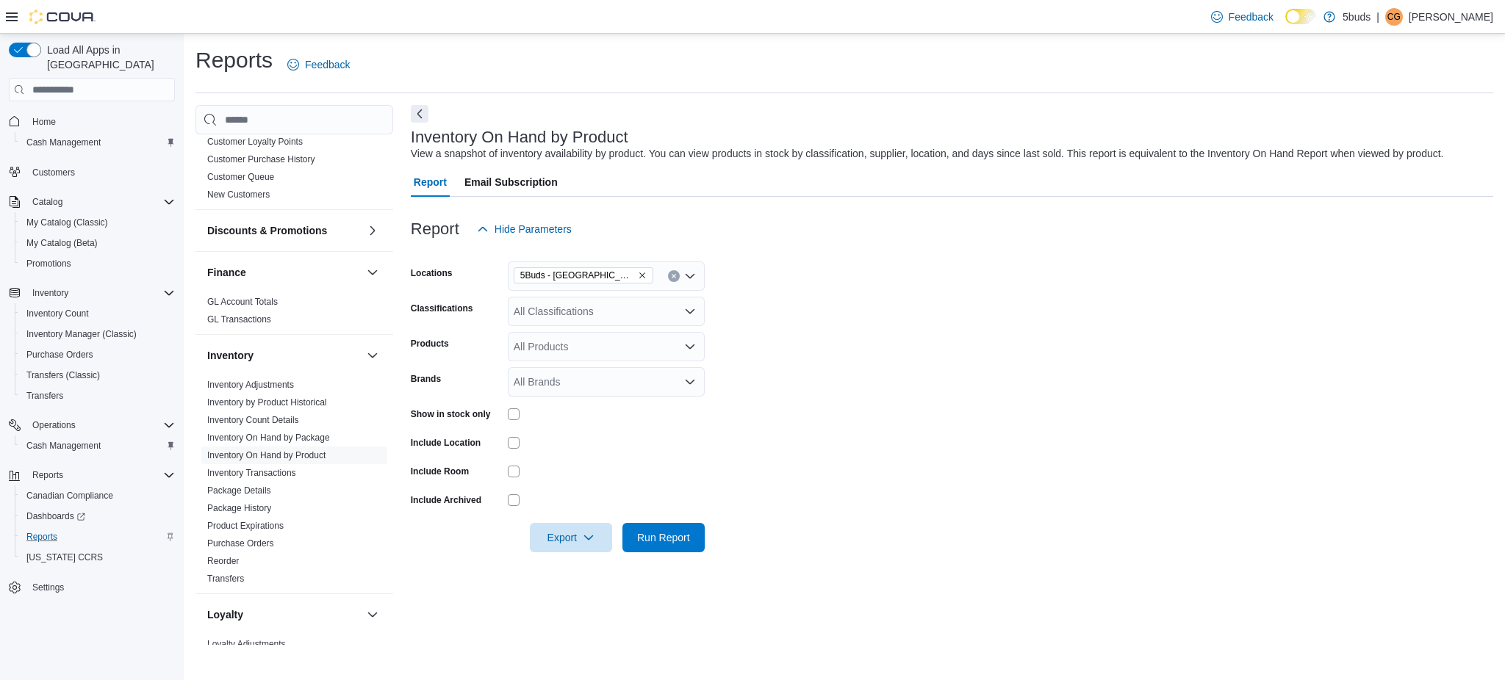
click at [627, 311] on div "All Classifications" at bounding box center [606, 311] width 197 height 29
click at [836, 358] on form "Locations 5Buds - Weyburn Classifications All Classifications Combo box. Select…" at bounding box center [952, 398] width 1082 height 309
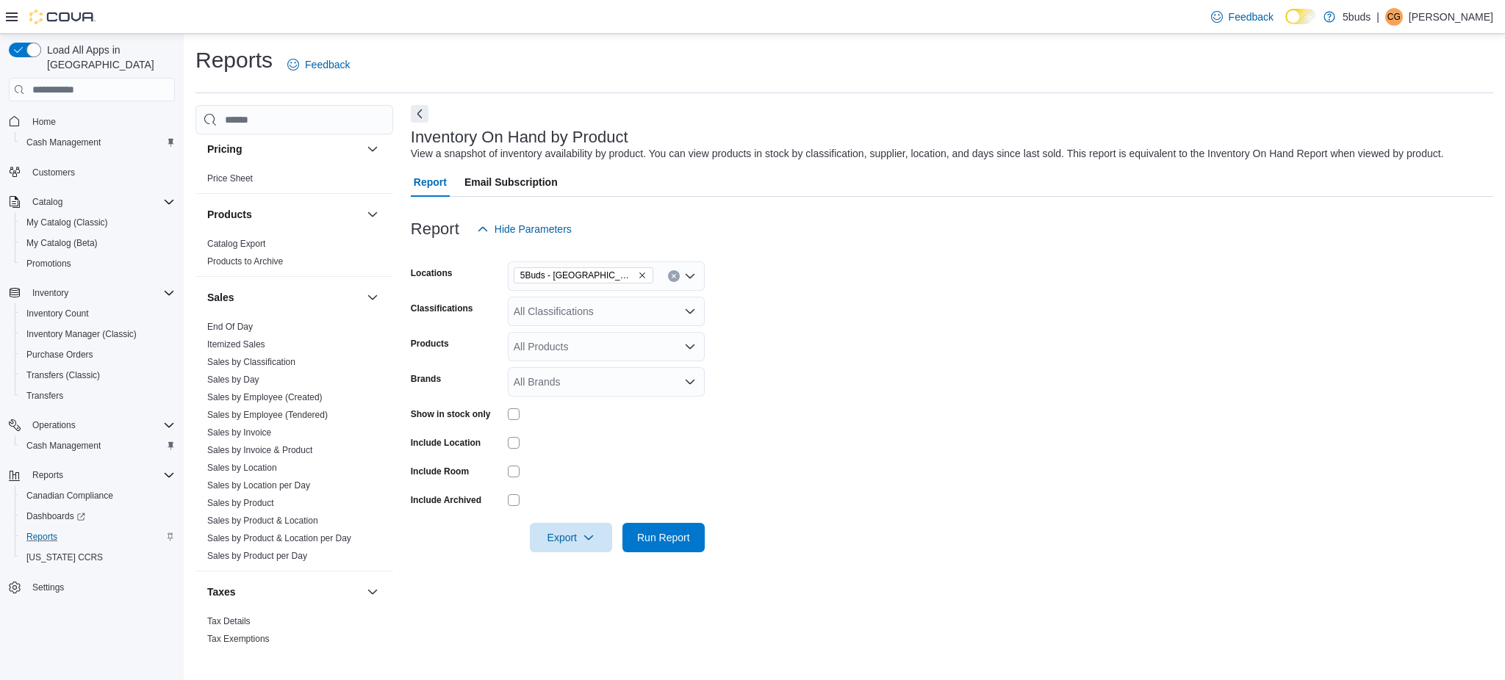
scroll to position [1018, 0]
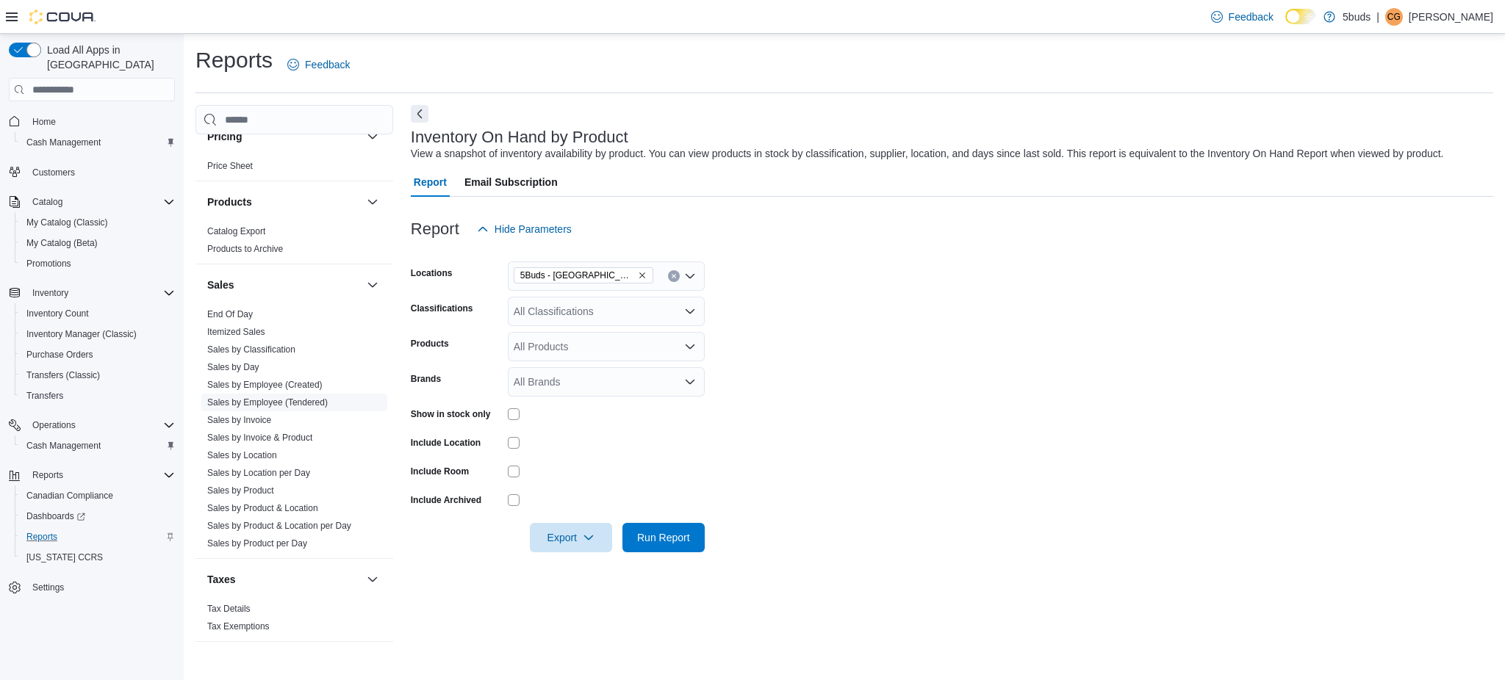
click at [300, 398] on link "Sales by Employee (Tendered)" at bounding box center [267, 403] width 121 height 10
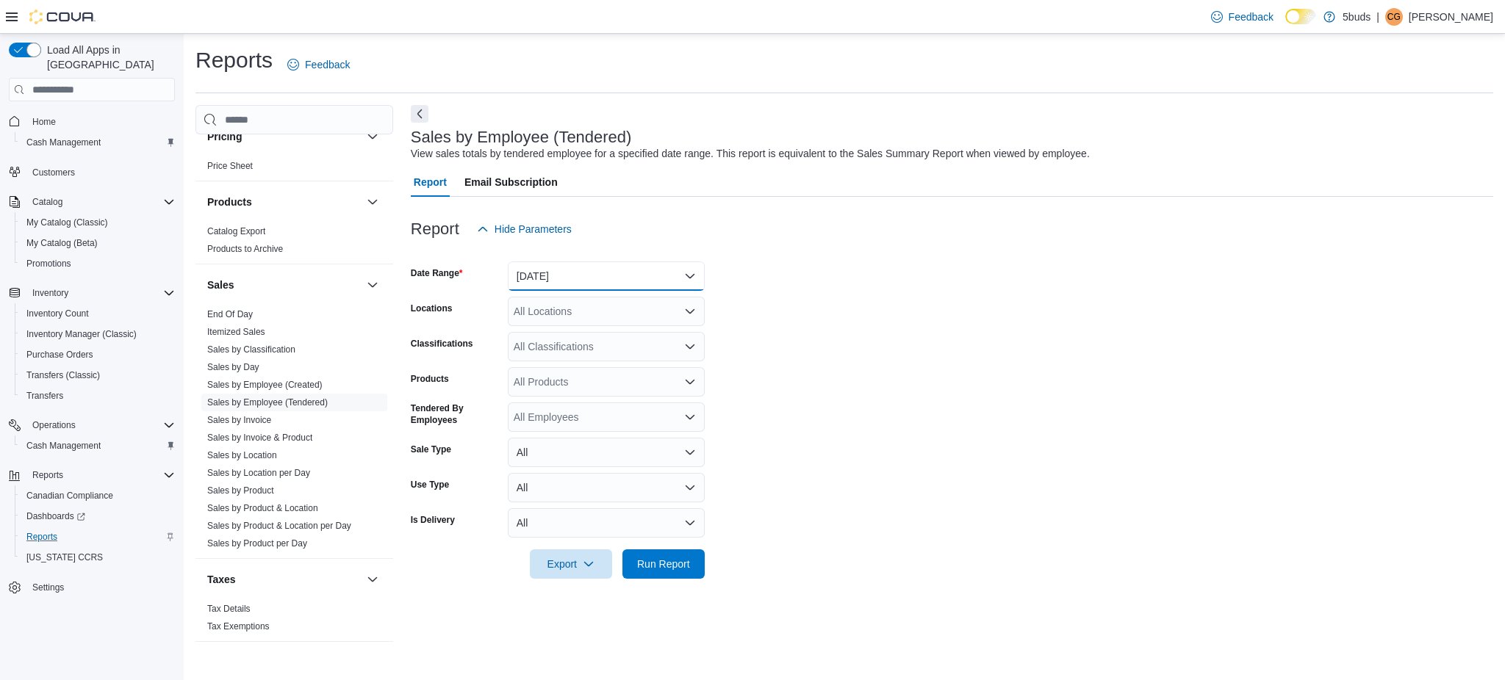
click at [569, 267] on button "Yesterday" at bounding box center [606, 276] width 197 height 29
click at [576, 304] on span "Custom Date" at bounding box center [615, 306] width 168 height 18
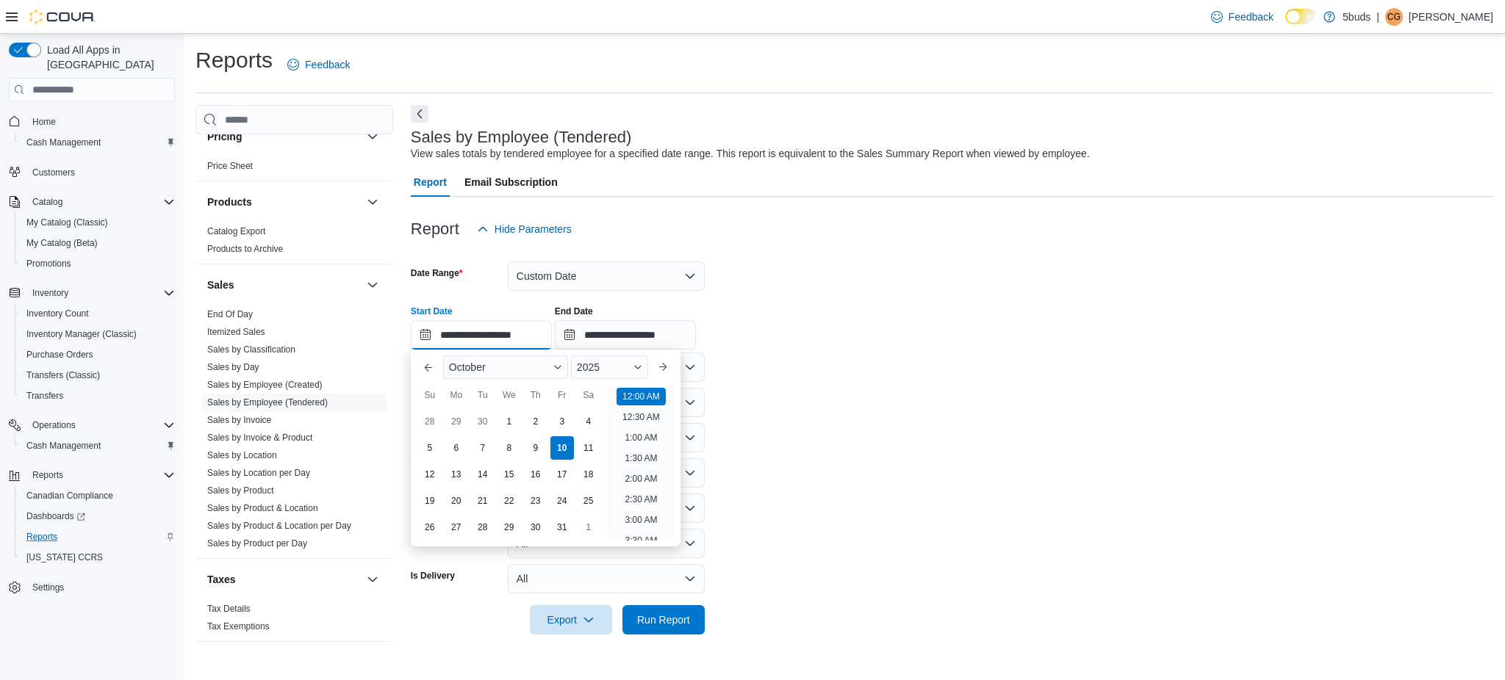
drag, startPoint x: 525, startPoint y: 328, endPoint x: 550, endPoint y: 337, distance: 25.6
click at [527, 324] on input "**********" at bounding box center [481, 334] width 141 height 29
click at [594, 426] on div "4" at bounding box center [588, 422] width 26 height 26
type input "**********"
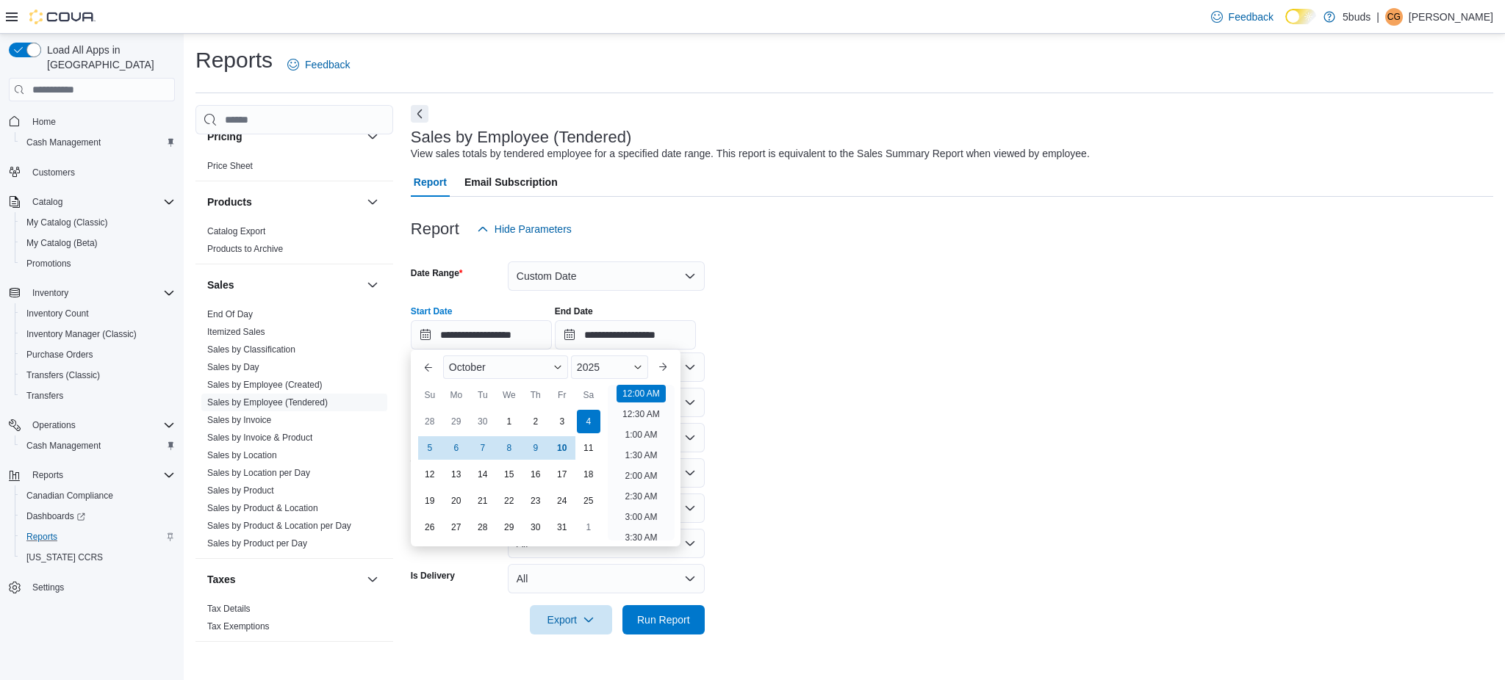
click at [893, 399] on form "**********" at bounding box center [952, 439] width 1082 height 391
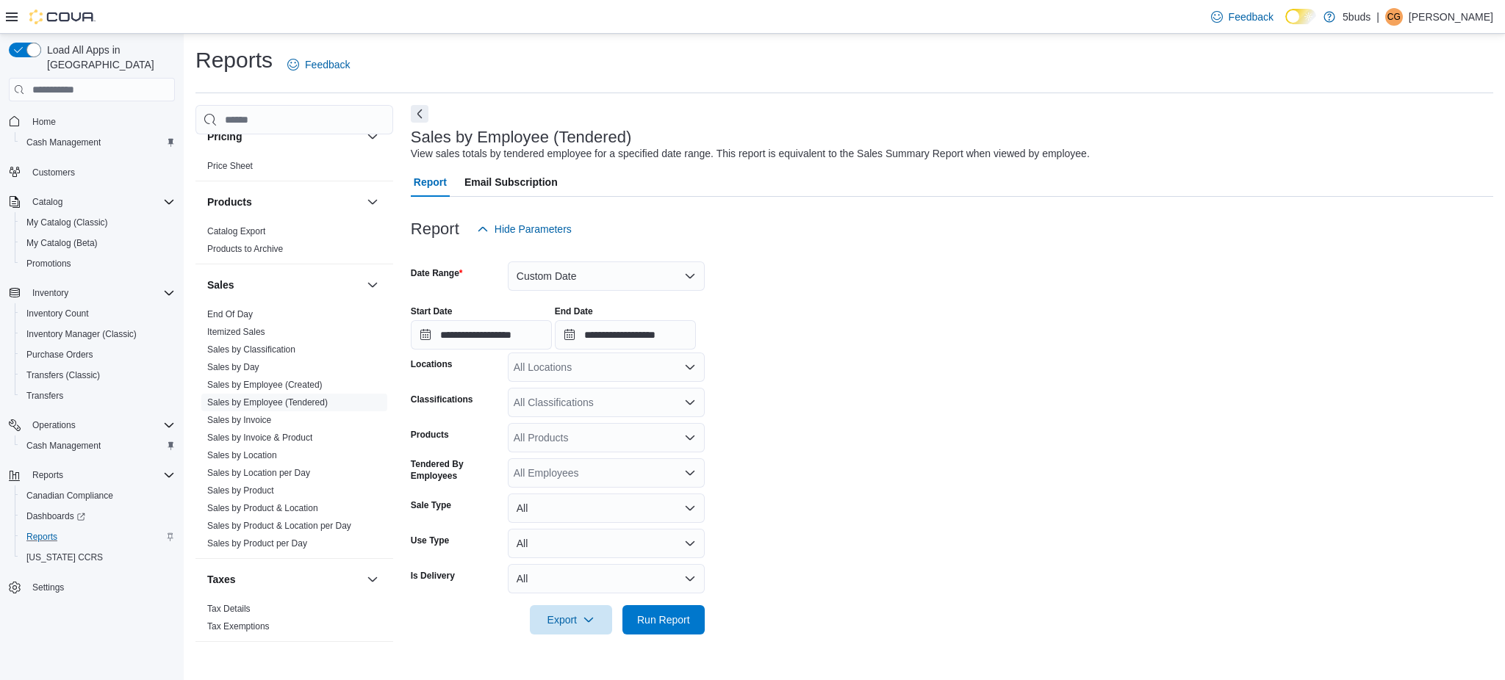
click at [643, 368] on div "All Locations" at bounding box center [606, 367] width 197 height 29
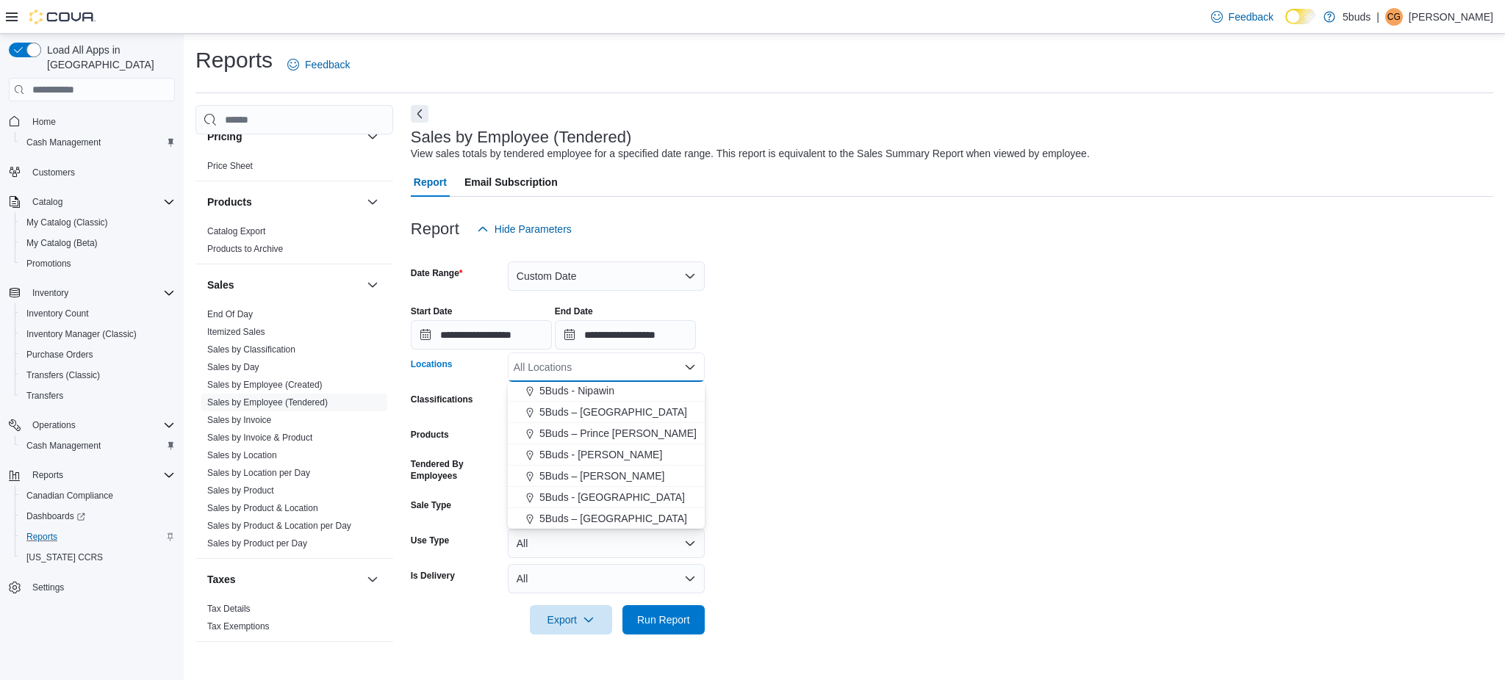
drag, startPoint x: 615, startPoint y: 494, endPoint x: 863, endPoint y: 524, distance: 250.2
click at [623, 494] on div "5Buds - Weyburn" at bounding box center [606, 497] width 179 height 15
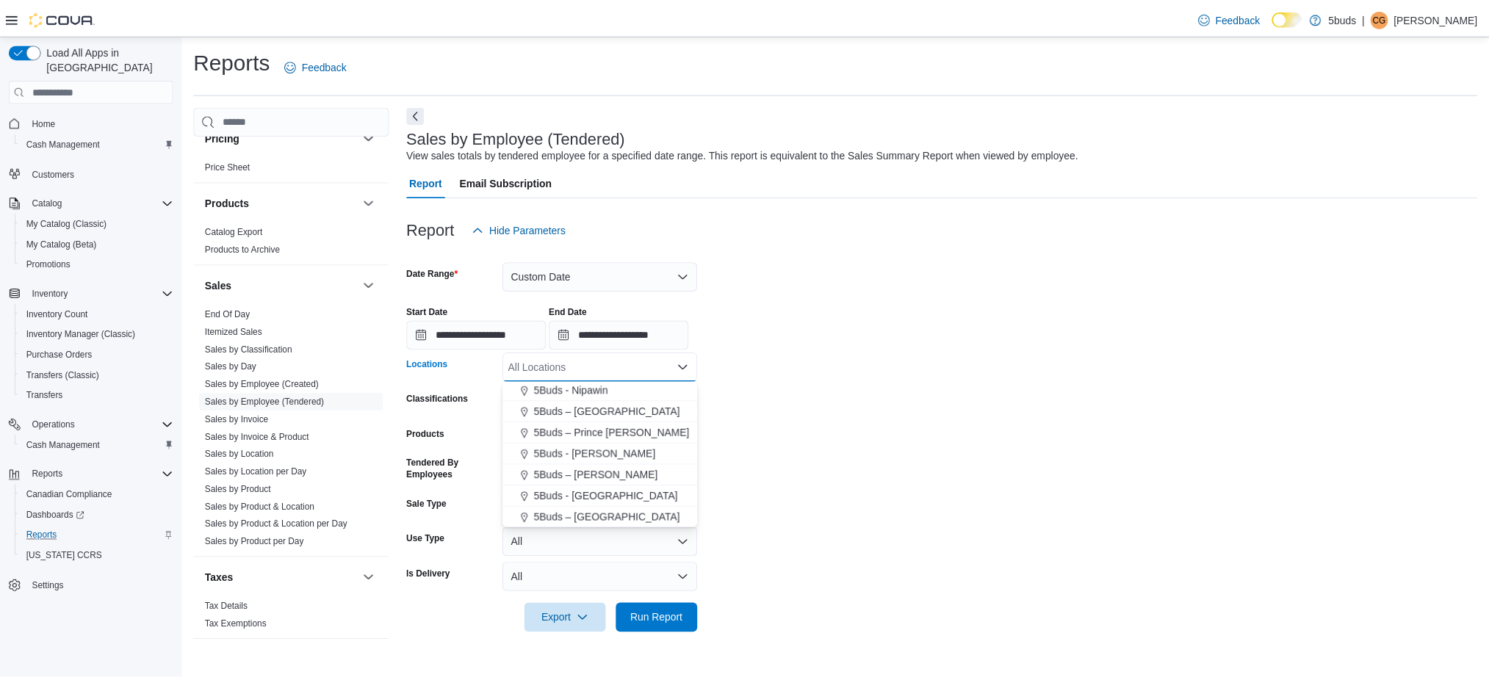
scroll to position [87, 0]
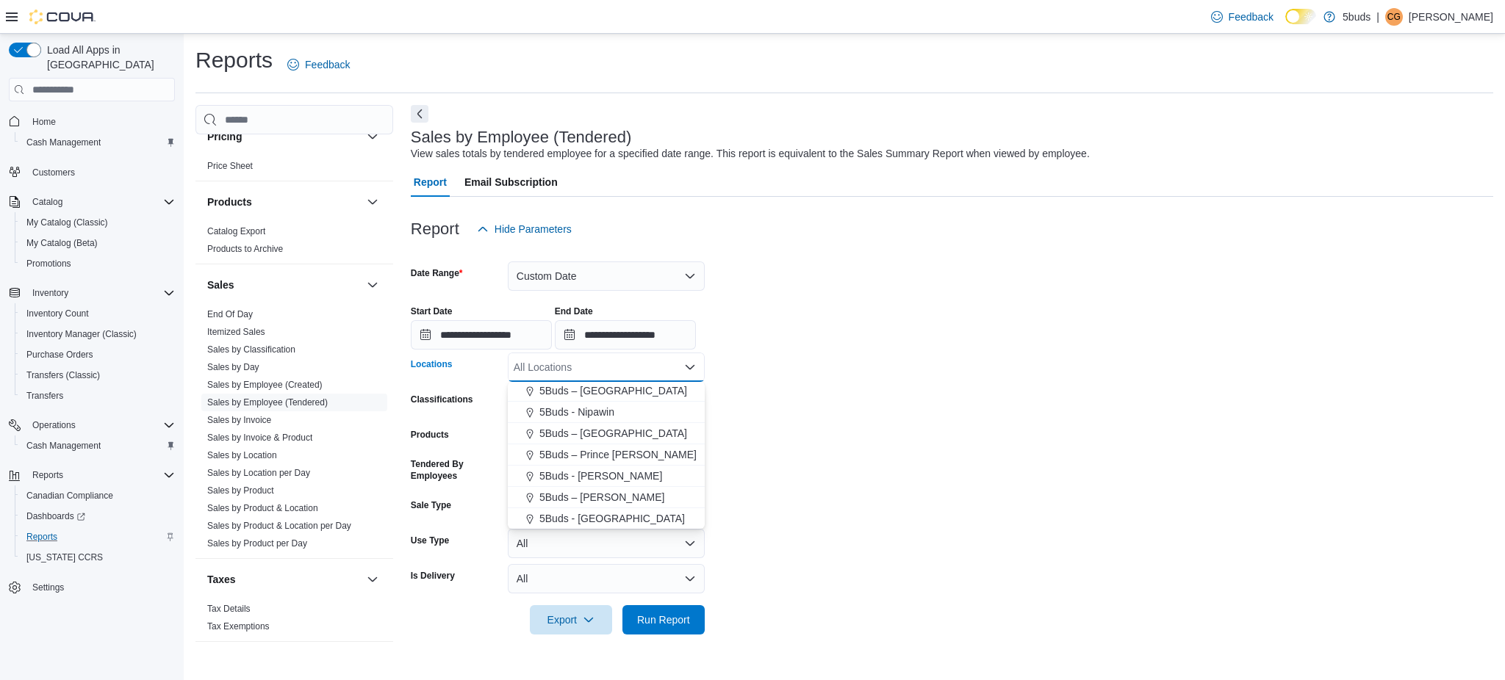
drag, startPoint x: 863, startPoint y: 524, endPoint x: 808, endPoint y: 566, distance: 69.2
click at [827, 553] on form "**********" at bounding box center [952, 439] width 1082 height 391
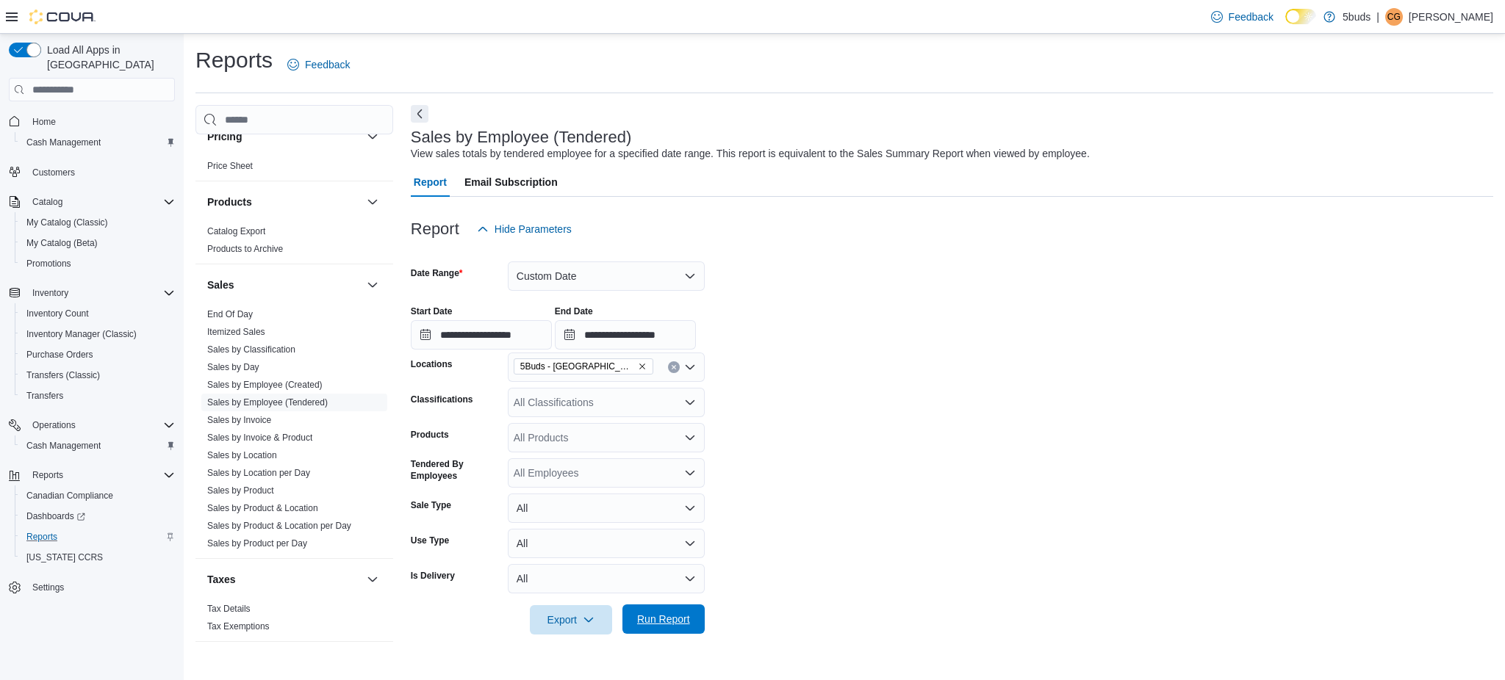
click at [680, 611] on span "Run Report" at bounding box center [663, 619] width 65 height 29
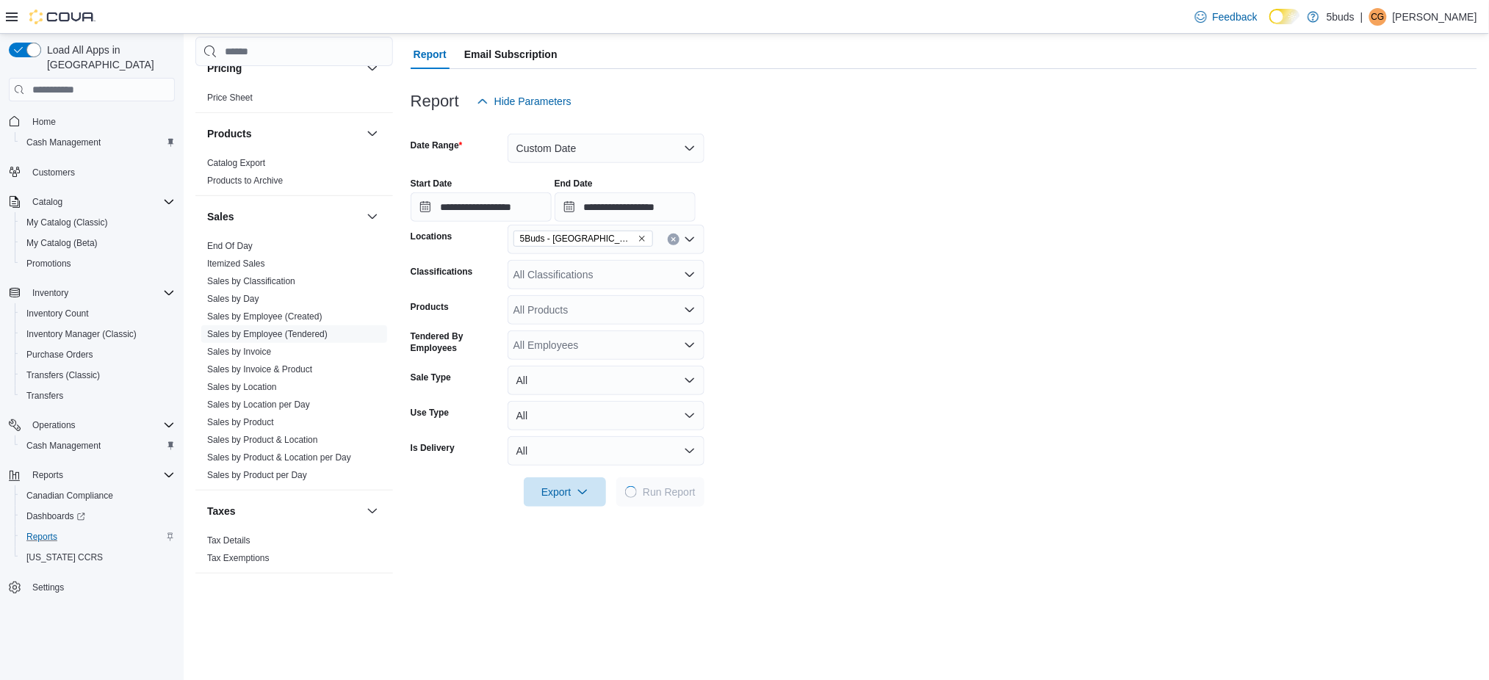
scroll to position [294, 0]
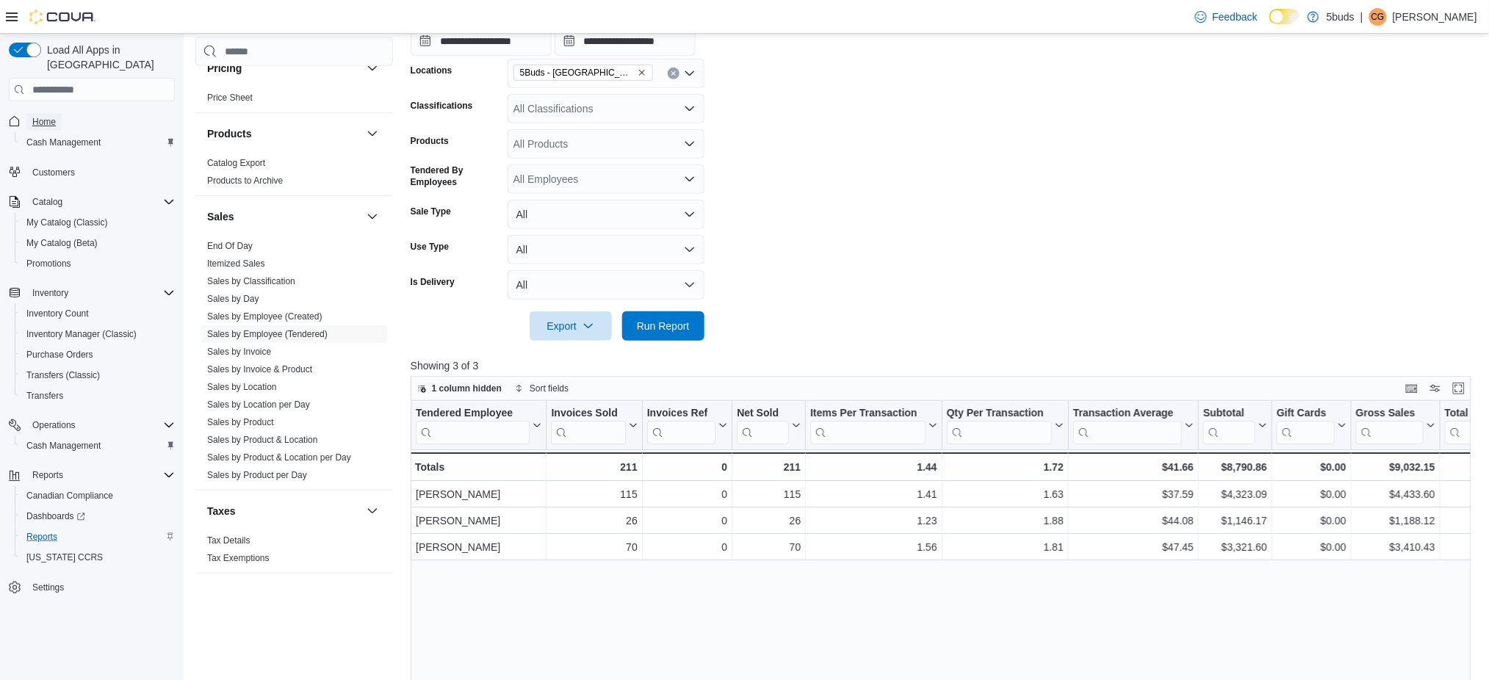
click at [41, 114] on span "Home" at bounding box center [44, 122] width 24 height 18
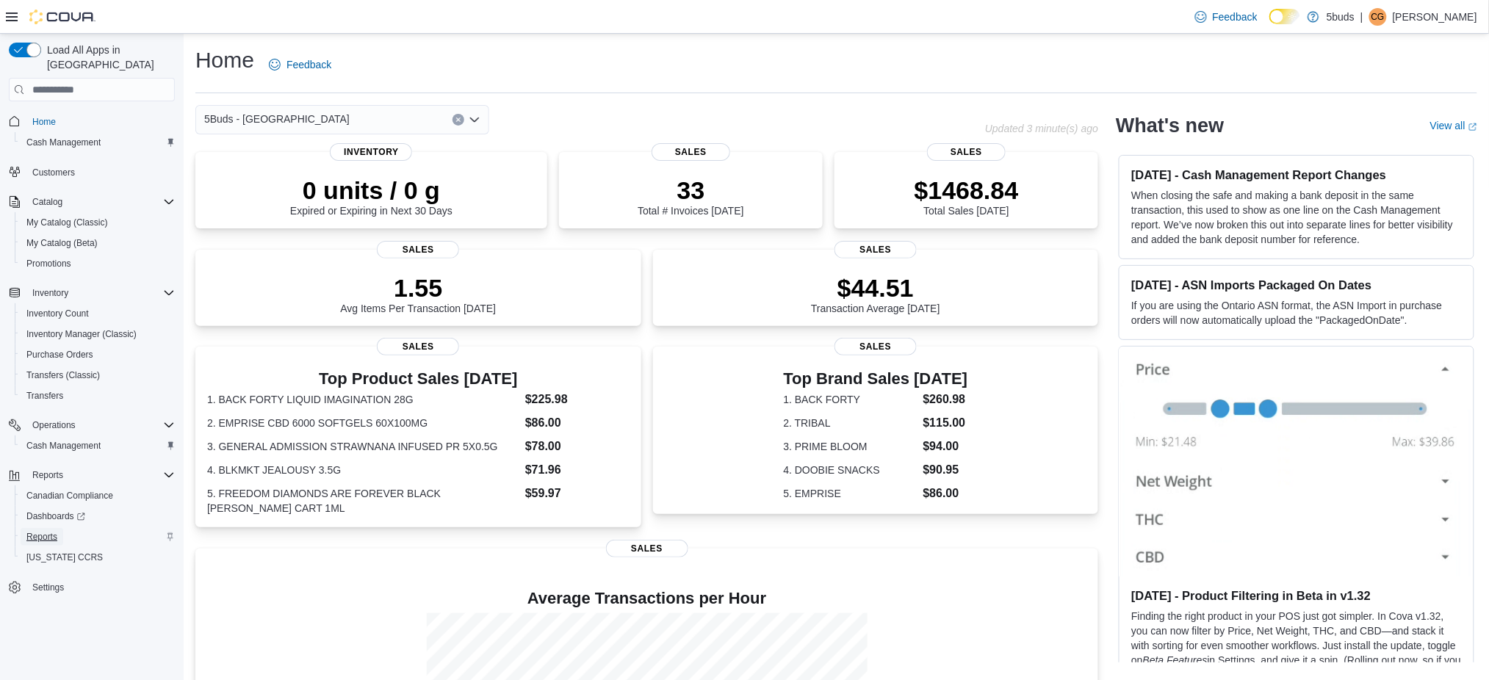
click at [39, 531] on span "Reports" at bounding box center [41, 537] width 31 height 12
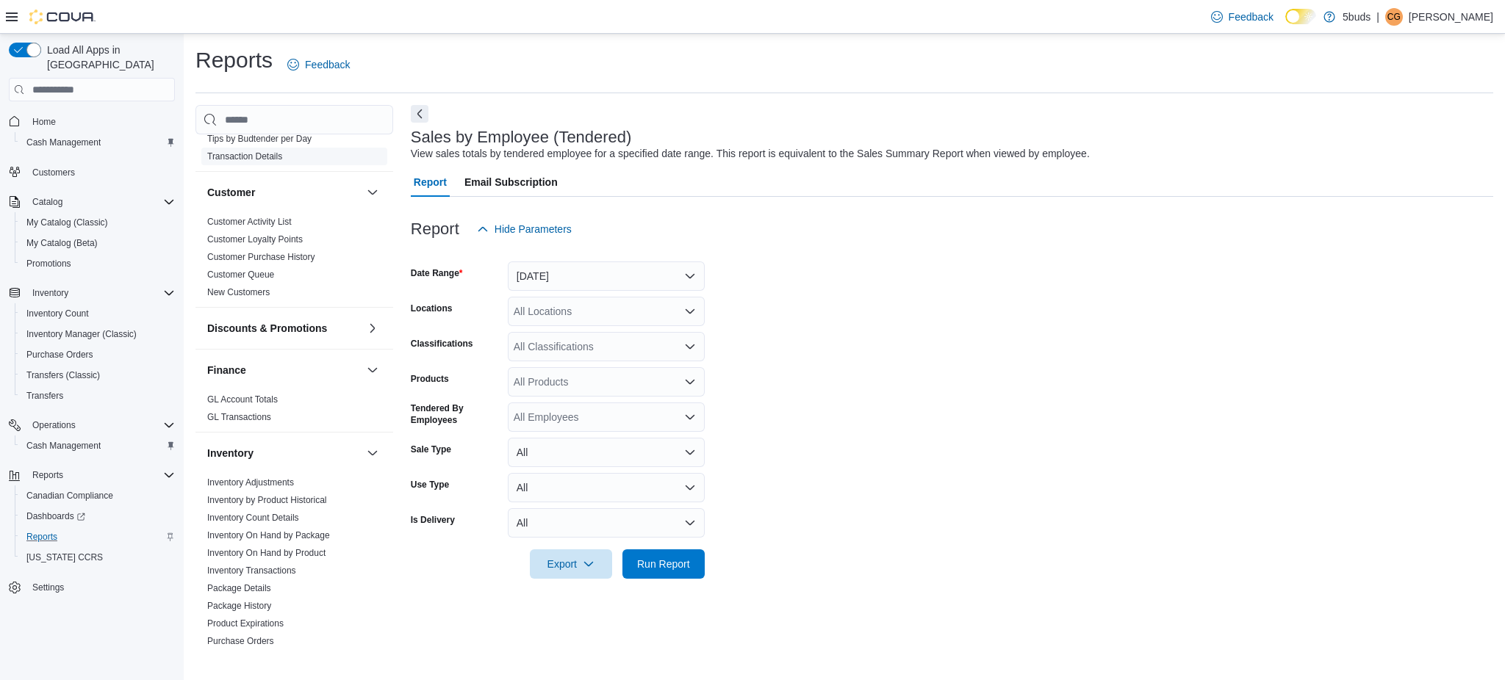
scroll to position [392, 0]
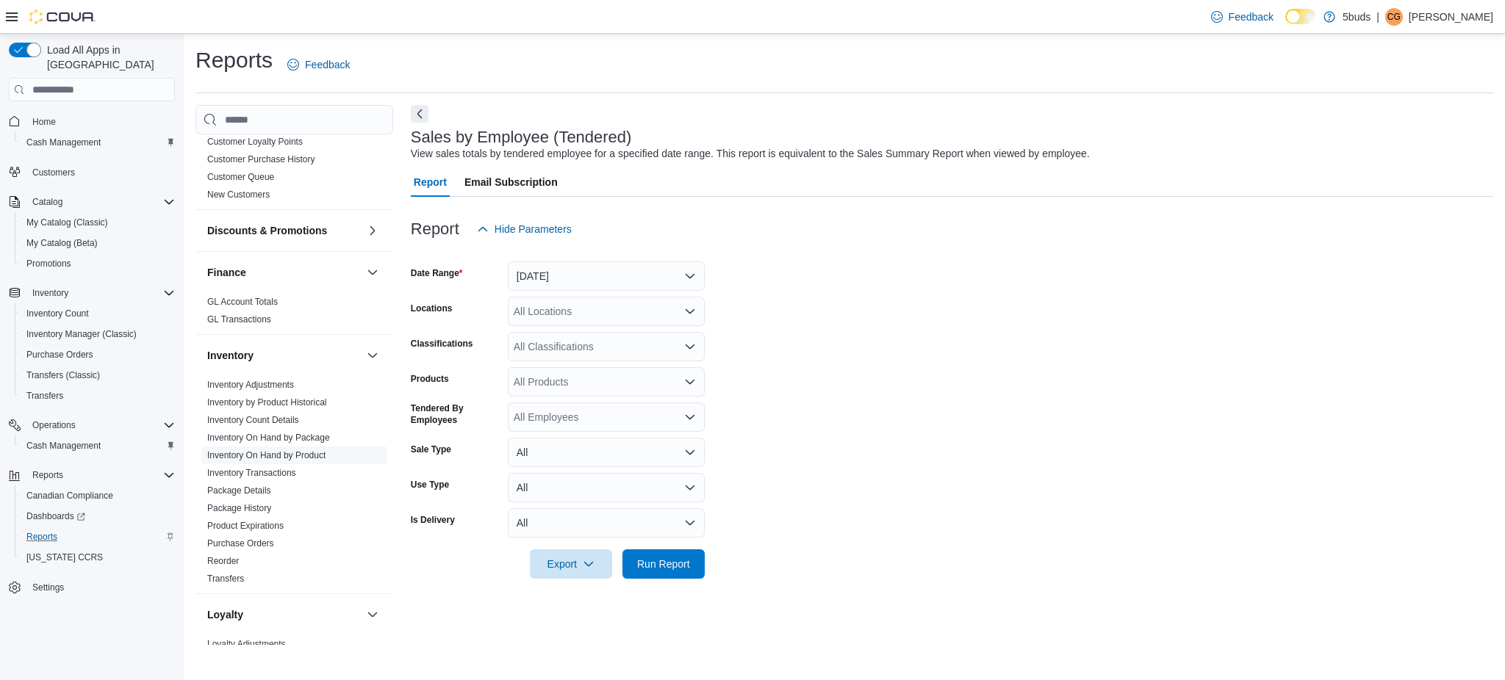
click at [272, 450] on link "Inventory On Hand by Product" at bounding box center [266, 455] width 118 height 10
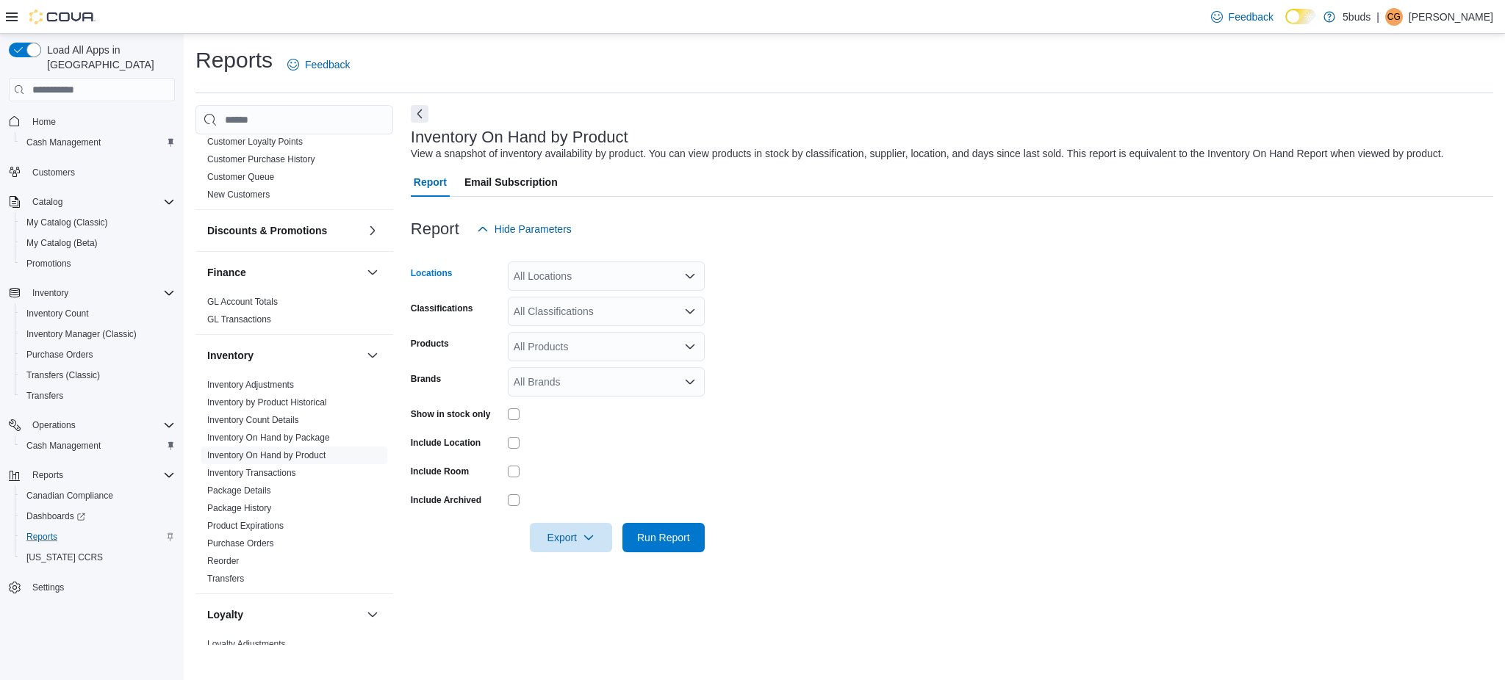
click at [563, 285] on div "All Locations" at bounding box center [606, 276] width 197 height 29
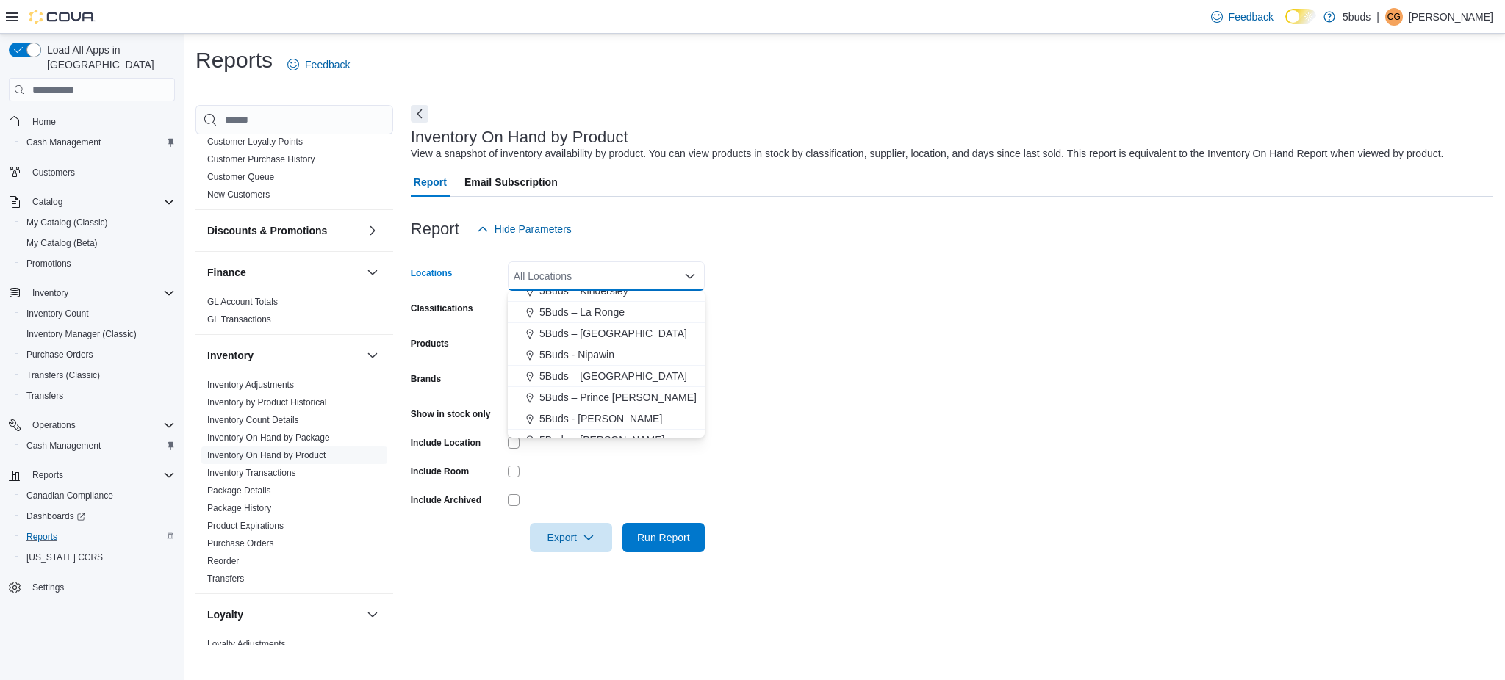
scroll to position [98, 0]
click at [589, 416] on span "5Buds - [GEOGRAPHIC_DATA]" at bounding box center [611, 416] width 145 height 15
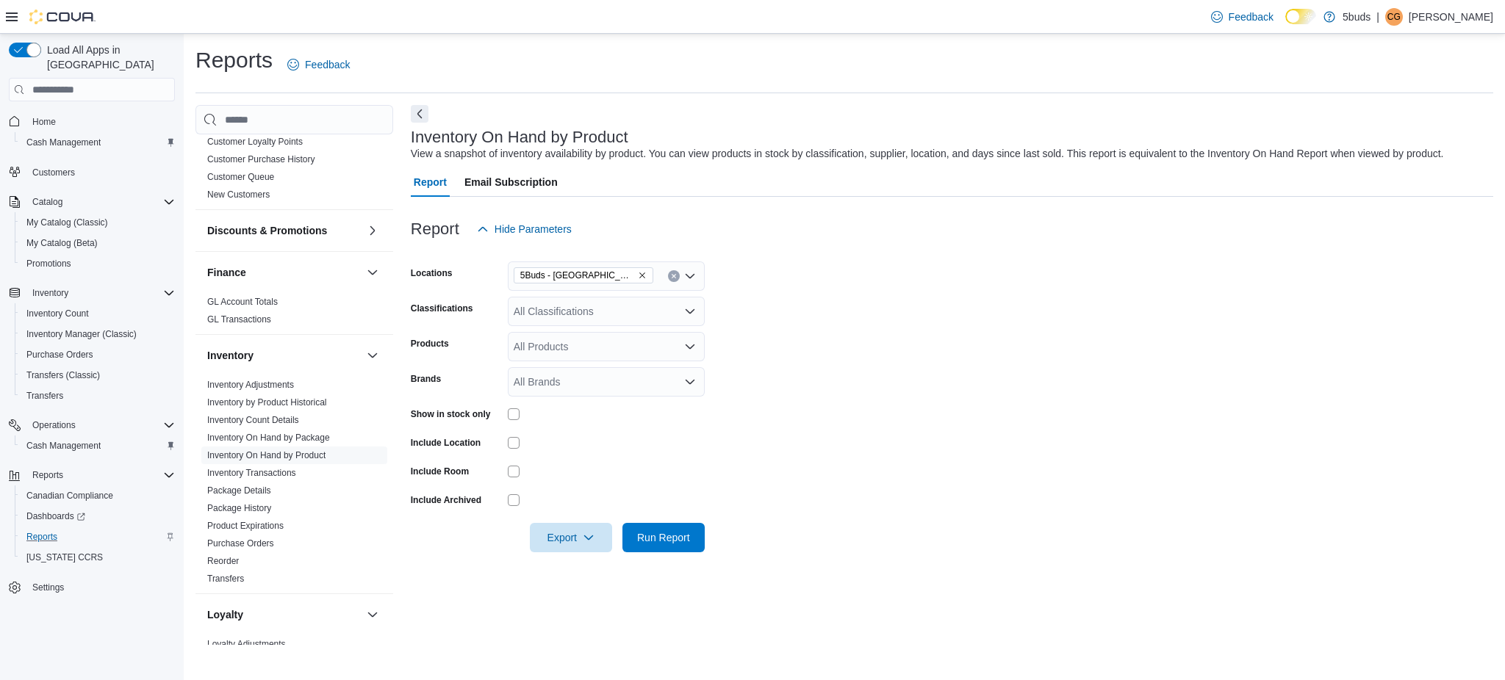
drag, startPoint x: 835, startPoint y: 422, endPoint x: 638, endPoint y: 351, distance: 209.4
click at [828, 421] on form "Locations 5Buds - Weyburn Classifications All Classifications Products All Prod…" at bounding box center [952, 398] width 1082 height 309
click at [582, 322] on div "All Classifications" at bounding box center [606, 311] width 197 height 29
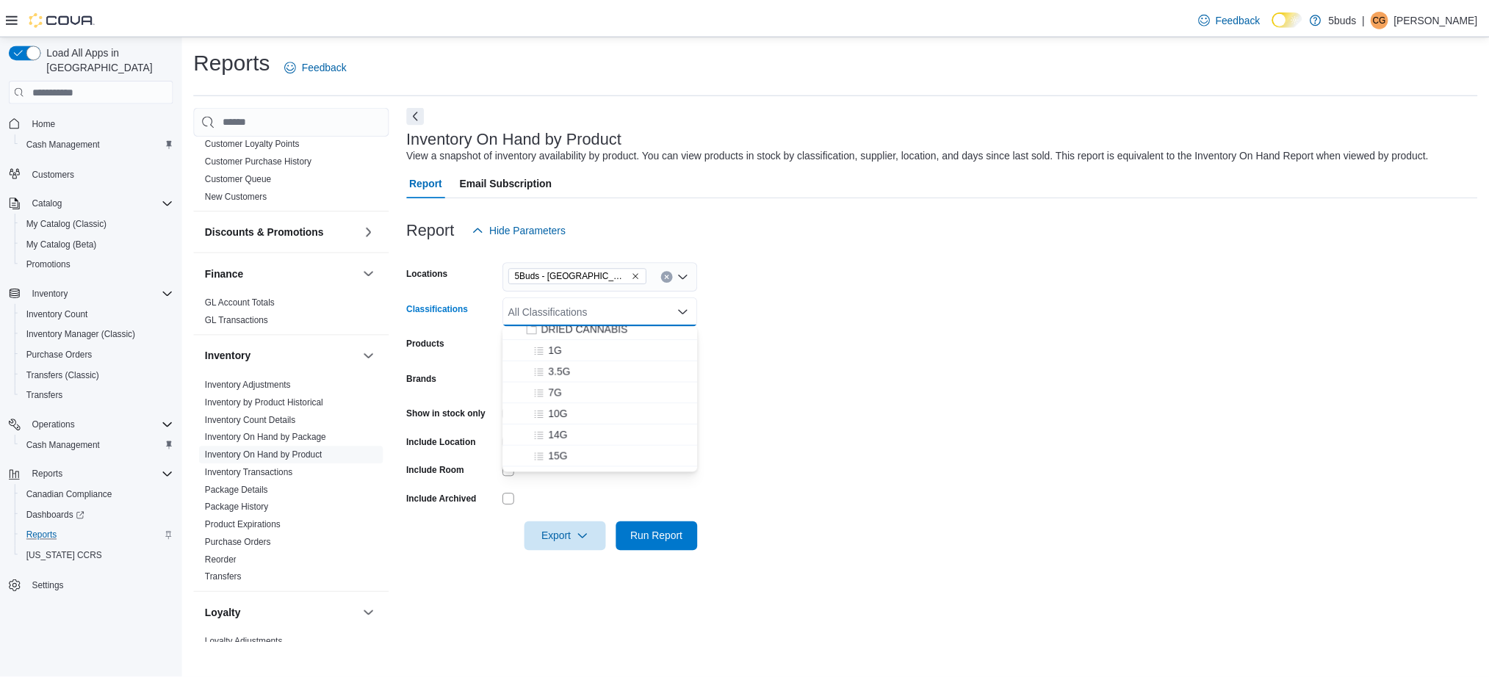
scroll to position [98, 0]
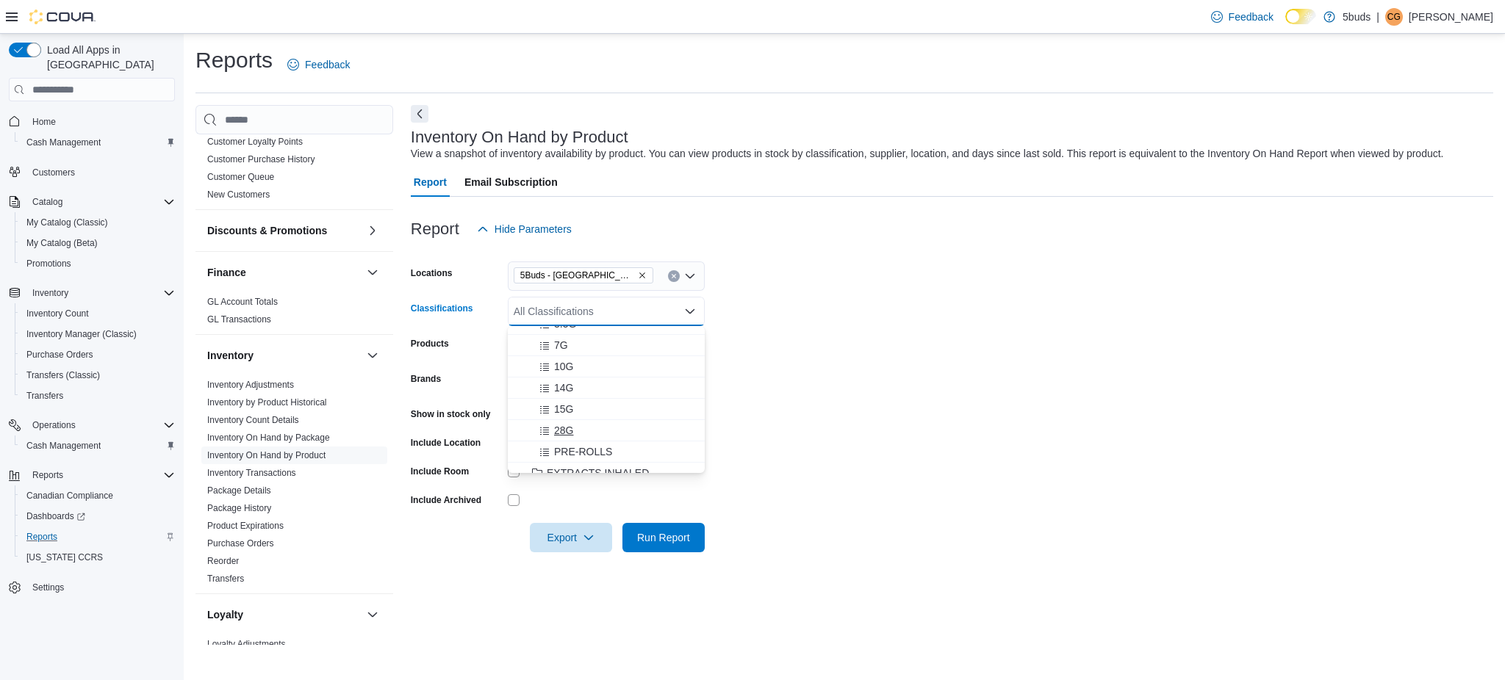
click at [580, 433] on div "28G" at bounding box center [606, 430] width 179 height 15
drag, startPoint x: 1170, startPoint y: 477, endPoint x: 1159, endPoint y: 485, distance: 14.3
click at [1168, 481] on form "Locations 5Buds - Weyburn Classifications 28G Products All Products Brands All …" at bounding box center [952, 398] width 1082 height 309
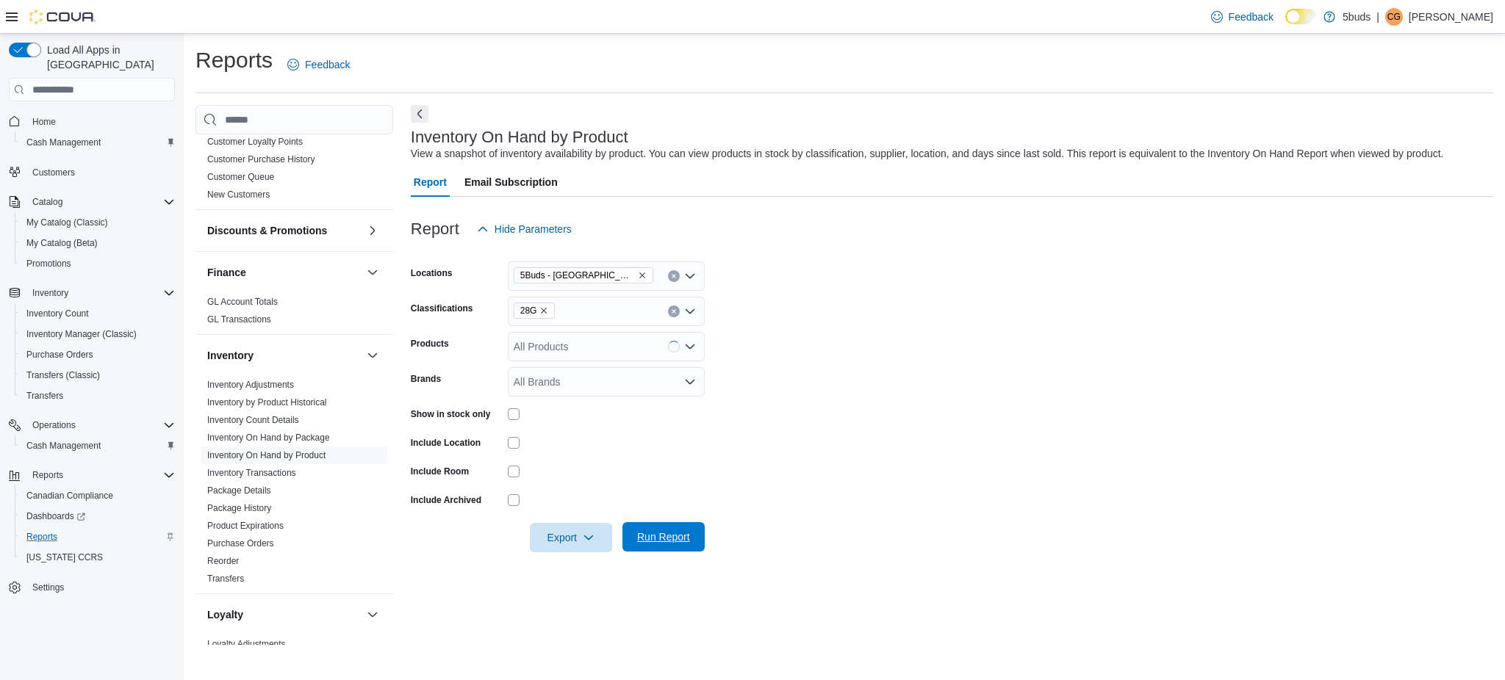
click at [669, 539] on span "Run Report" at bounding box center [663, 537] width 53 height 15
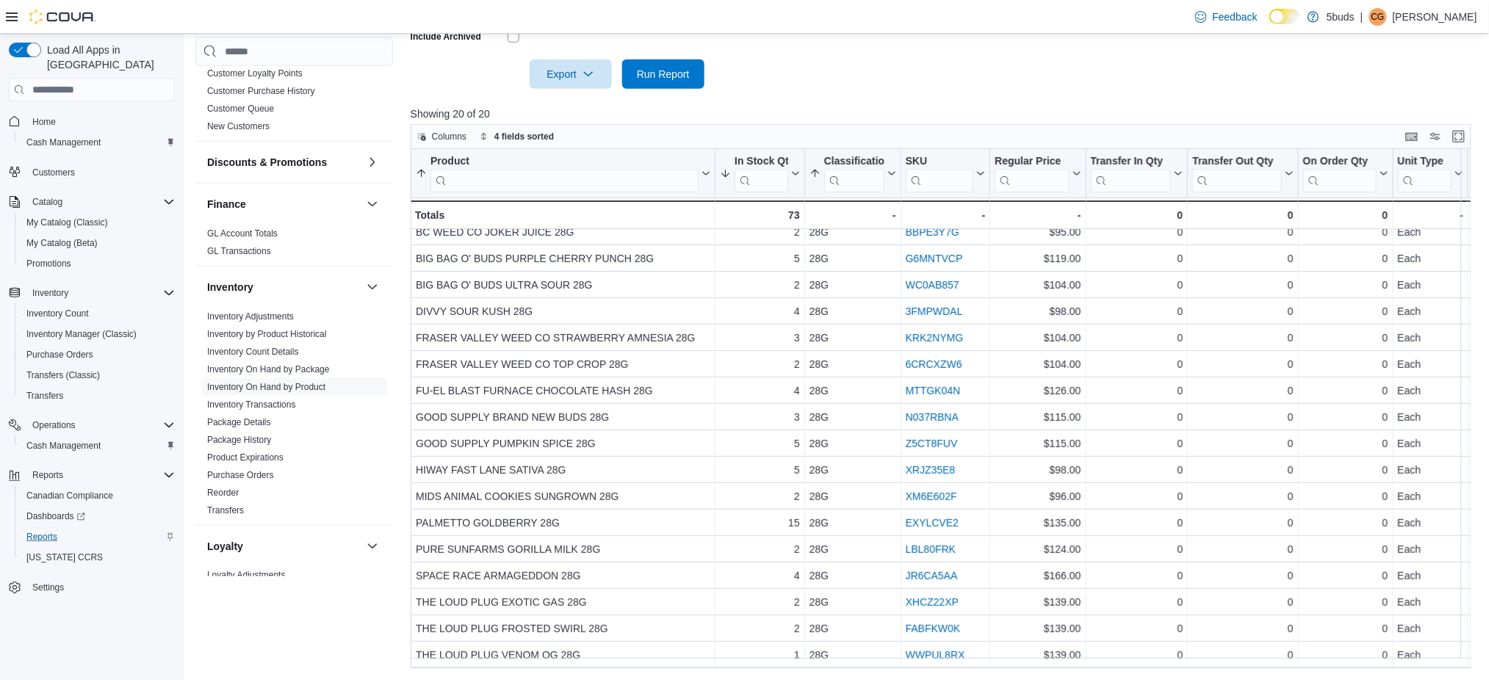
scroll to position [99, 0]
click at [36, 116] on span "Home" at bounding box center [44, 122] width 24 height 12
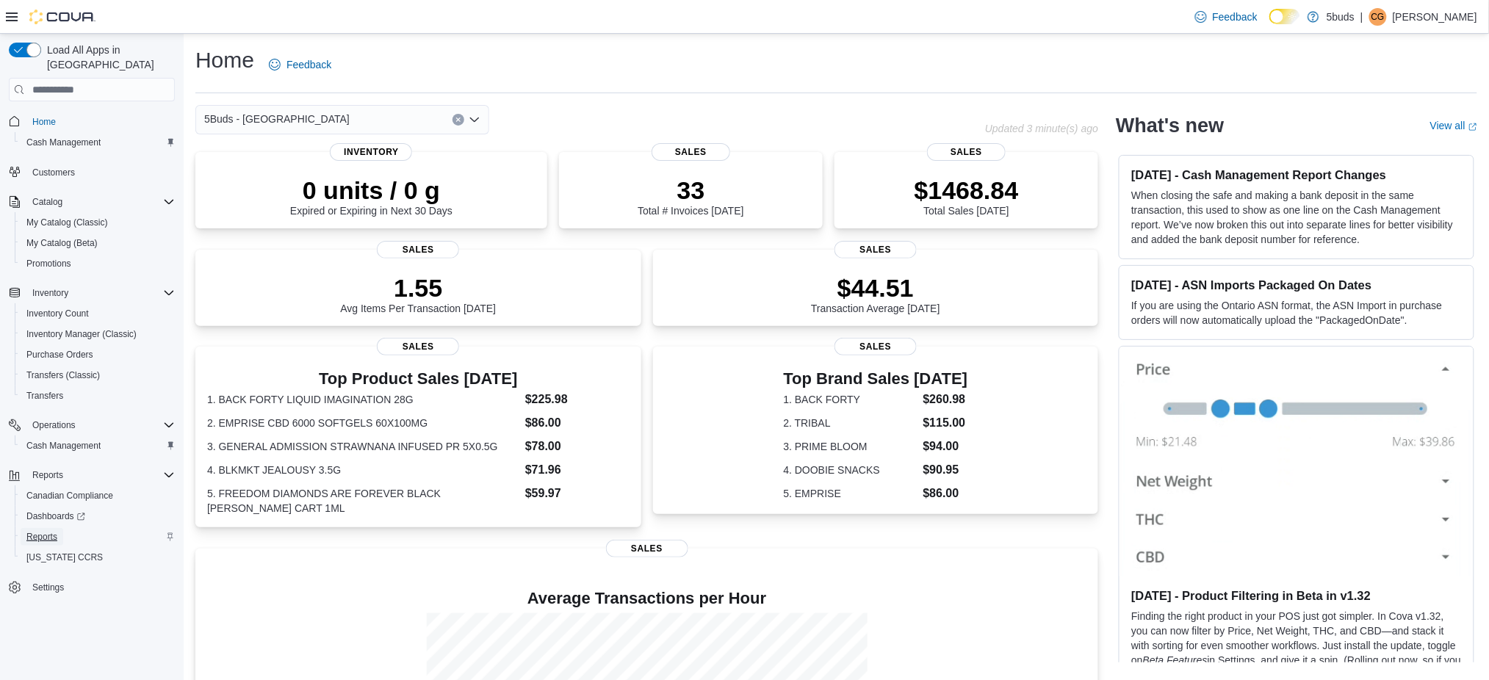
click at [46, 531] on span "Reports" at bounding box center [41, 537] width 31 height 12
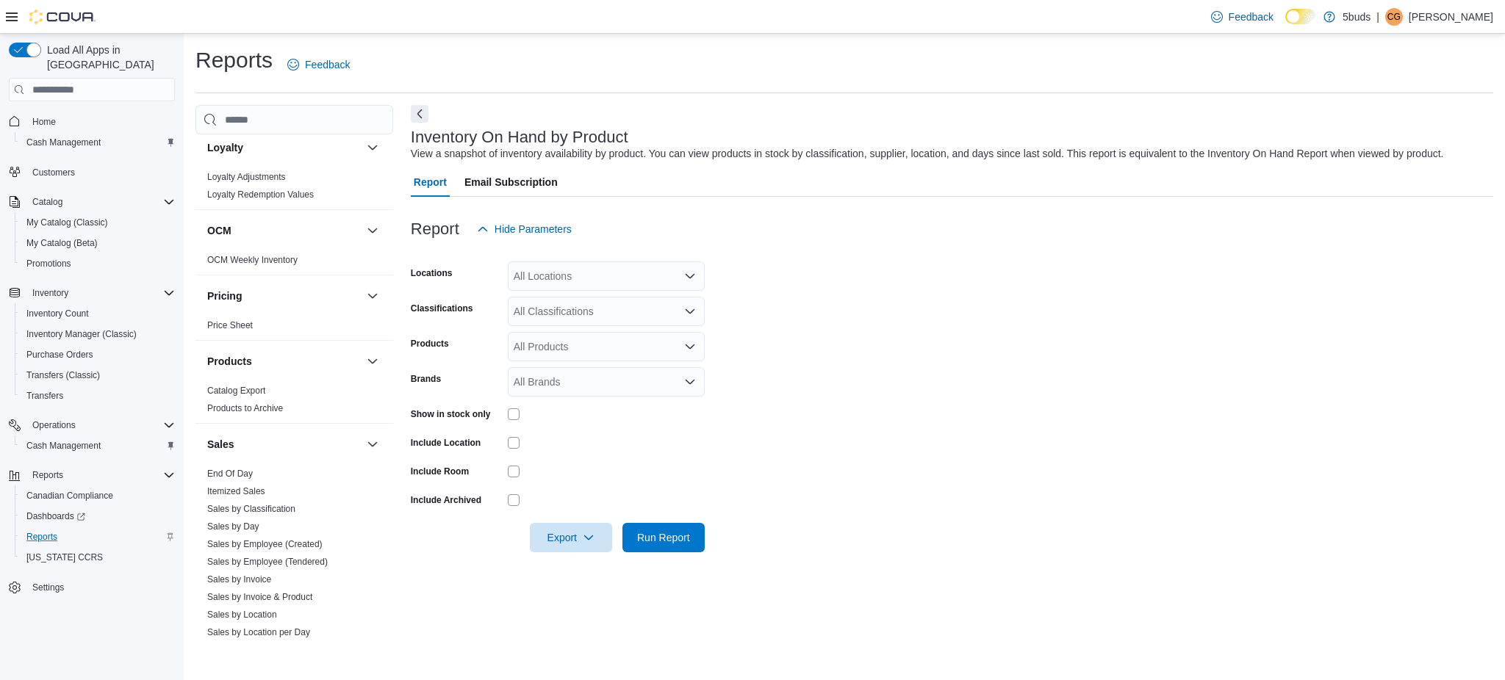
scroll to position [979, 0]
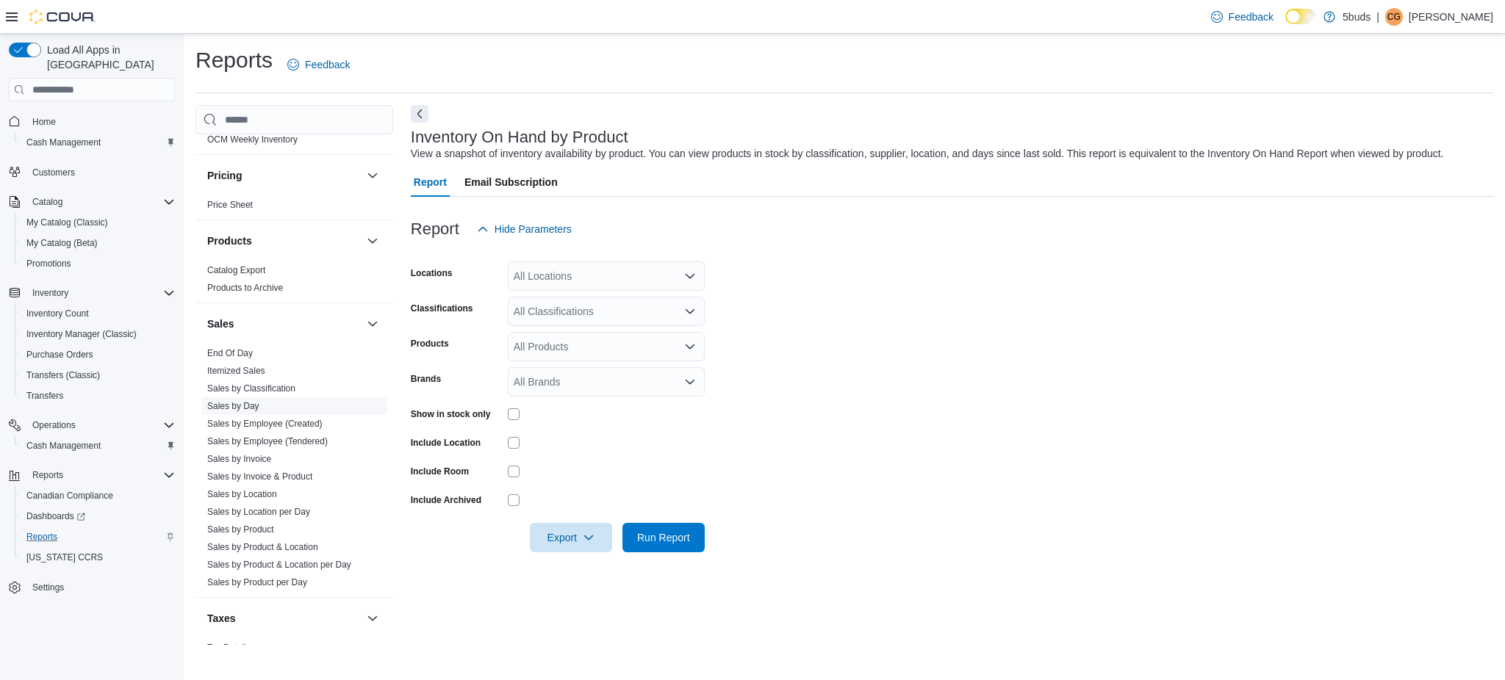
click at [229, 401] on link "Sales by Day" at bounding box center [233, 406] width 52 height 10
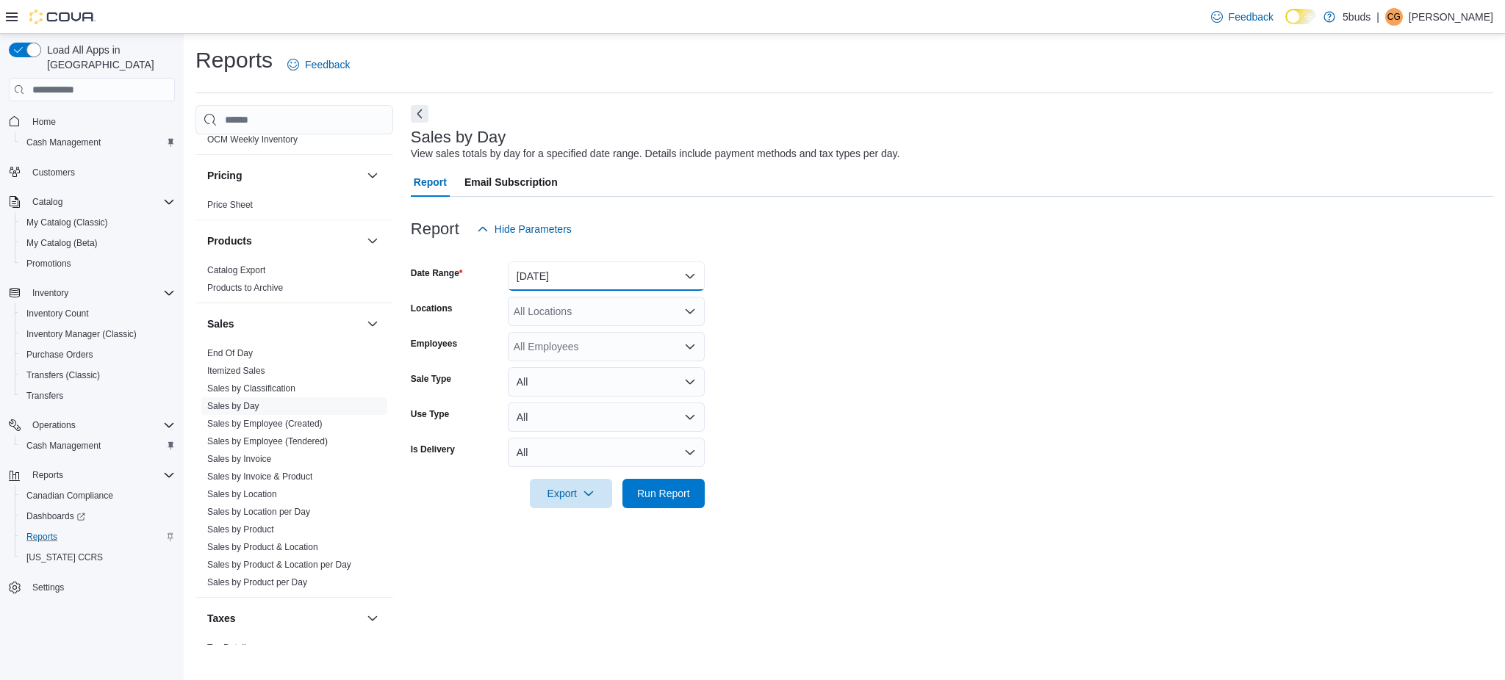
click at [558, 279] on button "[DATE]" at bounding box center [606, 276] width 197 height 29
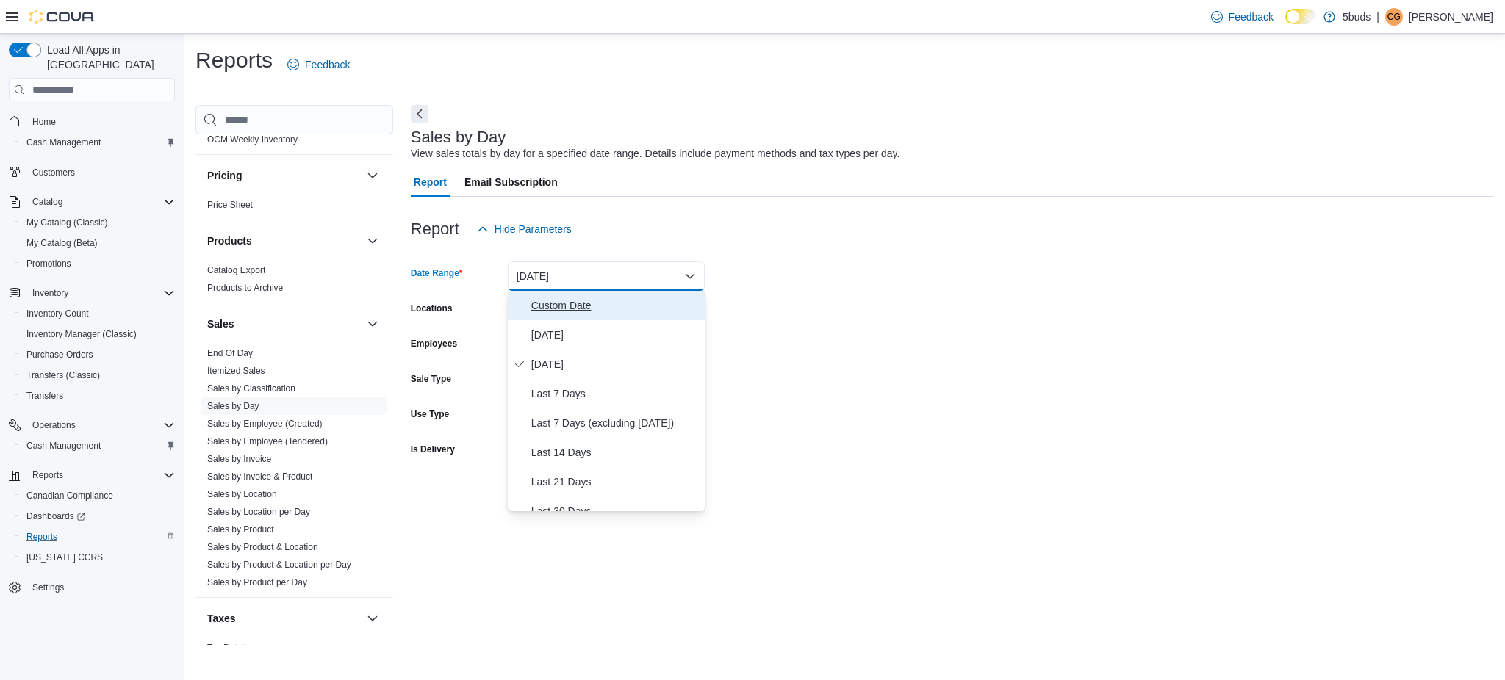
click at [579, 298] on span "Custom Date" at bounding box center [615, 306] width 168 height 18
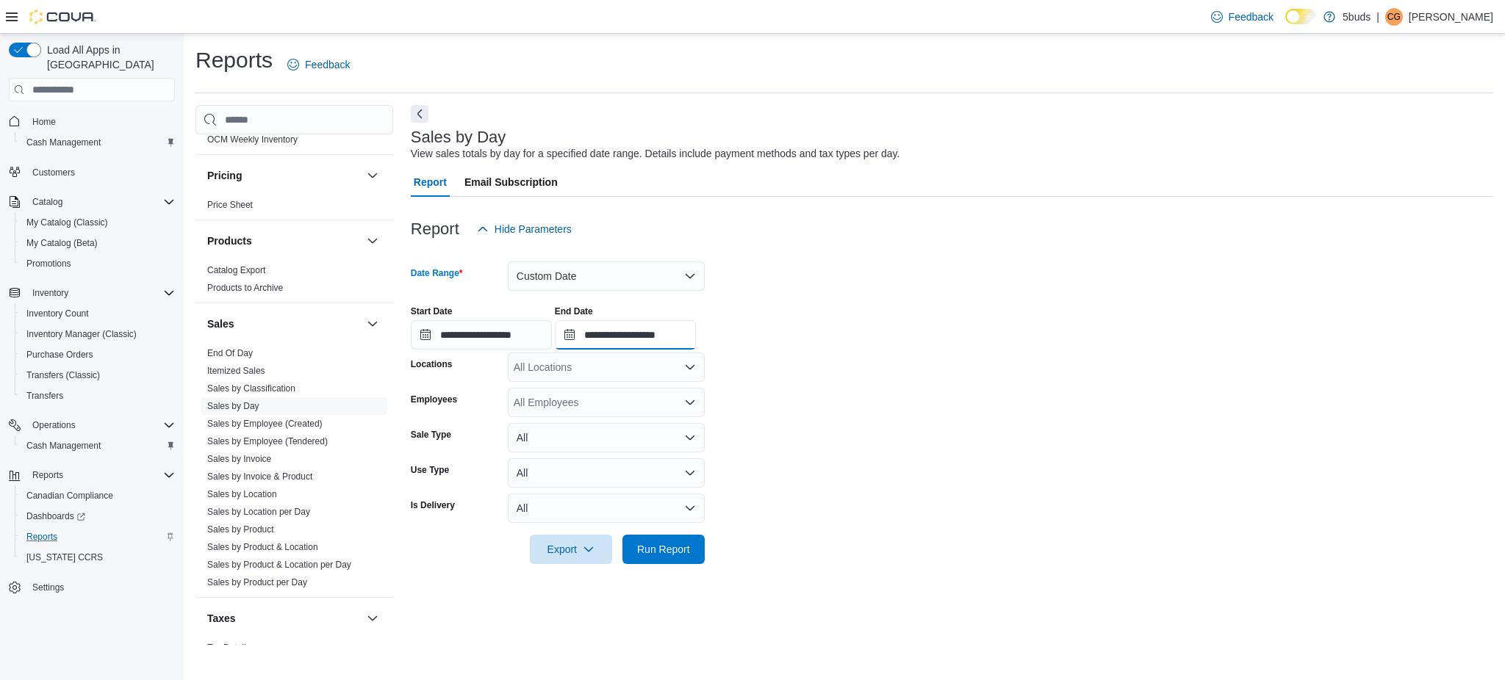
click at [674, 334] on input "**********" at bounding box center [625, 334] width 141 height 29
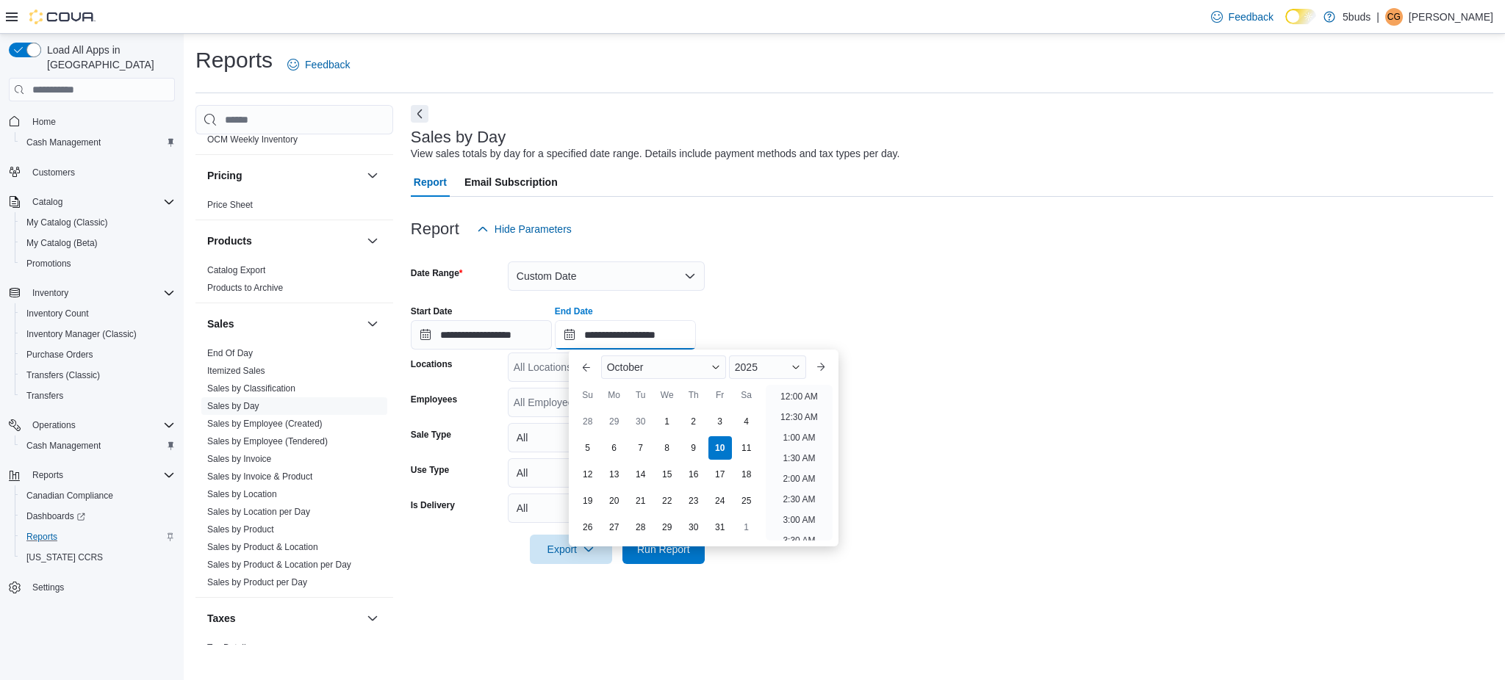
scroll to position [835, 0]
click at [790, 389] on li "8:00 PM" at bounding box center [799, 385] width 45 height 18
type input "**********"
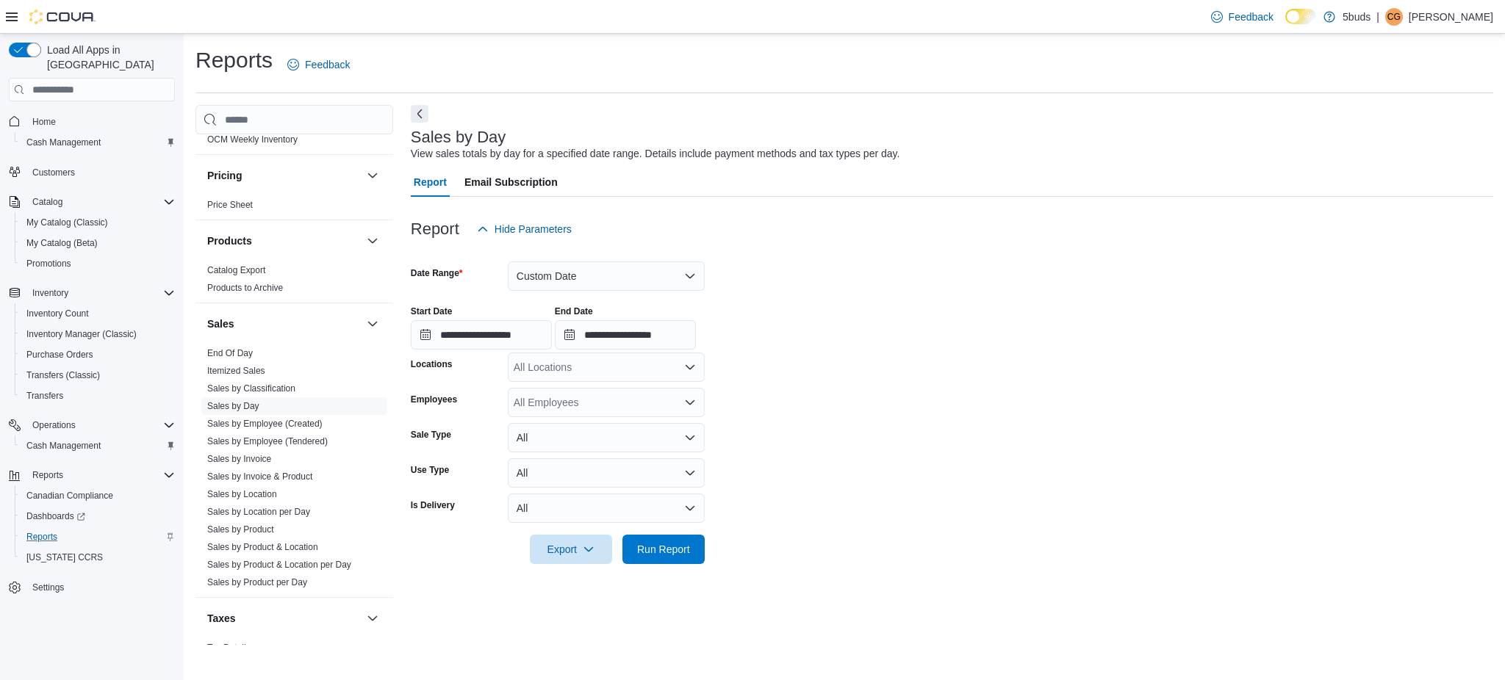
click at [616, 372] on div "All Locations" at bounding box center [606, 367] width 197 height 29
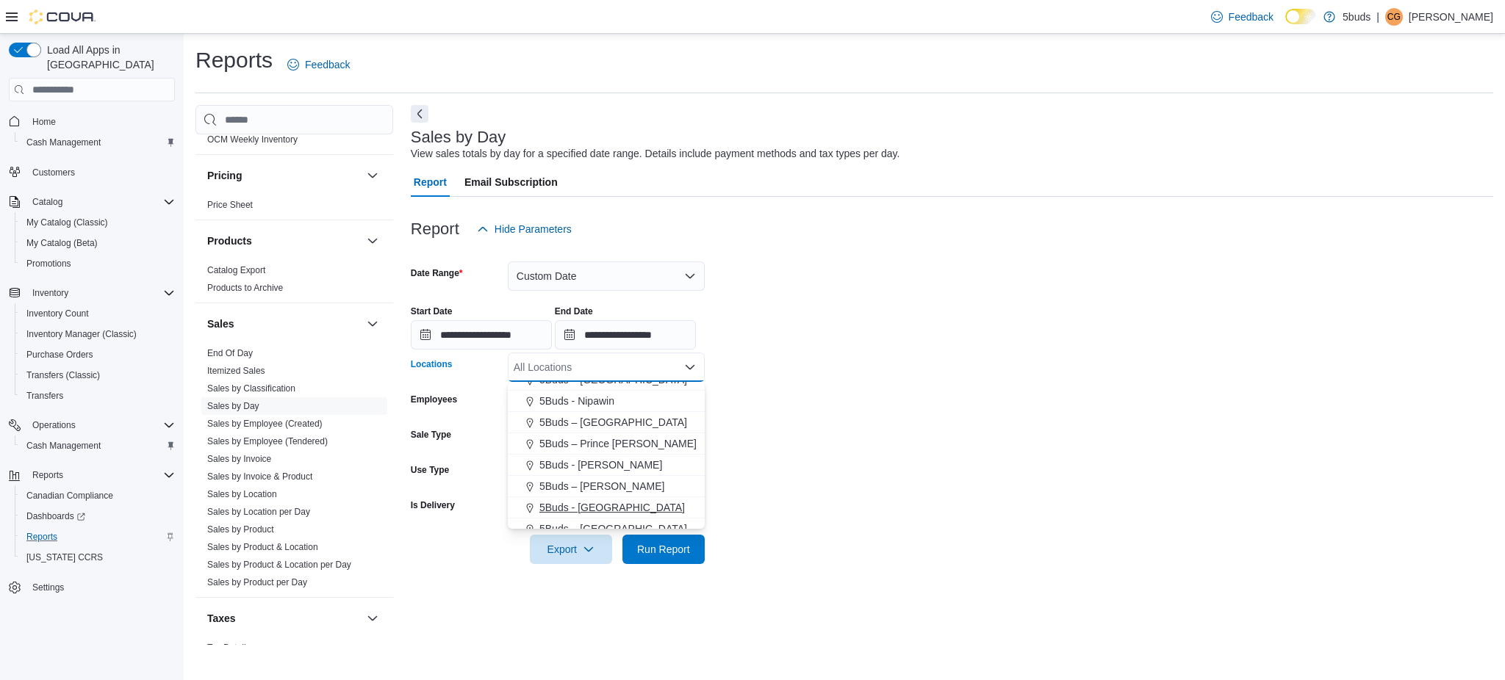
click at [615, 504] on span "5Buds - [GEOGRAPHIC_DATA]" at bounding box center [611, 507] width 145 height 15
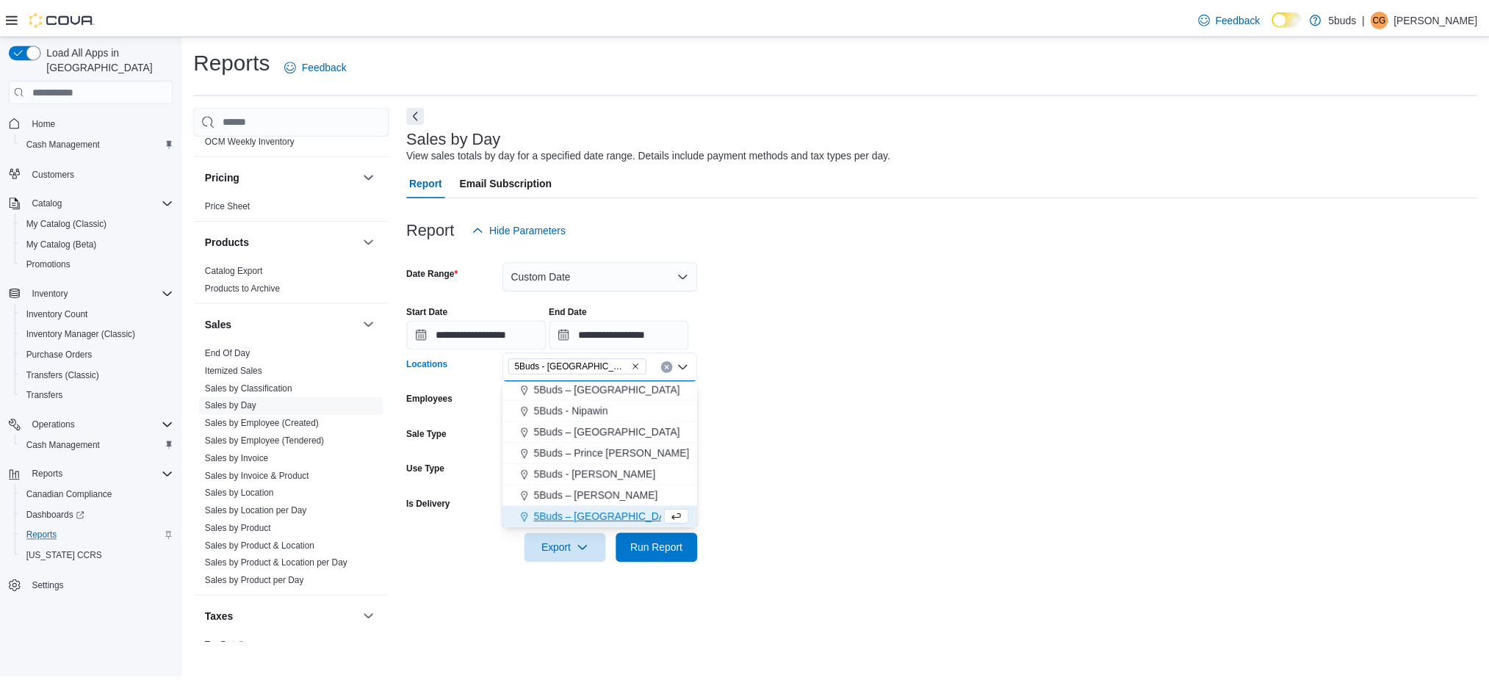
scroll to position [87, 0]
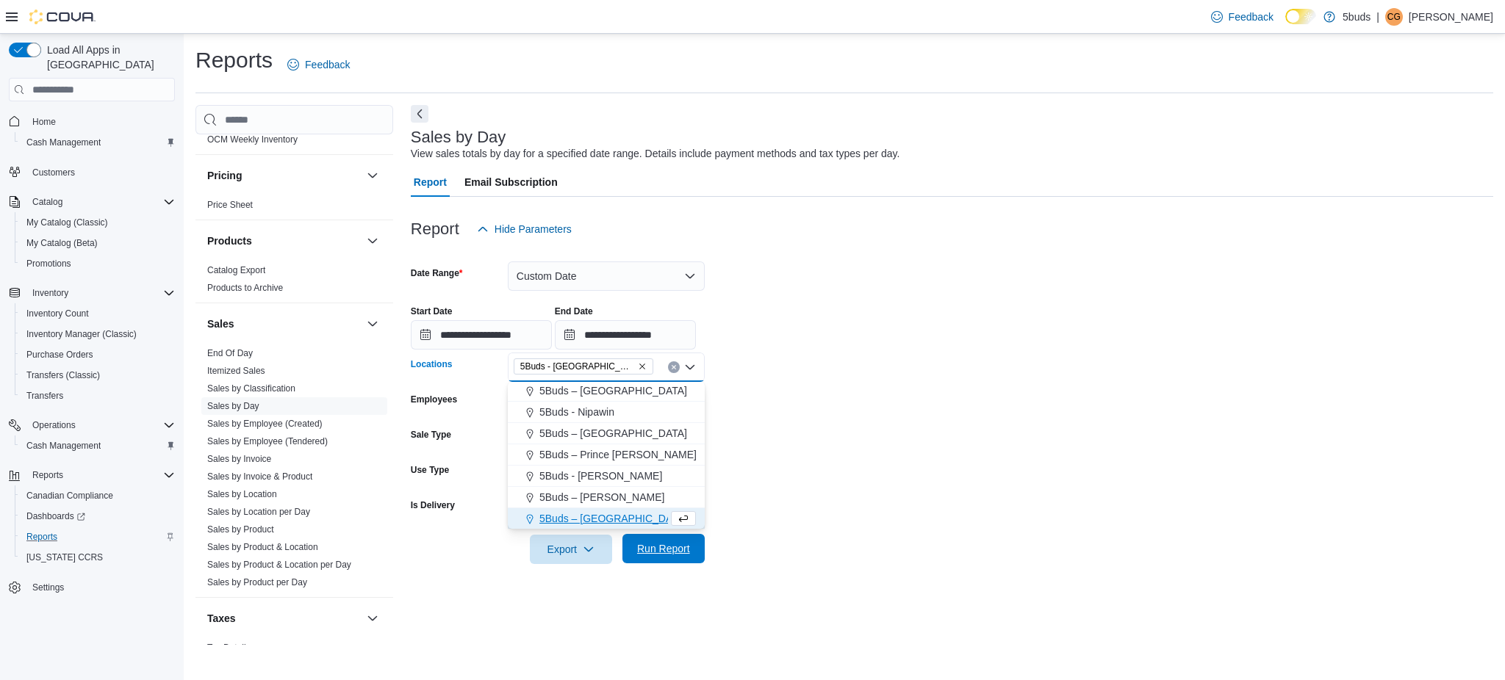
drag, startPoint x: 841, startPoint y: 510, endPoint x: 682, endPoint y: 542, distance: 162.7
click at [831, 515] on form "**********" at bounding box center [952, 404] width 1082 height 320
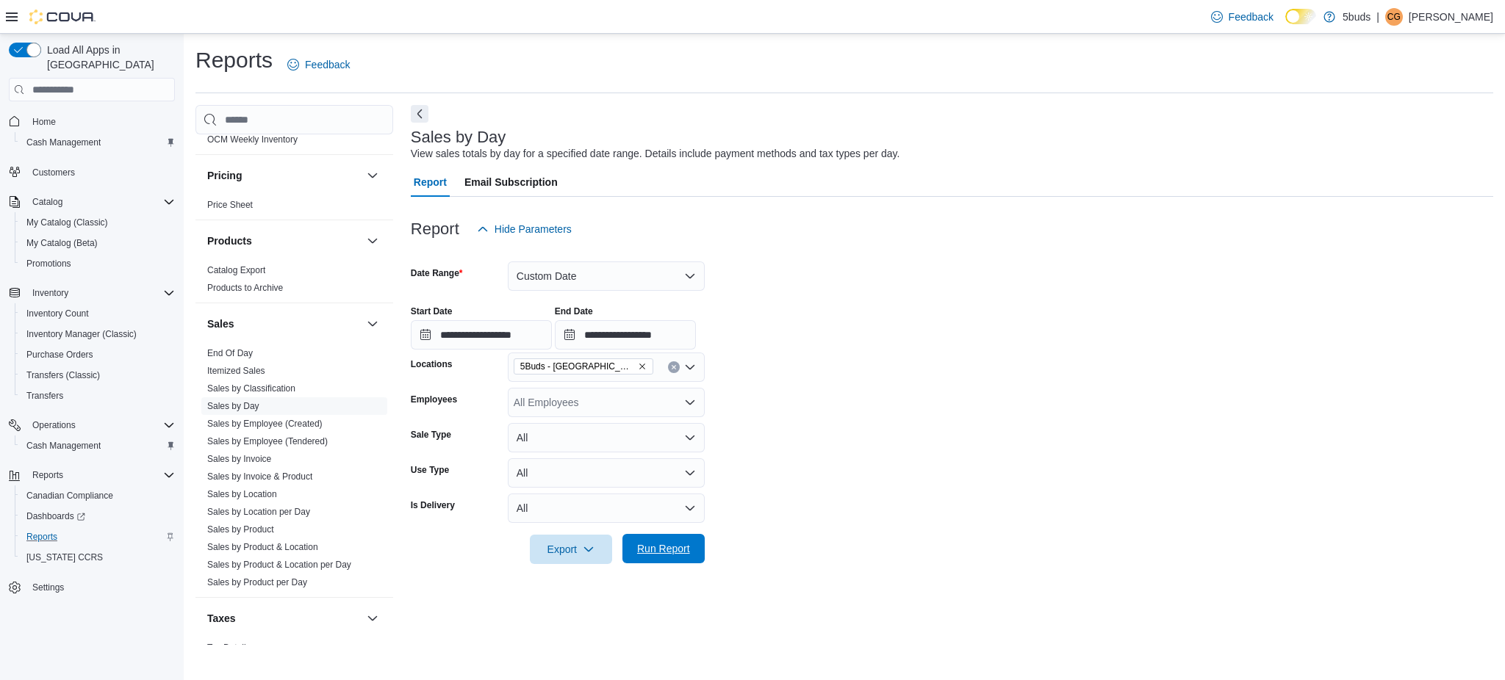
click at [666, 545] on span "Run Report" at bounding box center [663, 549] width 53 height 15
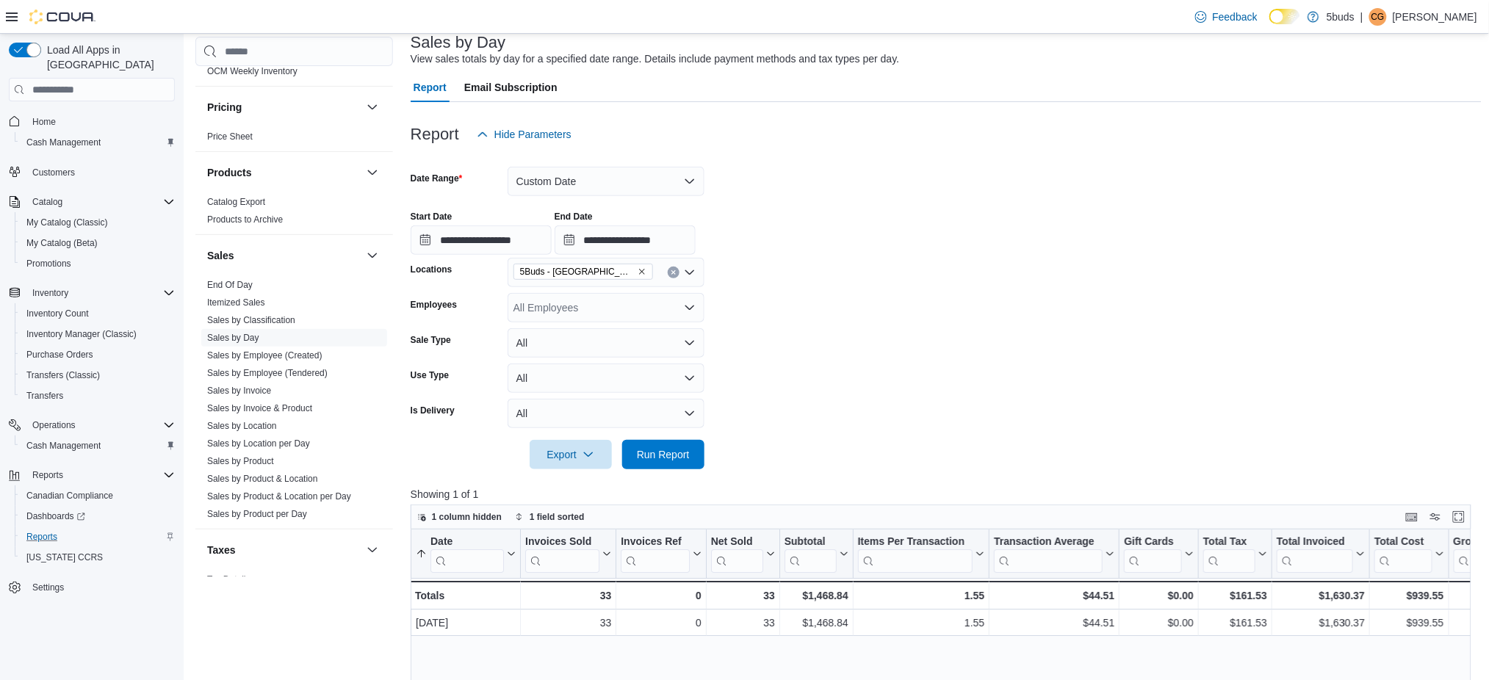
scroll to position [98, 0]
click at [48, 116] on span "Home" at bounding box center [44, 122] width 24 height 12
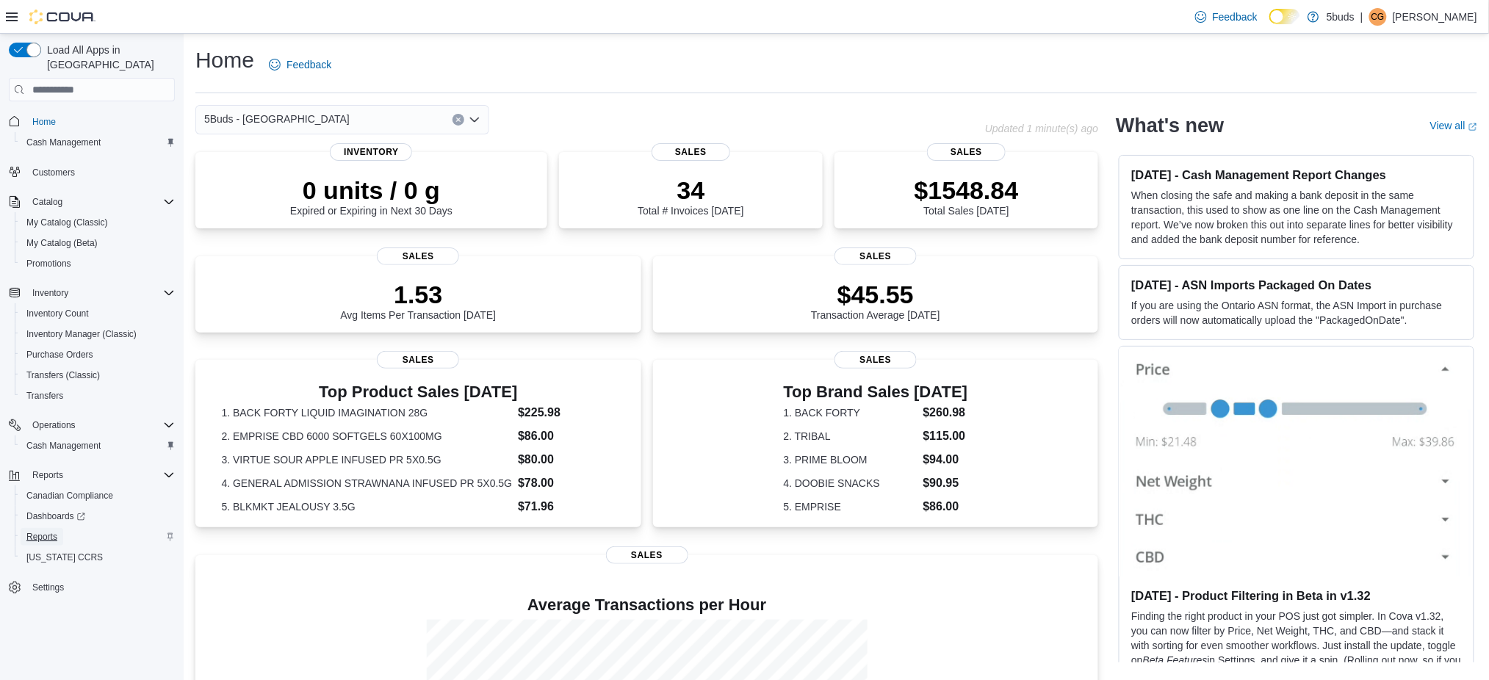
click at [42, 531] on span "Reports" at bounding box center [41, 537] width 31 height 12
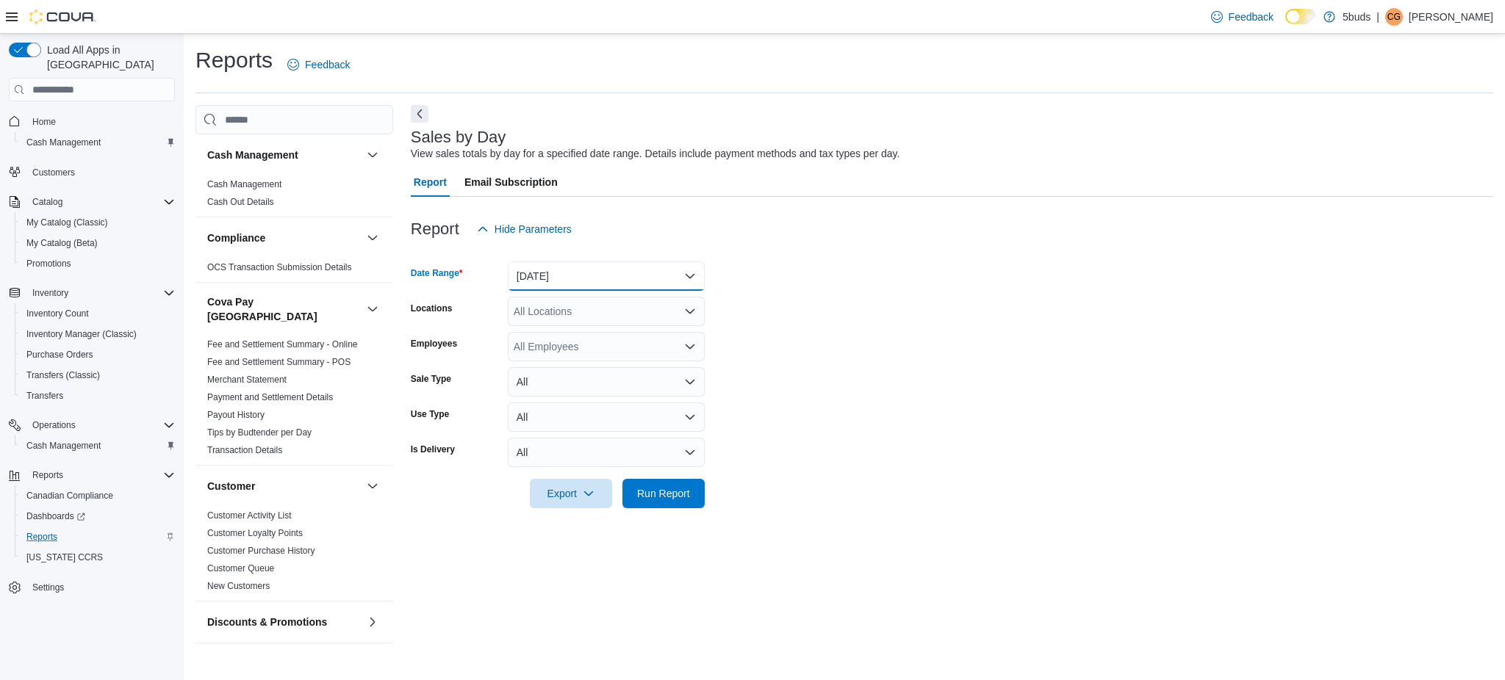
click at [583, 267] on button "[DATE]" at bounding box center [606, 276] width 197 height 29
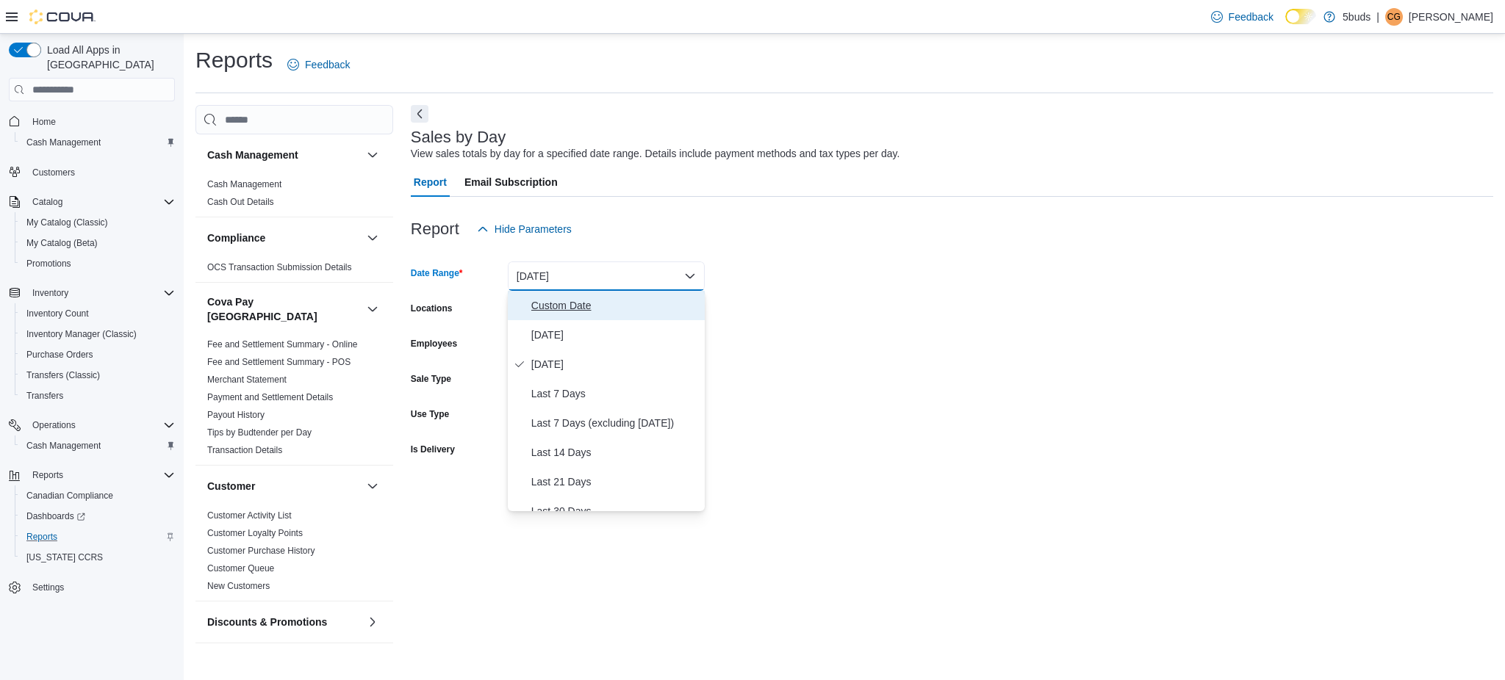
click at [570, 309] on span "Custom Date" at bounding box center [615, 306] width 168 height 18
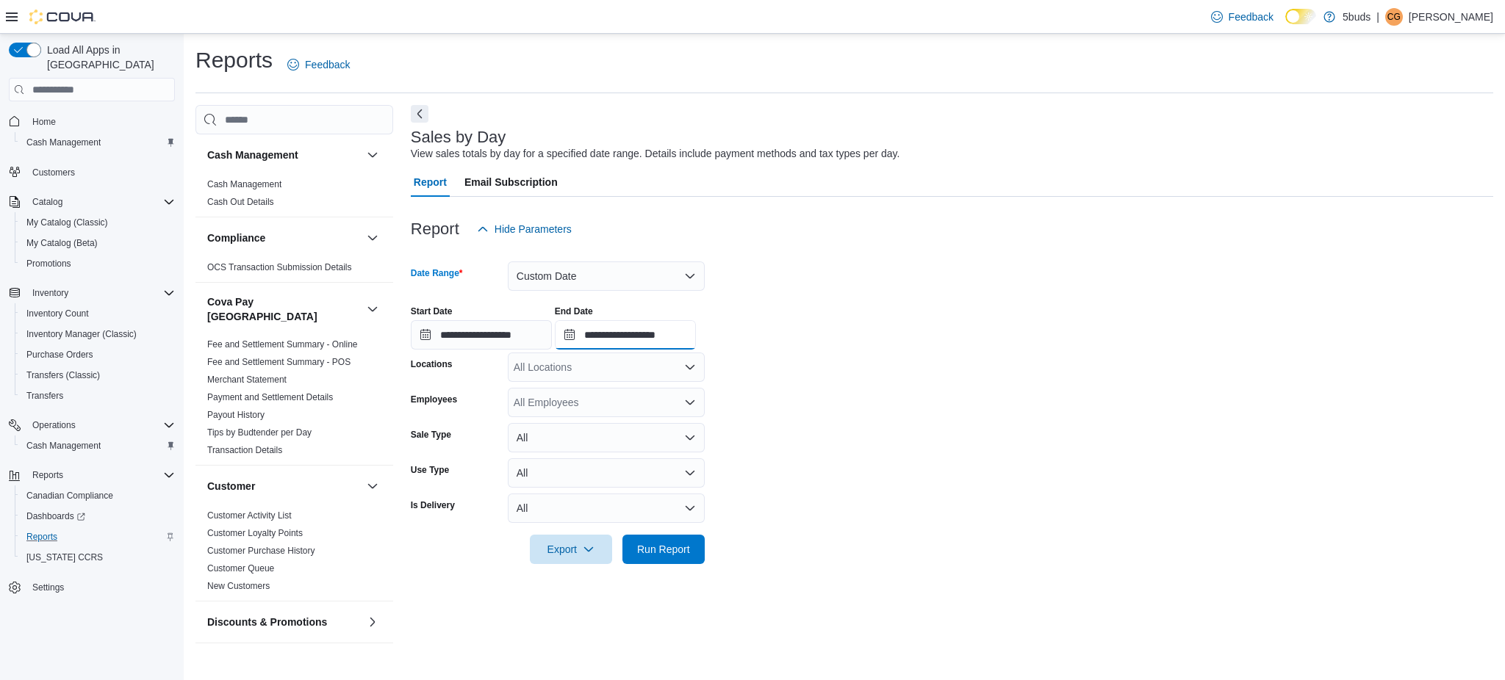
click at [684, 338] on input "**********" at bounding box center [625, 334] width 141 height 29
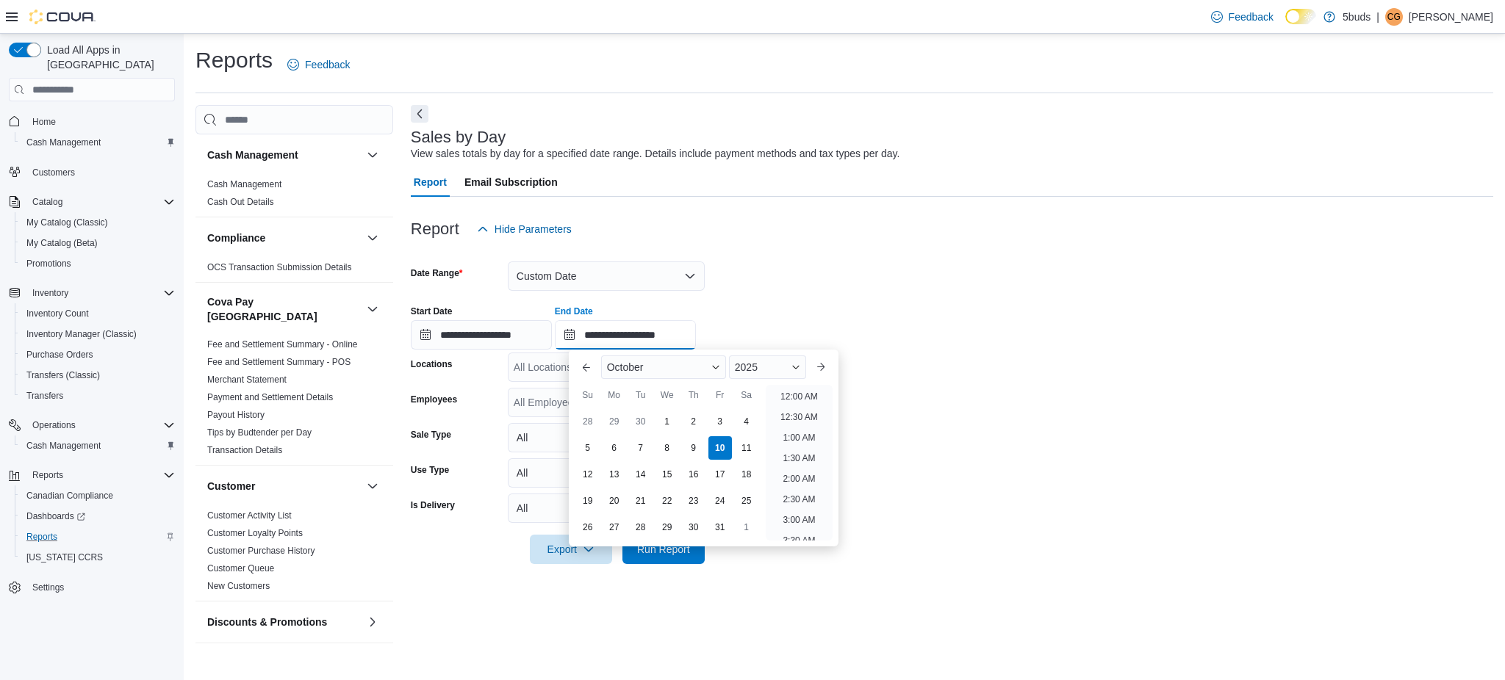
scroll to position [835, 0]
click at [791, 388] on li "8:00 PM" at bounding box center [799, 385] width 45 height 18
type input "**********"
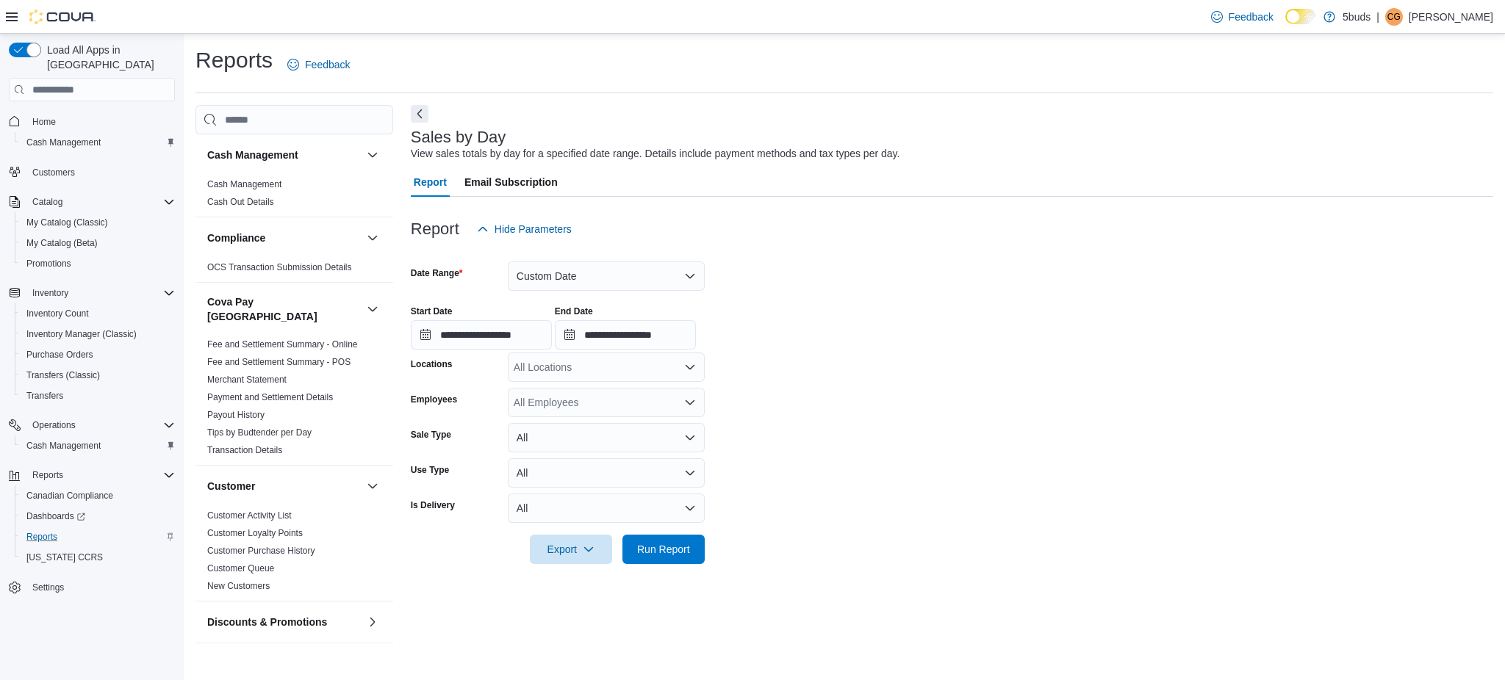
click at [678, 360] on div "All Locations" at bounding box center [606, 367] width 197 height 29
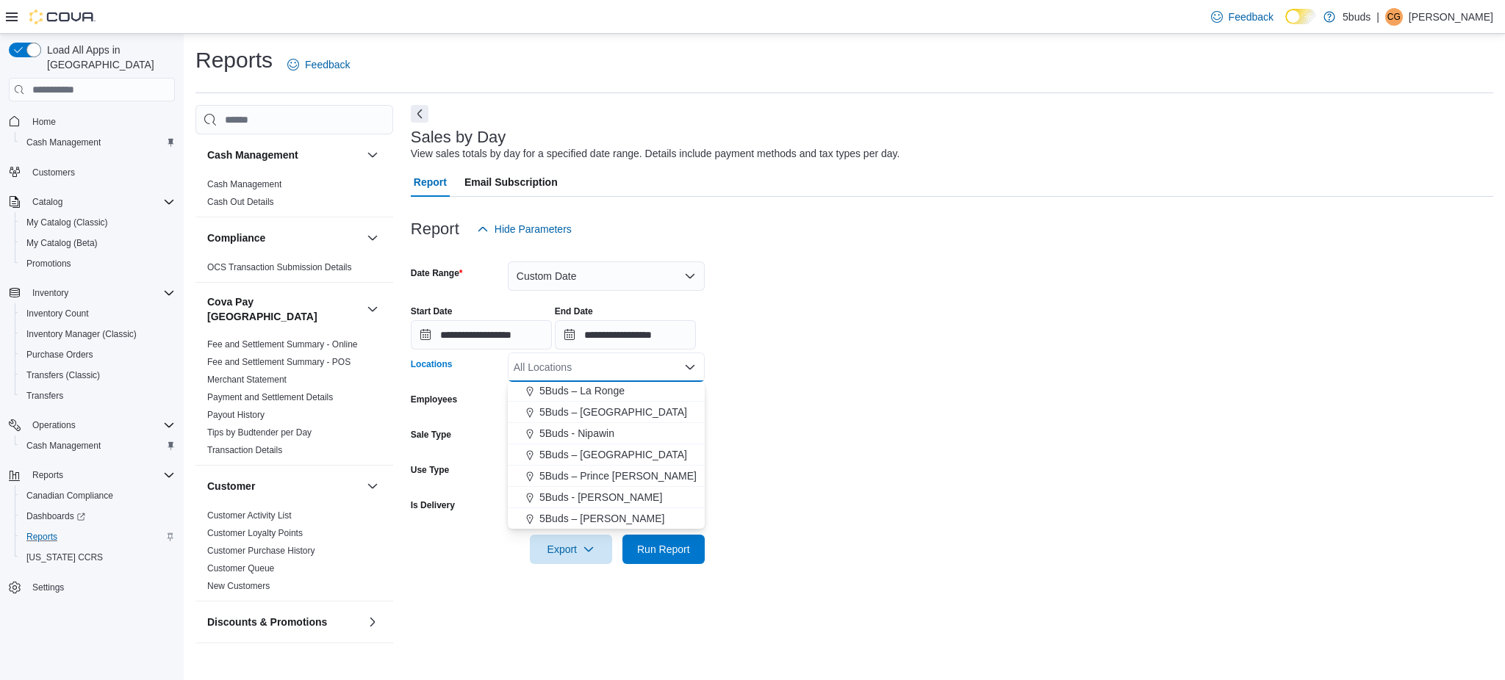
scroll to position [98, 0]
click at [617, 500] on span "5Buds - [GEOGRAPHIC_DATA]" at bounding box center [611, 507] width 145 height 15
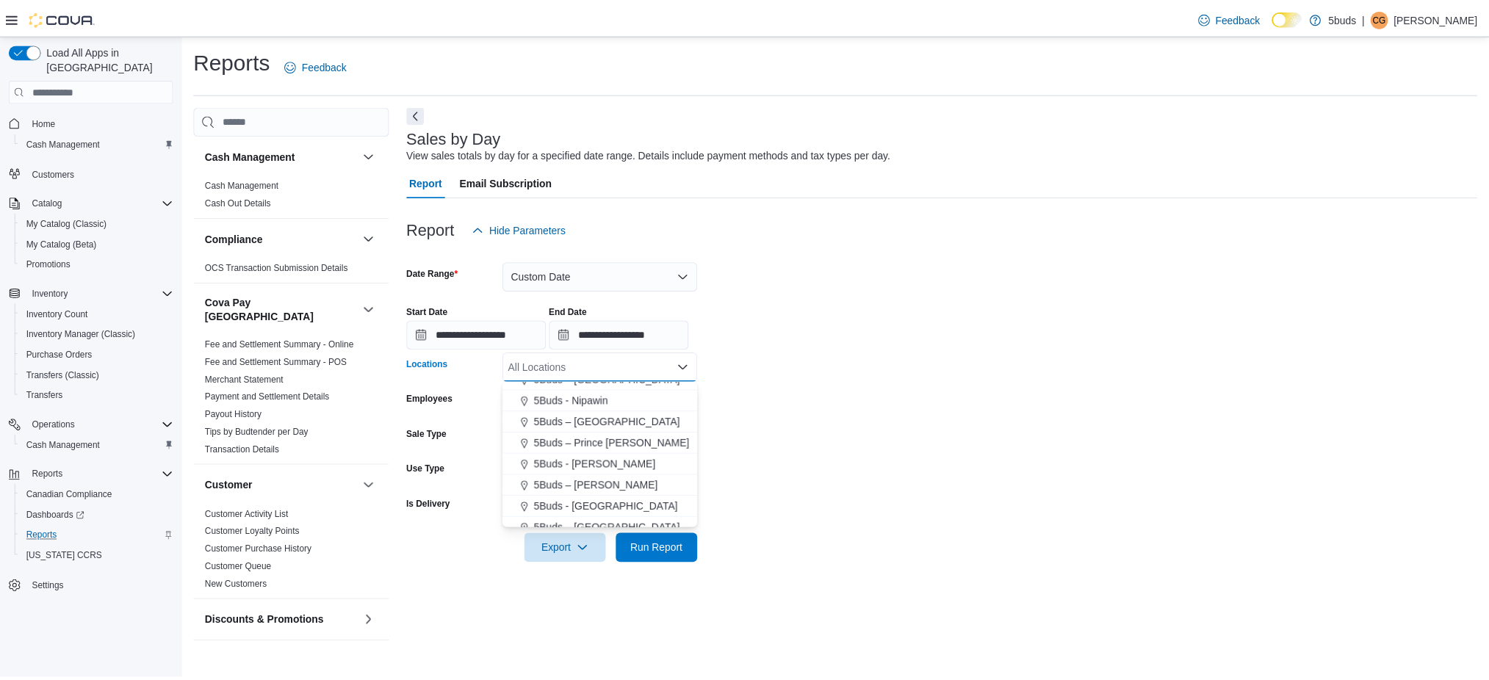
scroll to position [87, 0]
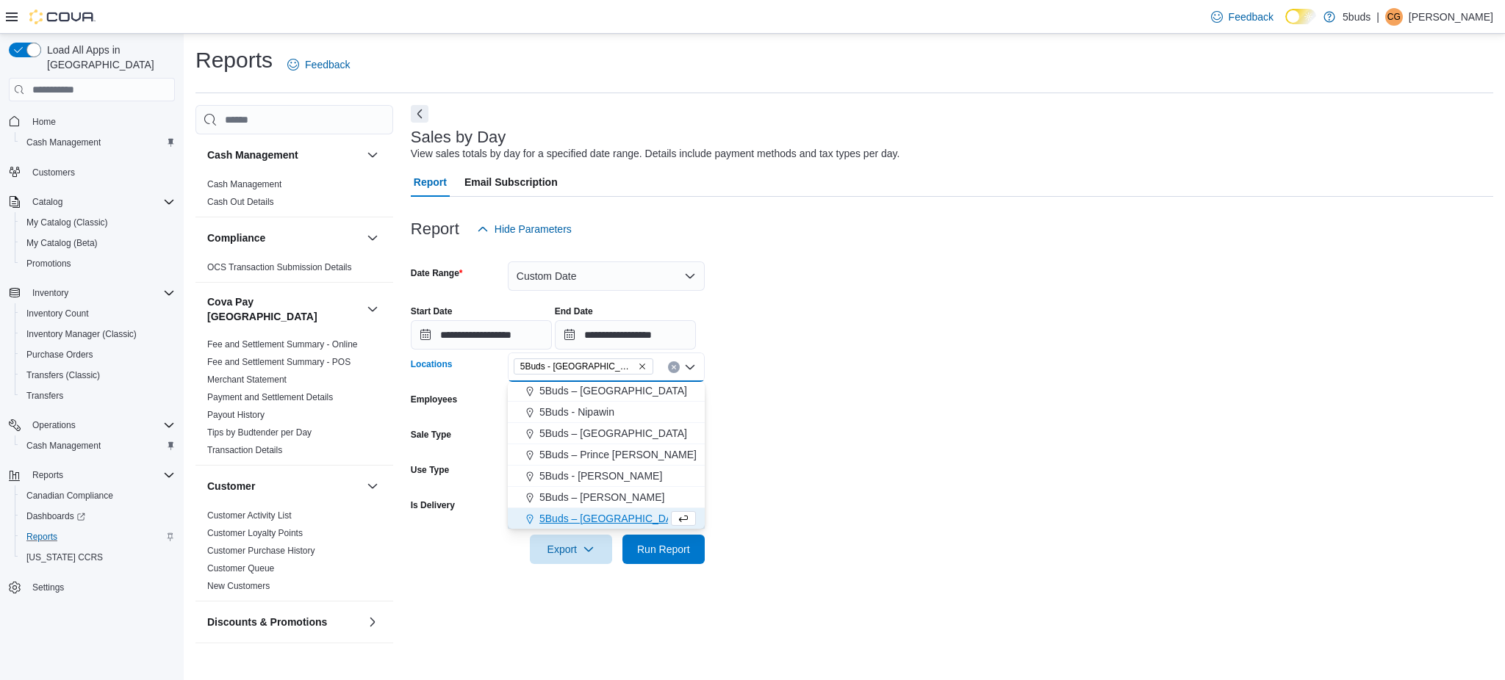
drag, startPoint x: 858, startPoint y: 550, endPoint x: 733, endPoint y: 533, distance: 126.0
click at [845, 550] on form "**********" at bounding box center [952, 404] width 1082 height 320
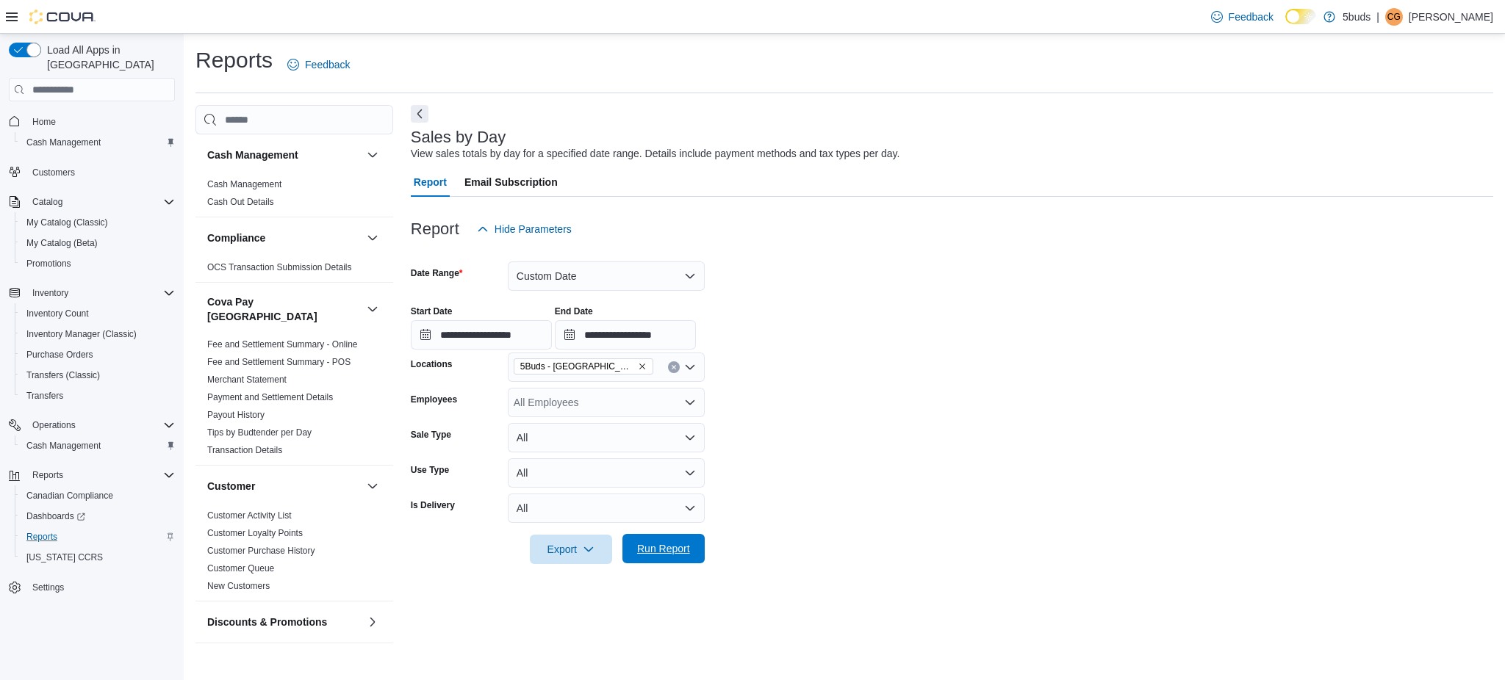
click at [662, 542] on span "Run Report" at bounding box center [663, 549] width 53 height 15
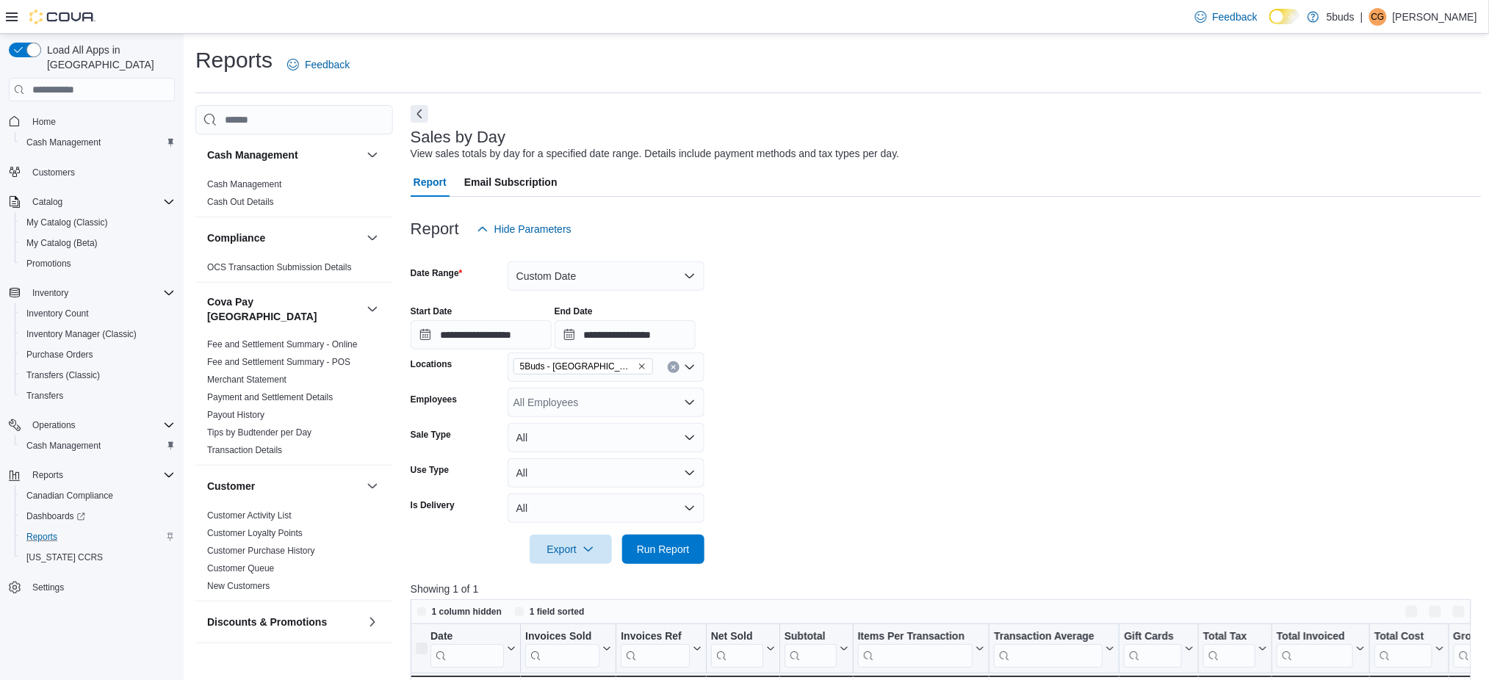
scroll to position [195, 0]
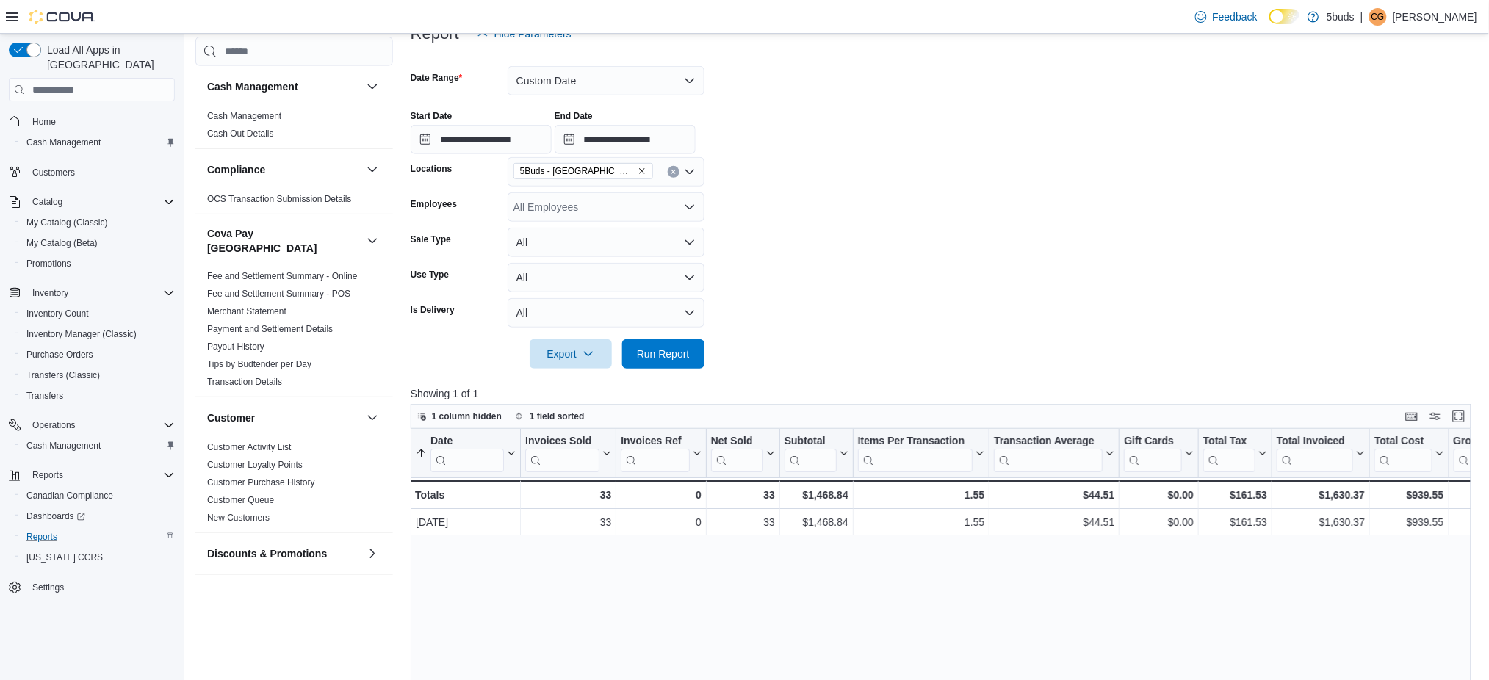
click at [69, 112] on span "Home" at bounding box center [100, 121] width 148 height 18
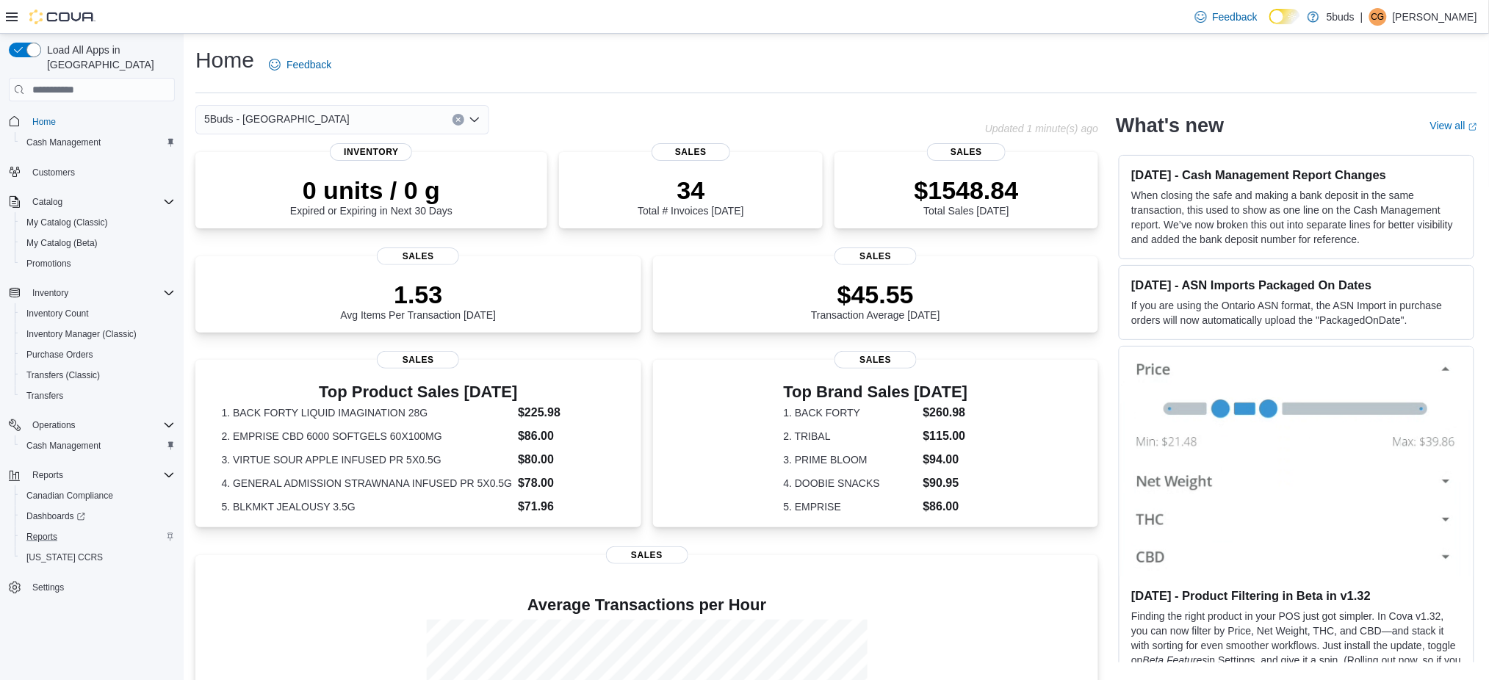
click at [65, 528] on div "Reports" at bounding box center [98, 537] width 154 height 18
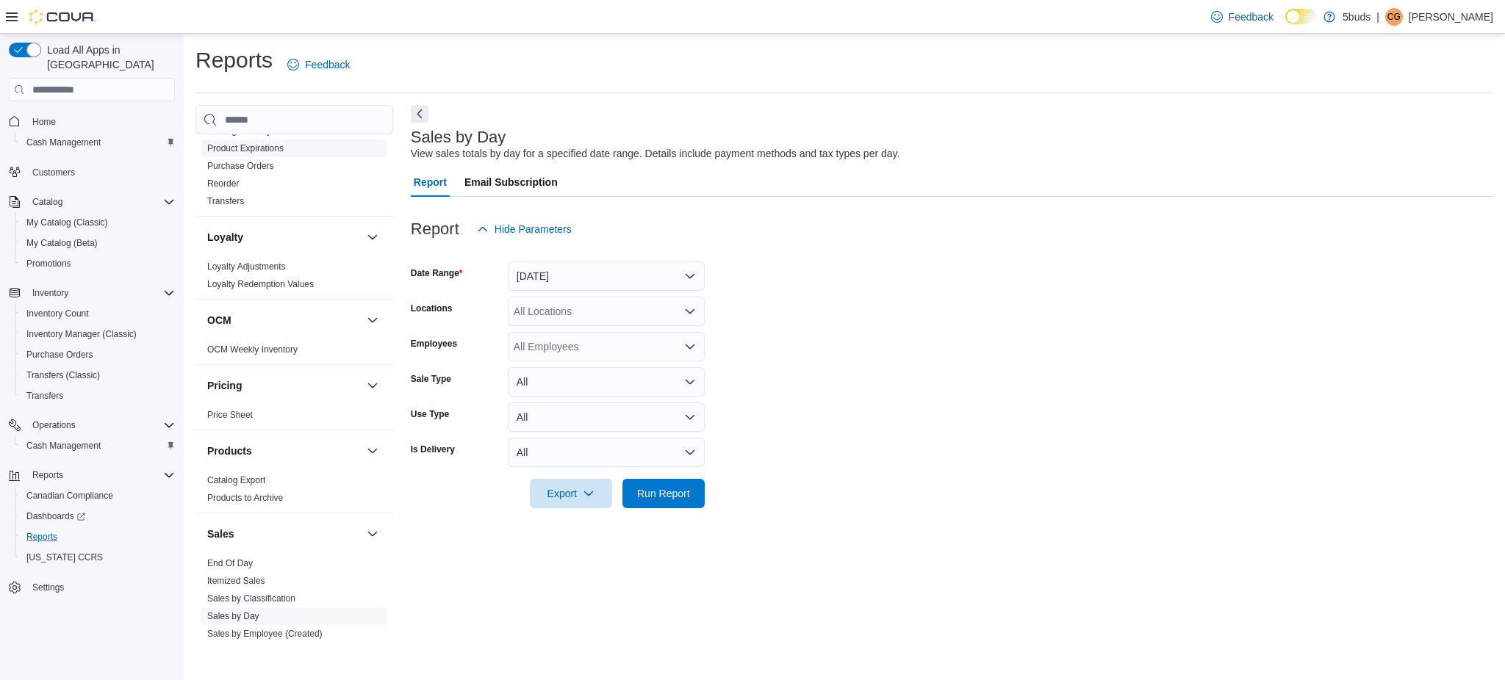
scroll to position [882, 0]
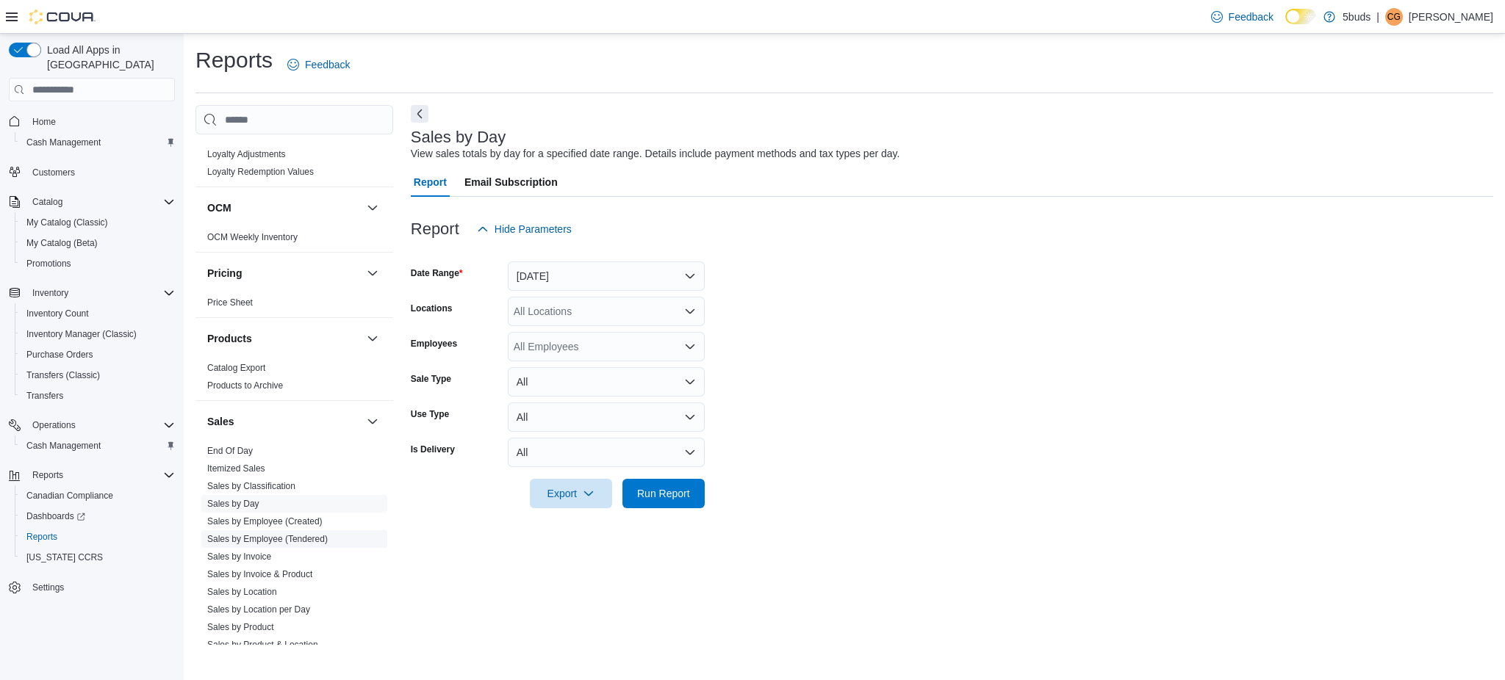
drag, startPoint x: 285, startPoint y: 528, endPoint x: 290, endPoint y: 520, distance: 9.0
click at [286, 534] on link "Sales by Employee (Tendered)" at bounding box center [267, 539] width 121 height 10
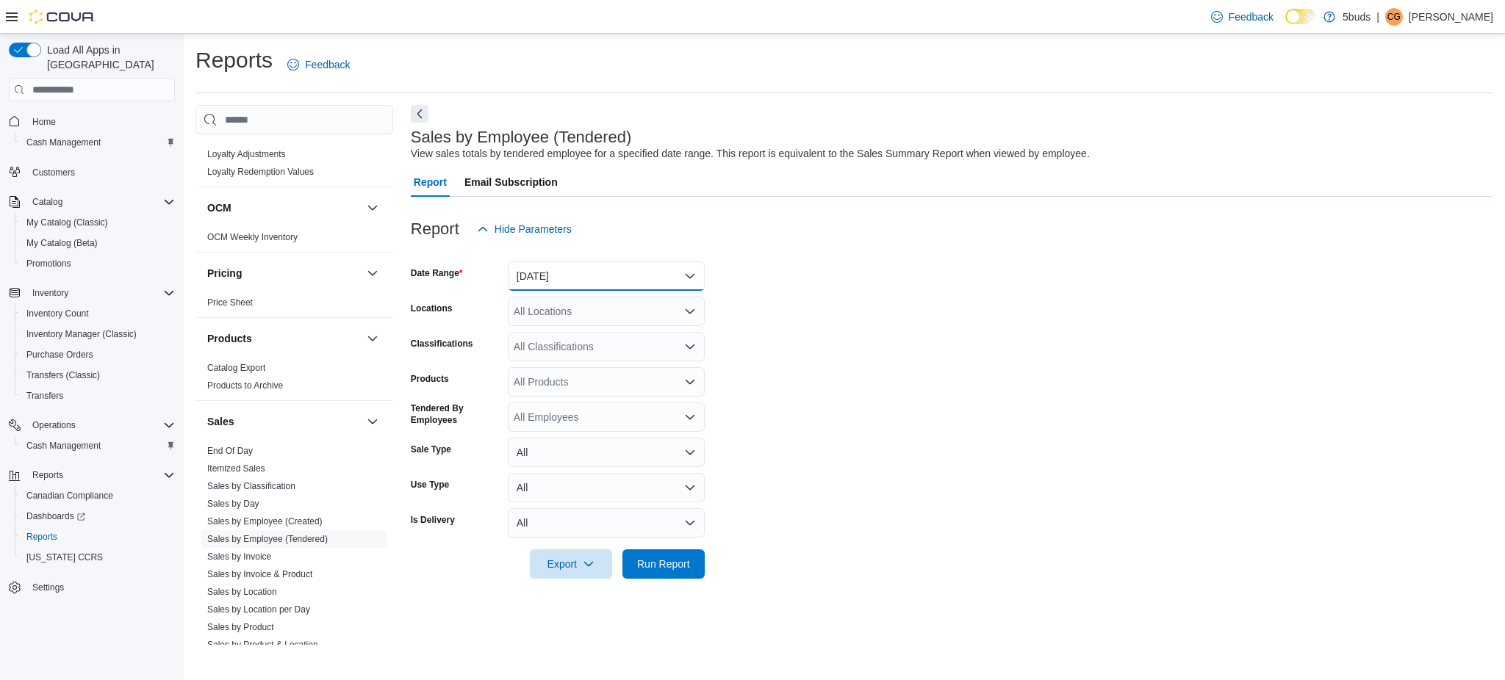
click at [606, 277] on button "[DATE]" at bounding box center [606, 276] width 197 height 29
click at [584, 309] on span "Custom Date" at bounding box center [615, 306] width 168 height 18
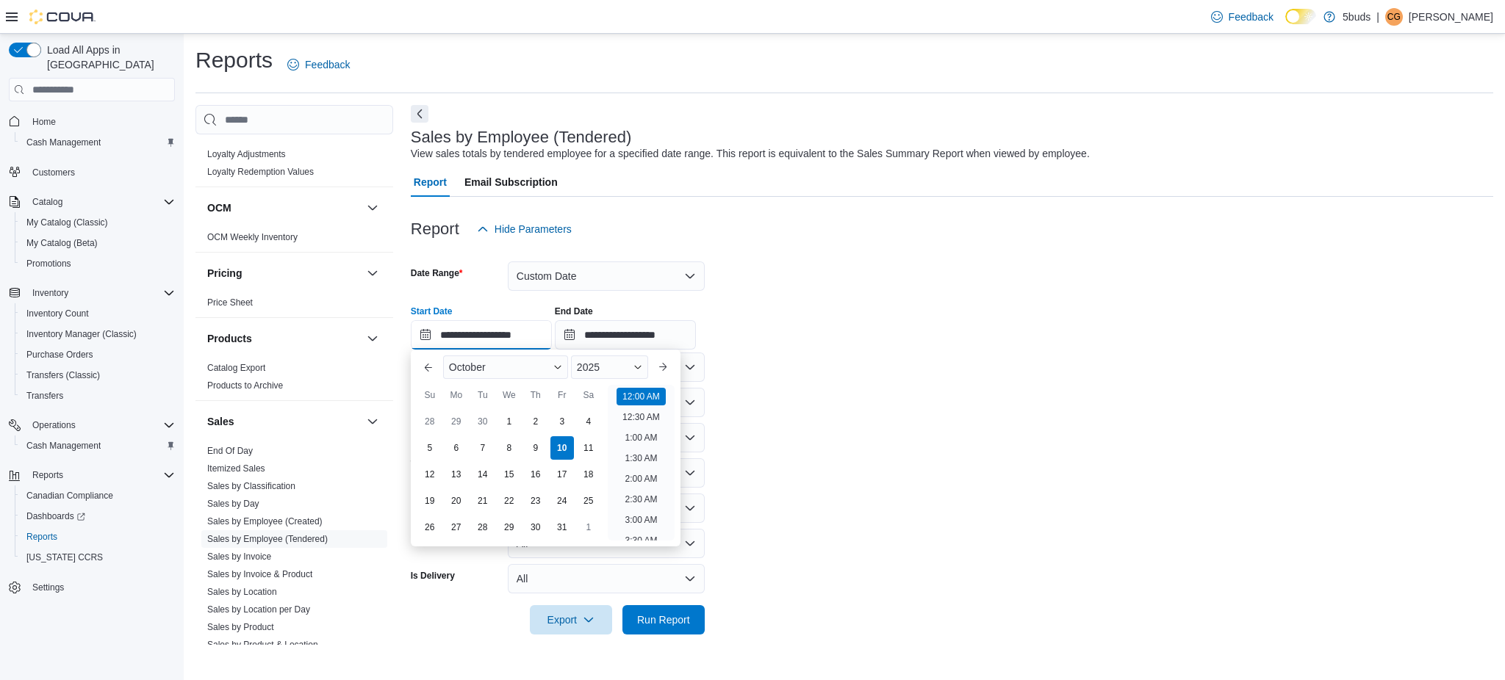
click at [526, 332] on input "**********" at bounding box center [481, 334] width 141 height 29
click at [584, 420] on div "4" at bounding box center [588, 422] width 26 height 26
type input "**********"
click at [932, 450] on form "**********" at bounding box center [952, 439] width 1082 height 391
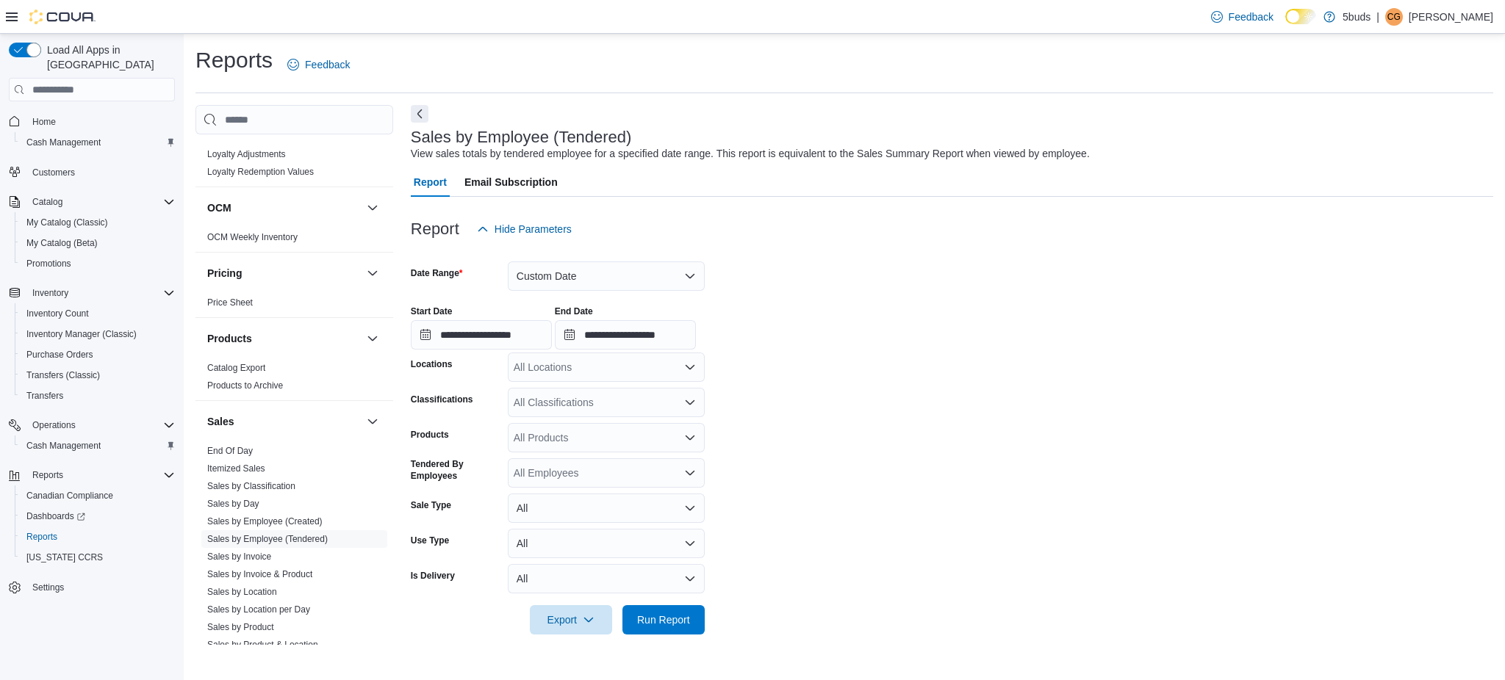
click at [664, 375] on div "All Locations" at bounding box center [606, 367] width 197 height 29
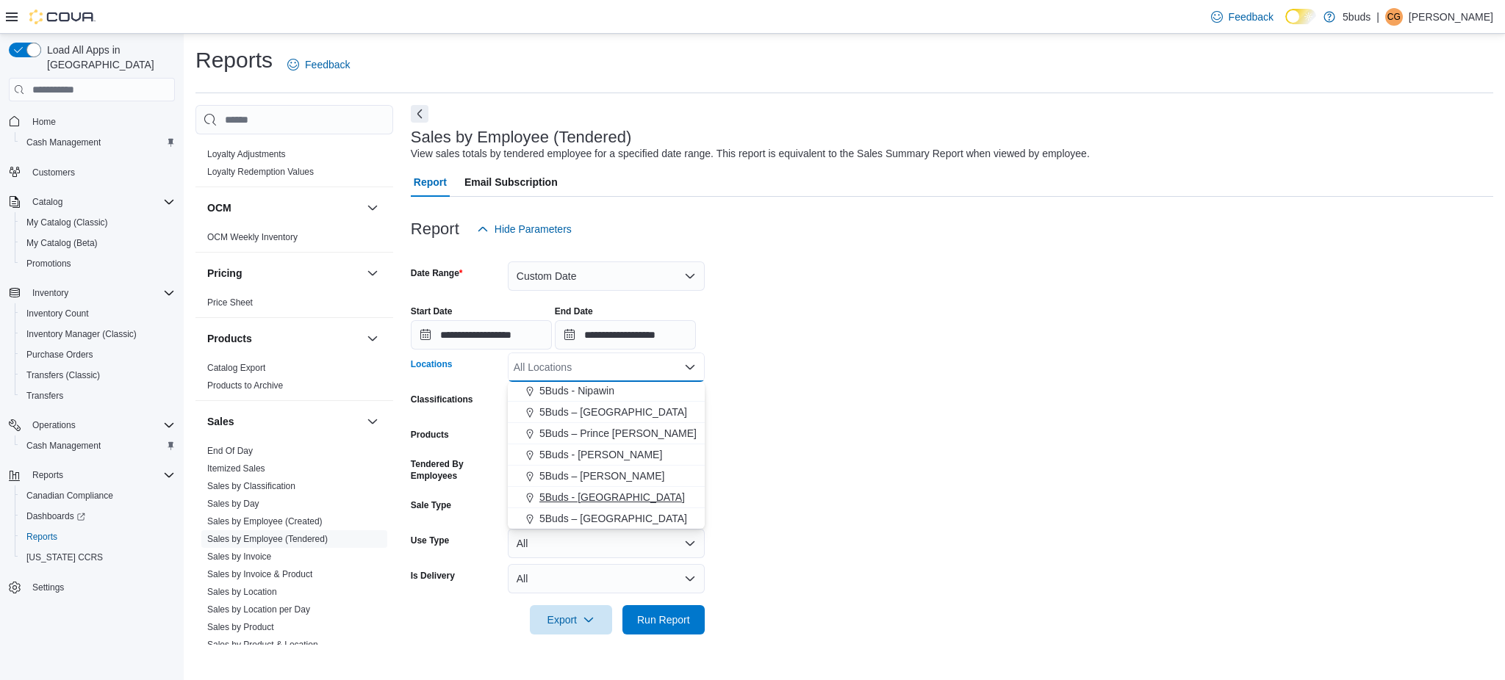
click at [620, 497] on div "5Buds - [GEOGRAPHIC_DATA]" at bounding box center [606, 497] width 179 height 15
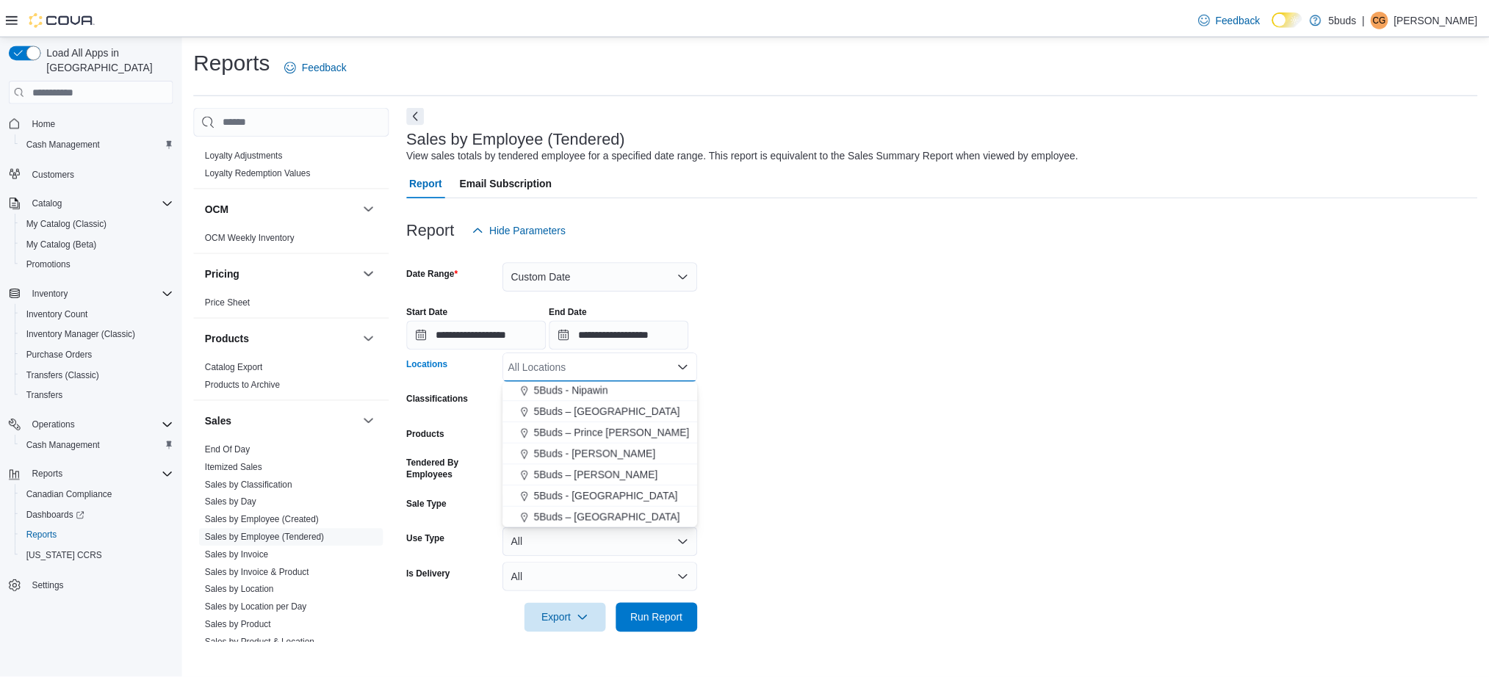
scroll to position [87, 0]
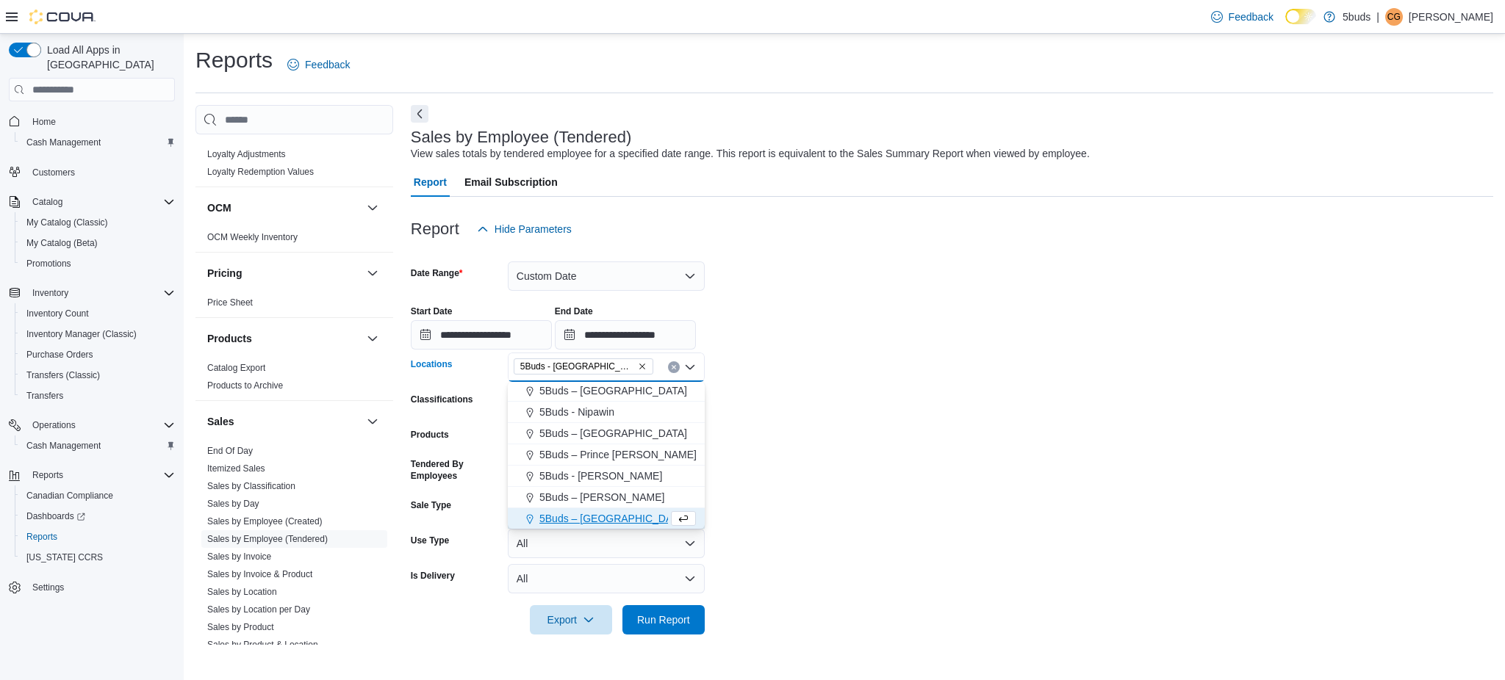
drag, startPoint x: 840, startPoint y: 491, endPoint x: 789, endPoint y: 517, distance: 56.8
click at [830, 502] on form "**********" at bounding box center [952, 439] width 1082 height 391
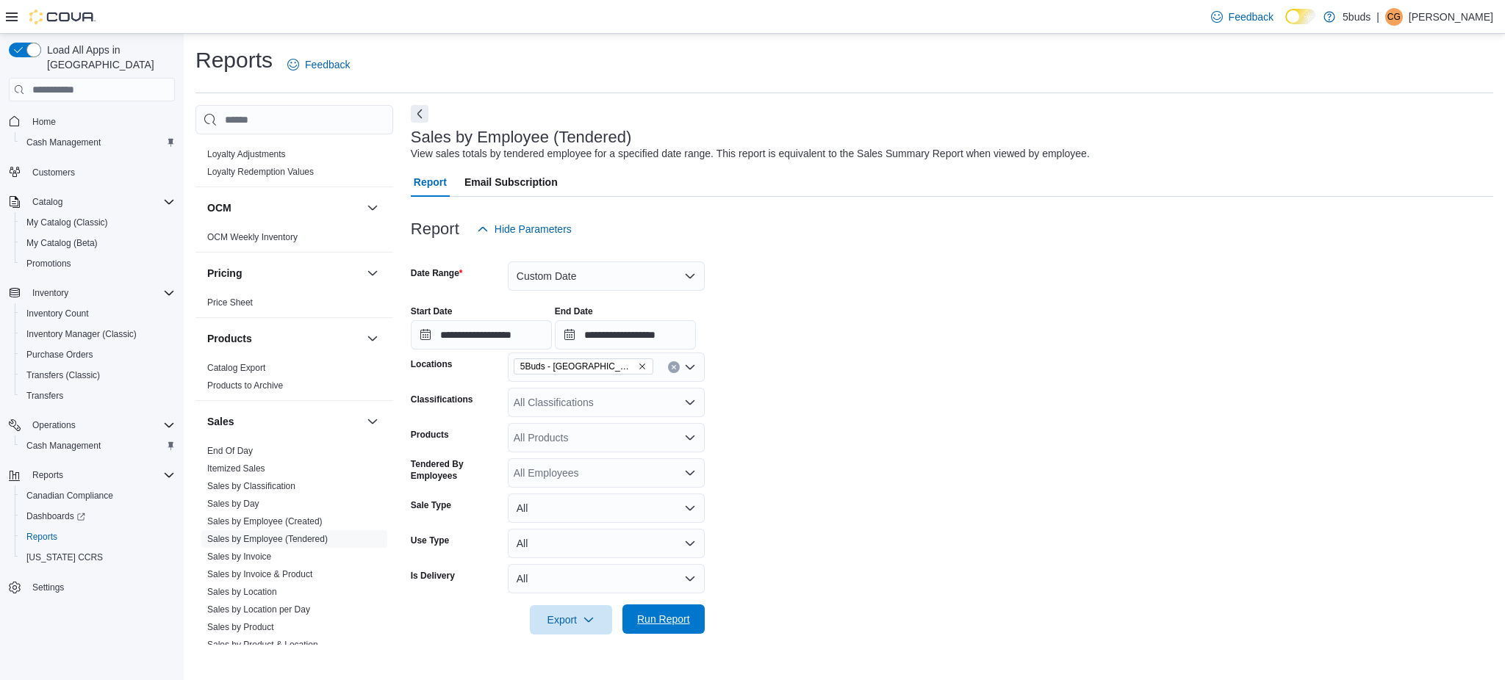
click at [648, 622] on span "Run Report" at bounding box center [663, 619] width 53 height 15
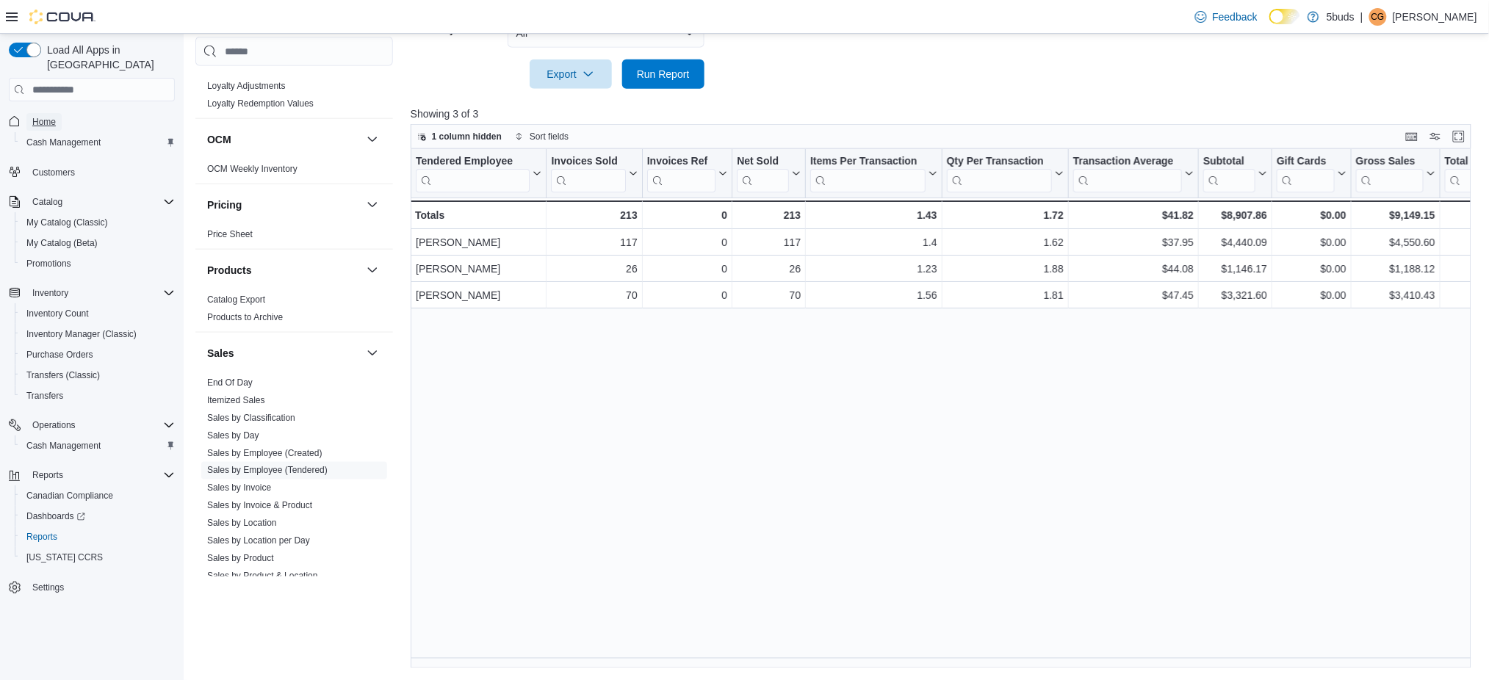
click at [60, 113] on link "Home" at bounding box center [43, 122] width 35 height 18
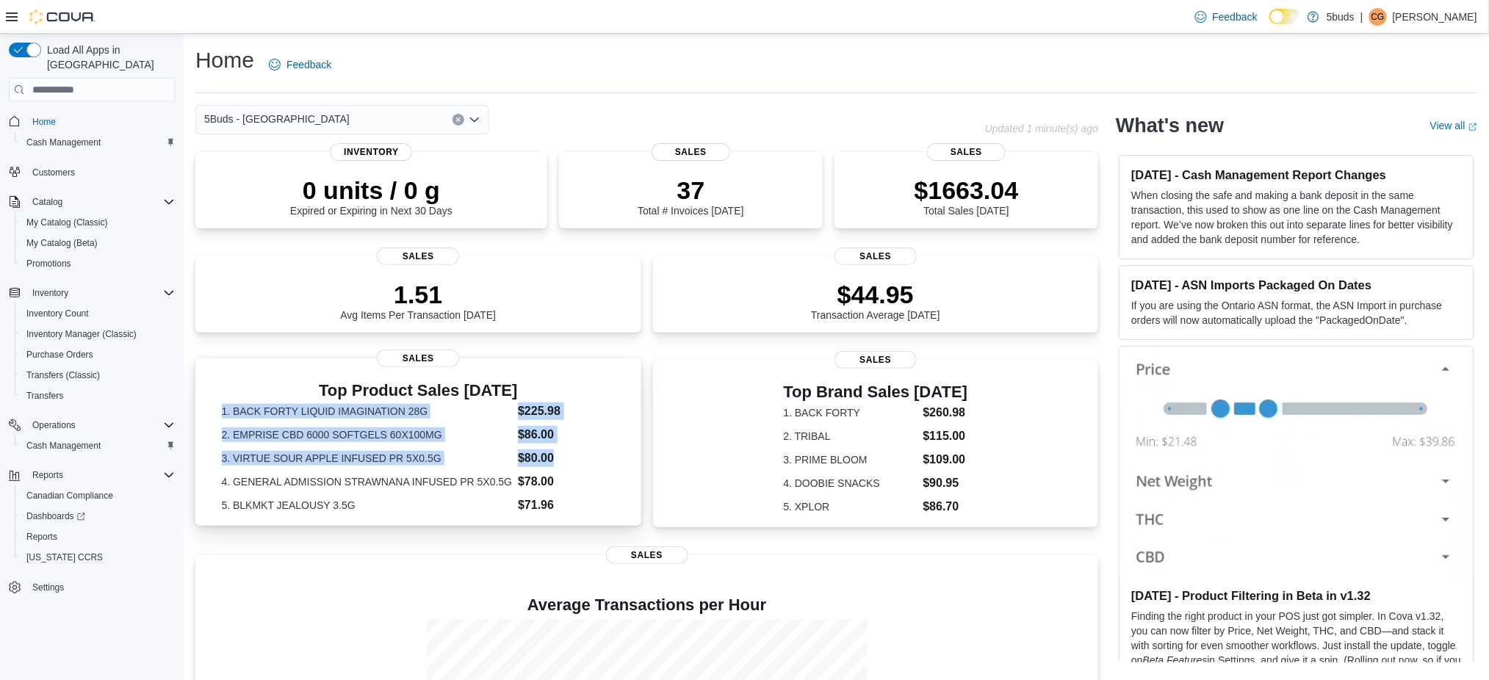
drag, startPoint x: 223, startPoint y: 411, endPoint x: 558, endPoint y: 457, distance: 337.5
click at [558, 457] on dl "1. BACK FORTY LIQUID IMAGINATION 28G $225.98 2. EMPRISE CBD 6000 SOFTGELS 60X10…" at bounding box center [419, 459] width 394 height 112
copy dl "1. BACK FORTY LIQUID IMAGINATION 28G $225.98 2. EMPRISE CBD 6000 SOFTGELS 60X10…"
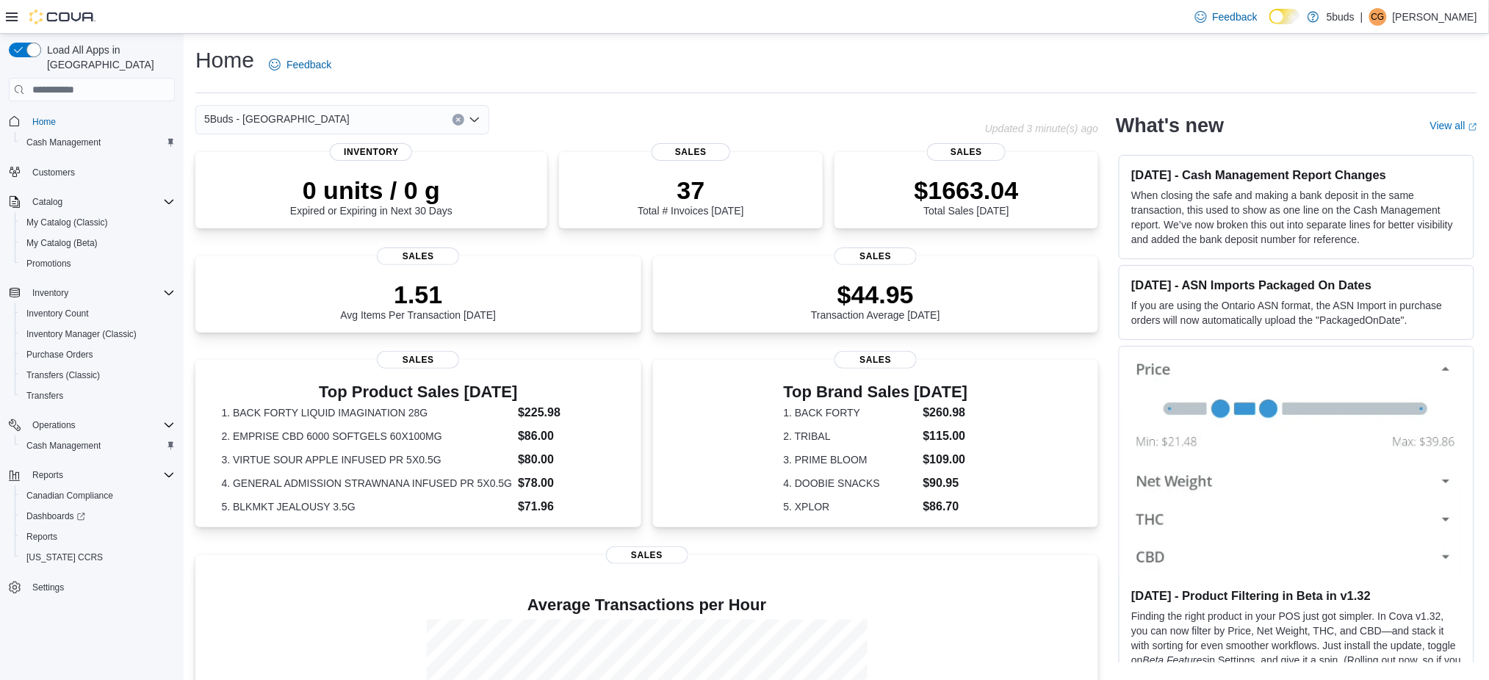
click at [755, 118] on div "5Buds - [GEOGRAPHIC_DATA]" at bounding box center [590, 119] width 790 height 29
click at [74, 137] on span "Cash Management" at bounding box center [63, 143] width 74 height 12
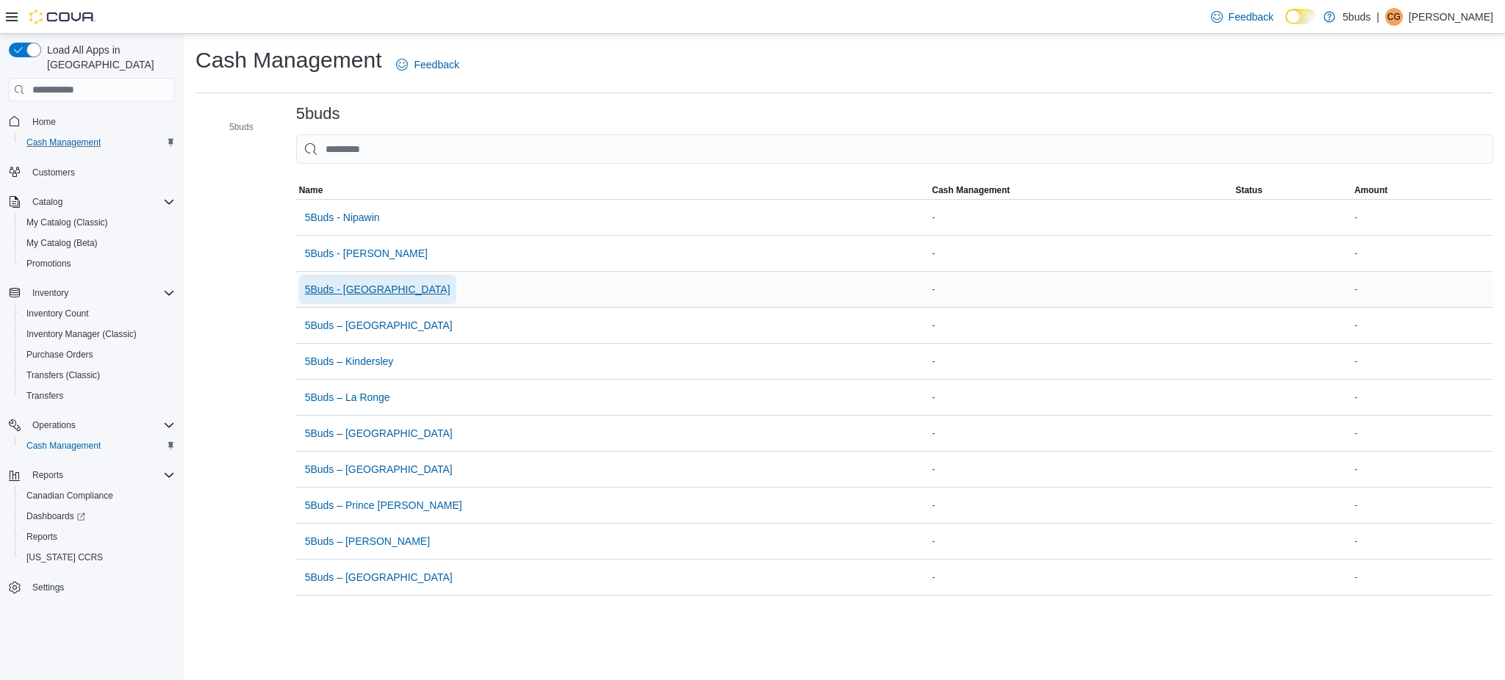
click at [370, 289] on span "5Buds - [GEOGRAPHIC_DATA]" at bounding box center [377, 289] width 145 height 15
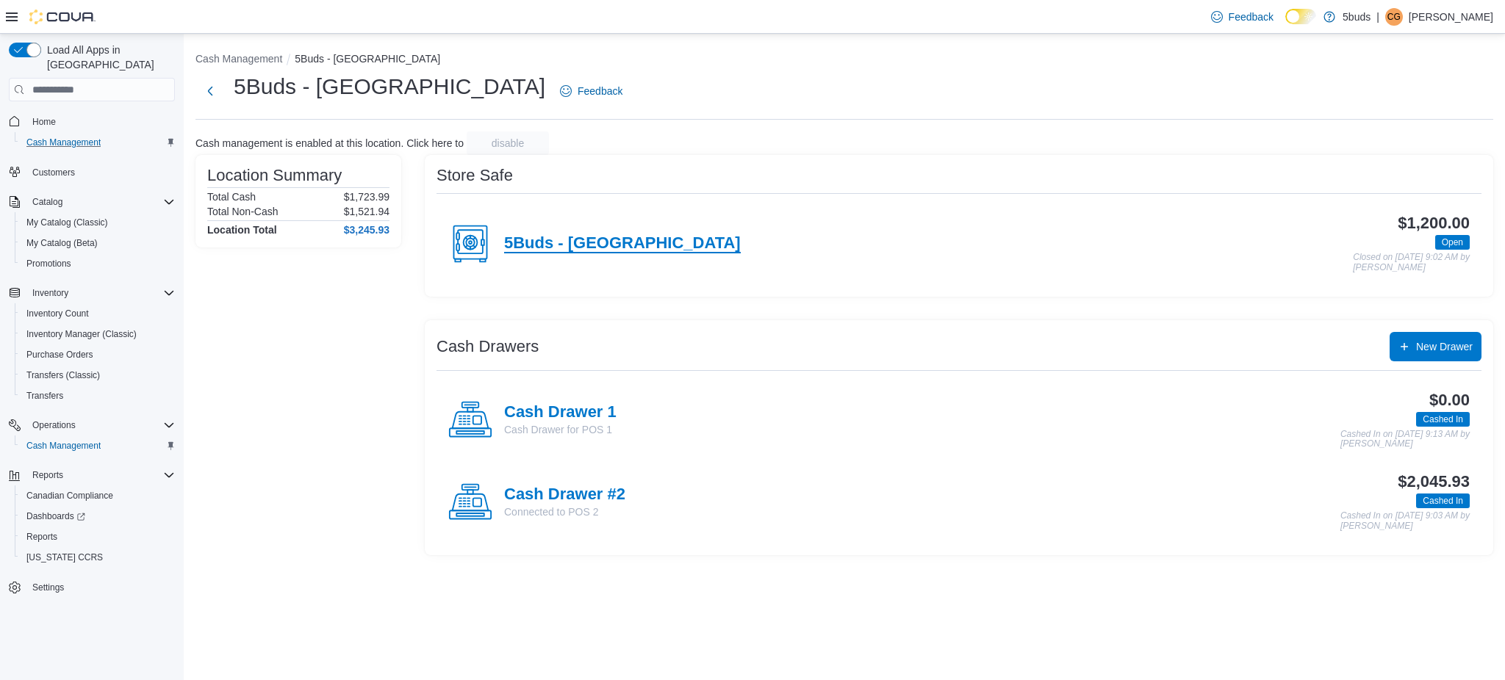
click at [612, 251] on h4 "5Buds - [GEOGRAPHIC_DATA]" at bounding box center [622, 243] width 237 height 19
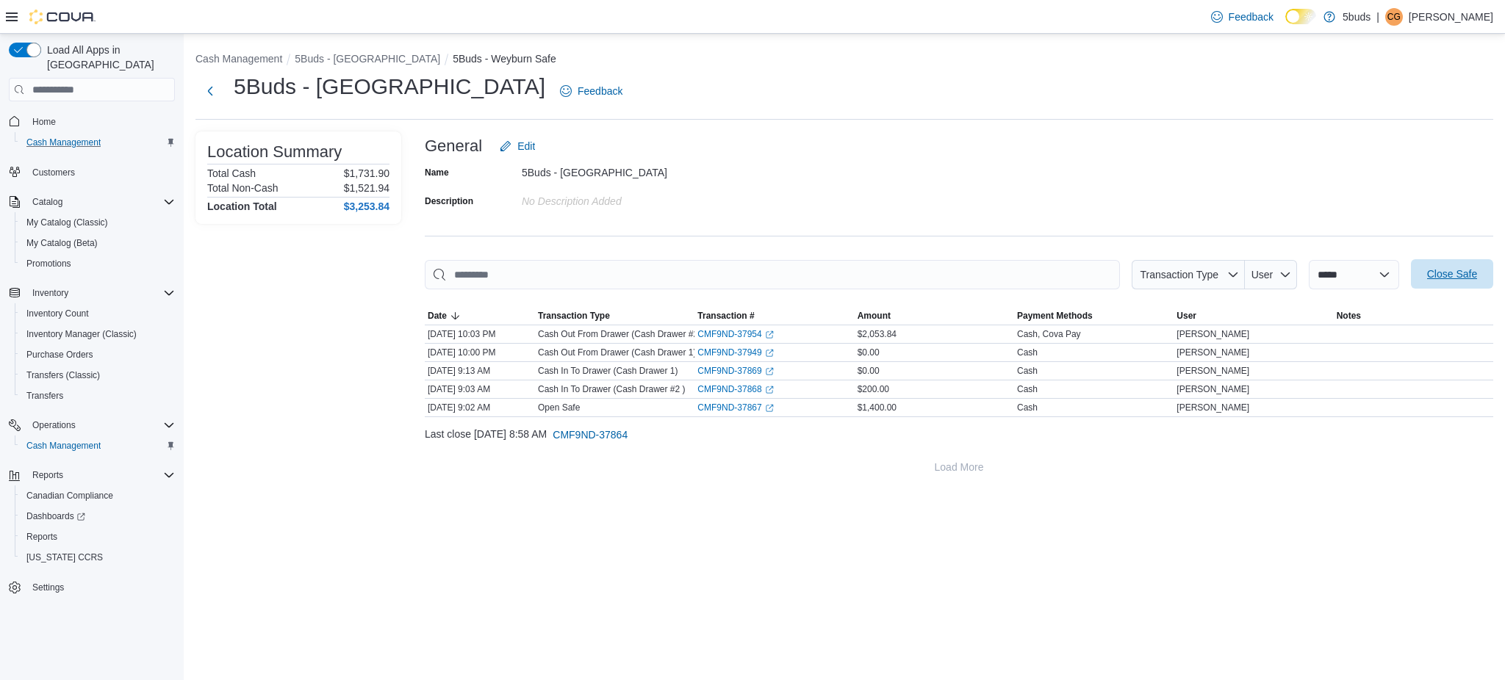
click at [1448, 276] on span "Close Safe" at bounding box center [1452, 274] width 50 height 15
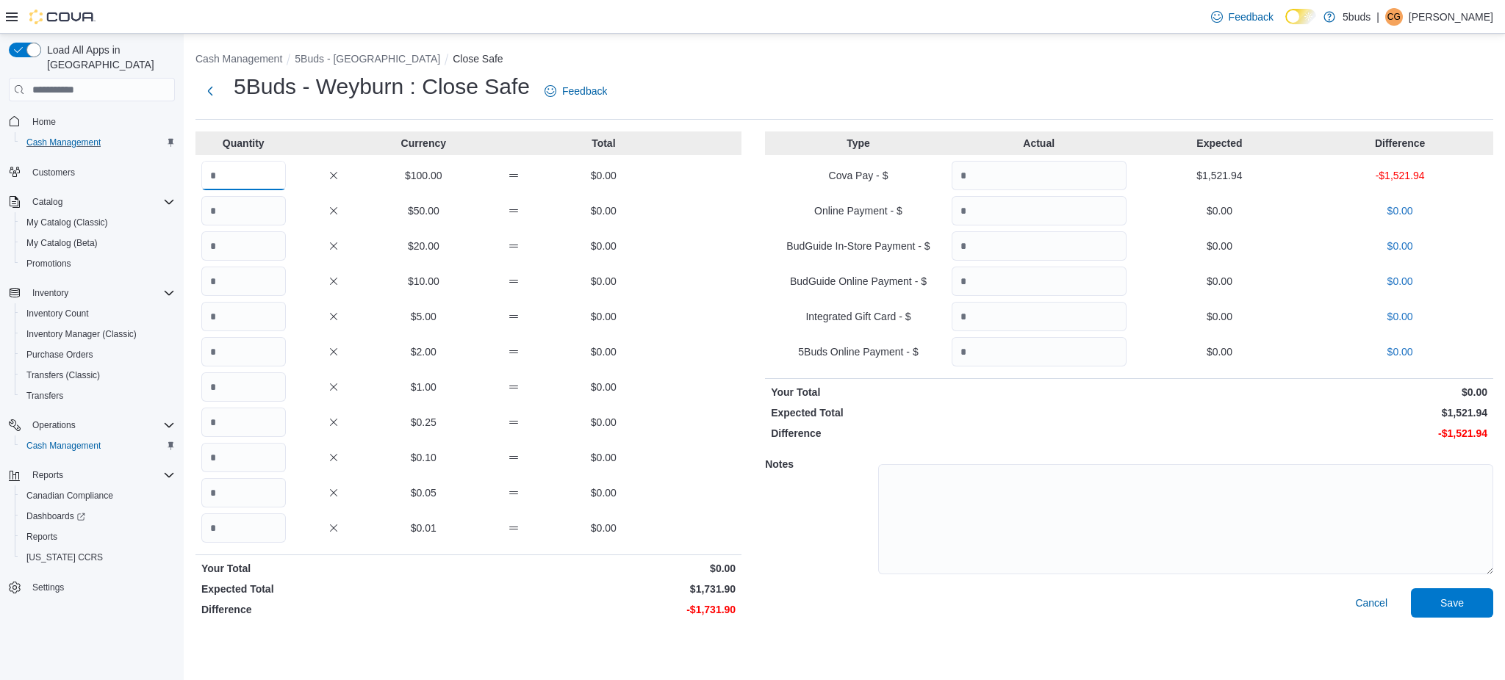
click at [254, 165] on input "Quantity" at bounding box center [243, 175] width 84 height 29
type input "*"
type input "**"
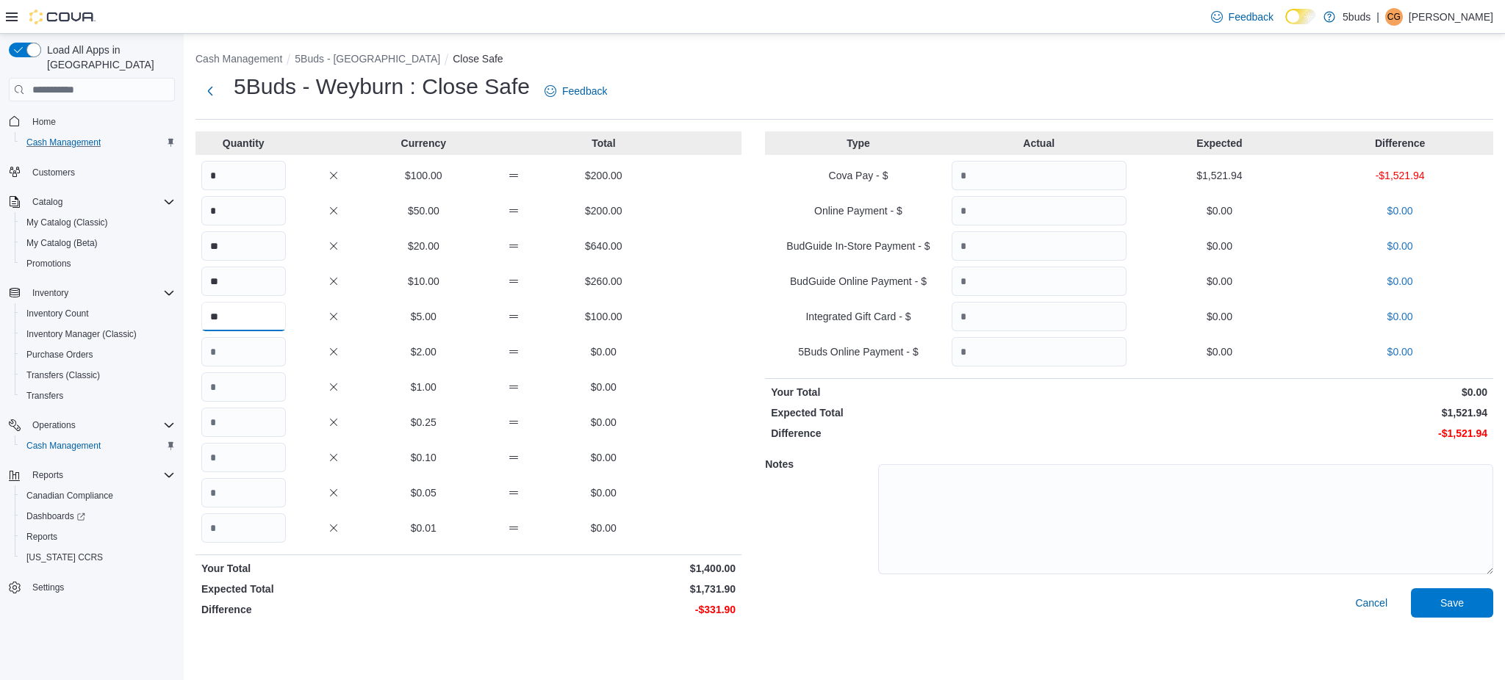
type input "**"
type input "***"
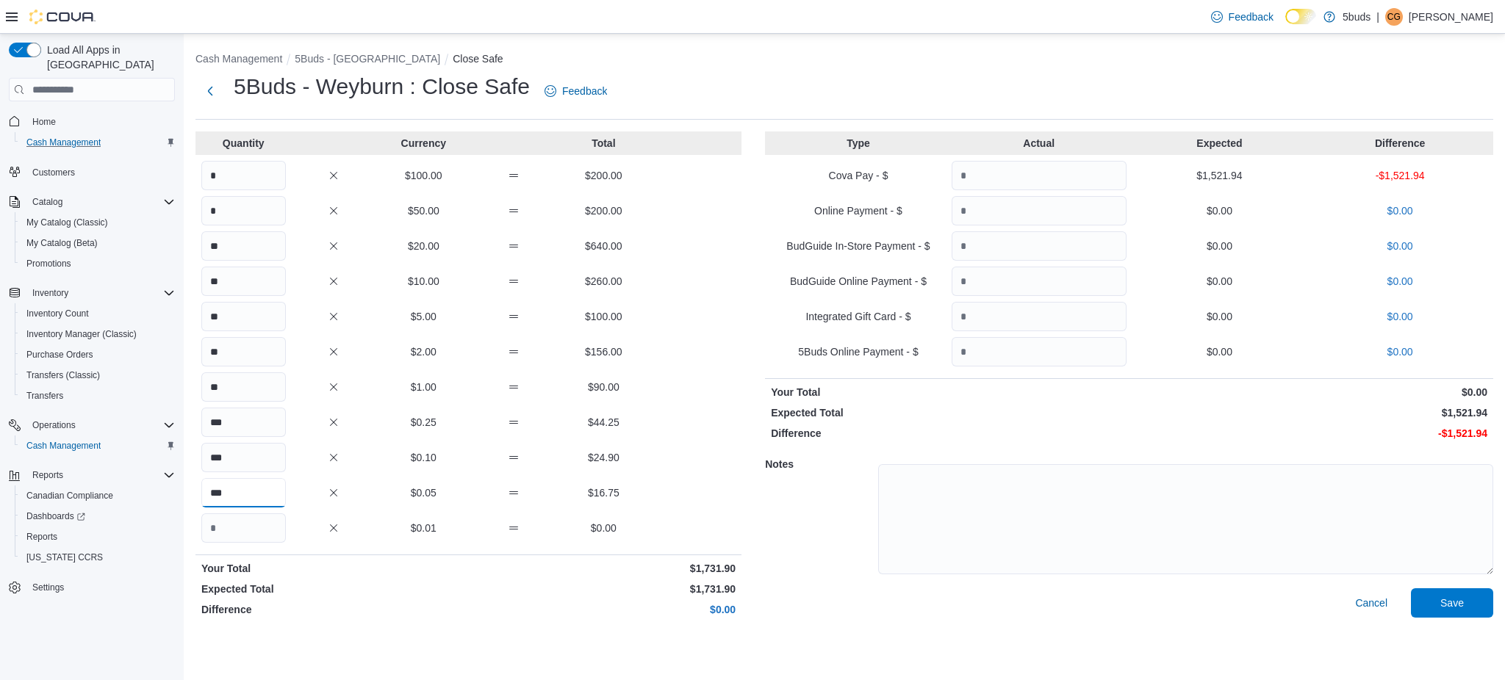
type input "***"
click at [1065, 176] on input "Quantity" at bounding box center [1039, 175] width 175 height 29
type input "*******"
click at [1466, 605] on span "Save" at bounding box center [1452, 602] width 65 height 29
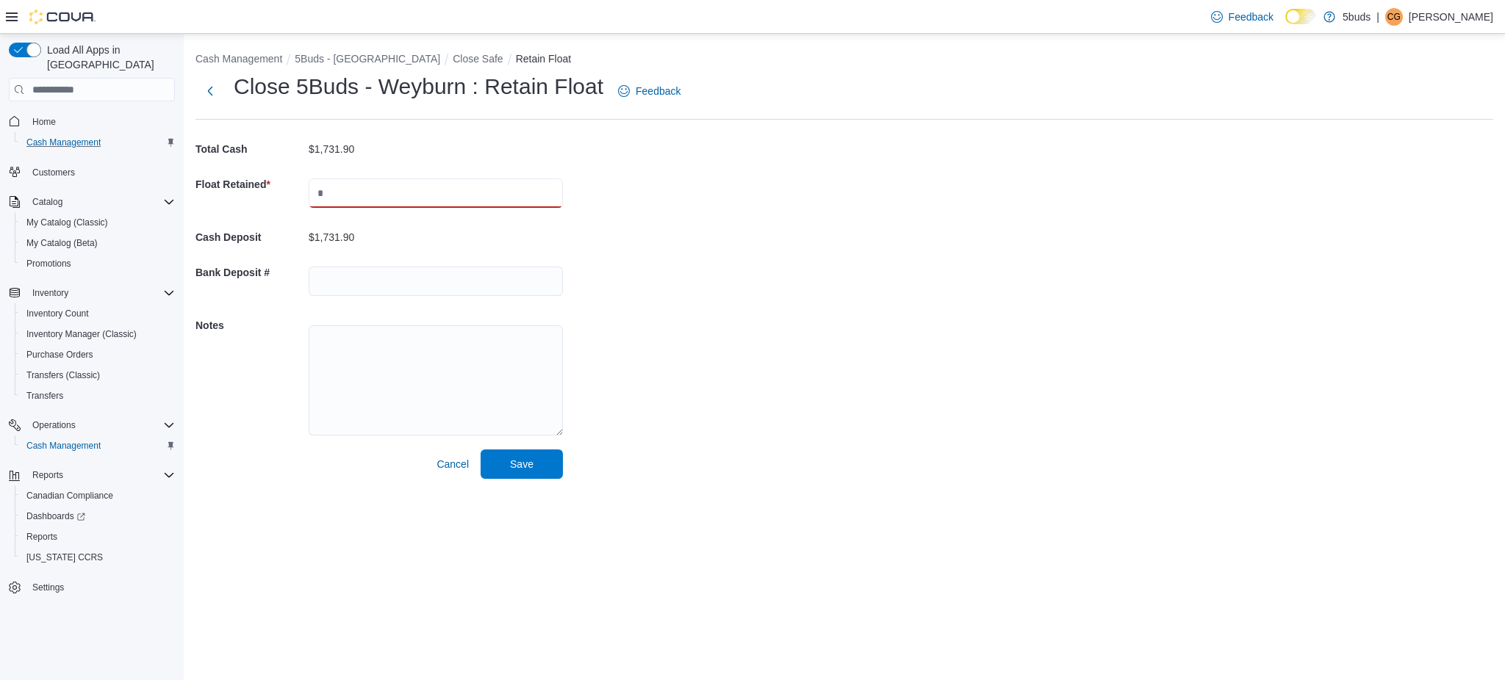
click at [440, 193] on input "text" at bounding box center [436, 193] width 254 height 29
type input "*******"
click at [538, 468] on span "Save" at bounding box center [521, 463] width 65 height 29
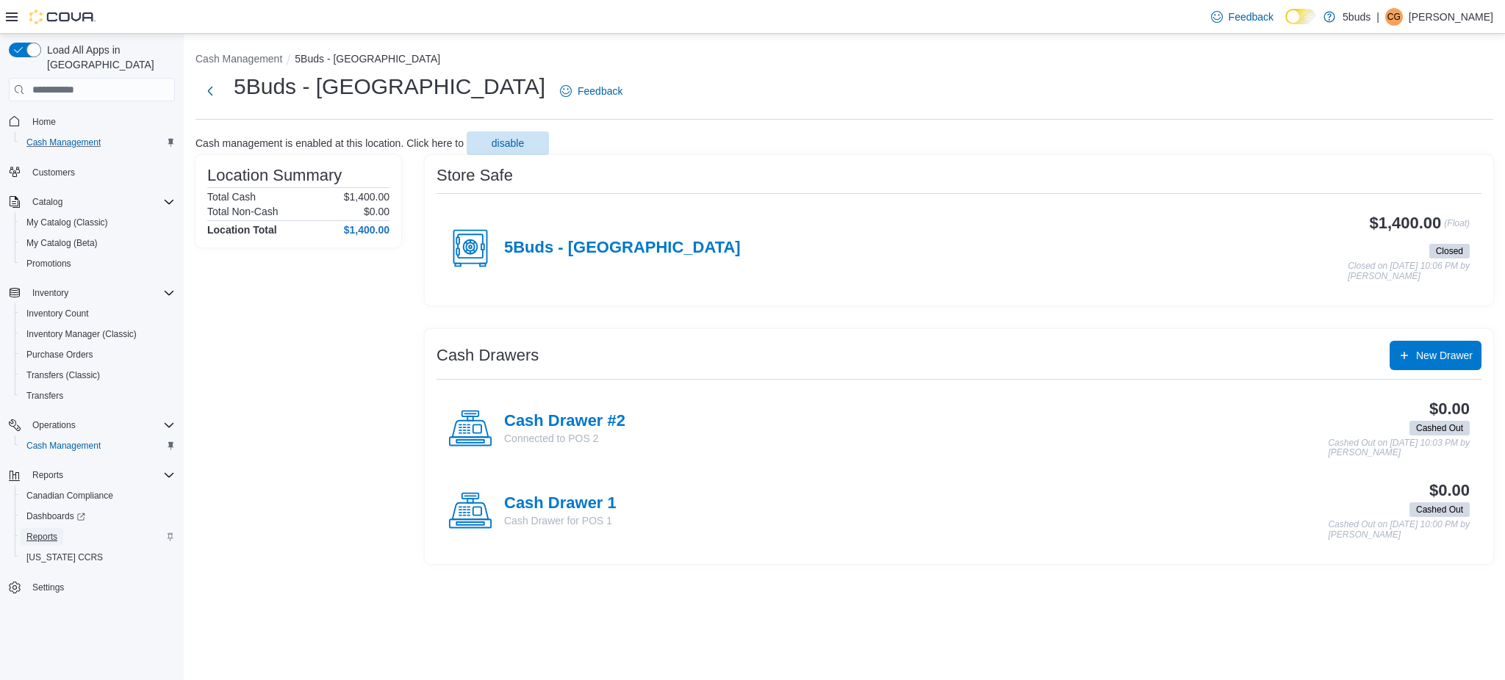
click at [46, 531] on span "Reports" at bounding box center [41, 537] width 31 height 12
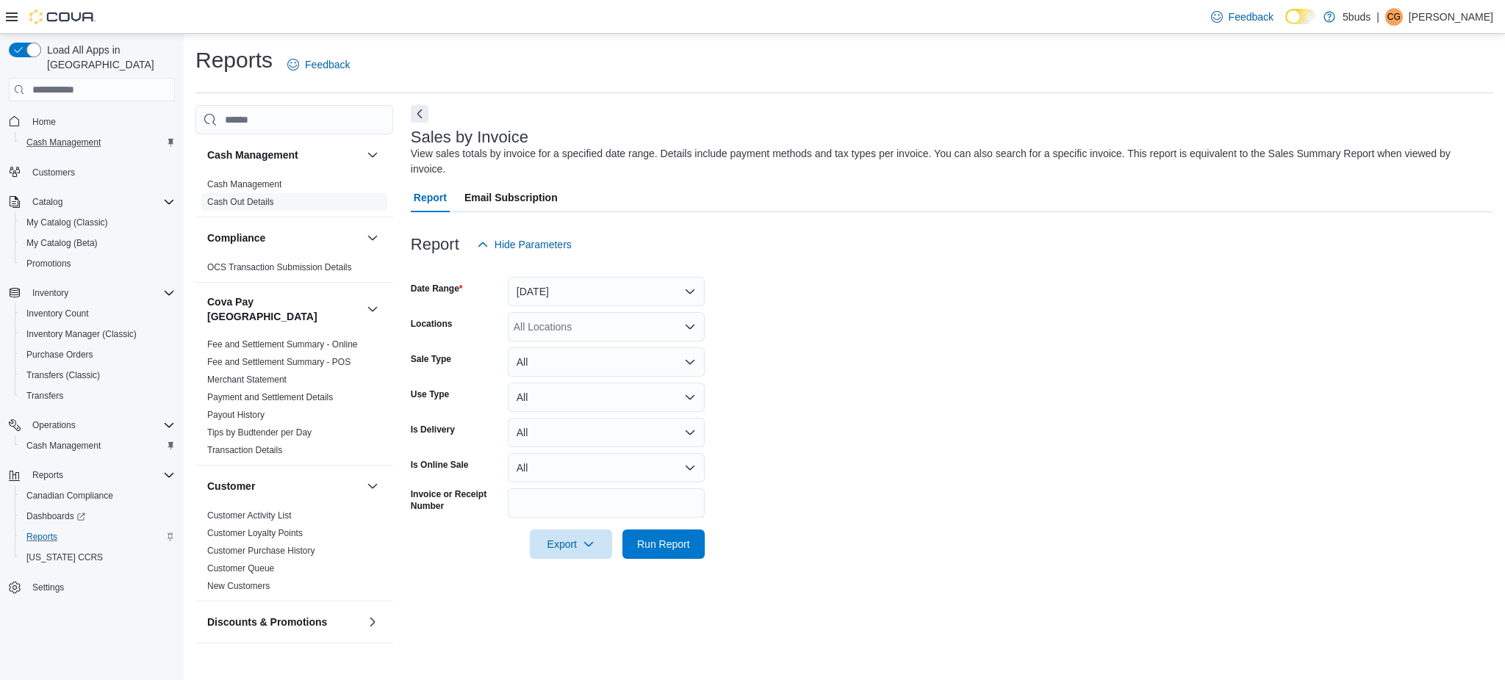
click at [273, 211] on div "Cash Management Cash Out Details" at bounding box center [294, 196] width 198 height 41
click at [605, 326] on div "All Locations" at bounding box center [606, 326] width 197 height 29
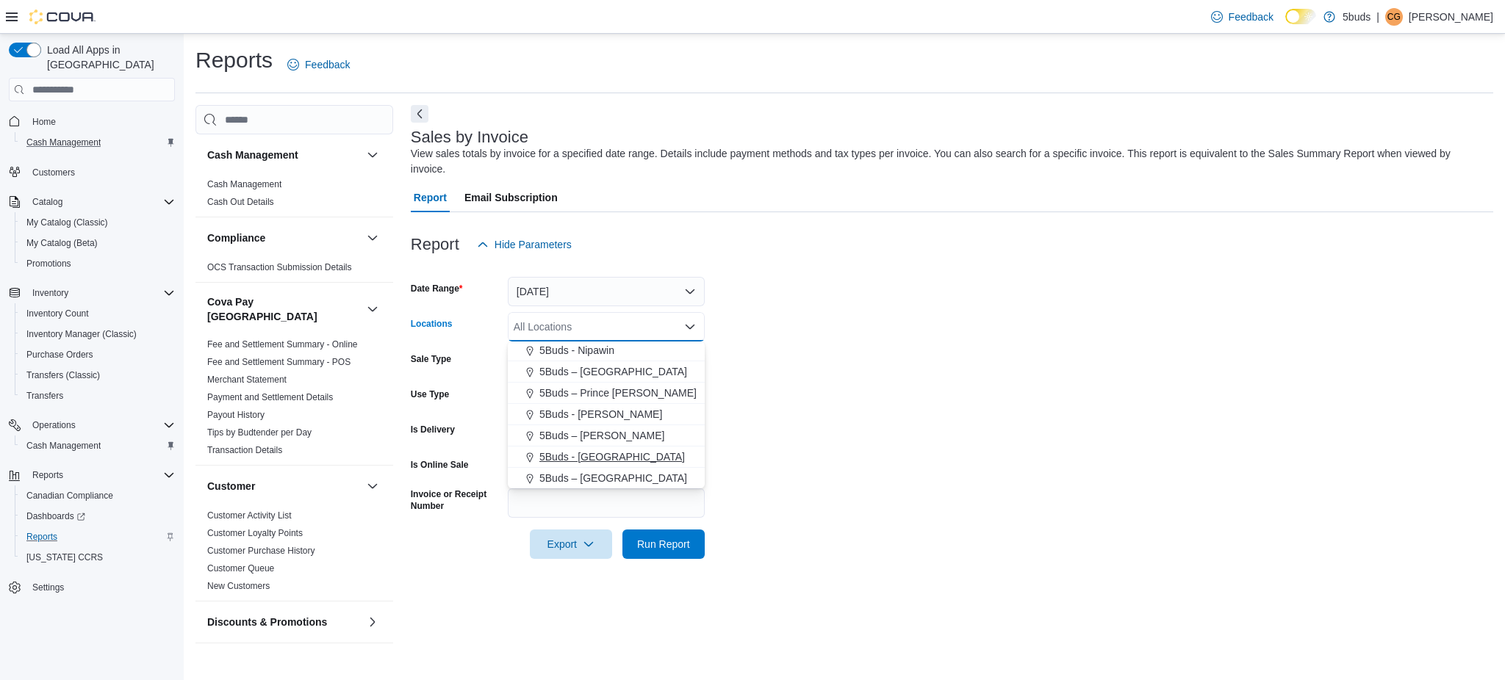
click at [620, 453] on div "5Buds - [GEOGRAPHIC_DATA]" at bounding box center [606, 457] width 179 height 15
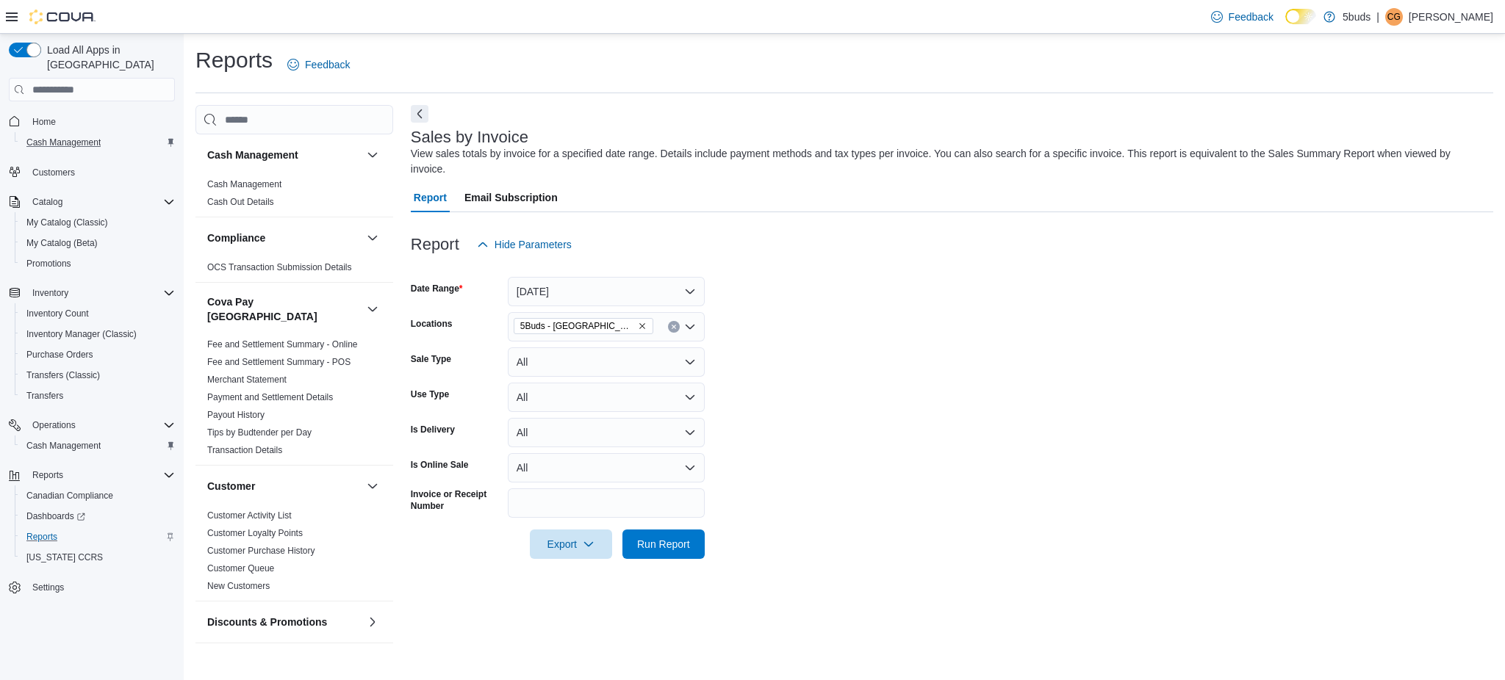
click at [838, 419] on form "Date Range [DATE] Locations 5Buds - Weyburn Sale Type All Use Type All Is Deliv…" at bounding box center [952, 409] width 1082 height 300
click at [596, 281] on button "[DATE]" at bounding box center [606, 291] width 197 height 29
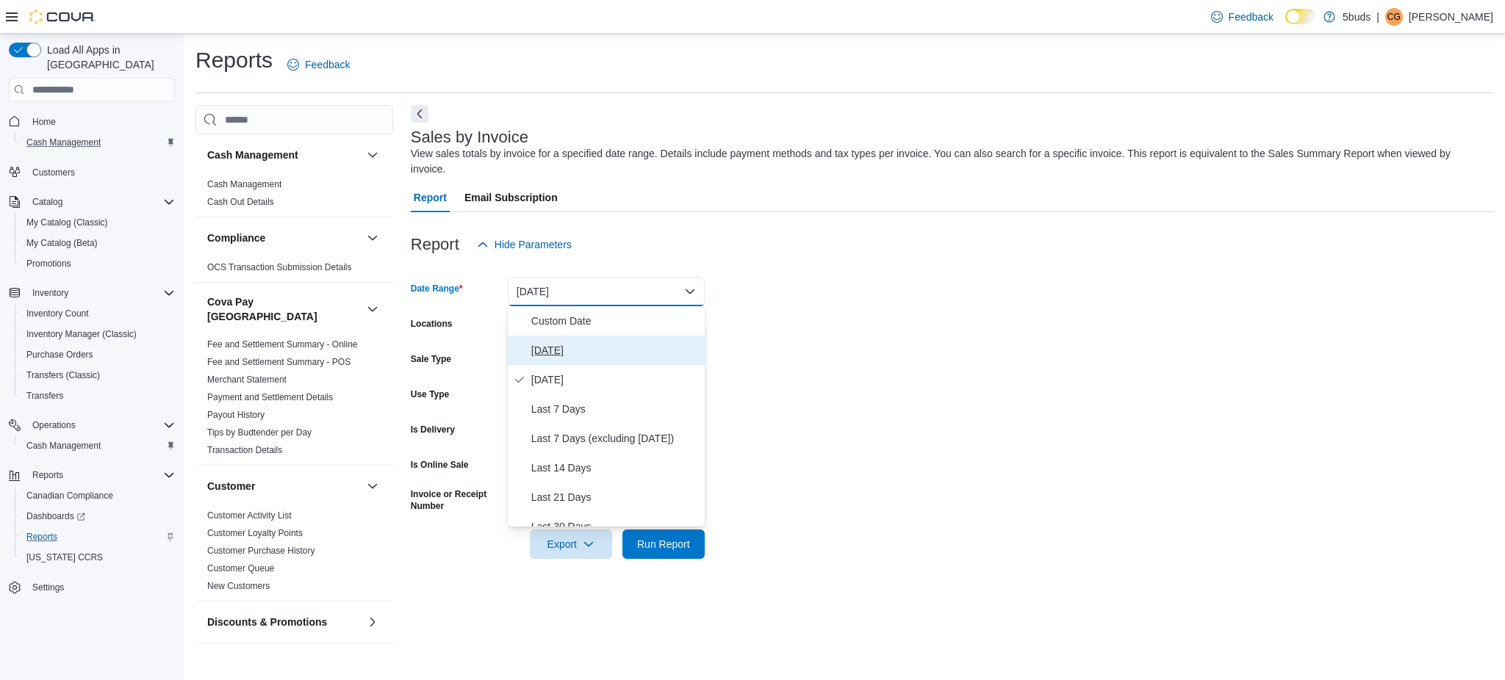
click at [578, 356] on span "Today" at bounding box center [615, 351] width 168 height 18
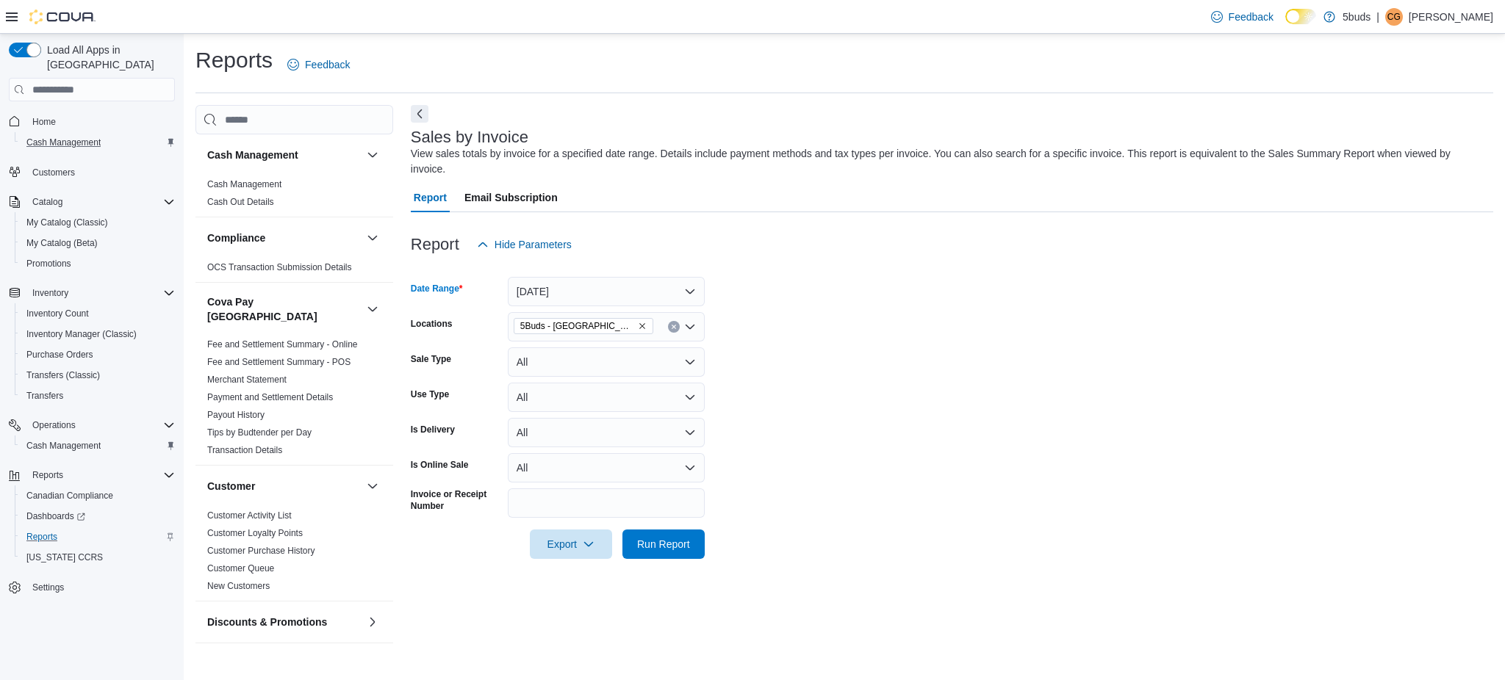
click at [988, 446] on form "Date Range Today Locations 5Buds - Weyburn Sale Type All Use Type All Is Delive…" at bounding box center [952, 409] width 1082 height 300
click at [656, 535] on span "Run Report" at bounding box center [663, 543] width 65 height 29
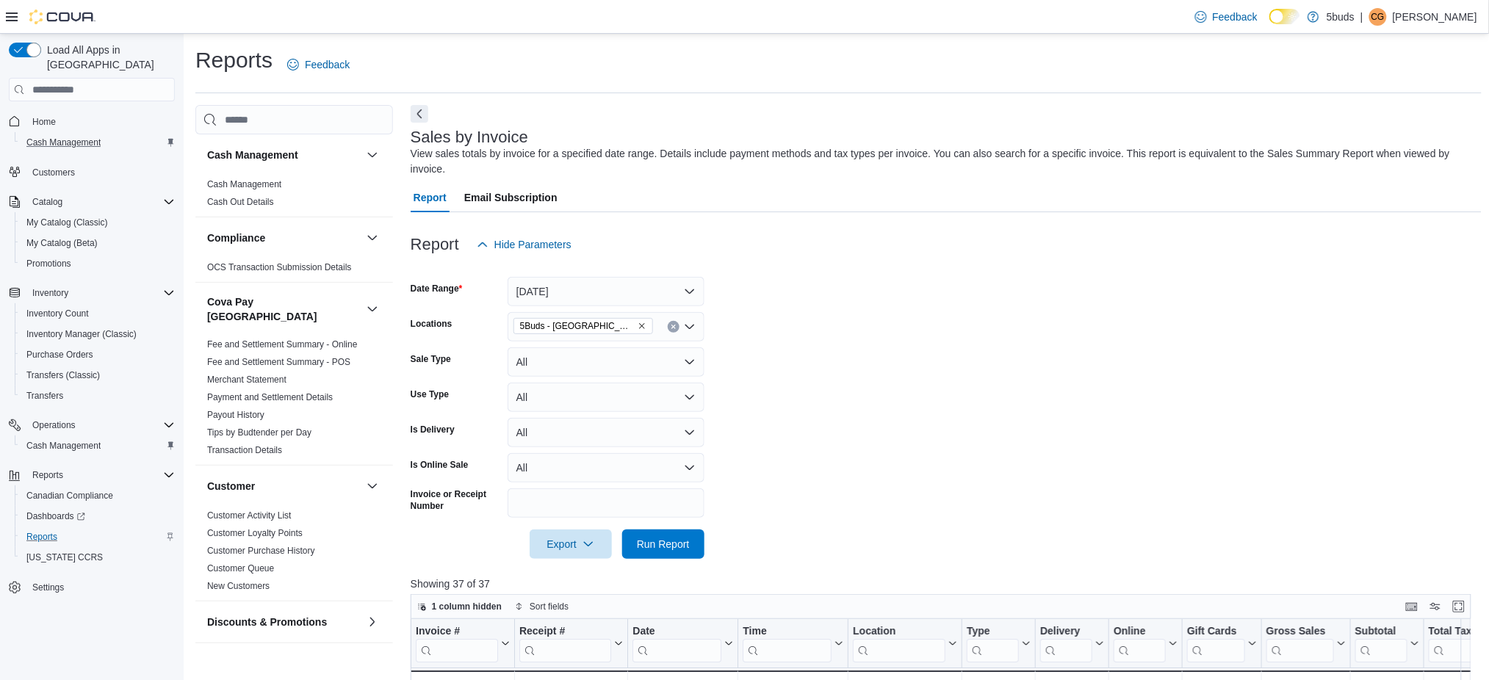
click at [65, 112] on span "Home" at bounding box center [100, 121] width 148 height 18
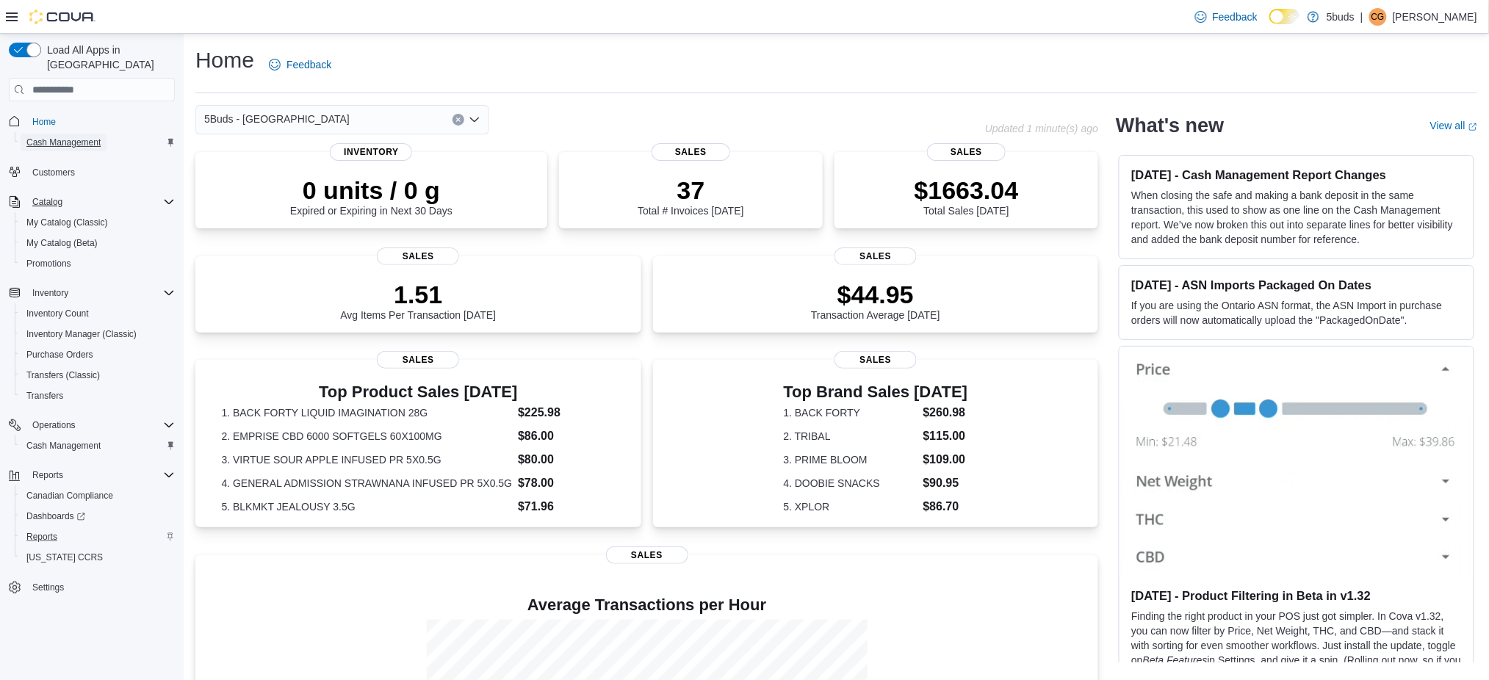
drag, startPoint x: 84, startPoint y: 130, endPoint x: 125, endPoint y: 176, distance: 61.9
click at [84, 137] on span "Cash Management" at bounding box center [63, 143] width 74 height 12
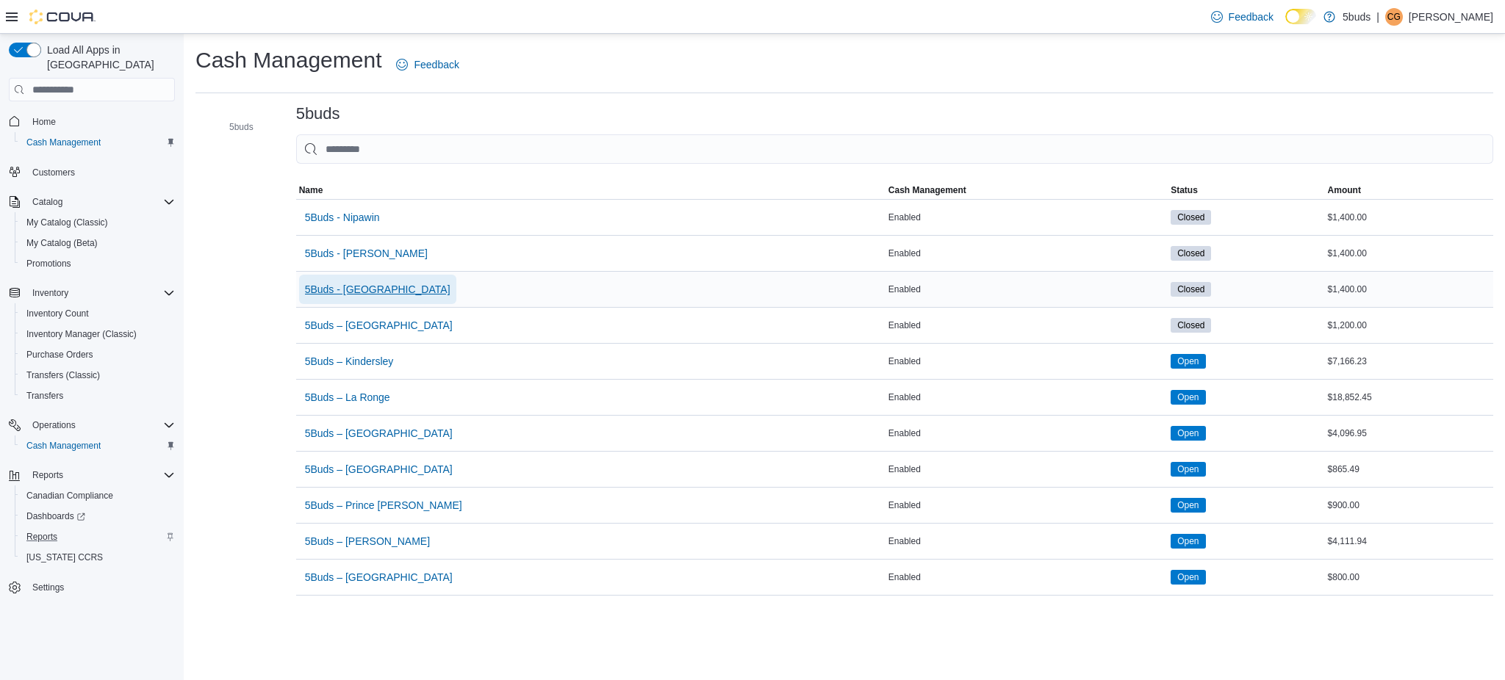
click at [373, 288] on span "5Buds - Weyburn" at bounding box center [377, 289] width 145 height 15
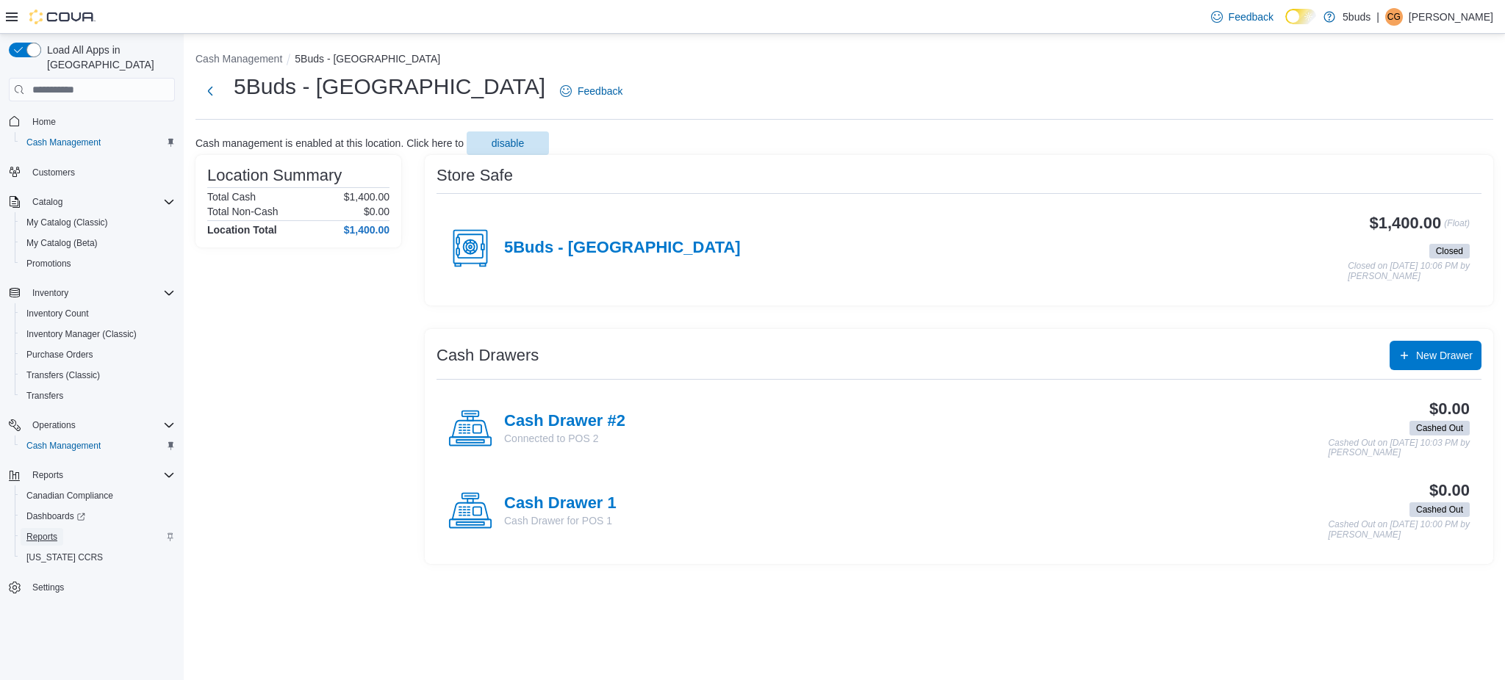
click at [61, 528] on link "Reports" at bounding box center [42, 537] width 43 height 18
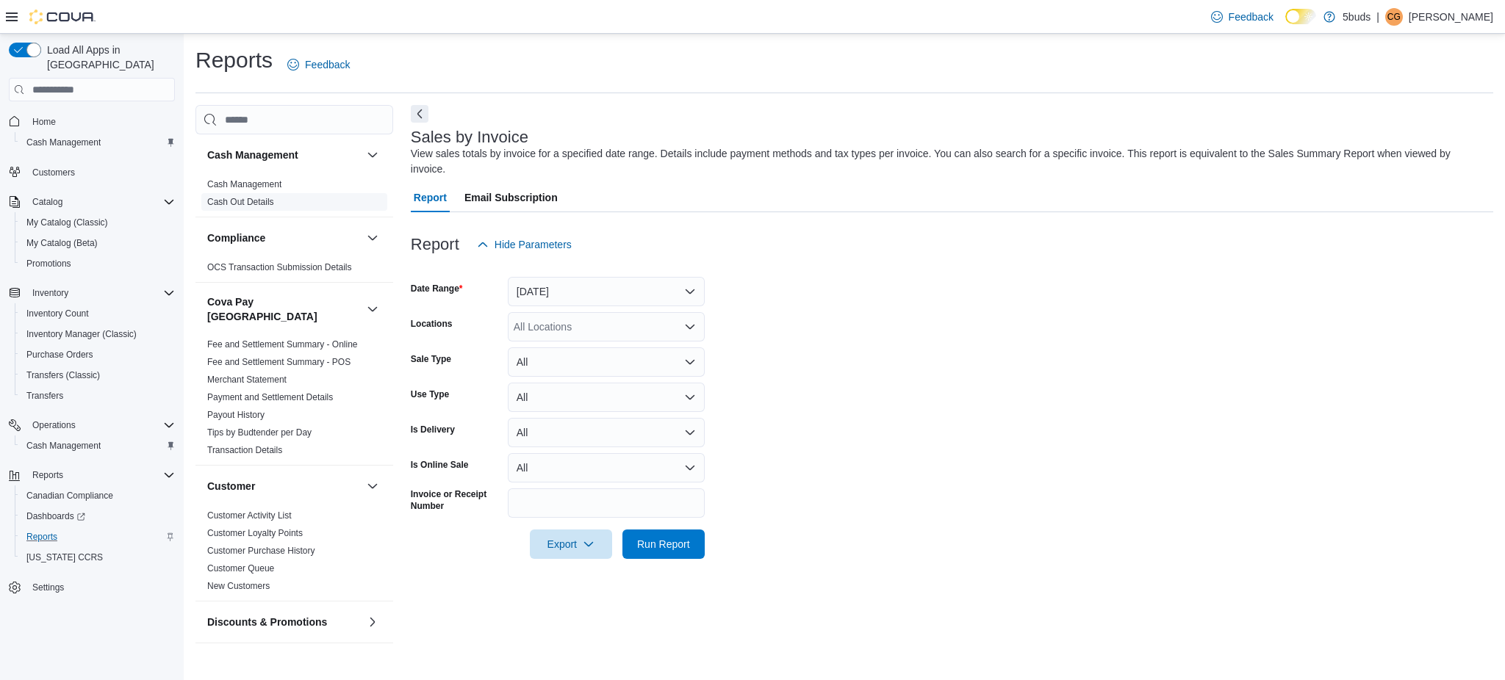
click at [263, 204] on link "Cash Out Details" at bounding box center [240, 202] width 67 height 10
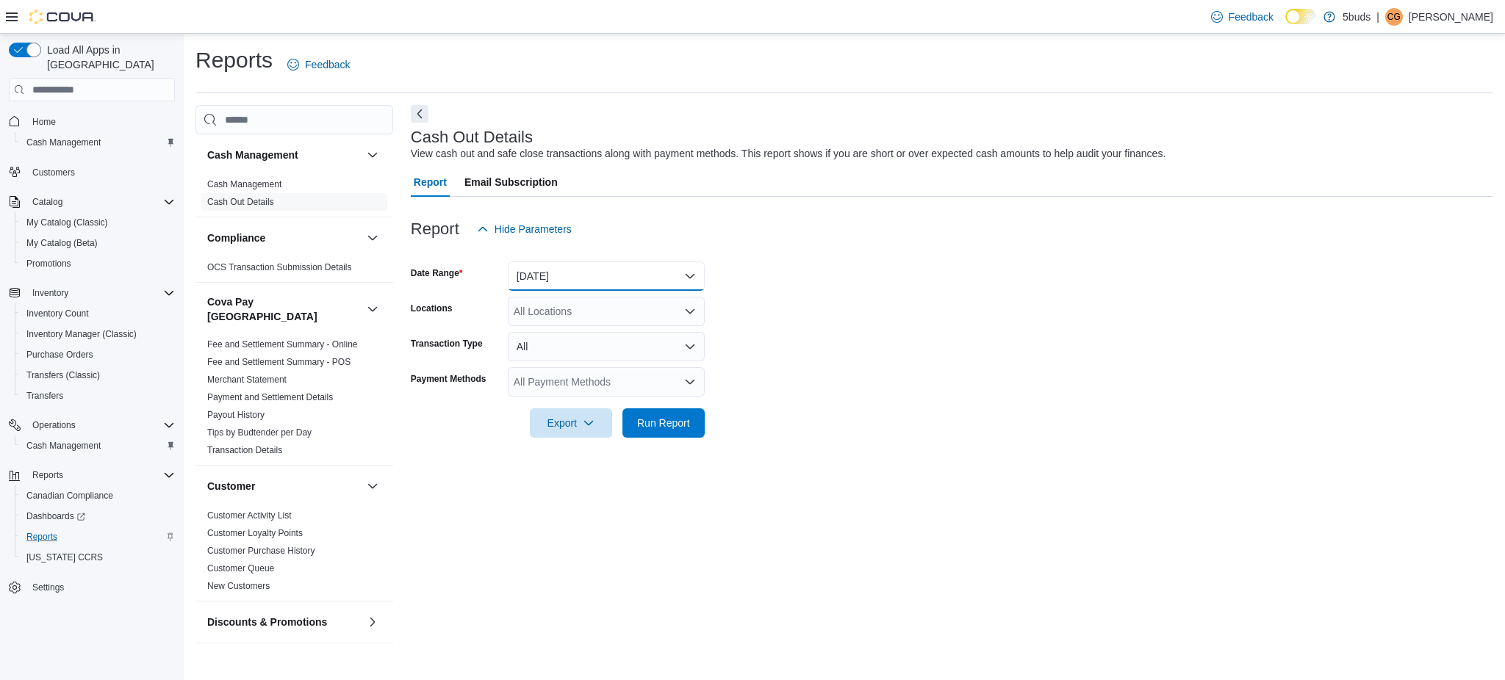
click at [557, 281] on button "Today" at bounding box center [606, 276] width 197 height 29
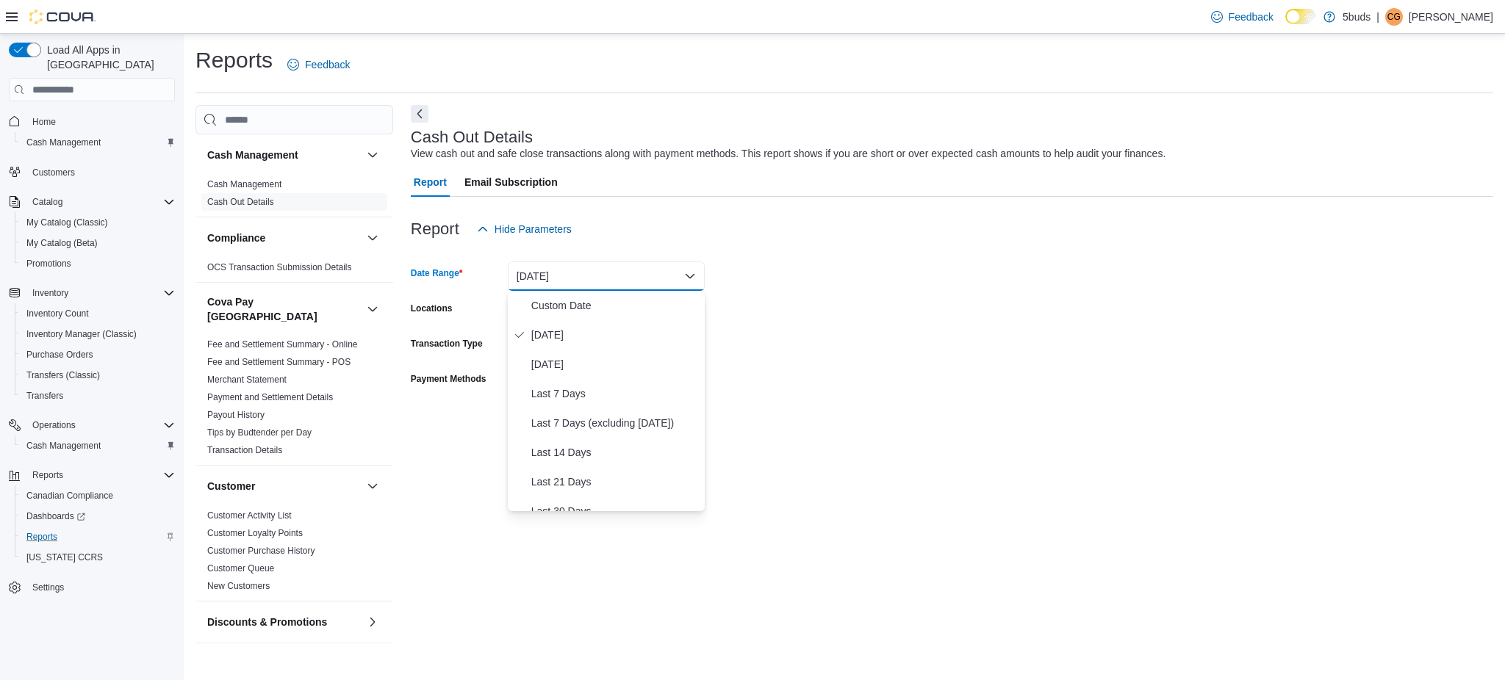
click at [841, 340] on form "Date Range Today Locations All Locations Transaction Type All Payment Methods A…" at bounding box center [952, 341] width 1082 height 194
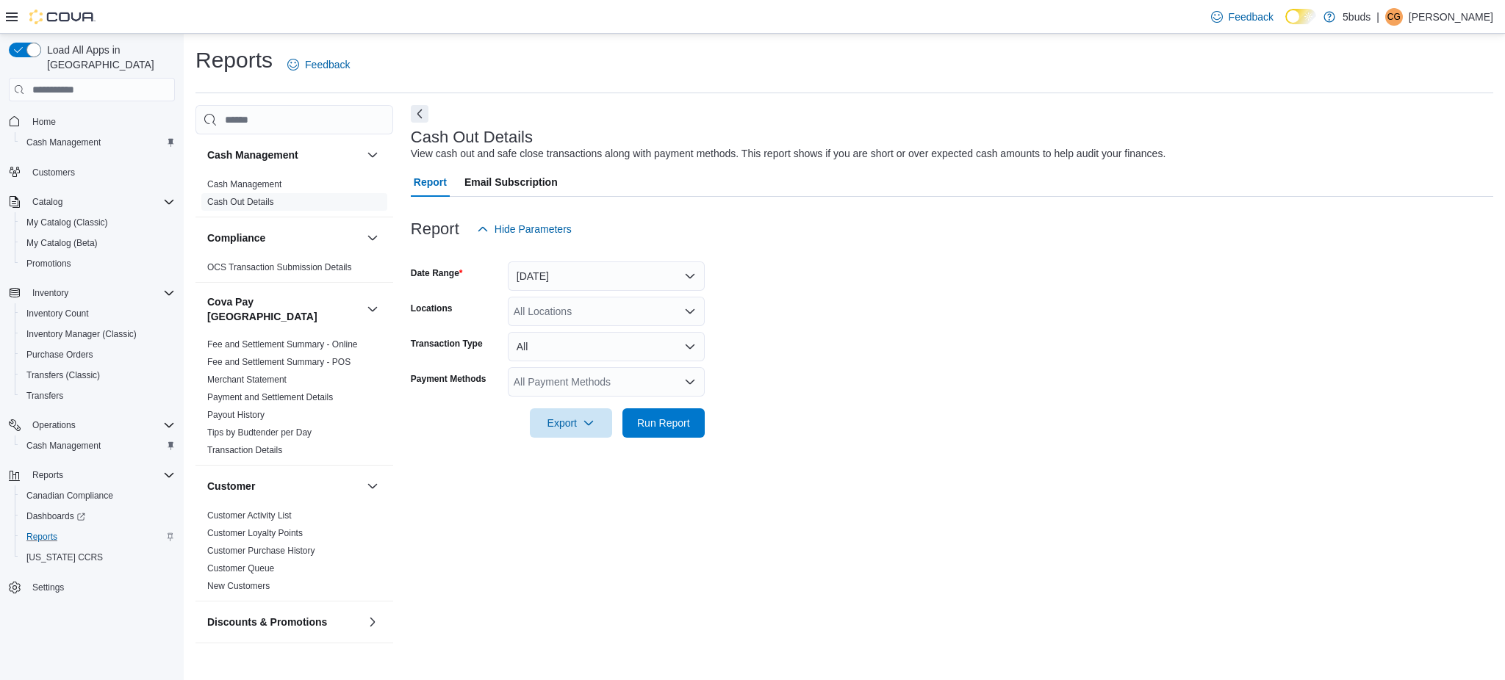
click at [544, 311] on div "All Locations" at bounding box center [606, 311] width 197 height 29
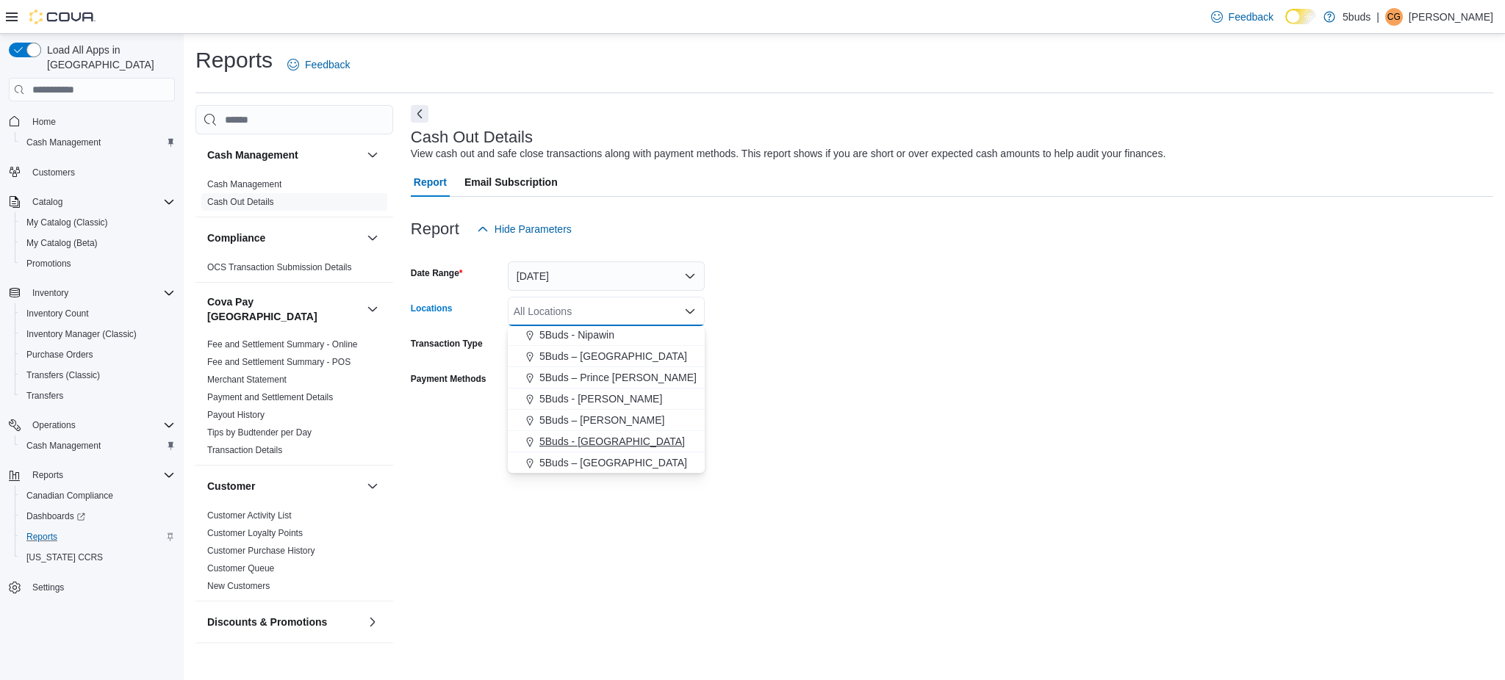
click at [598, 439] on span "5Buds - Weyburn" at bounding box center [611, 441] width 145 height 15
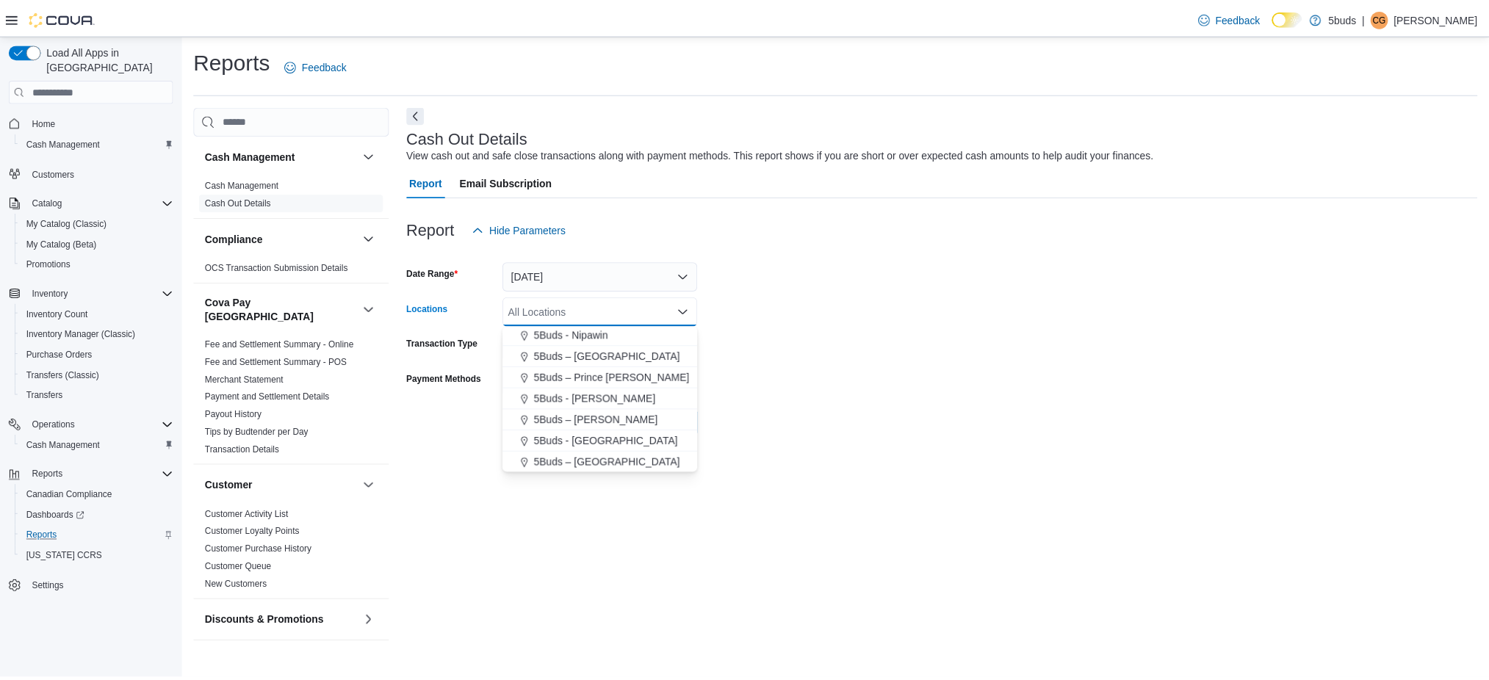
scroll to position [87, 0]
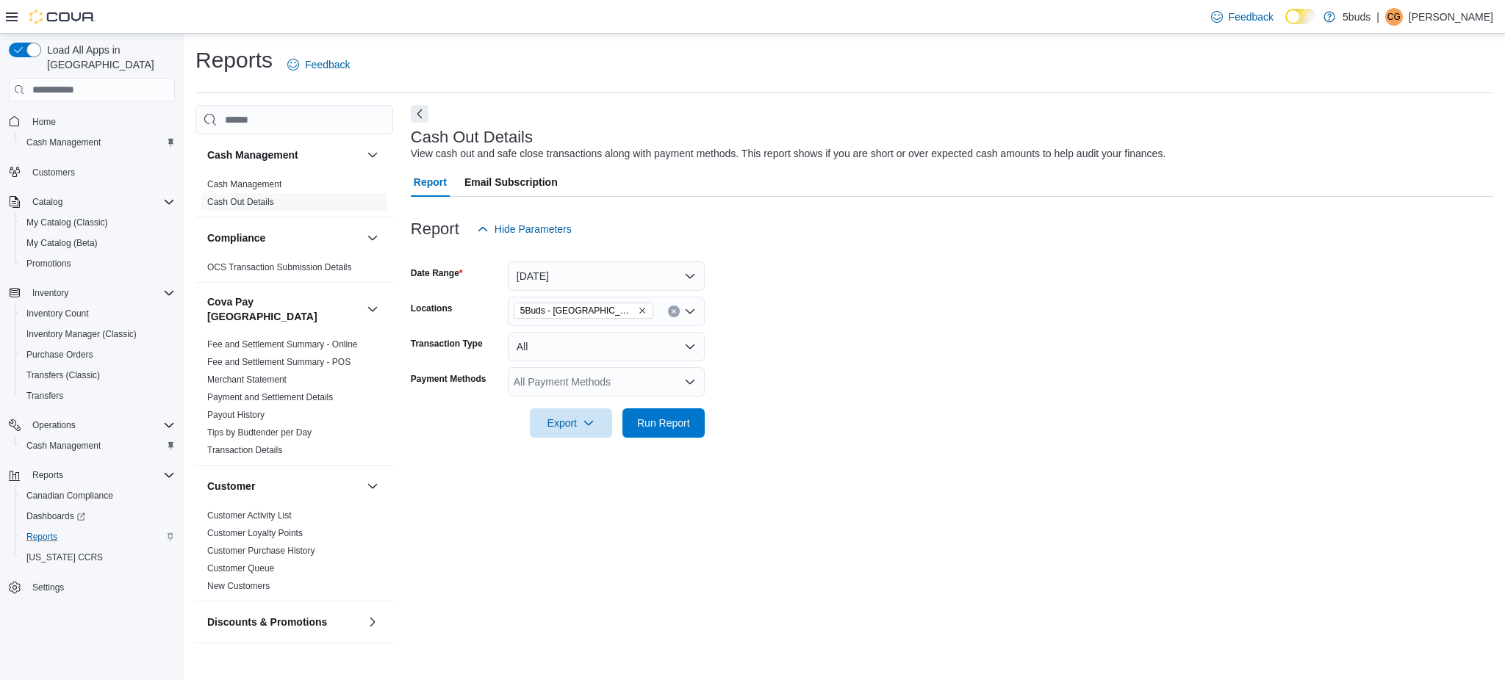
drag, startPoint x: 806, startPoint y: 442, endPoint x: 675, endPoint y: 459, distance: 131.9
click at [799, 445] on div at bounding box center [952, 447] width 1082 height 18
click at [650, 416] on span "Run Report" at bounding box center [663, 422] width 65 height 29
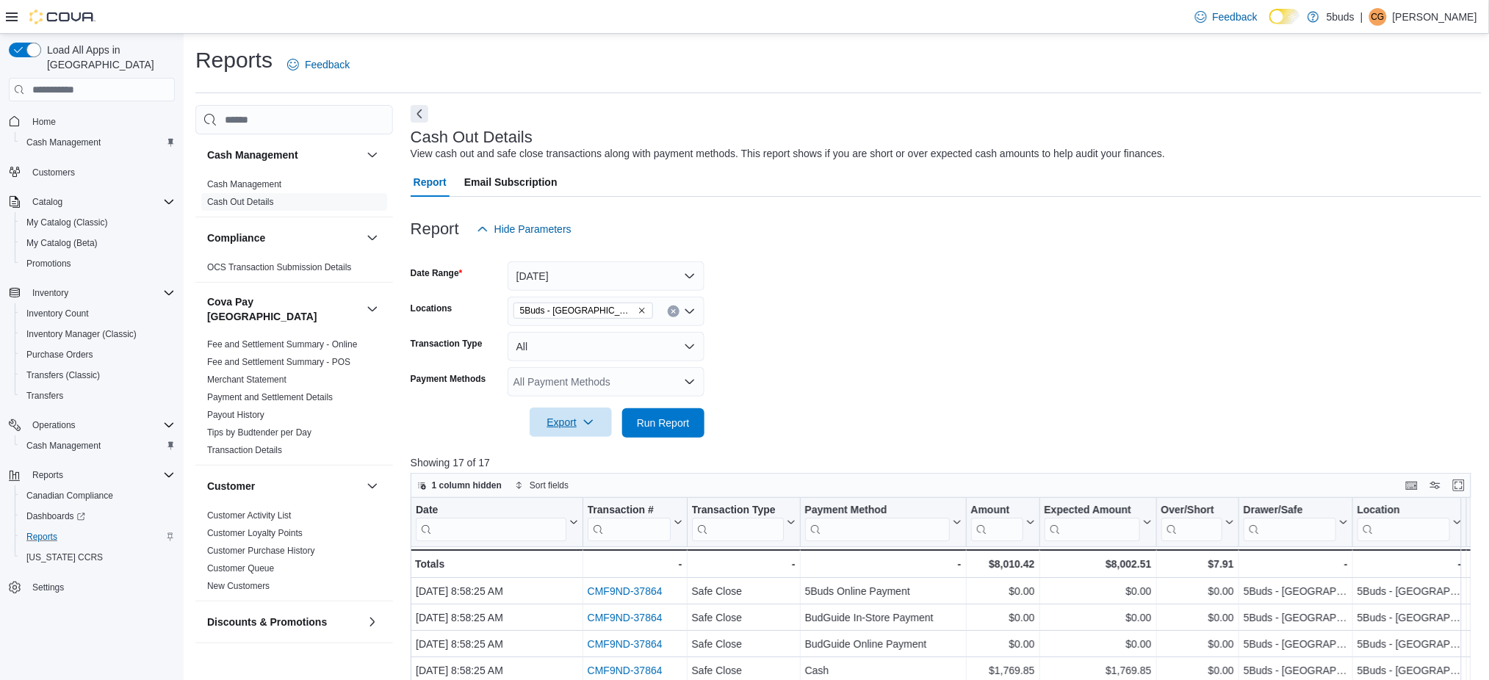
click at [573, 422] on span "Export" at bounding box center [571, 422] width 65 height 29
click at [584, 447] on span "Export to Excel" at bounding box center [573, 453] width 66 height 12
click at [67, 137] on span "Cash Management" at bounding box center [63, 143] width 74 height 12
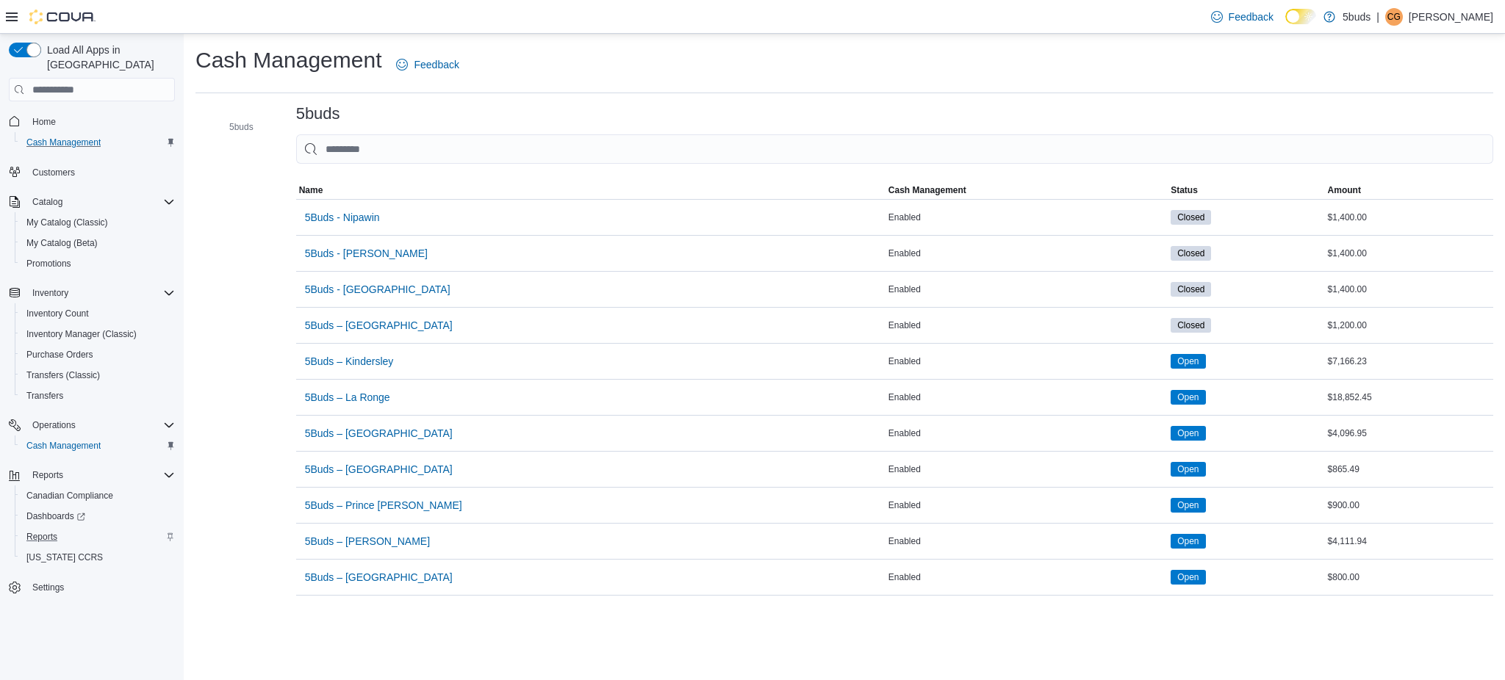
click at [1454, 15] on p "Cheyanne Gauthier" at bounding box center [1451, 17] width 84 height 18
click at [1421, 142] on button "Sign Out" at bounding box center [1419, 144] width 135 height 24
